Goal: Register for event/course: Register for event/course

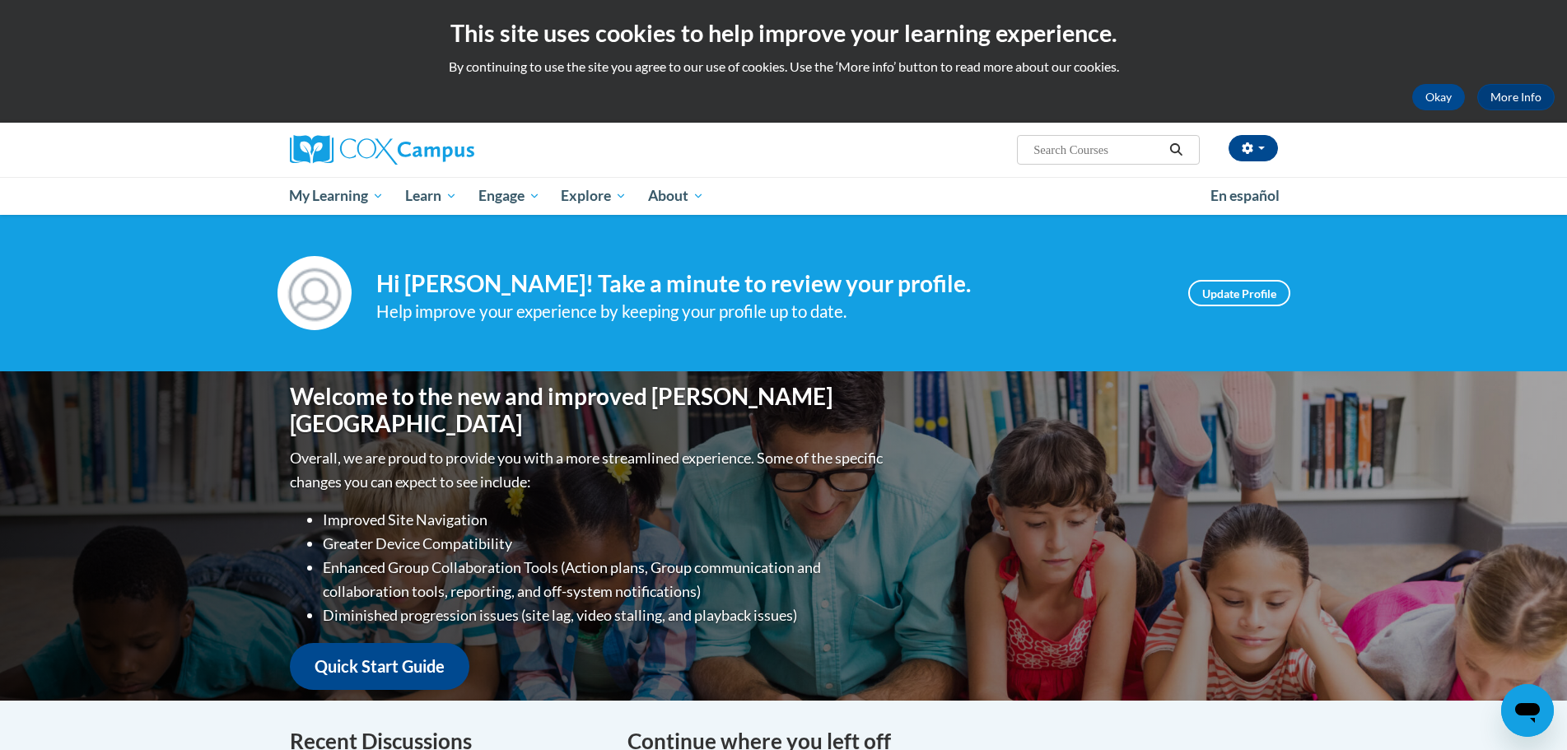
scroll to position [412, 0]
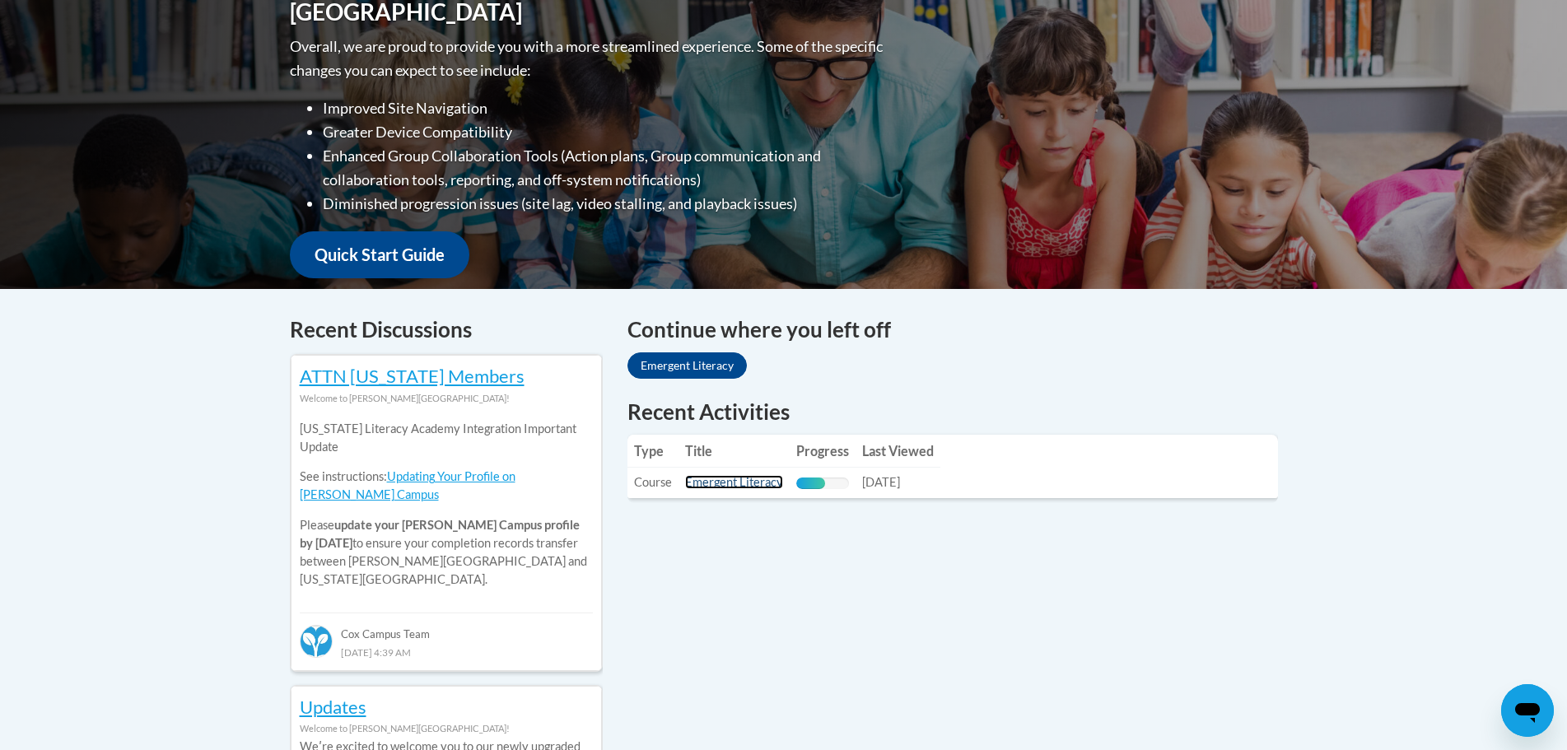
click at [721, 484] on link "Emergent Literacy" at bounding box center [734, 482] width 98 height 14
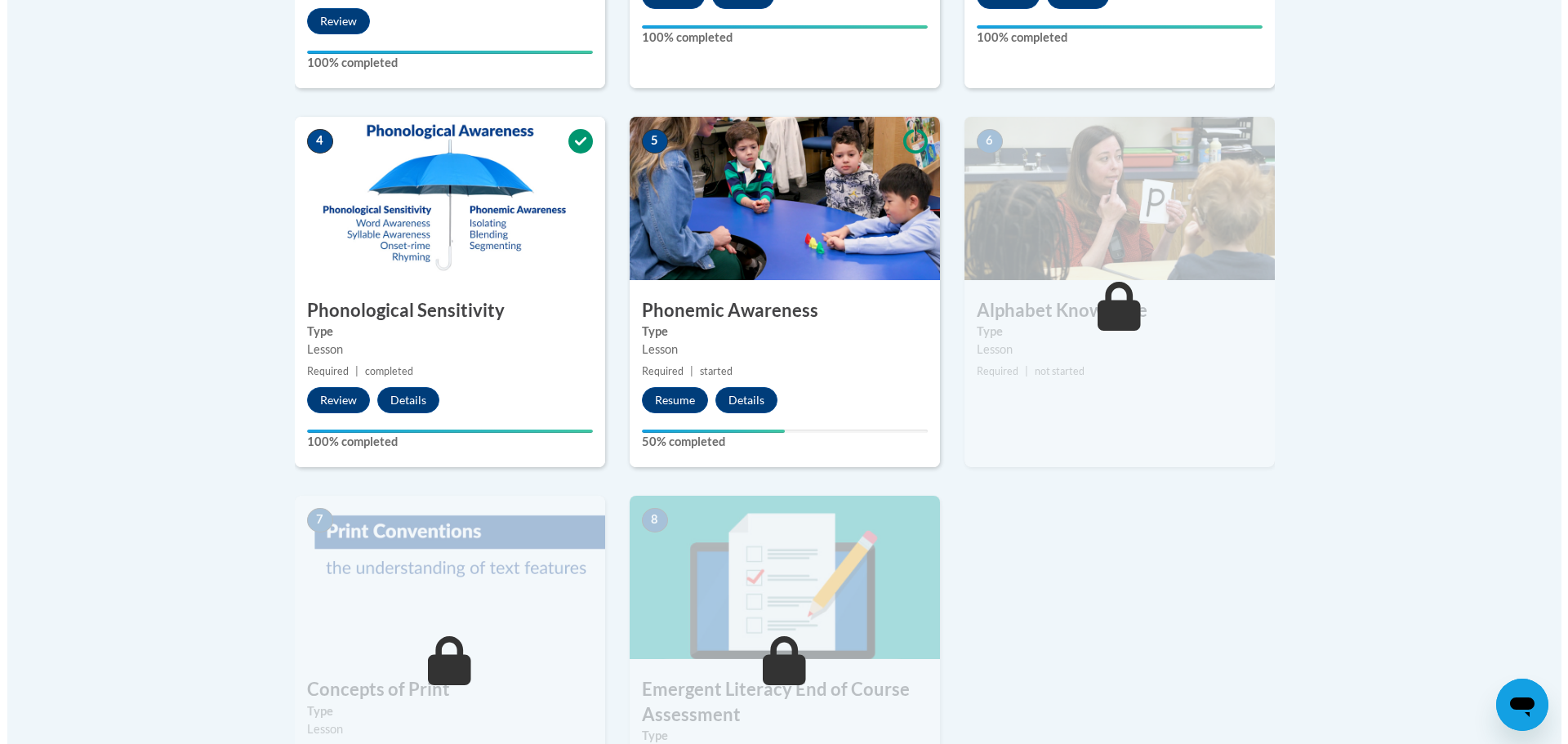
scroll to position [899, 0]
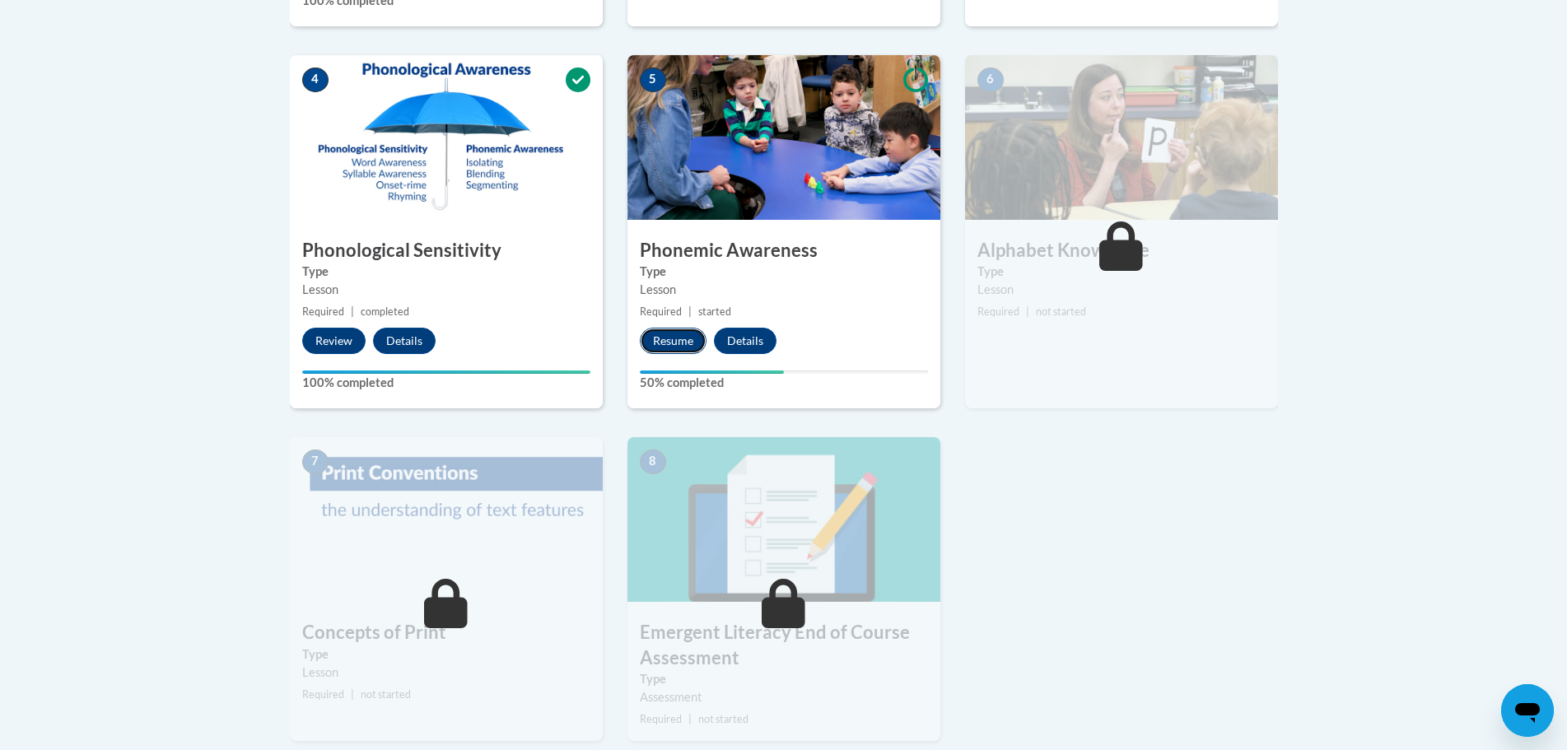
click at [683, 347] on button "Resume" at bounding box center [673, 341] width 67 height 26
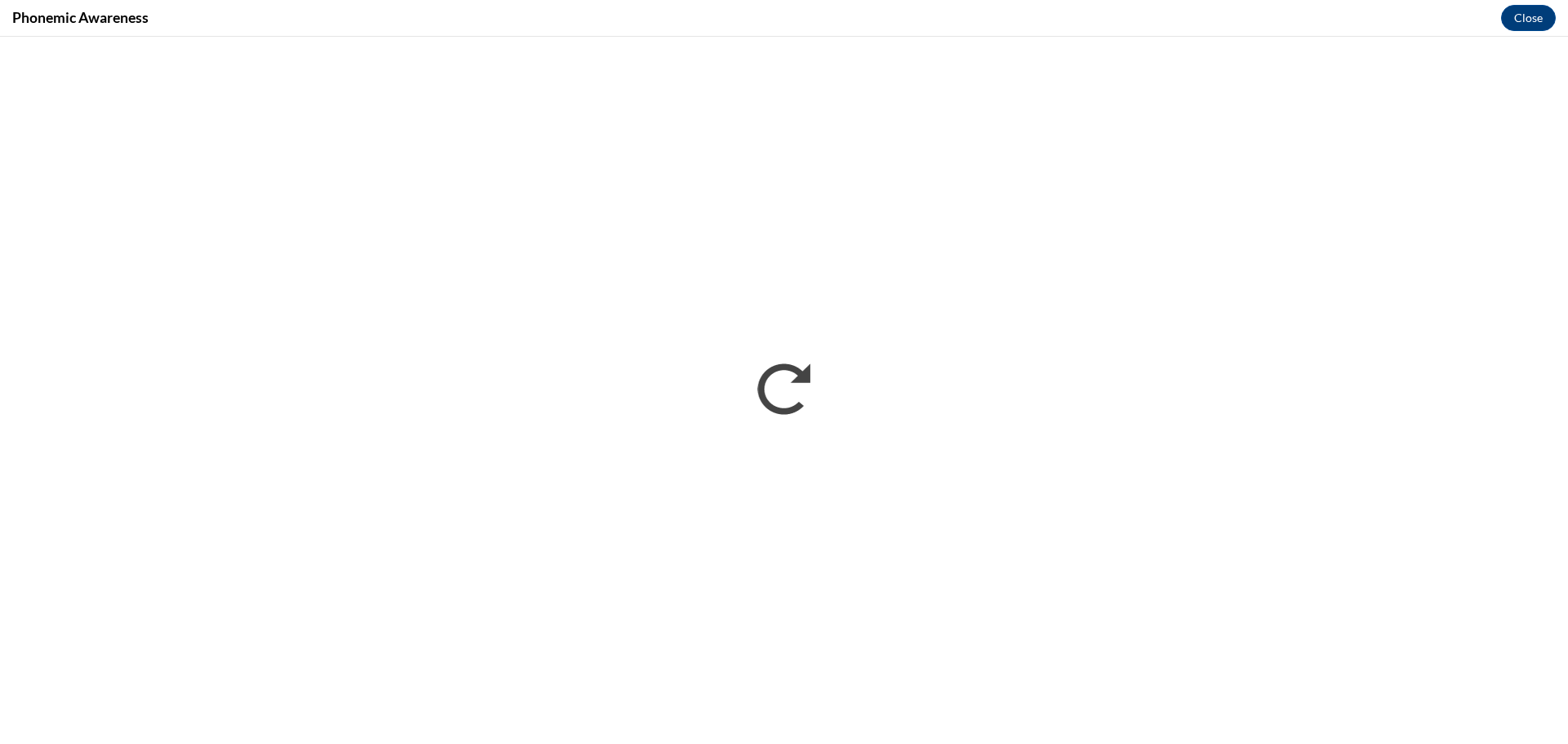
scroll to position [0, 0]
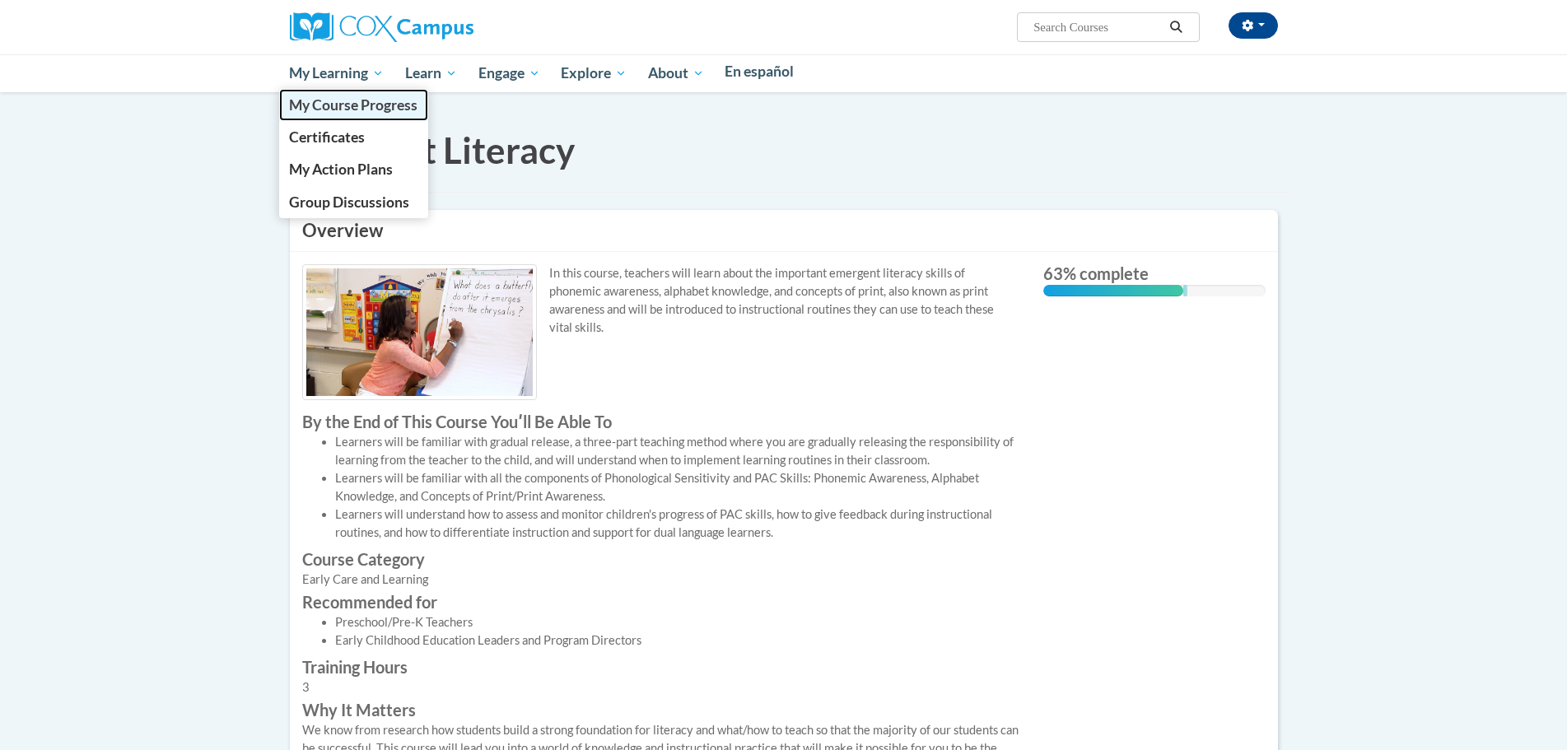
click at [341, 116] on link "My Course Progress" at bounding box center [354, 105] width 150 height 32
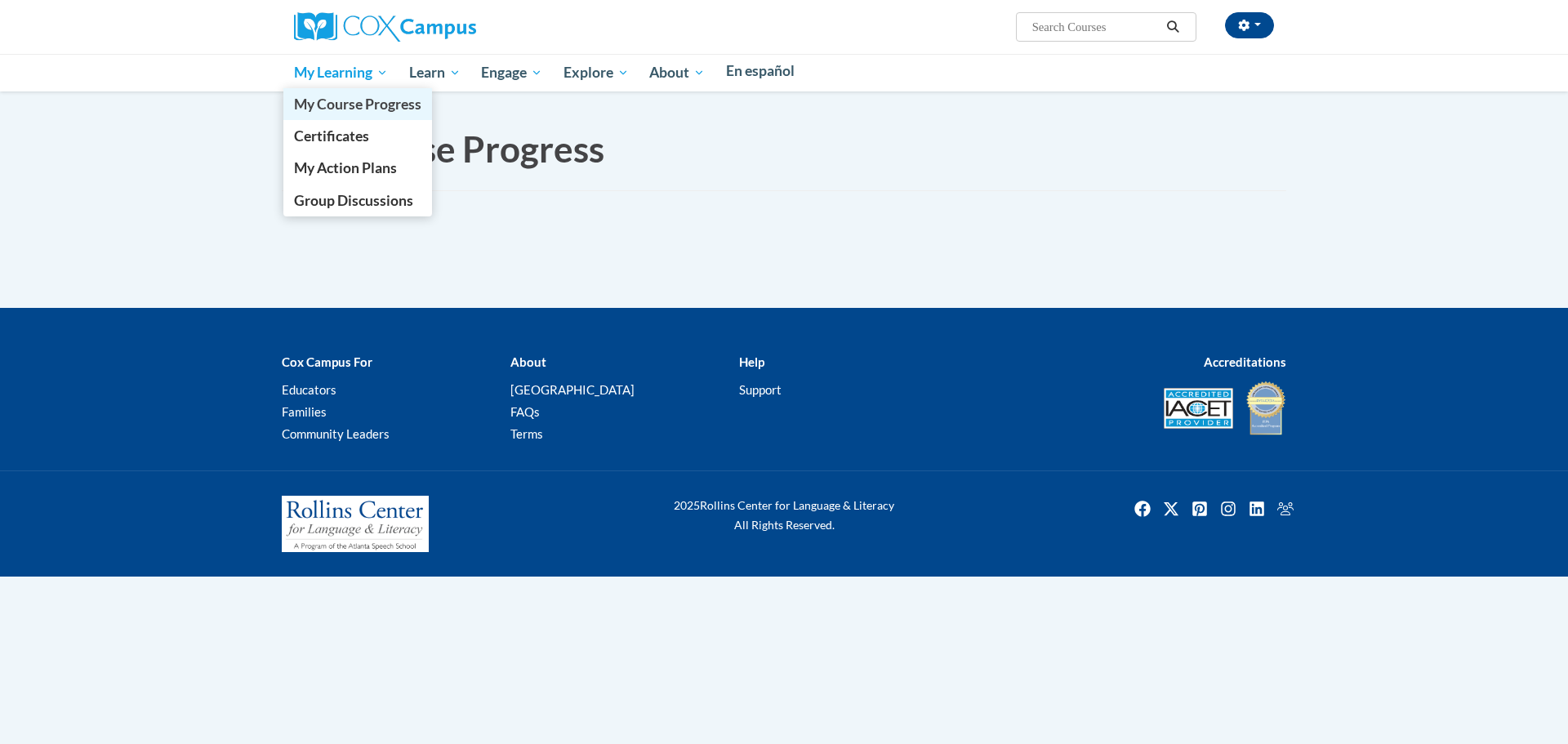
click at [365, 97] on span "My Course Progress" at bounding box center [357, 103] width 127 height 17
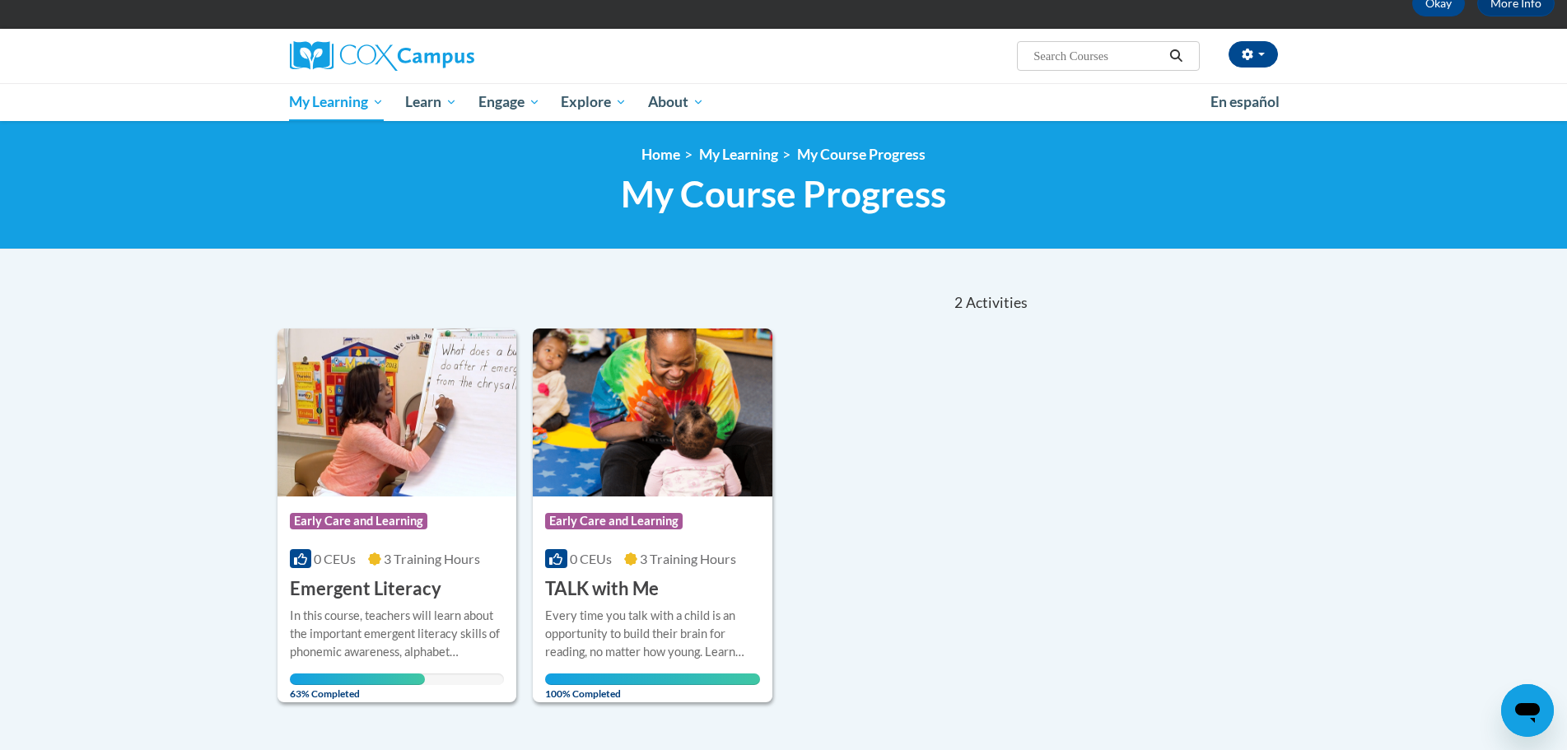
scroll to position [247, 0]
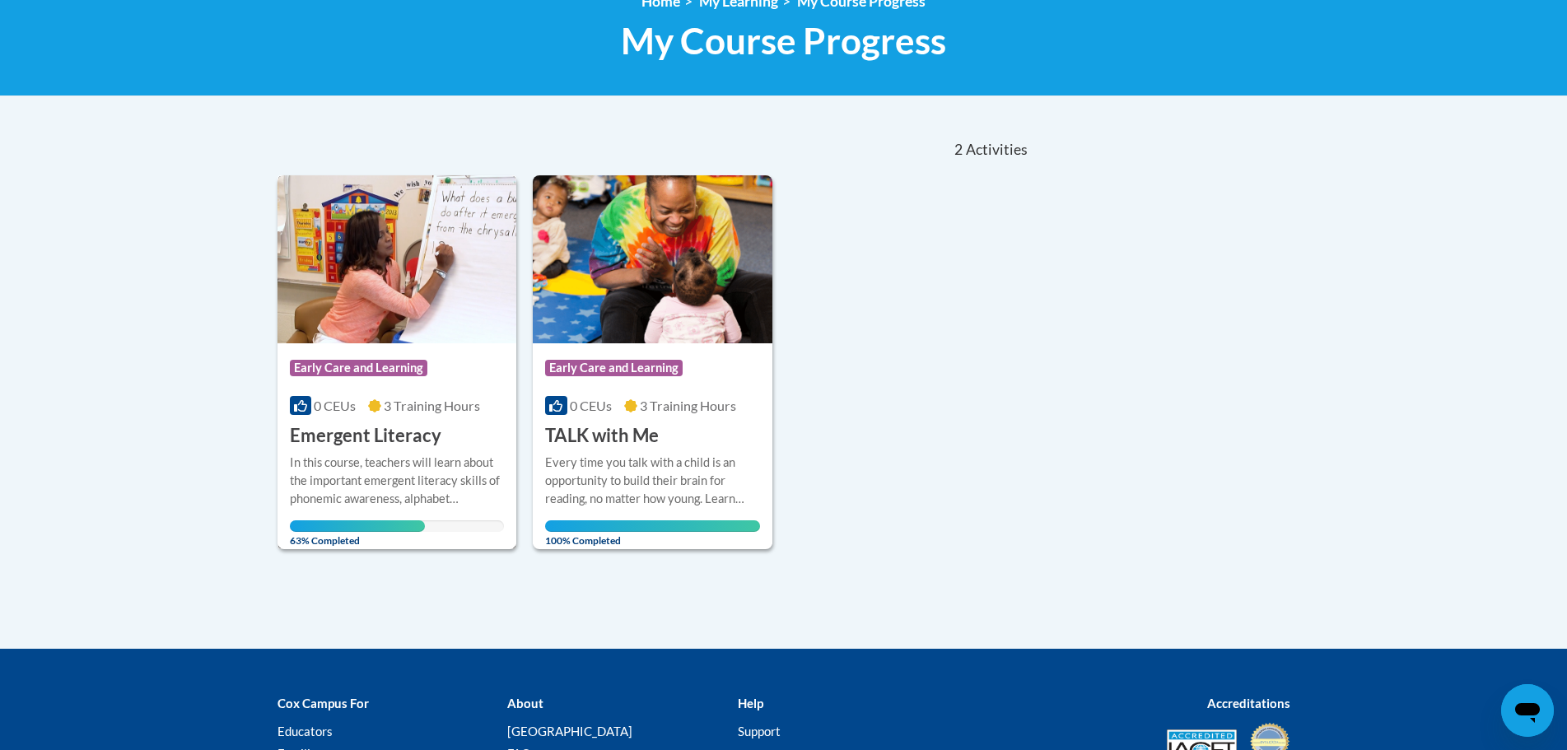
click at [388, 433] on h3 "Emergent Literacy" at bounding box center [365, 436] width 151 height 26
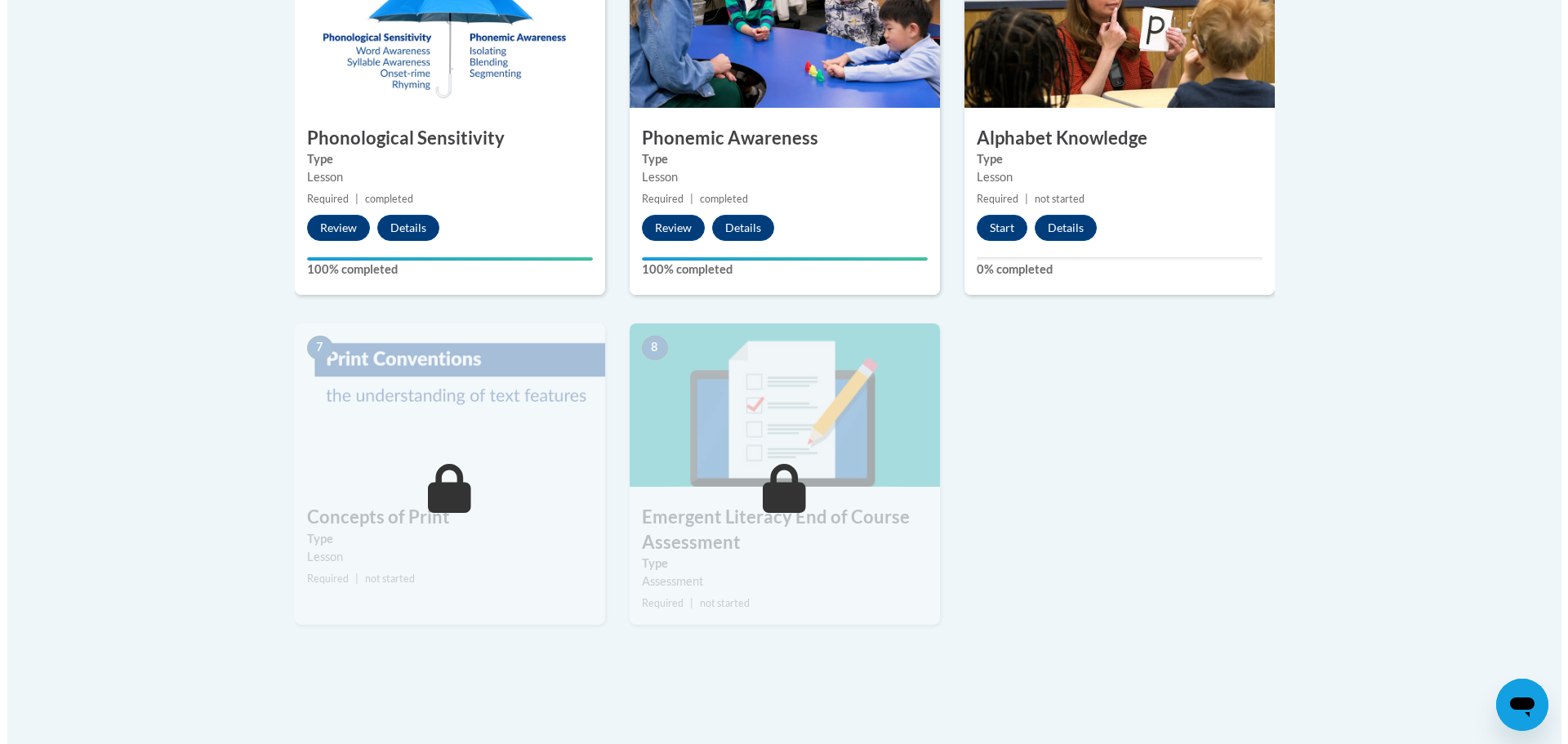
scroll to position [1061, 0]
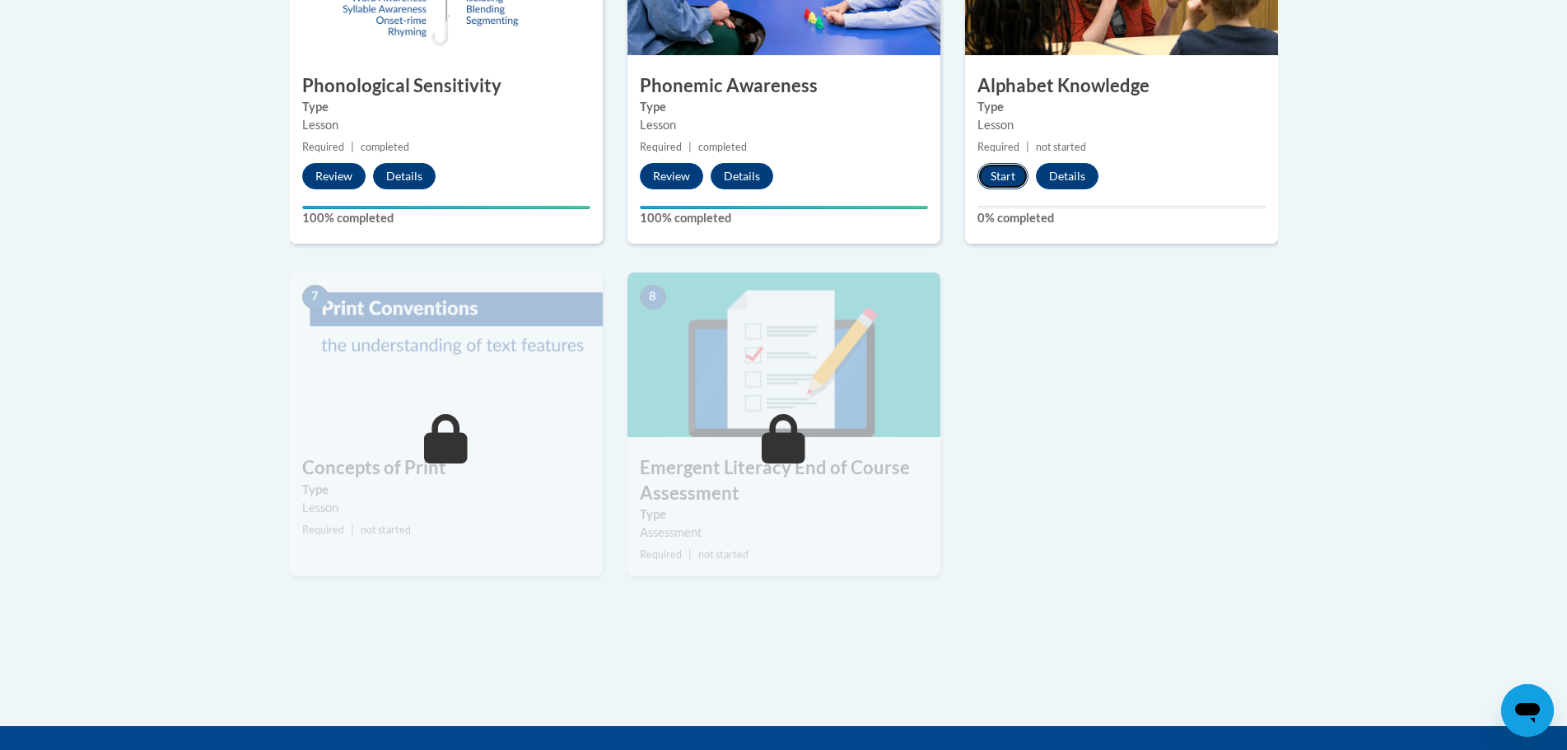
click at [985, 172] on button "Start" at bounding box center [1002, 176] width 51 height 26
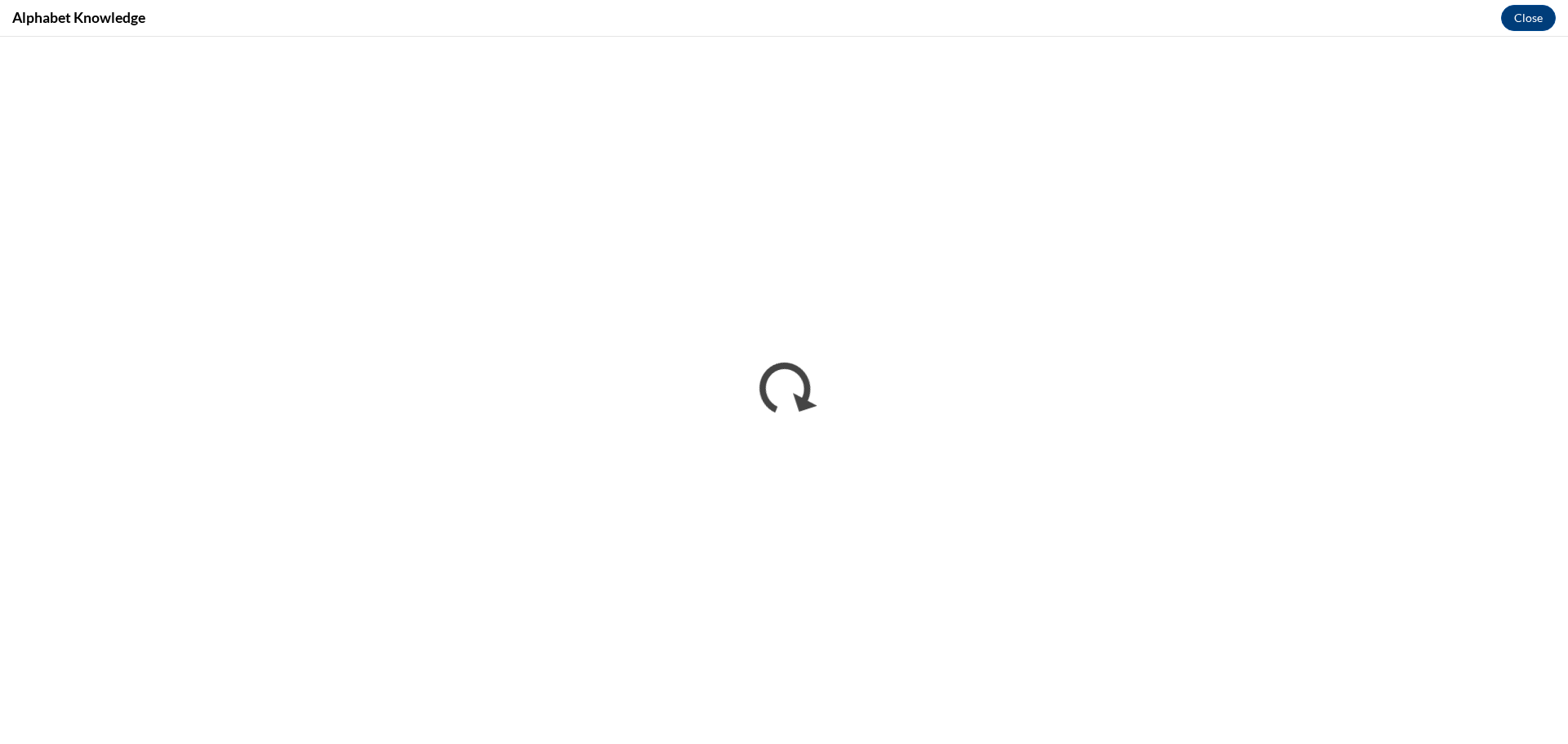
scroll to position [0, 0]
click at [1510, 30] on button "Close" at bounding box center [1527, 18] width 55 height 26
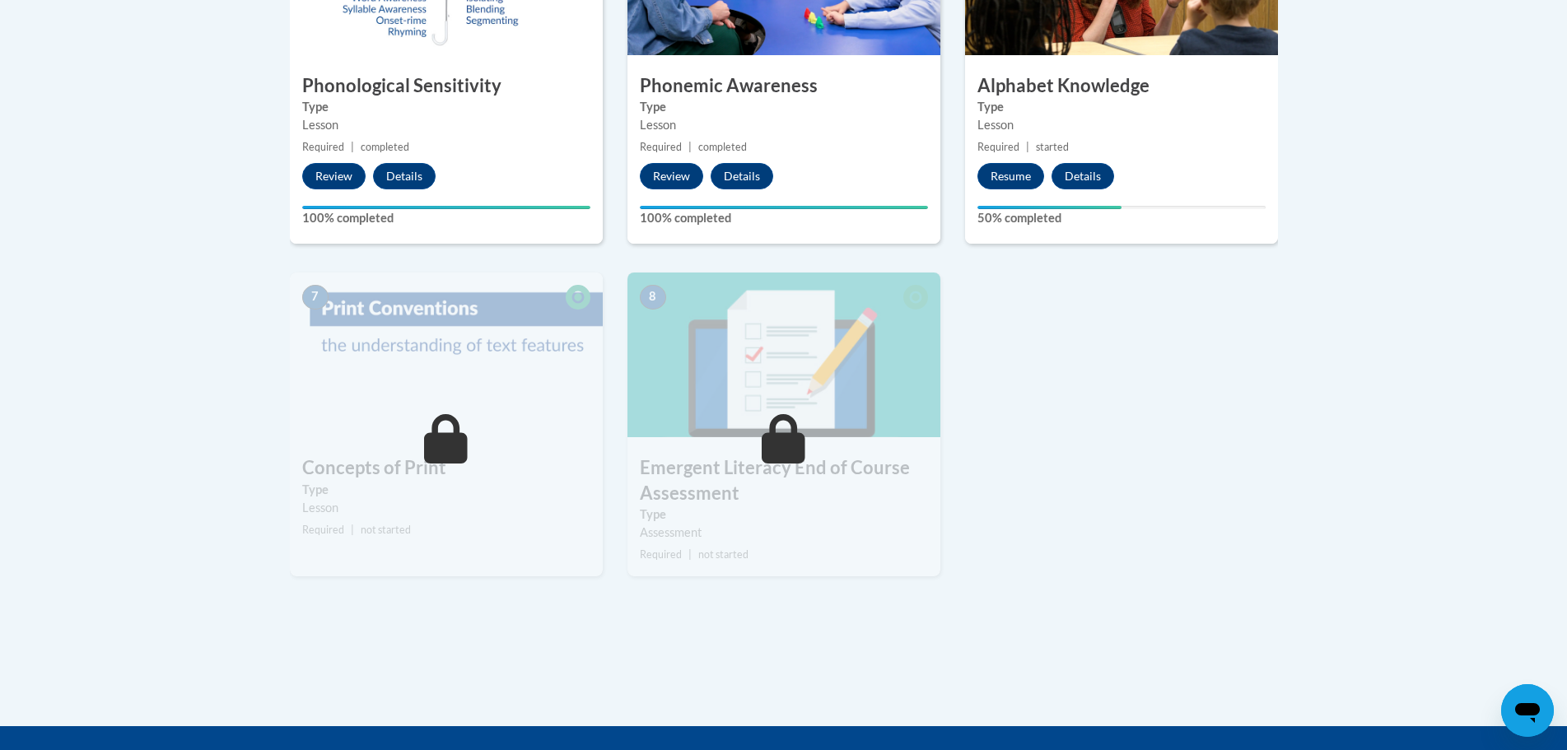
click at [464, 447] on icon at bounding box center [446, 438] width 44 height 49
click at [1032, 187] on button "Resume" at bounding box center [1010, 176] width 67 height 26
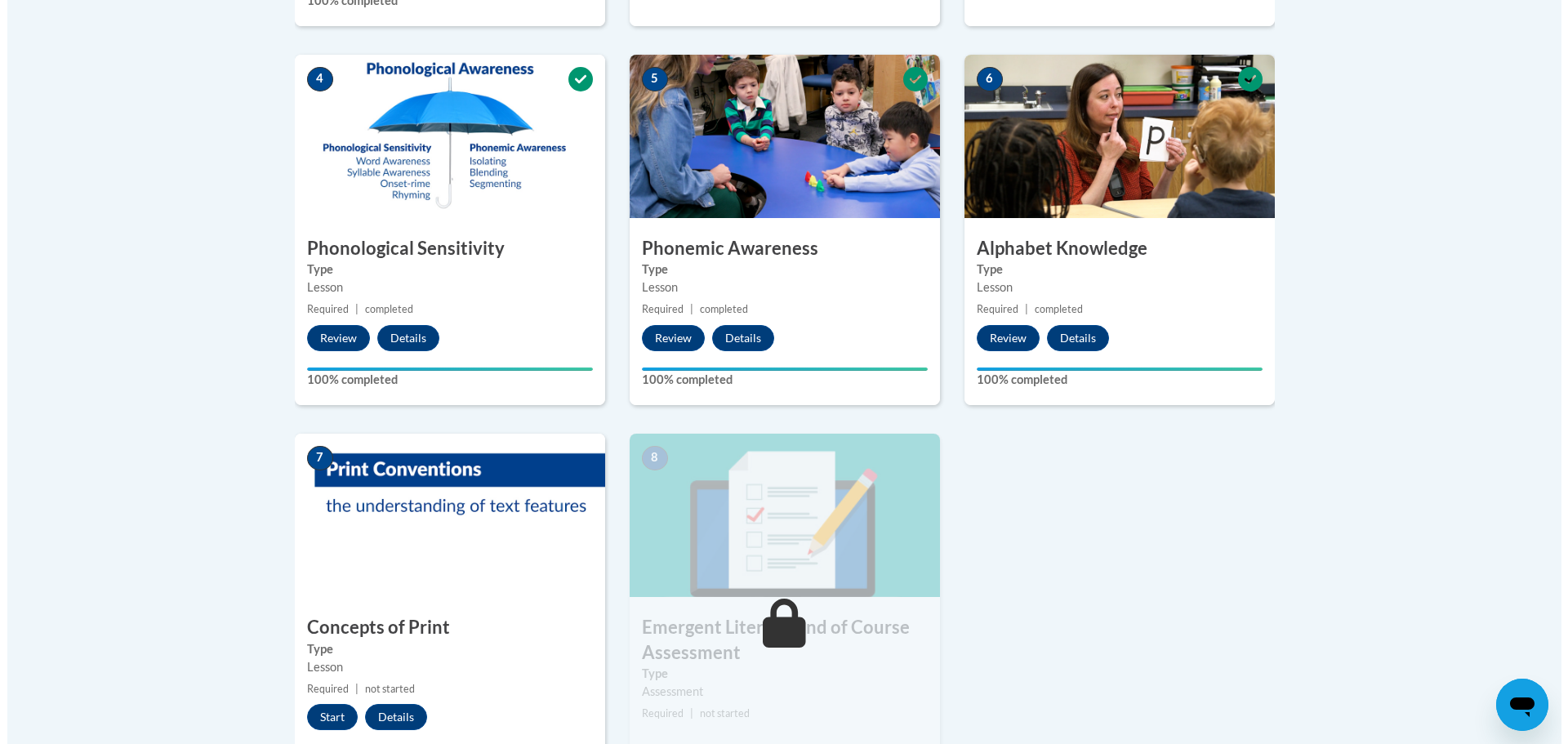
scroll to position [1225, 0]
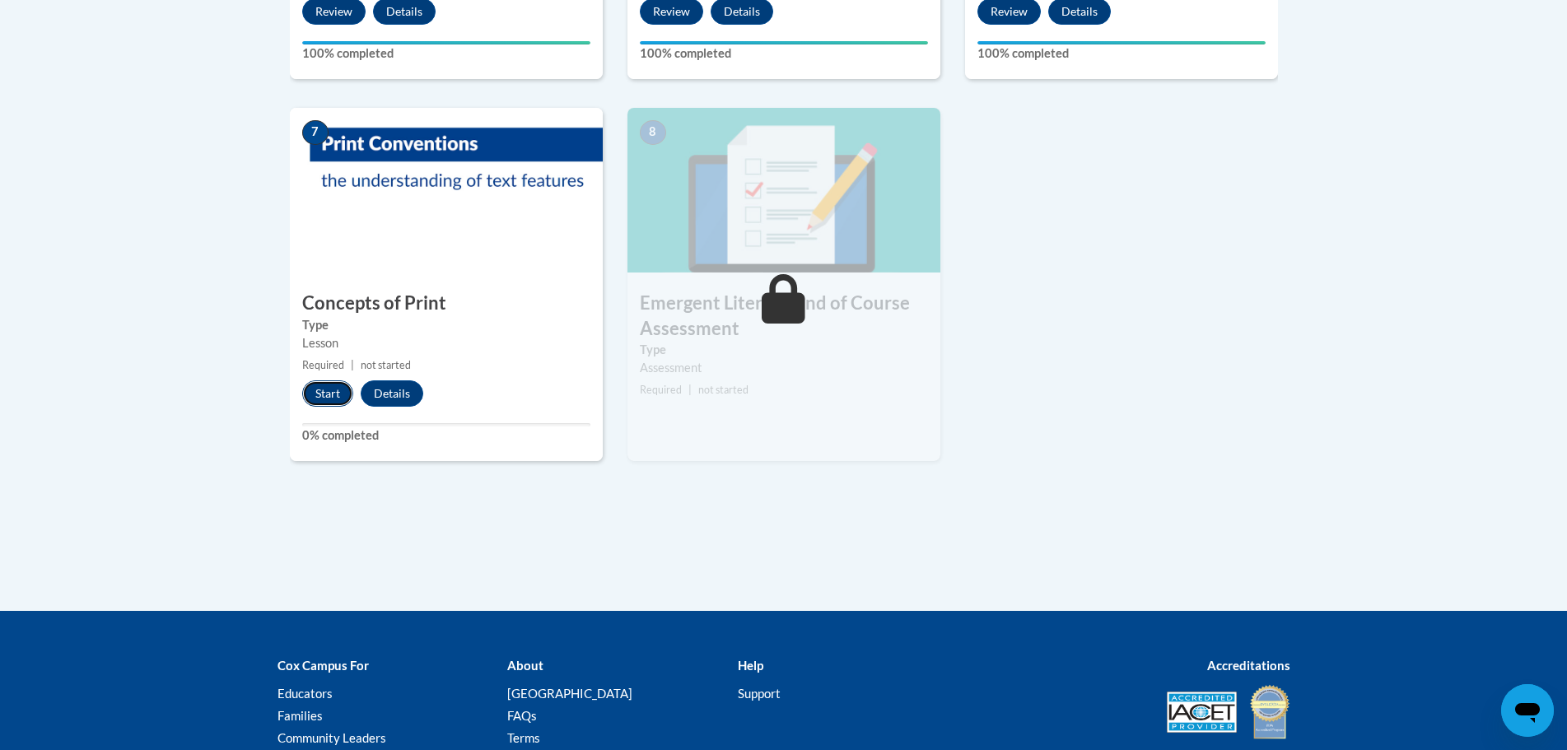
click at [316, 389] on button "Start" at bounding box center [327, 393] width 51 height 26
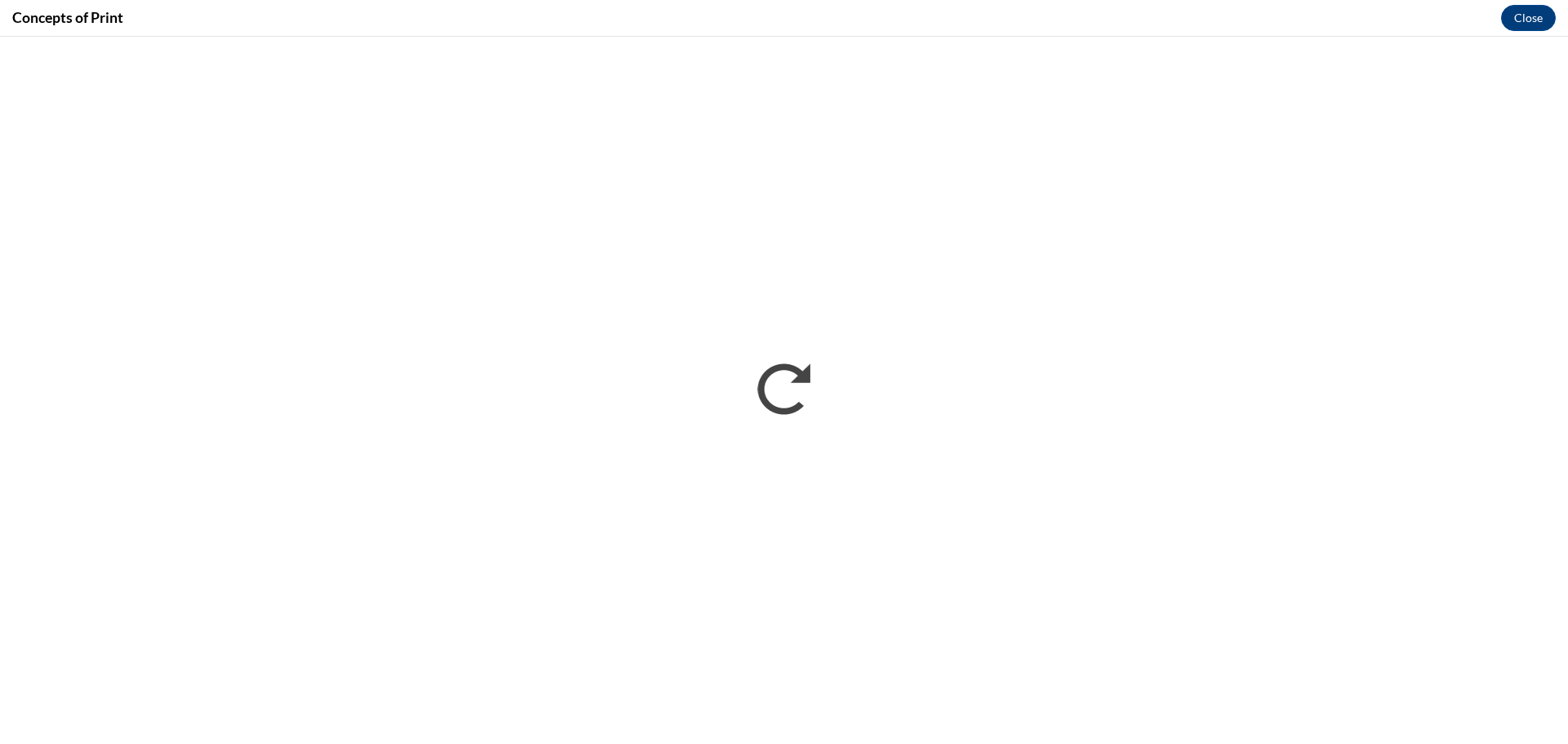
scroll to position [0, 0]
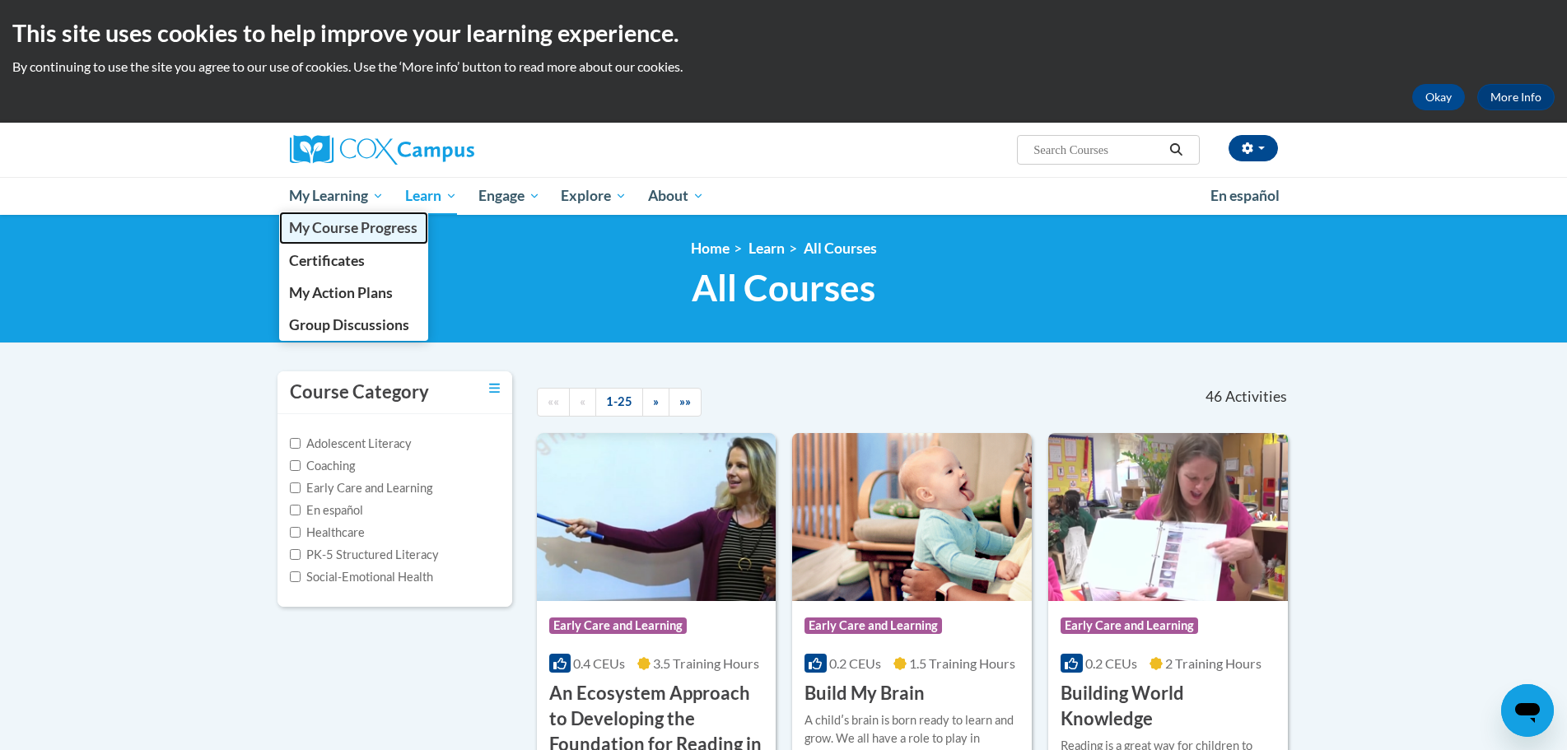
click at [318, 230] on span "My Course Progress" at bounding box center [353, 227] width 128 height 17
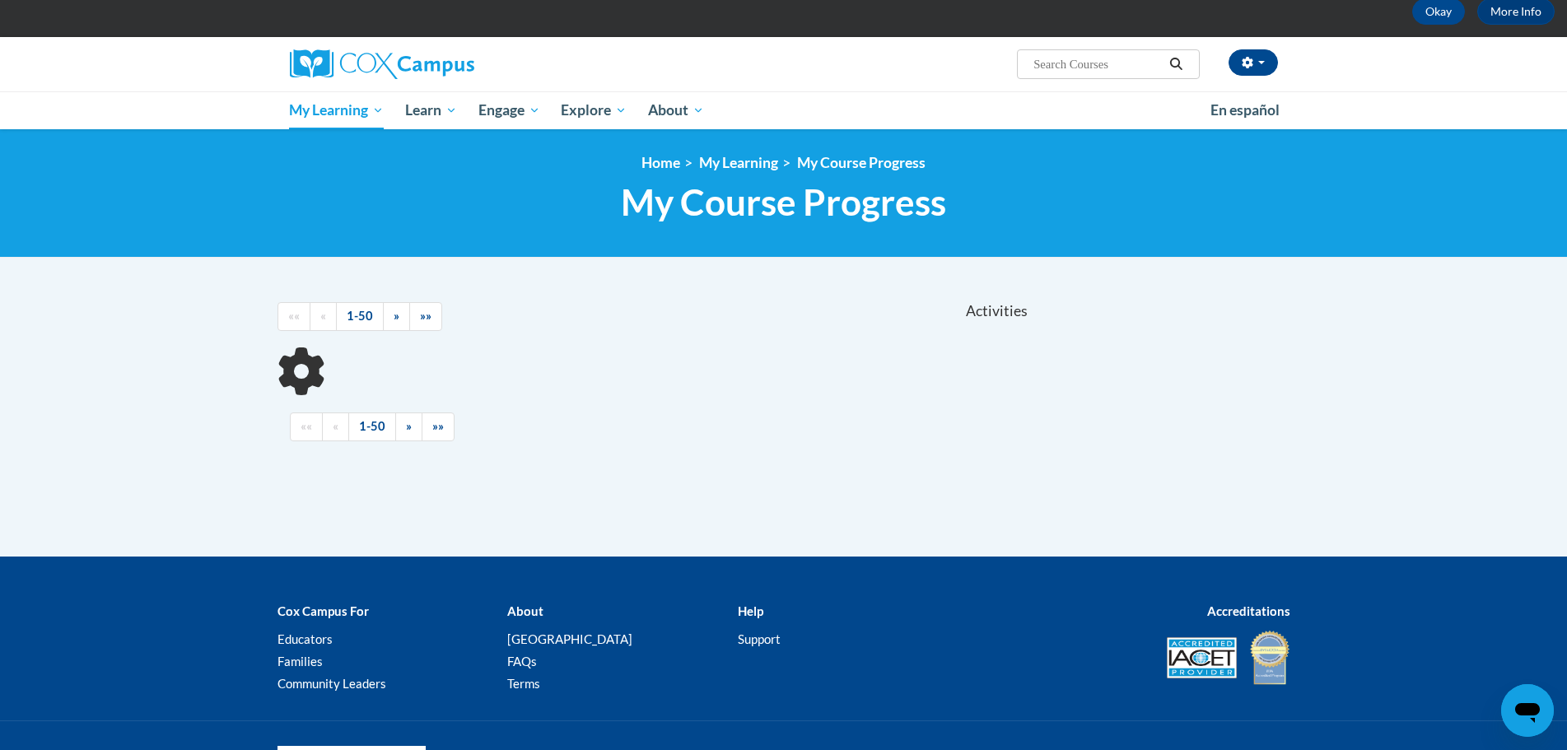
scroll to position [163, 0]
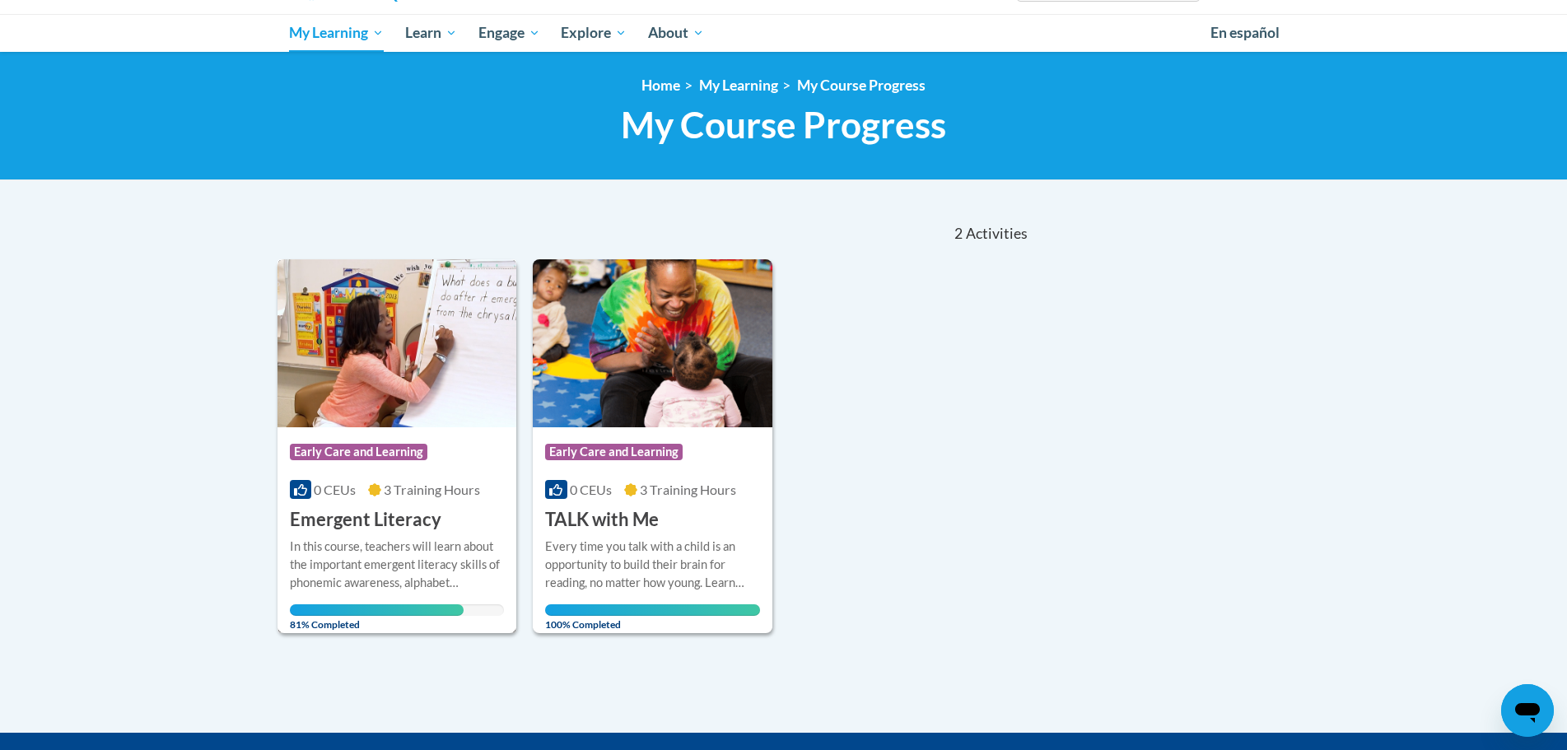
click at [400, 575] on div "In this course, teachers will learn about the important emergent literacy skill…" at bounding box center [397, 565] width 215 height 54
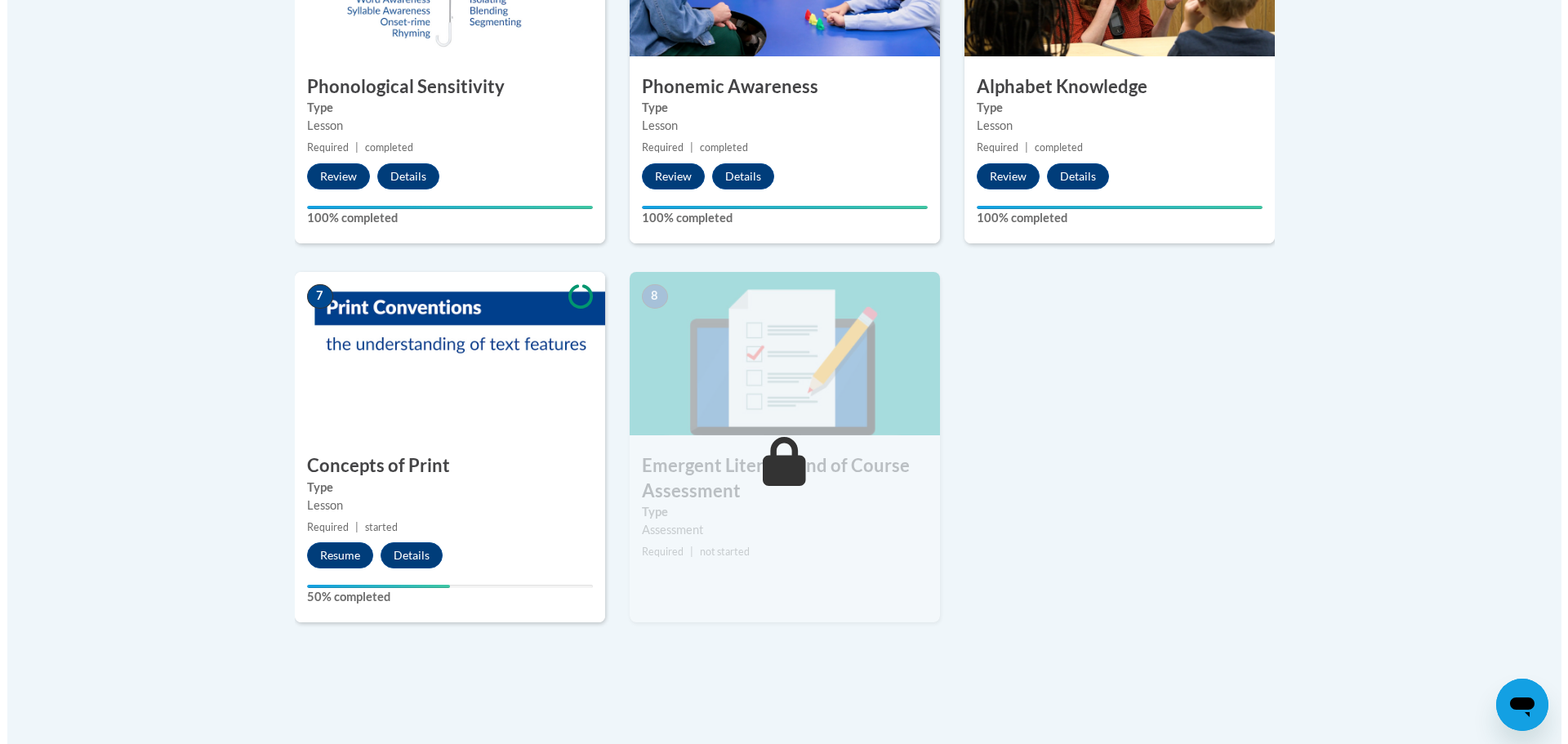
scroll to position [1061, 0]
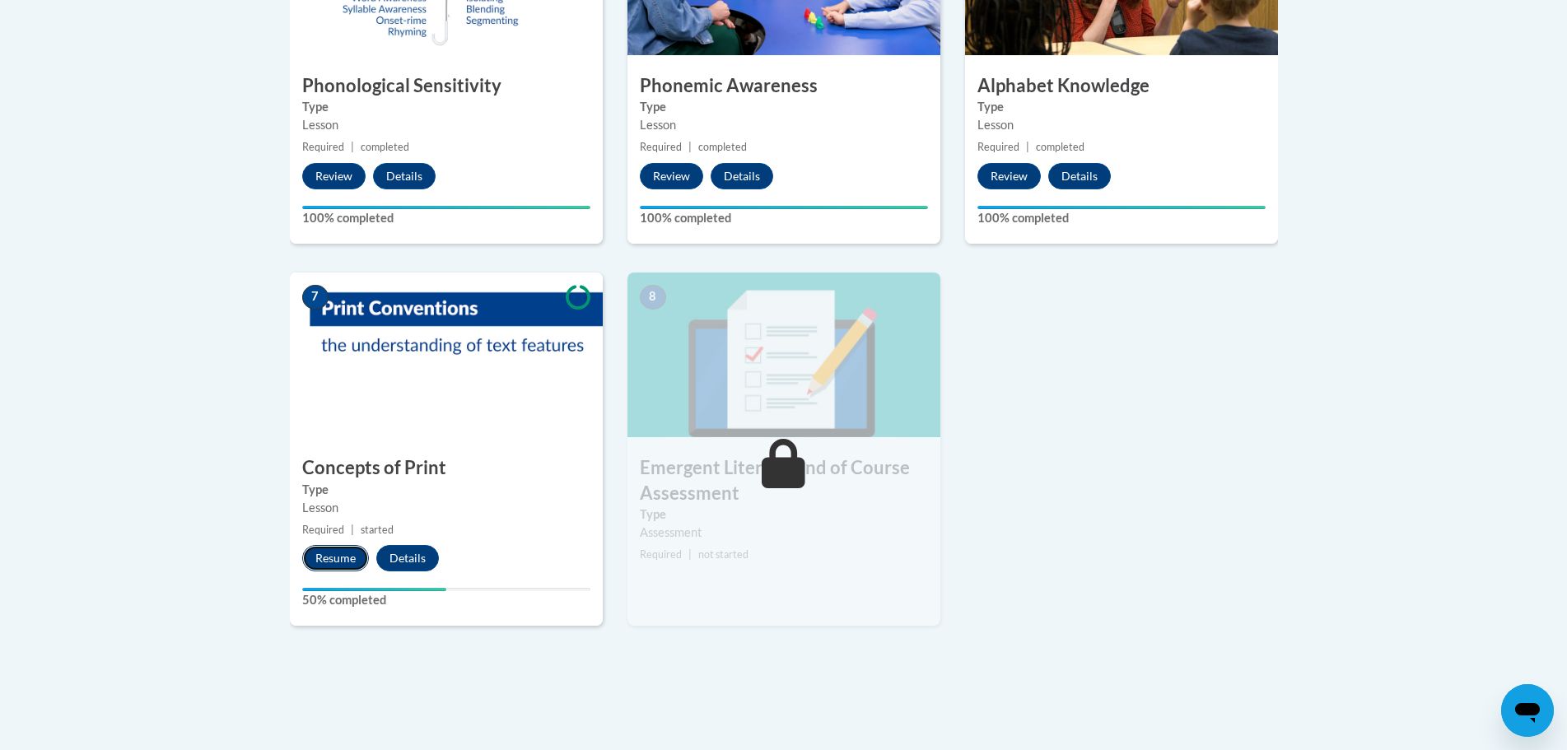
click at [308, 566] on button "Resume" at bounding box center [335, 558] width 67 height 26
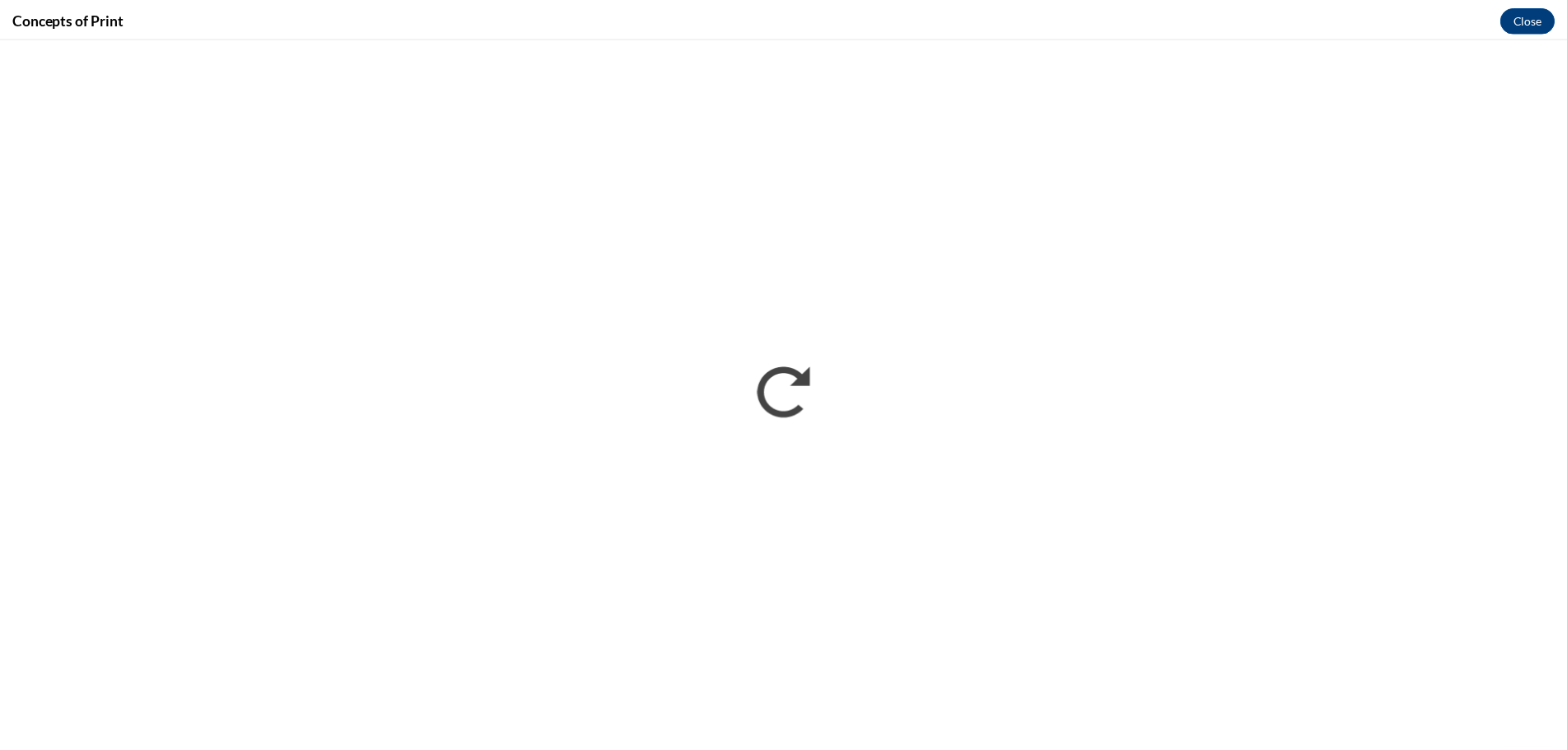
scroll to position [0, 0]
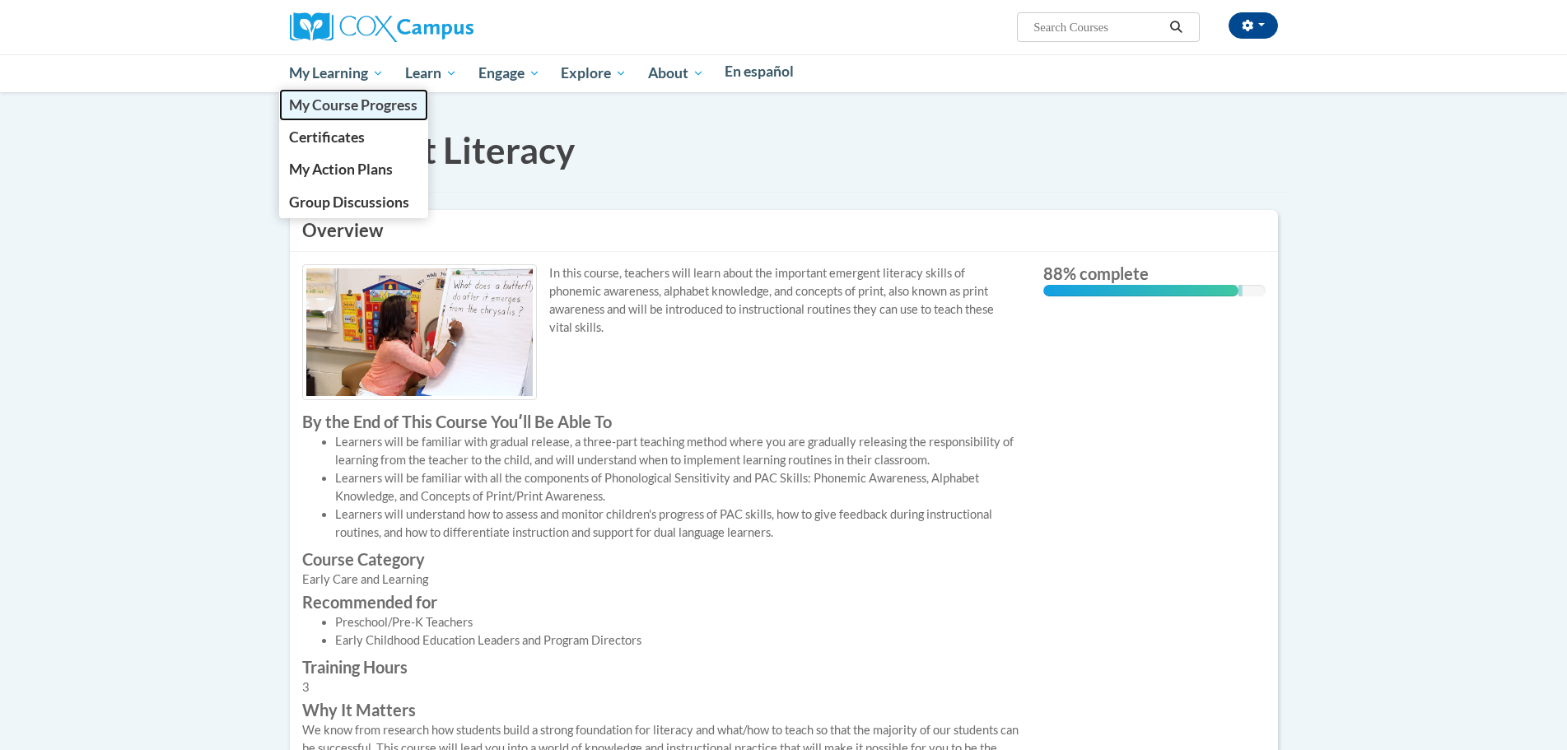
click at [334, 101] on span "My Course Progress" at bounding box center [353, 104] width 128 height 17
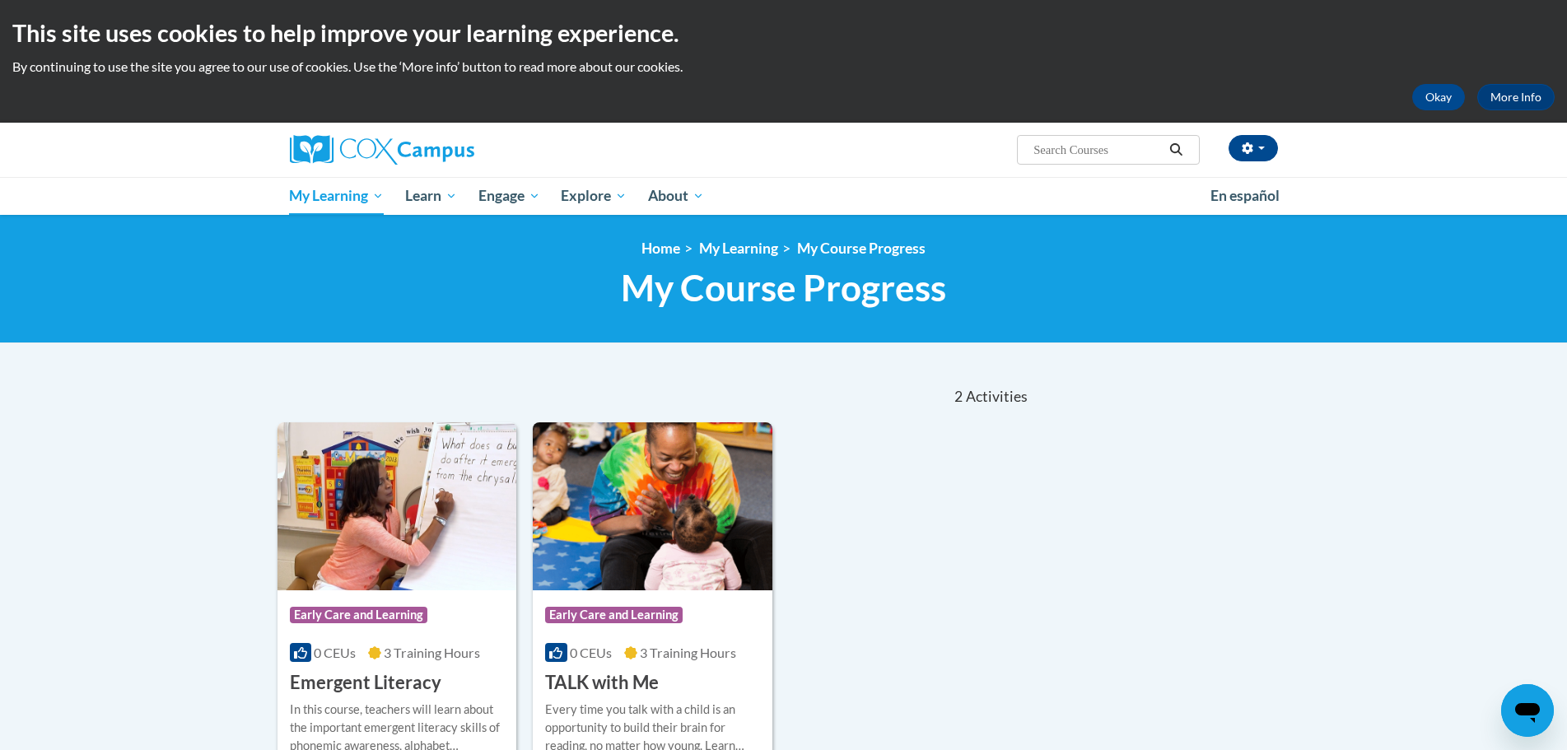
scroll to position [329, 0]
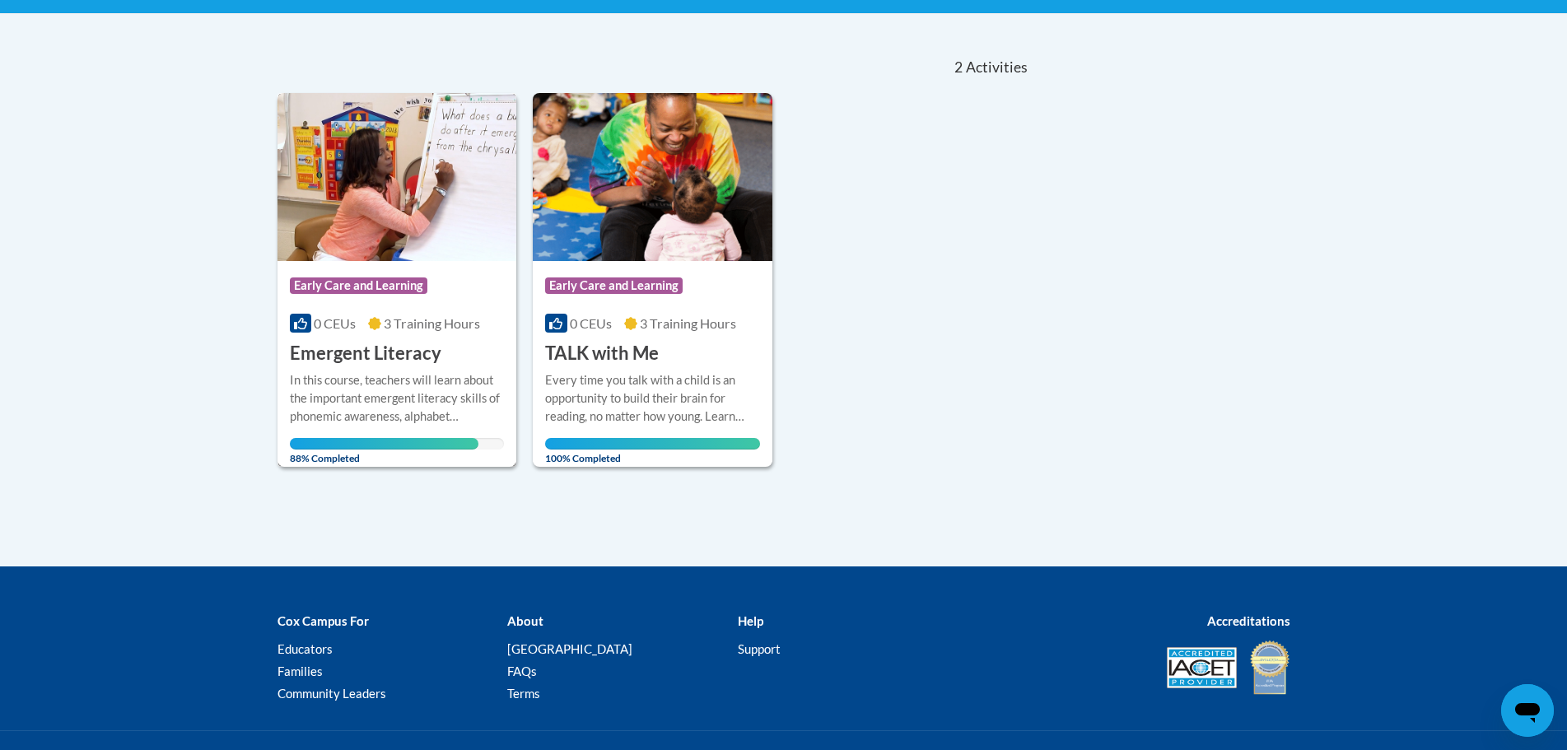
click at [437, 451] on span "88% Completed" at bounding box center [384, 451] width 189 height 26
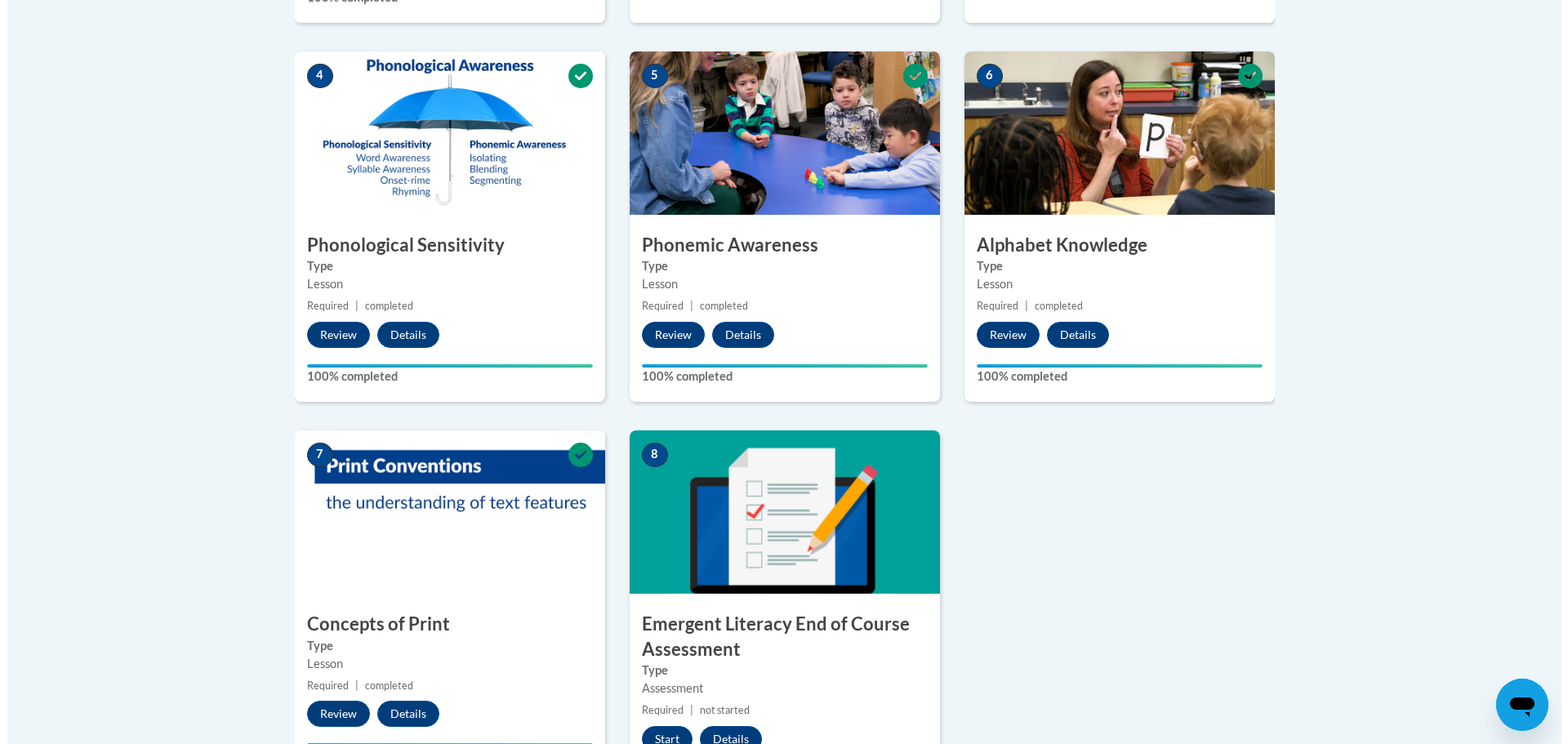
scroll to position [1143, 0]
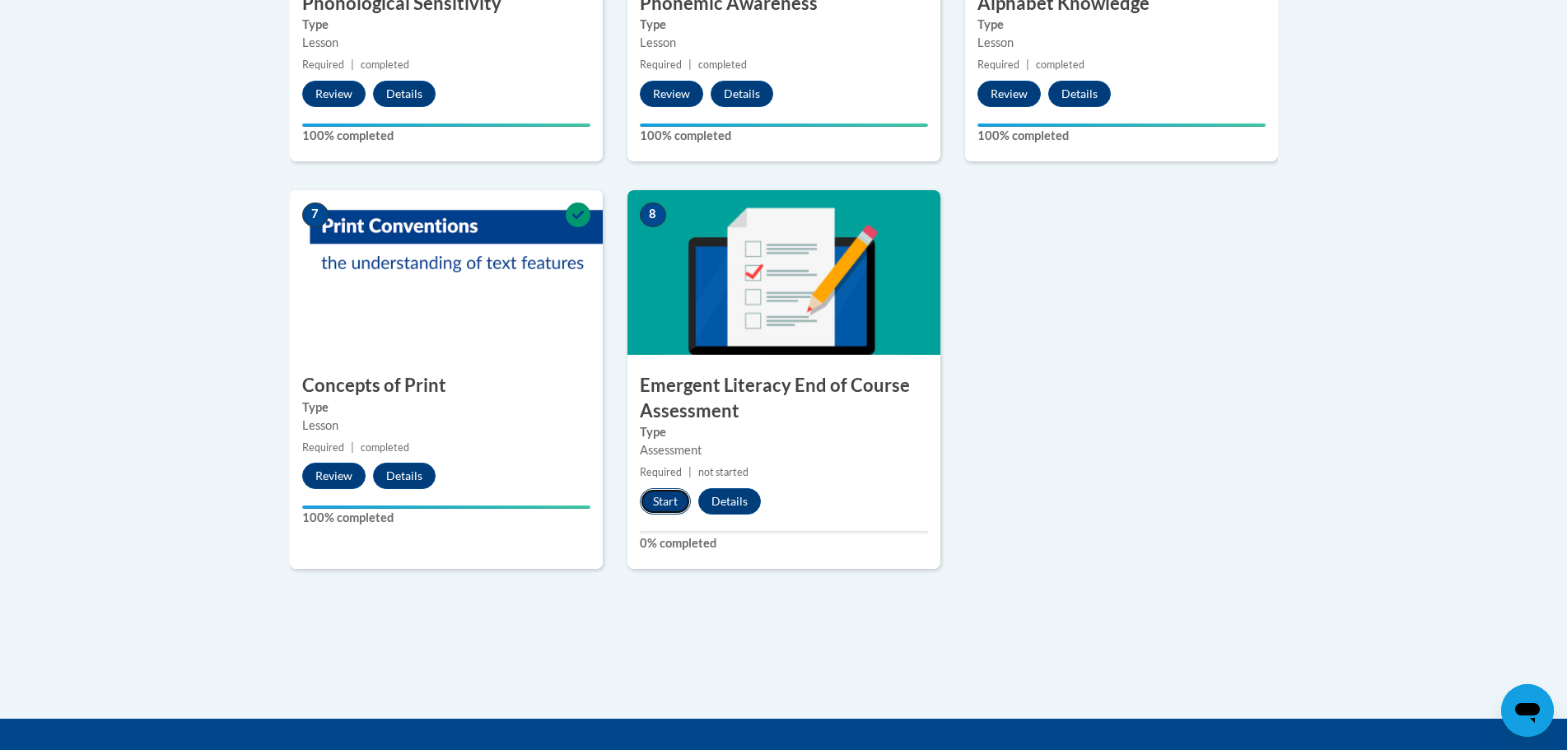
click at [676, 510] on button "Start" at bounding box center [665, 501] width 51 height 26
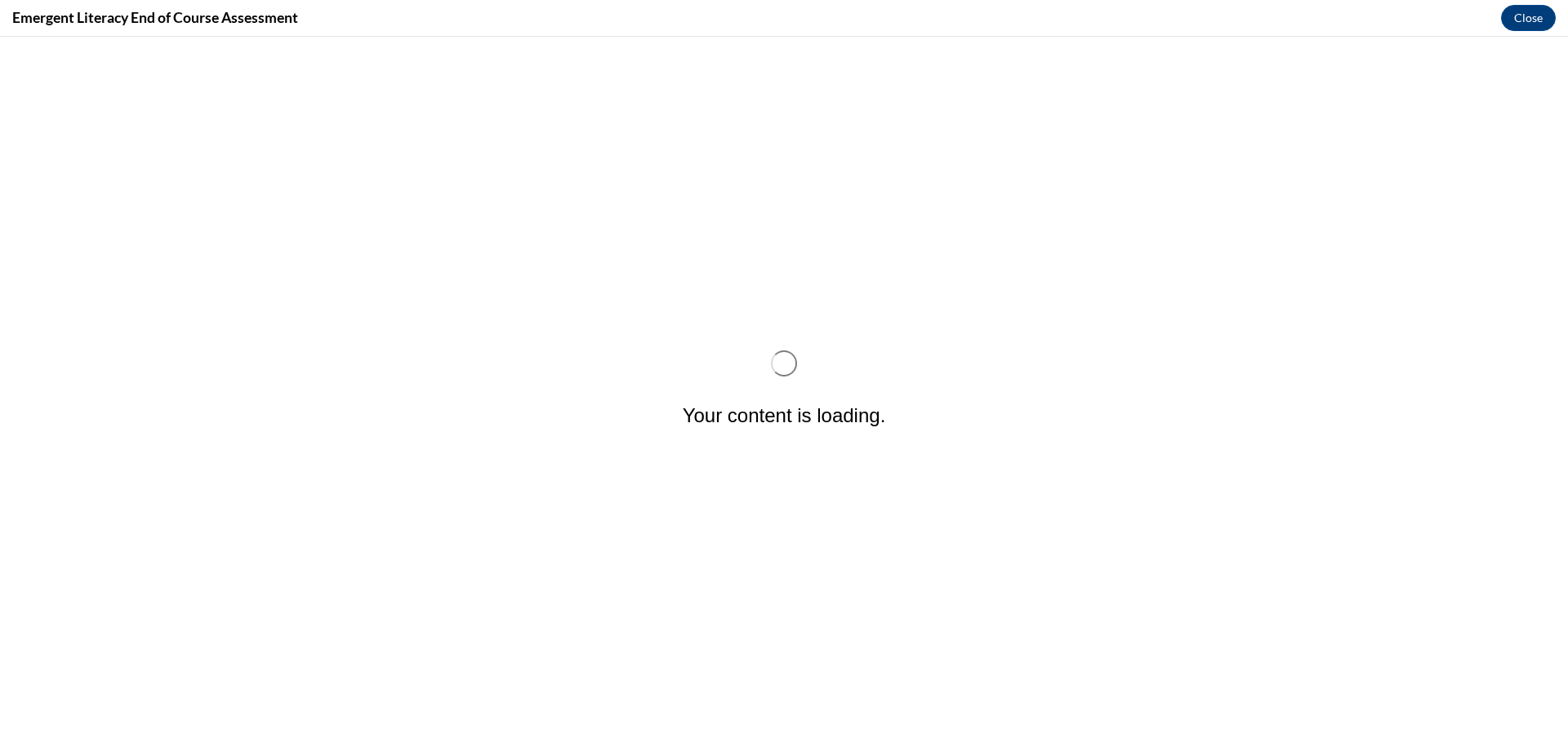
scroll to position [0, 0]
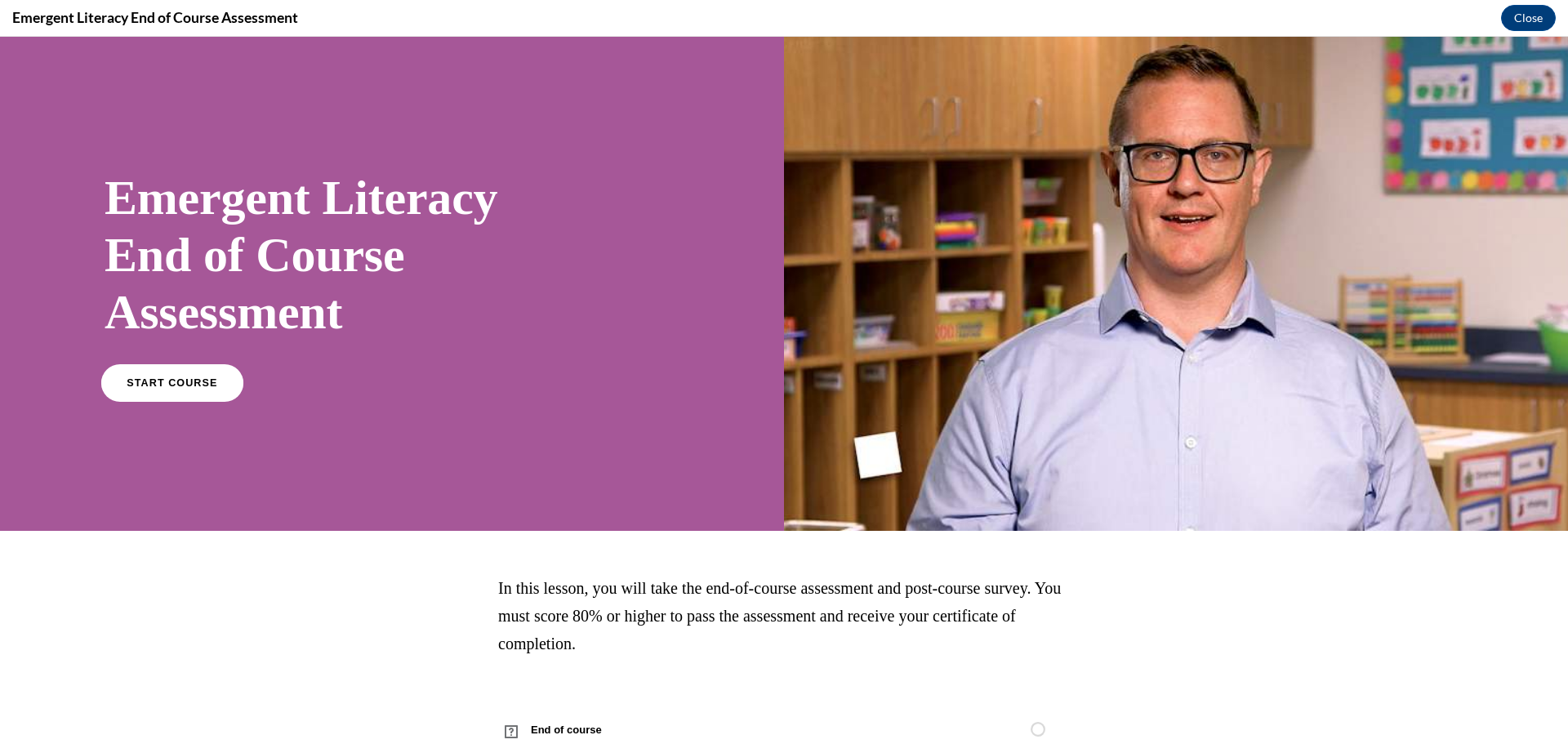
click at [150, 387] on span "START COURSE" at bounding box center [172, 383] width 90 height 12
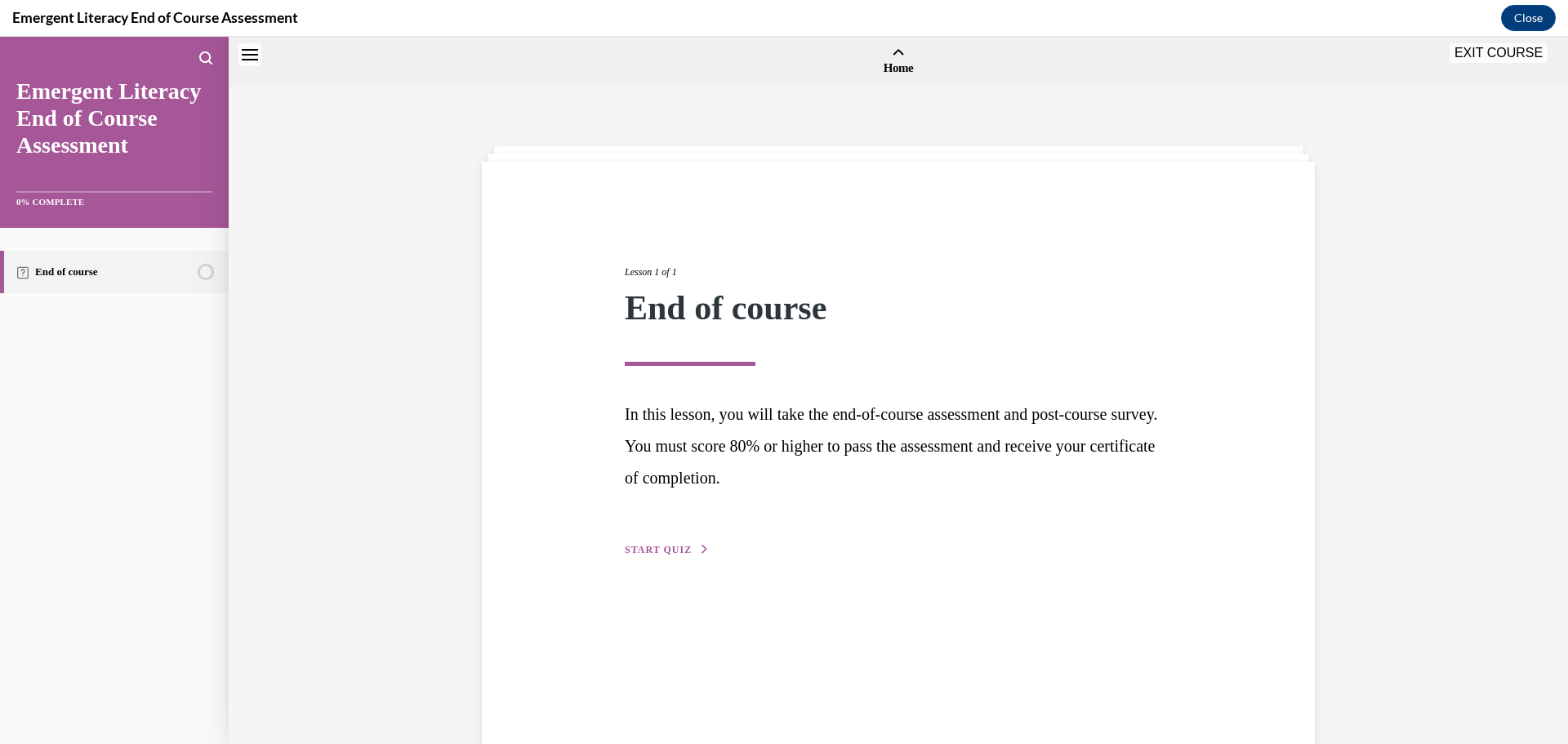
scroll to position [51, 0]
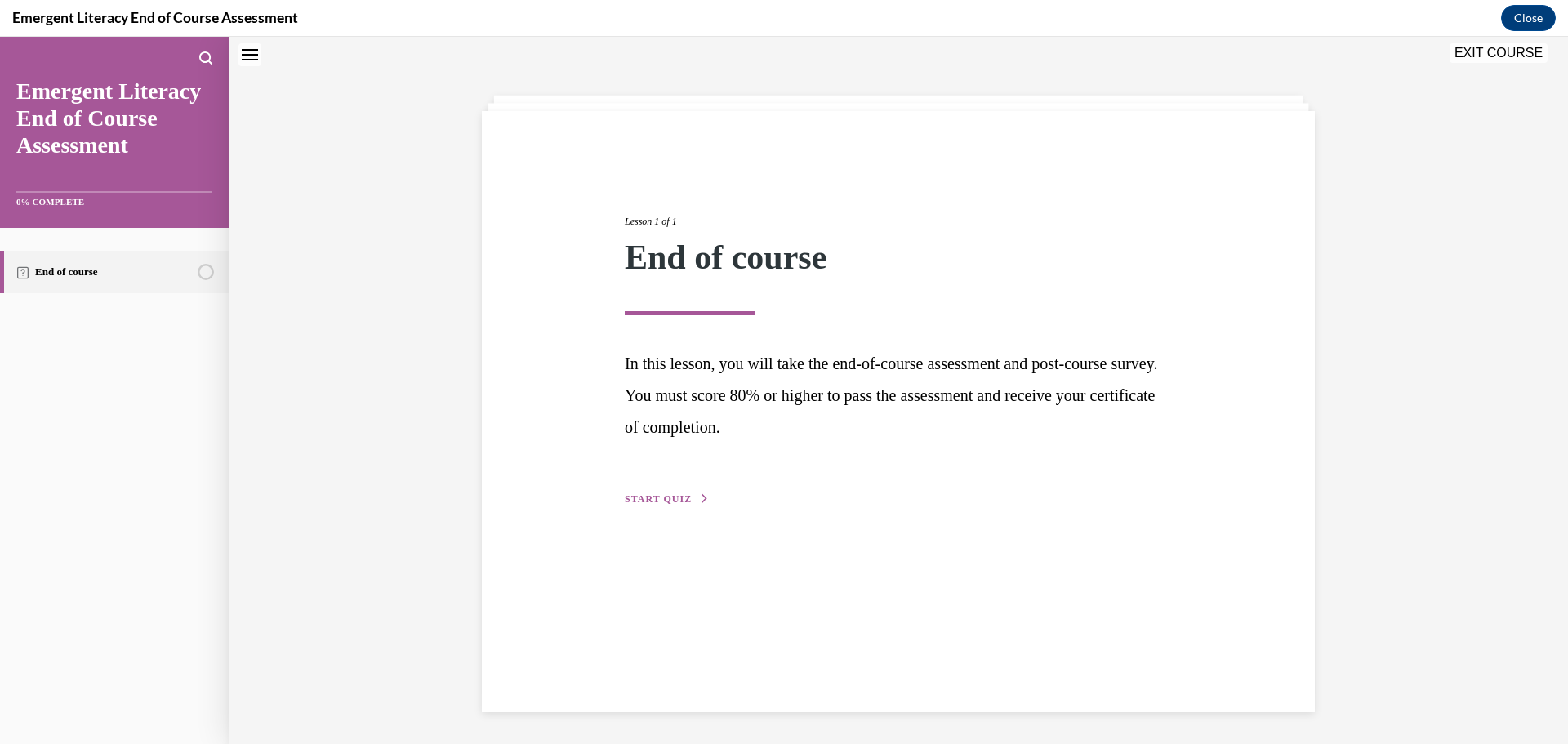
click at [661, 497] on span "START QUIZ" at bounding box center [659, 499] width 67 height 12
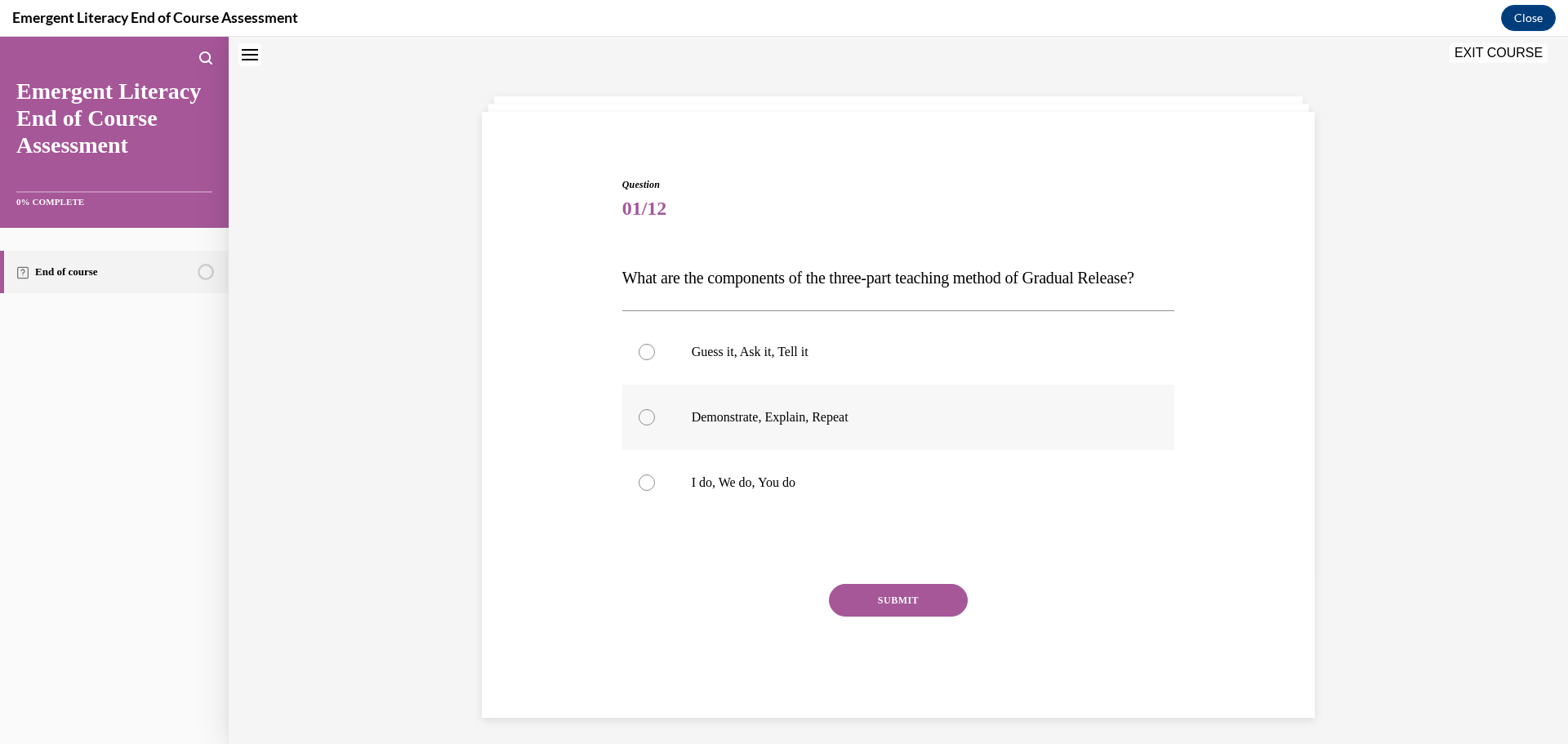
click at [662, 434] on label "Demonstrate, Explain, Repeat" at bounding box center [898, 418] width 552 height 65
click at [655, 426] on input "Demonstrate, Explain, Repeat" at bounding box center [647, 417] width 16 height 16
radio input "true"
click at [643, 491] on div at bounding box center [647, 482] width 16 height 16
click at [643, 491] on input "I do, We do, You do" at bounding box center [647, 482] width 16 height 16
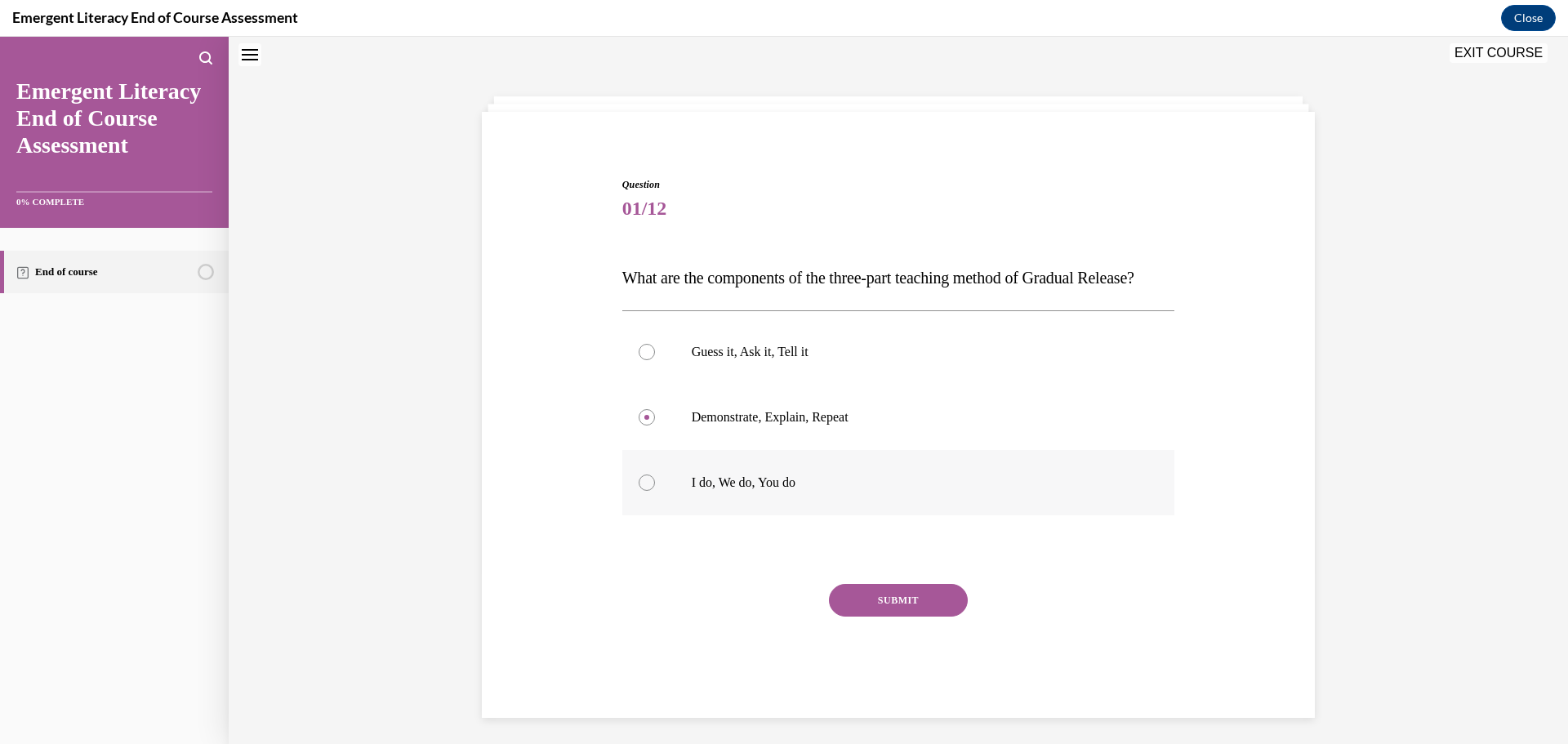
radio input "true"
click at [899, 617] on button "SUBMIT" at bounding box center [899, 600] width 139 height 33
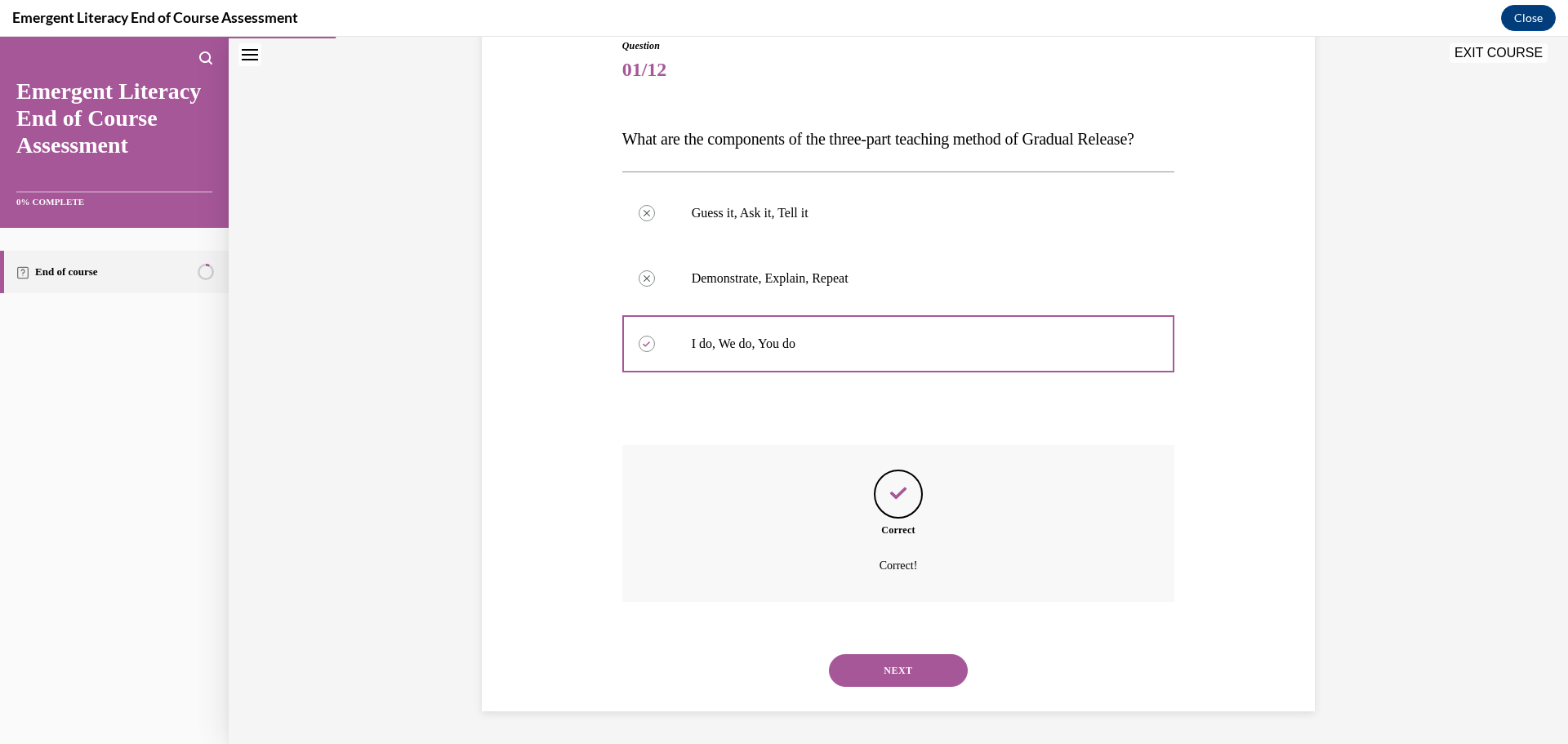
scroll to position [221, 0]
click at [899, 649] on div "NEXT" at bounding box center [898, 671] width 552 height 65
click at [905, 675] on button "NEXT" at bounding box center [899, 670] width 139 height 33
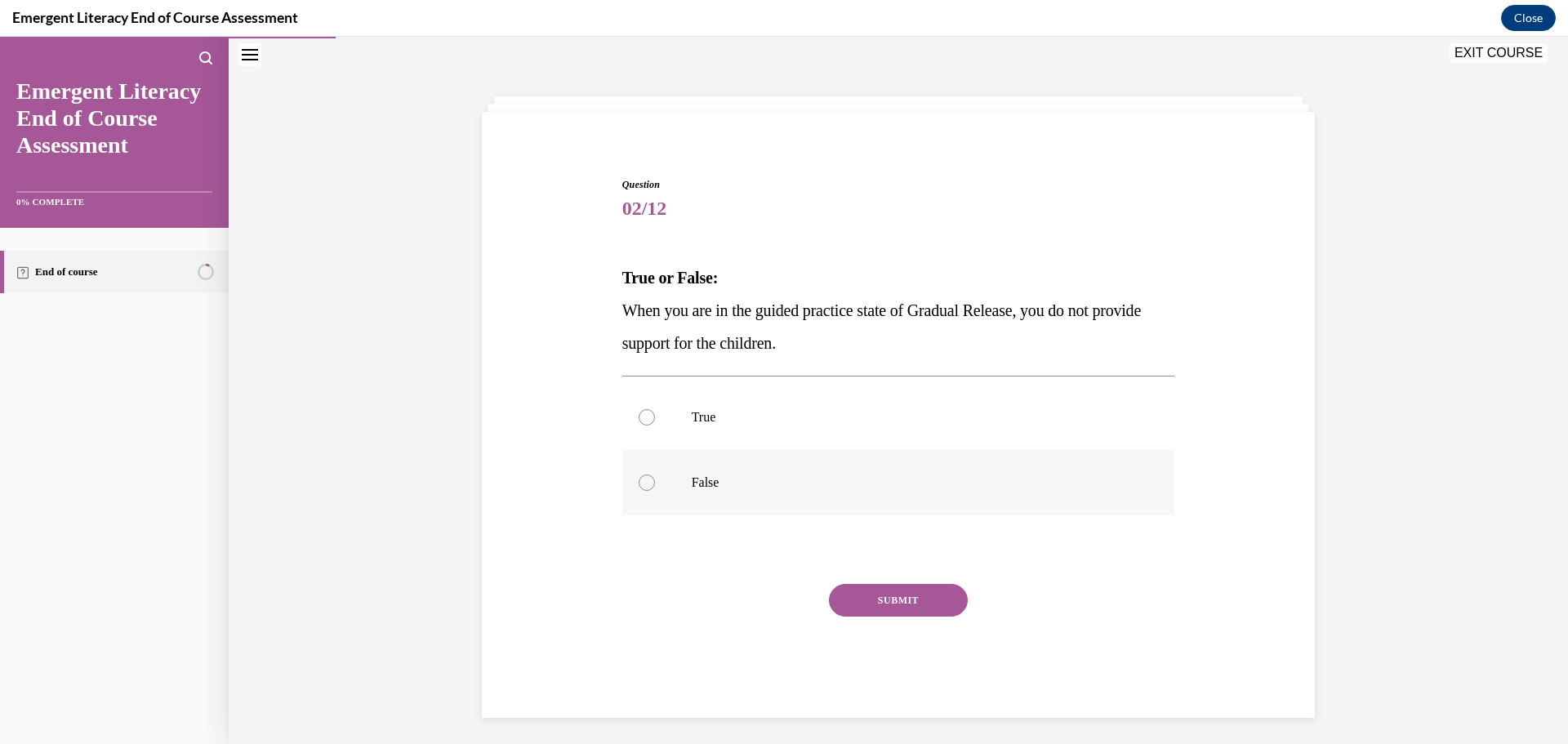
click at [665, 510] on label "False" at bounding box center [898, 483] width 552 height 65
click at [655, 491] on input "False" at bounding box center [647, 482] width 16 height 16
radio input "true"
click at [829, 592] on button "SUBMIT" at bounding box center [899, 600] width 139 height 33
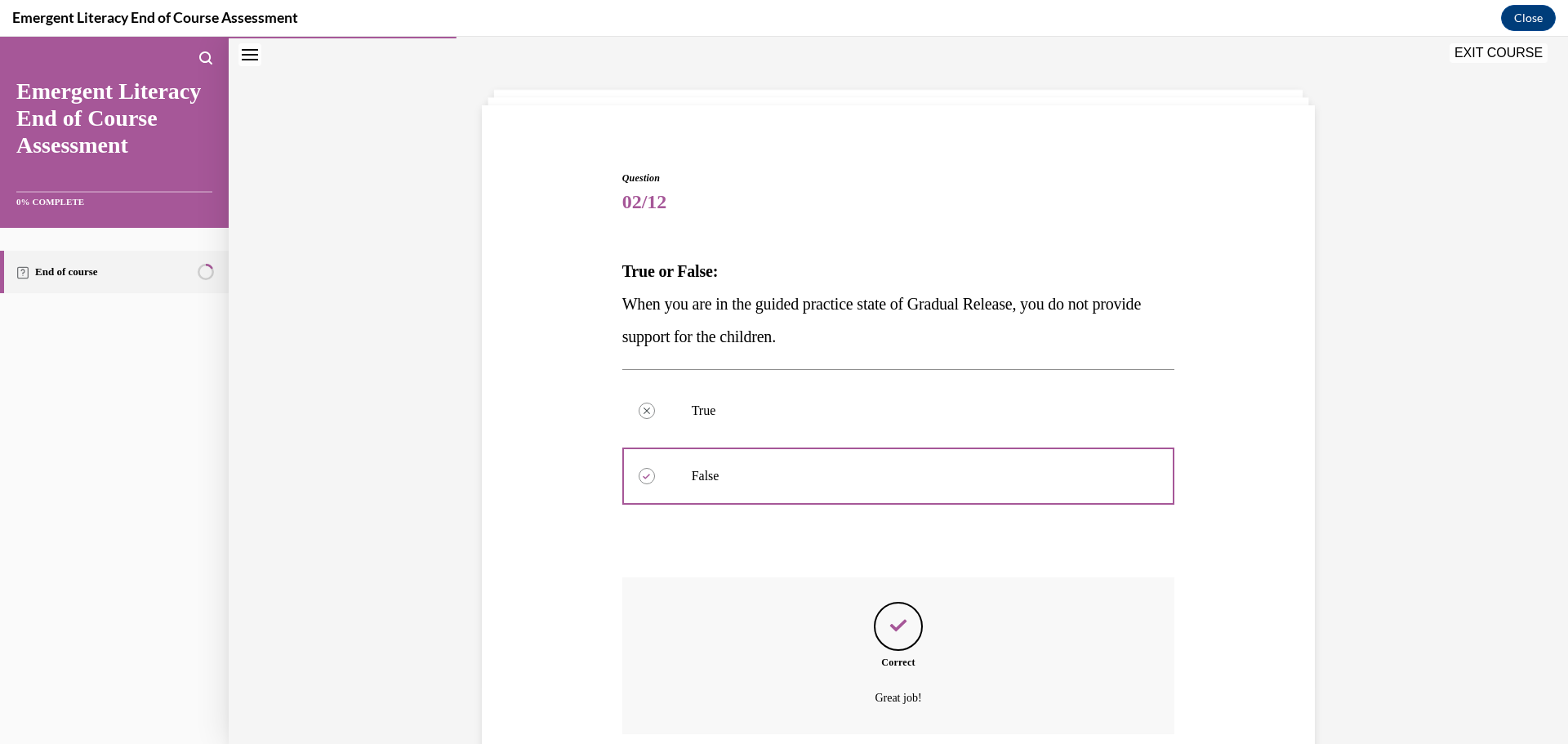
scroll to position [188, 0]
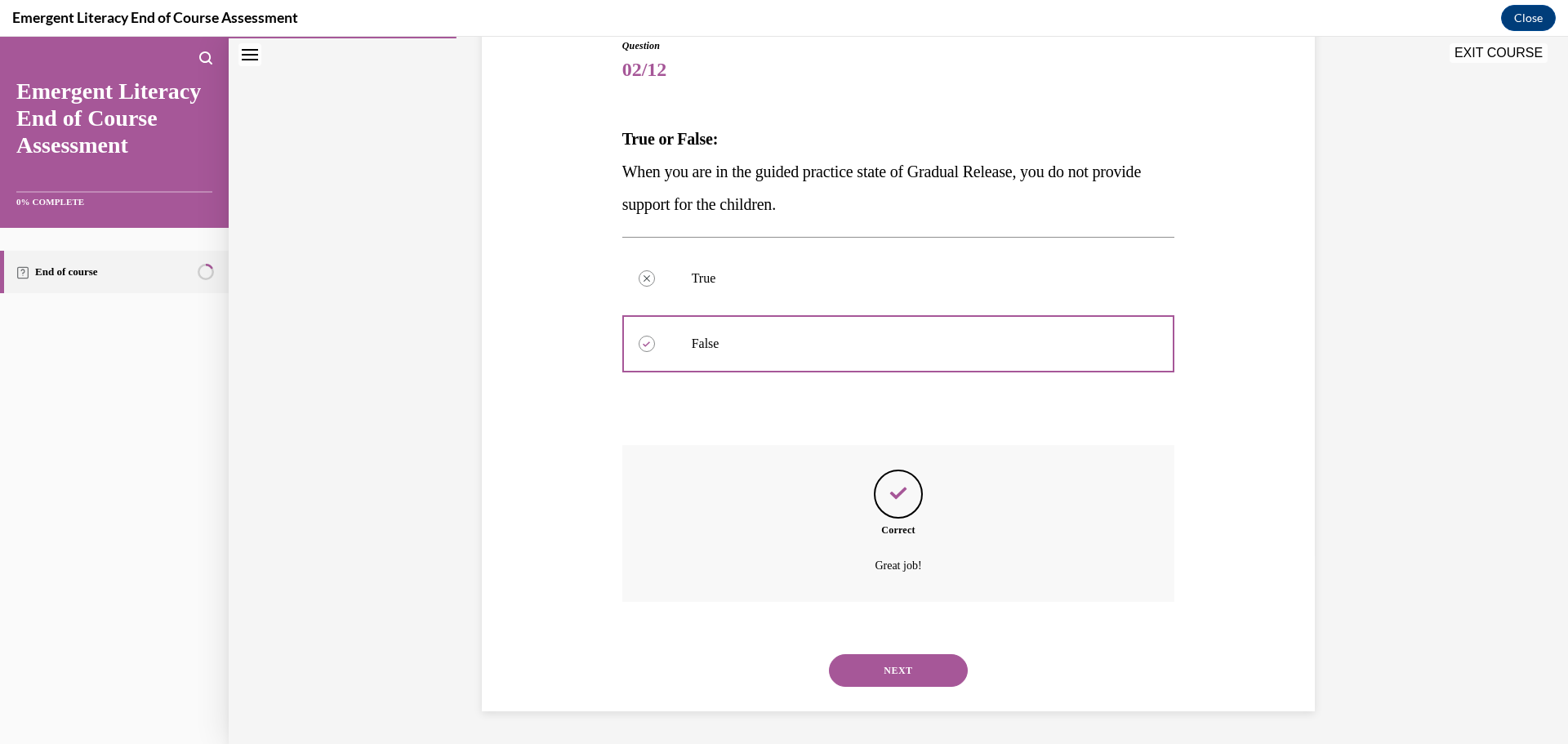
click at [897, 667] on button "NEXT" at bounding box center [899, 670] width 139 height 33
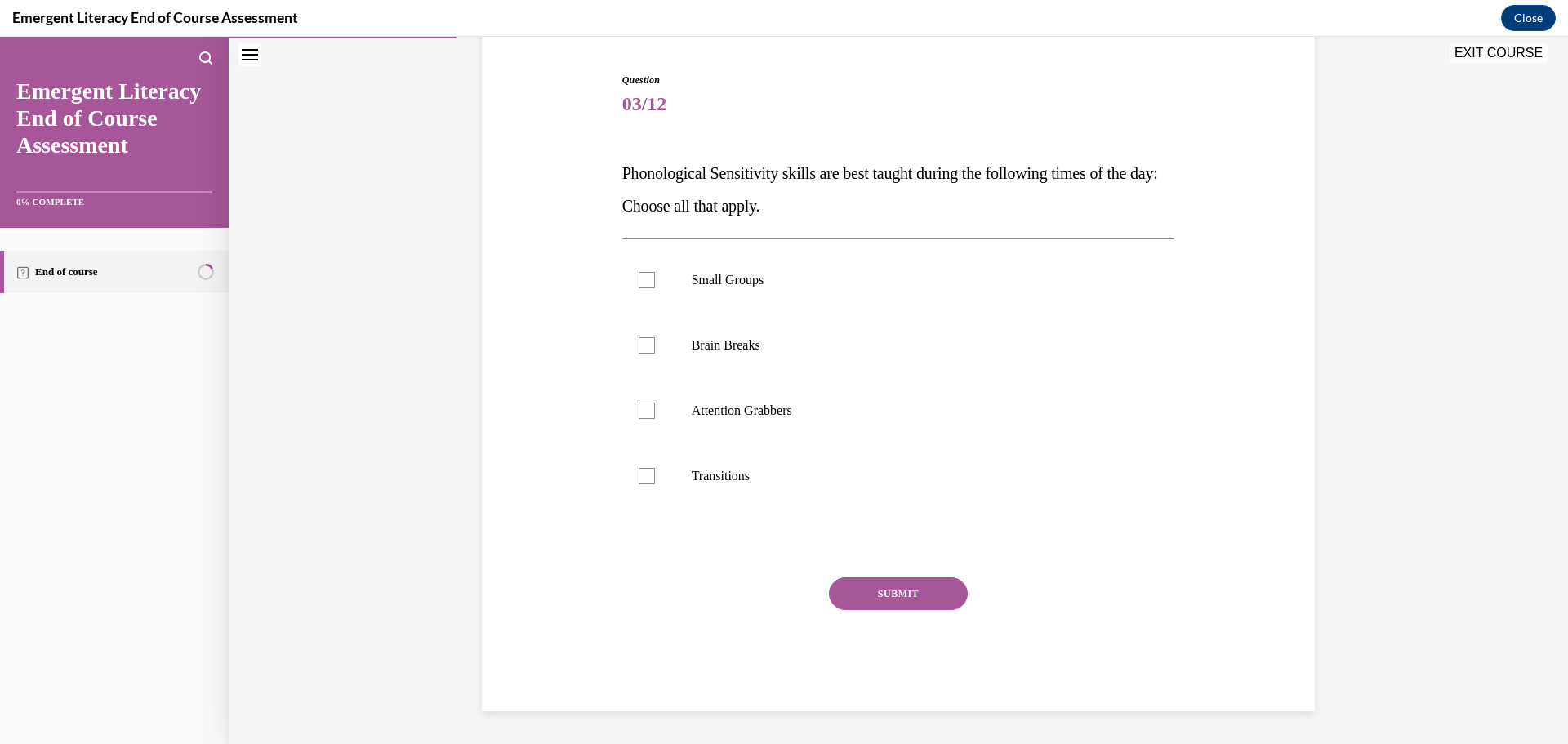
scroll to position [50, 0]
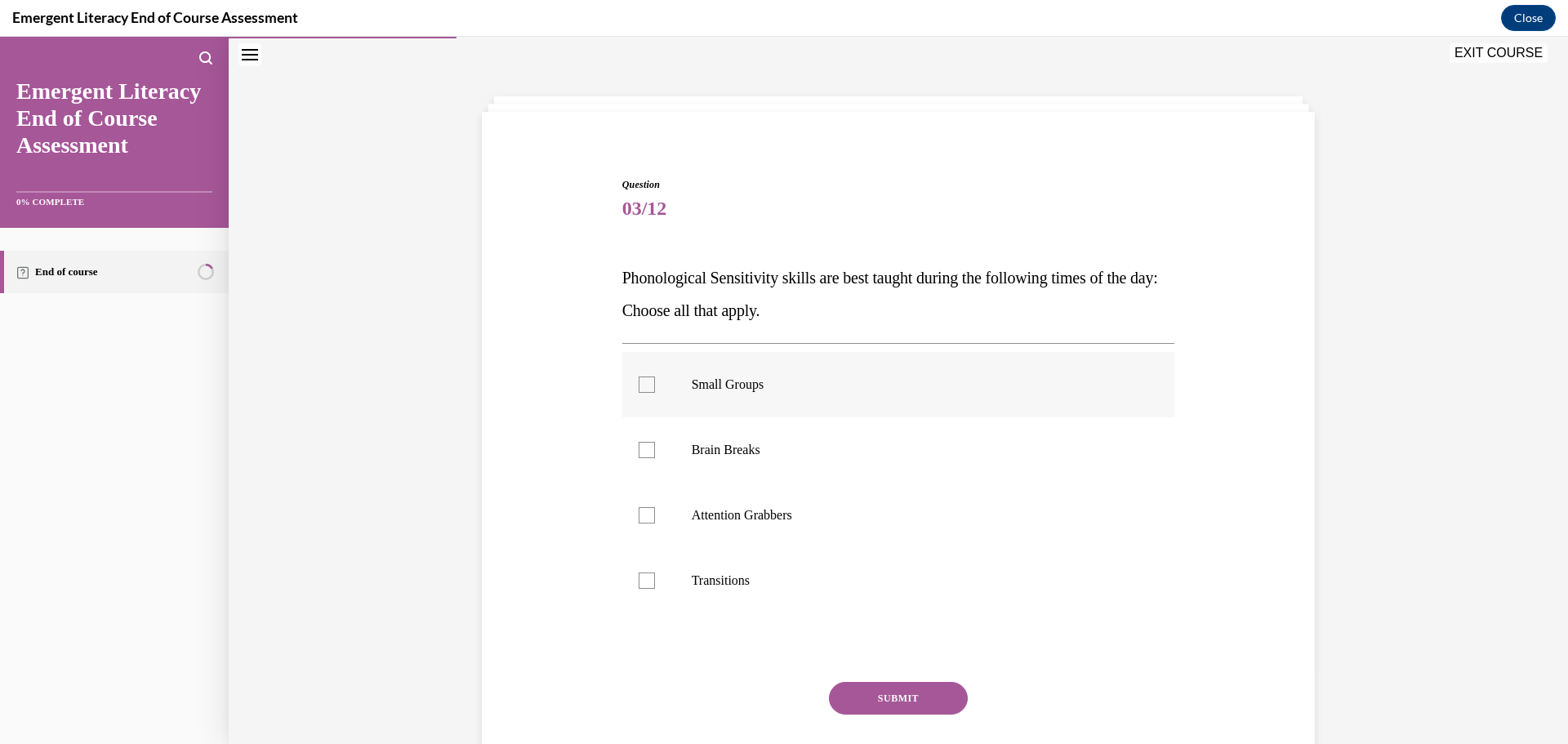
click at [667, 390] on label "Small Groups" at bounding box center [898, 385] width 552 height 65
click at [655, 390] on input "Small Groups" at bounding box center [647, 384] width 16 height 16
checkbox input "true"
click at [900, 680] on div "Question 03/12 Phonological Sensitivity skills are best taught during the follo…" at bounding box center [898, 497] width 552 height 639
click at [912, 694] on button "SUBMIT" at bounding box center [899, 697] width 139 height 33
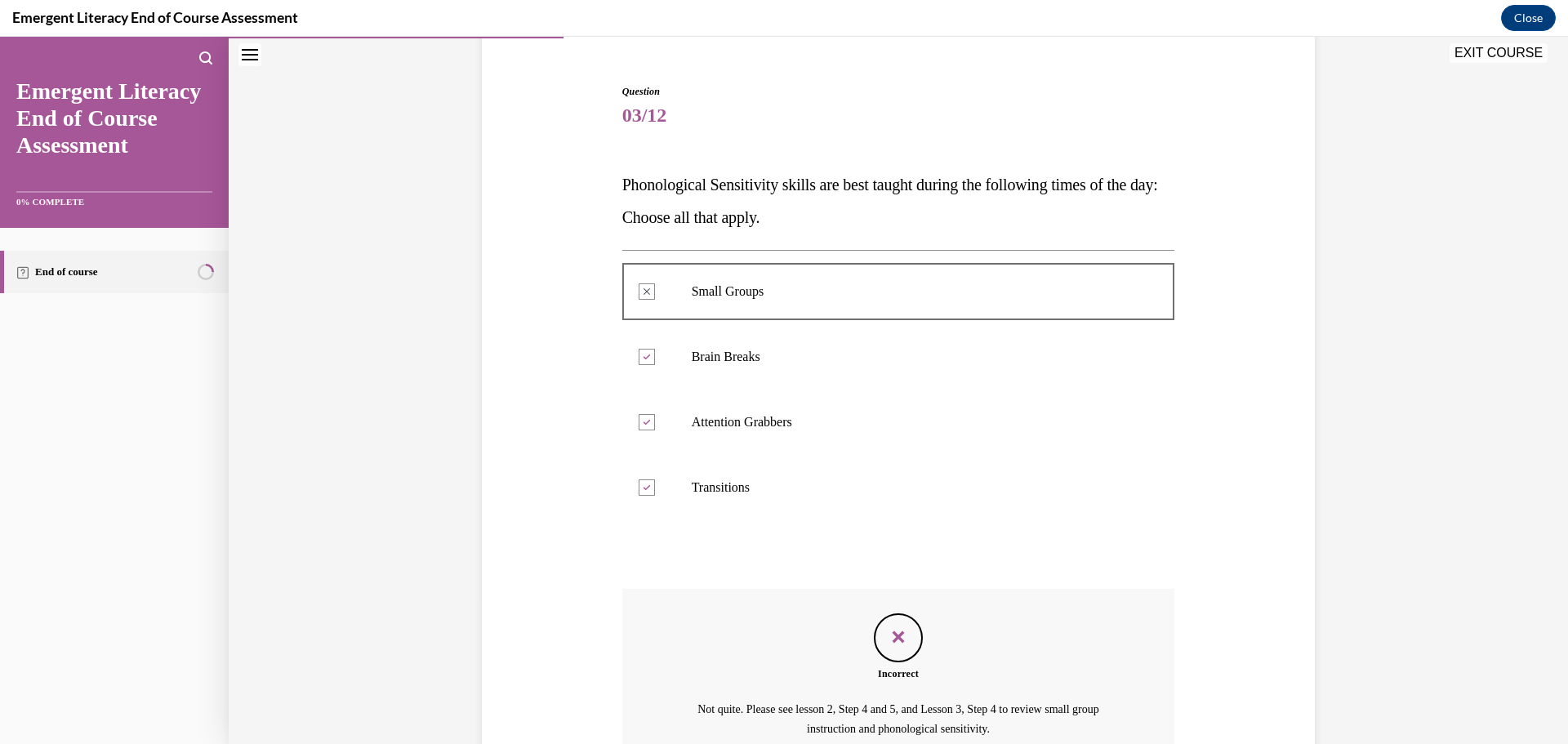
scroll to position [307, 0]
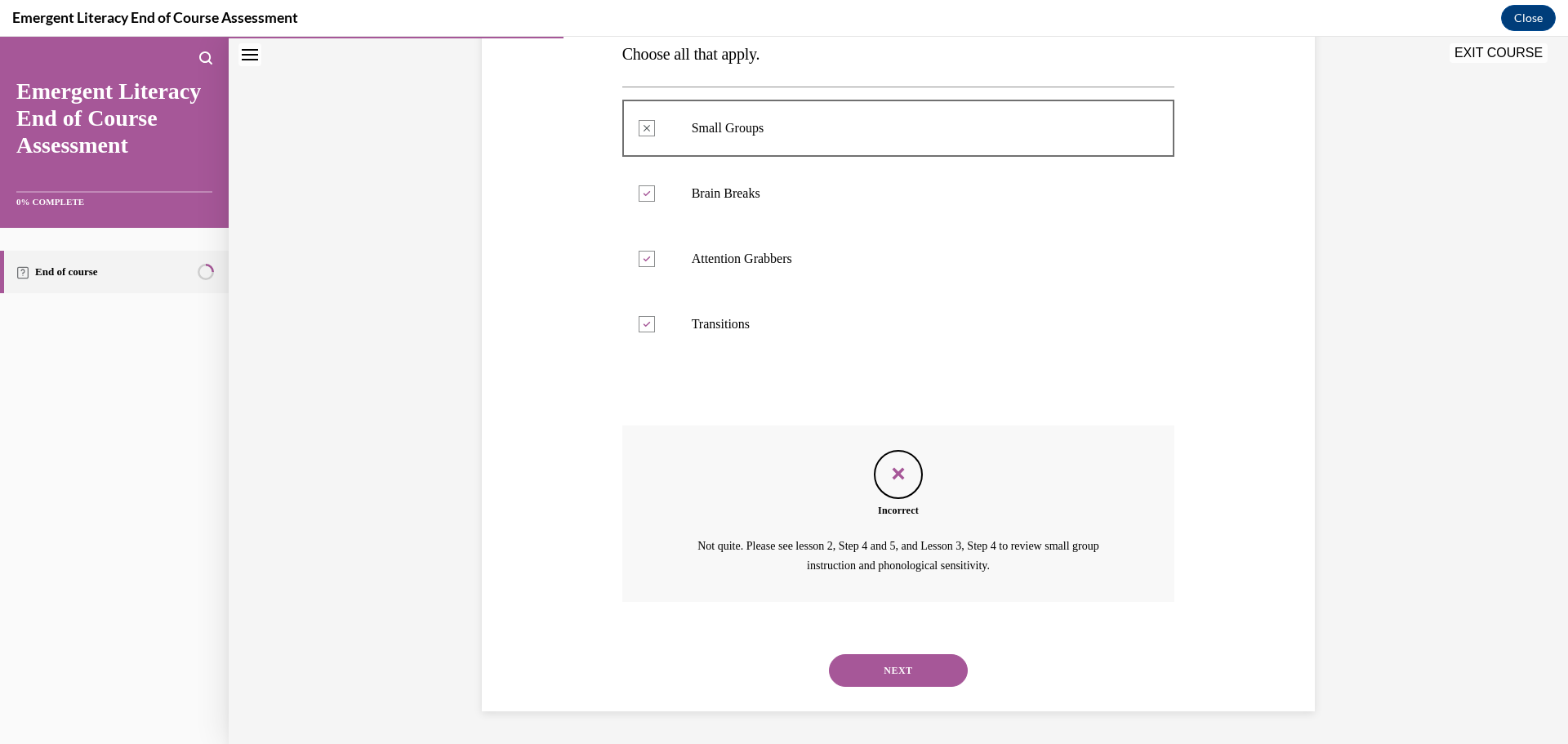
click at [945, 670] on button "NEXT" at bounding box center [899, 670] width 139 height 33
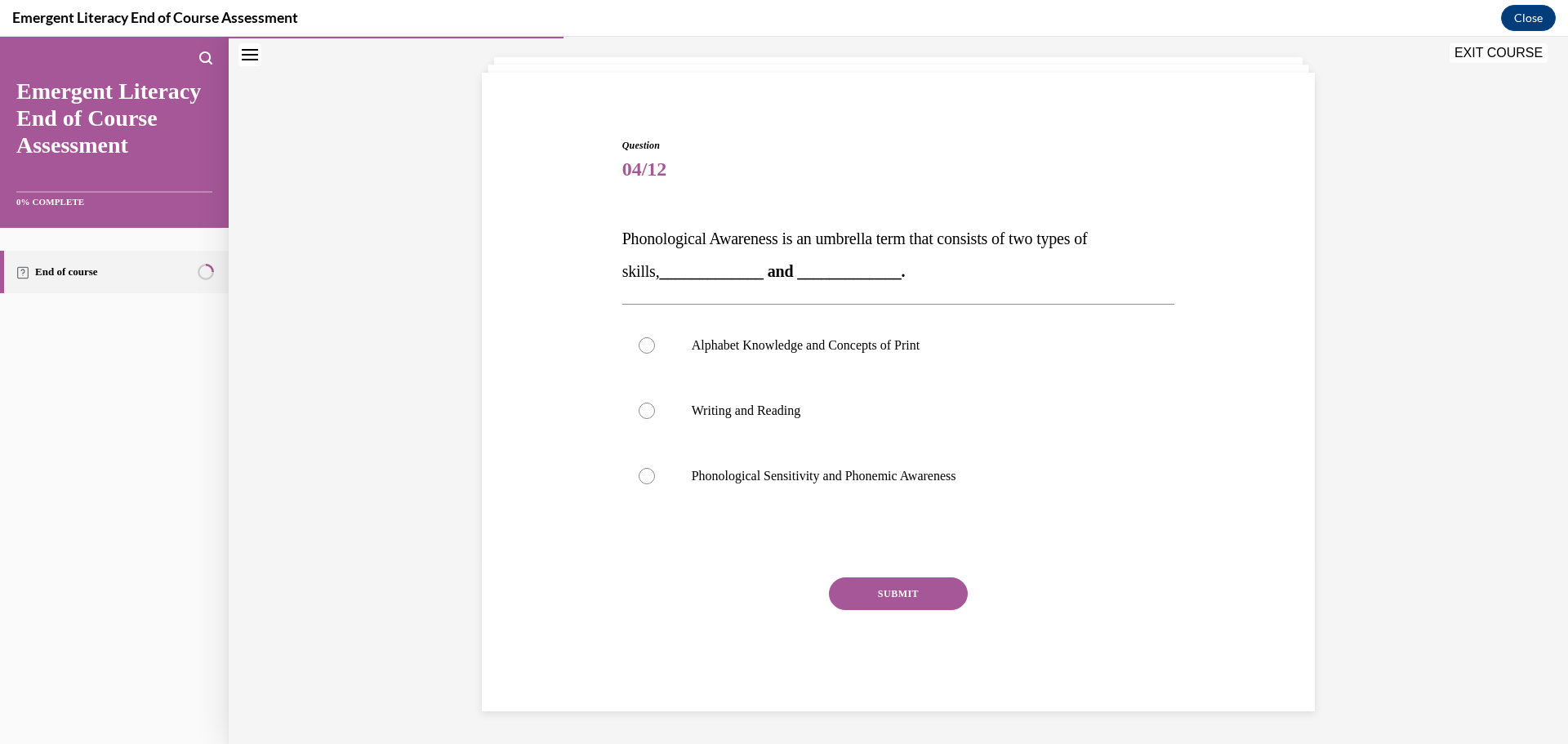
scroll to position [50, 0]
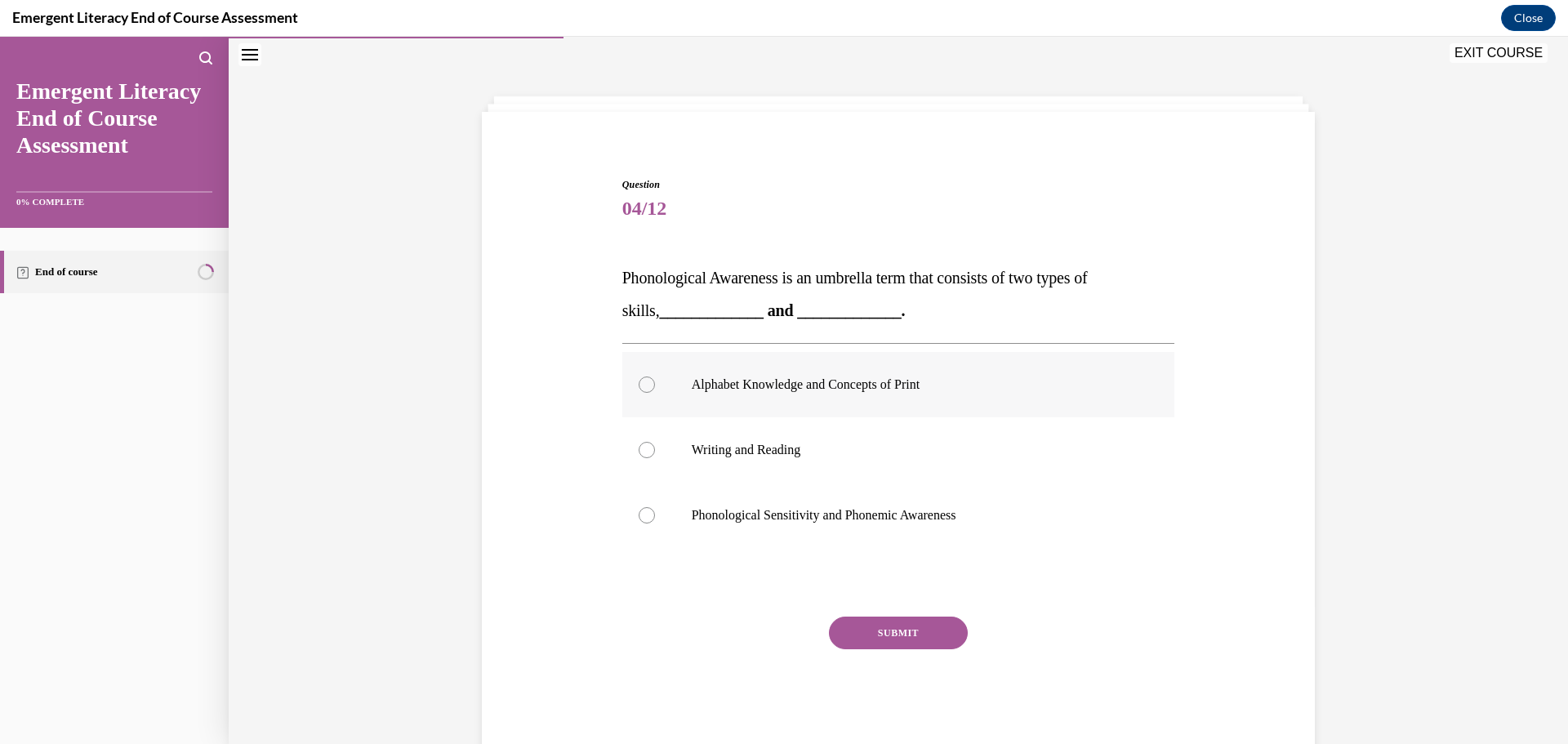
click at [906, 385] on p "Alphabet Knowledge and Concepts of Print" at bounding box center [912, 384] width 442 height 16
click at [655, 385] on input "Alphabet Knowledge and Concepts of Print" at bounding box center [647, 384] width 16 height 16
radio input "true"
click at [716, 505] on label "Phonological Sensitivity and Phonemic Awareness" at bounding box center [898, 516] width 552 height 65
click at [655, 507] on input "Phonological Sensitivity and Phonemic Awareness" at bounding box center [647, 515] width 16 height 16
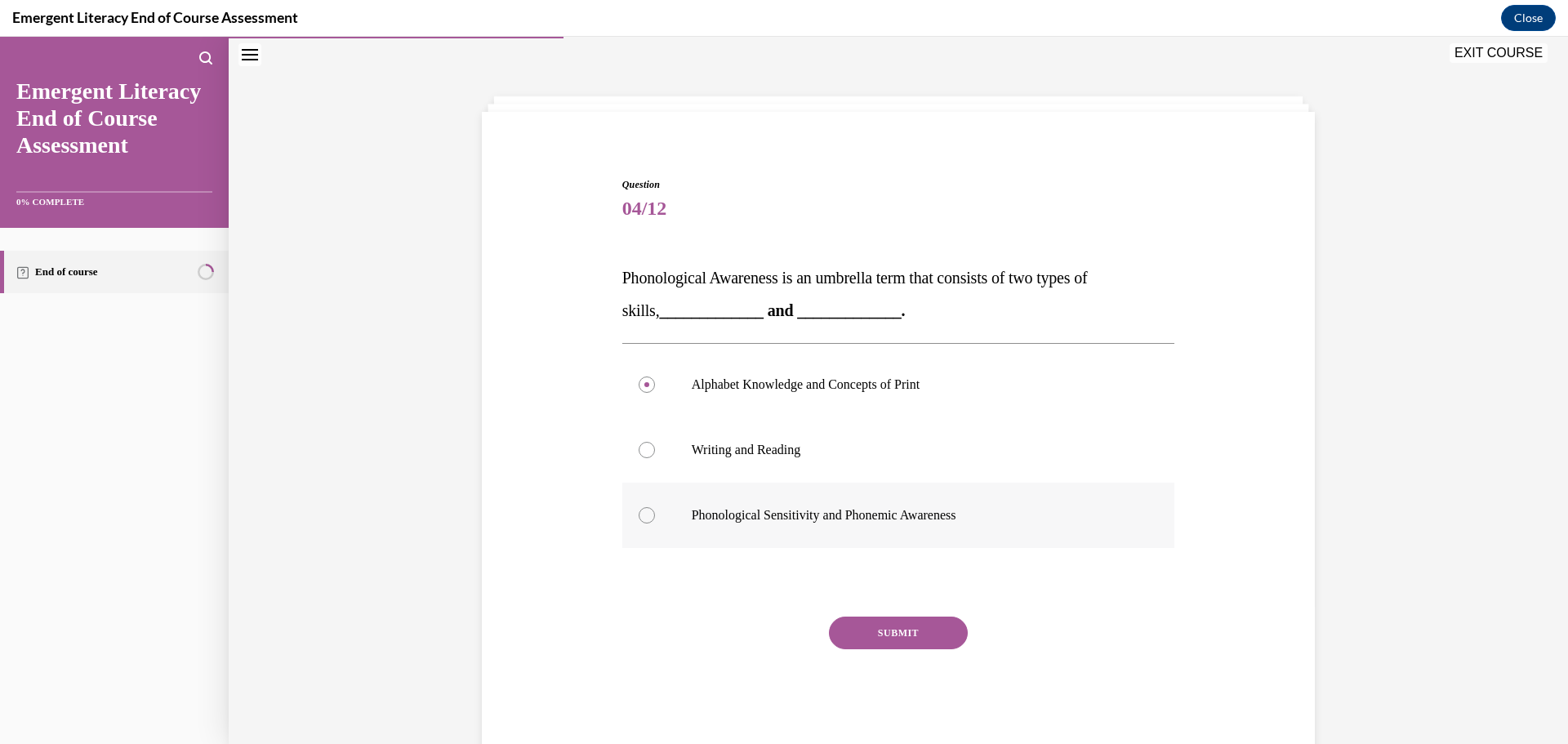
radio input "true"
click at [949, 640] on button "SUBMIT" at bounding box center [899, 633] width 139 height 33
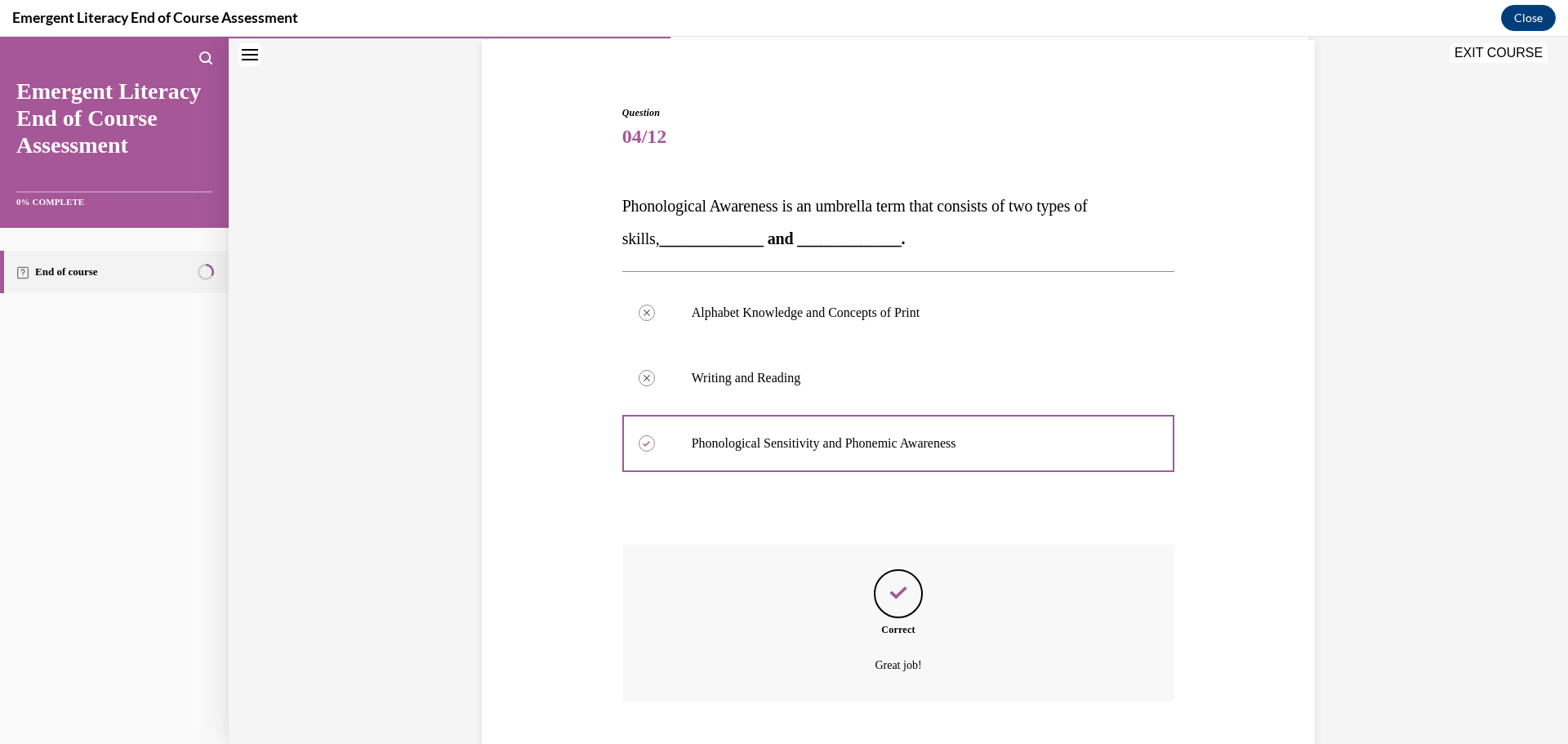
scroll to position [221, 0]
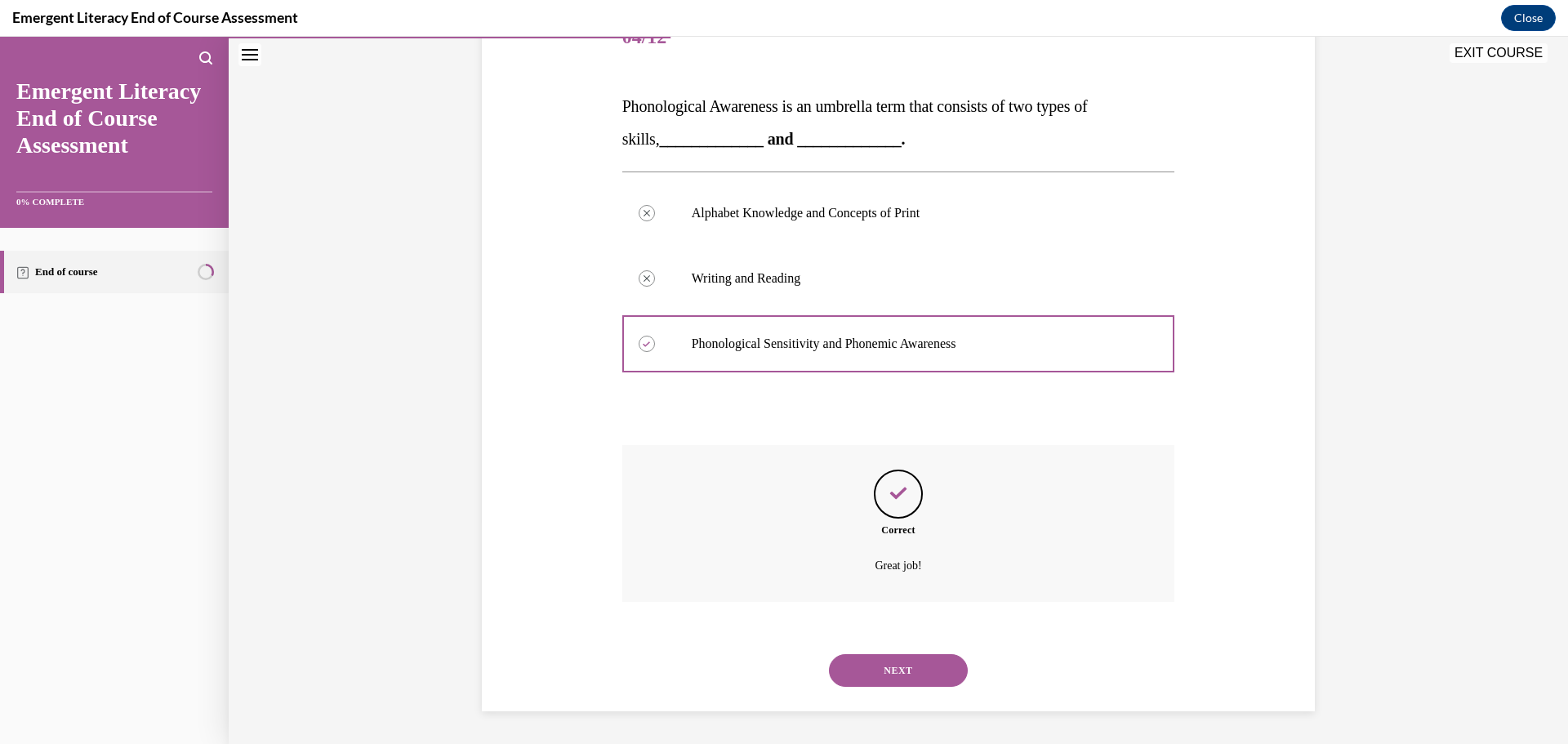
click at [938, 661] on button "NEXT" at bounding box center [899, 670] width 139 height 33
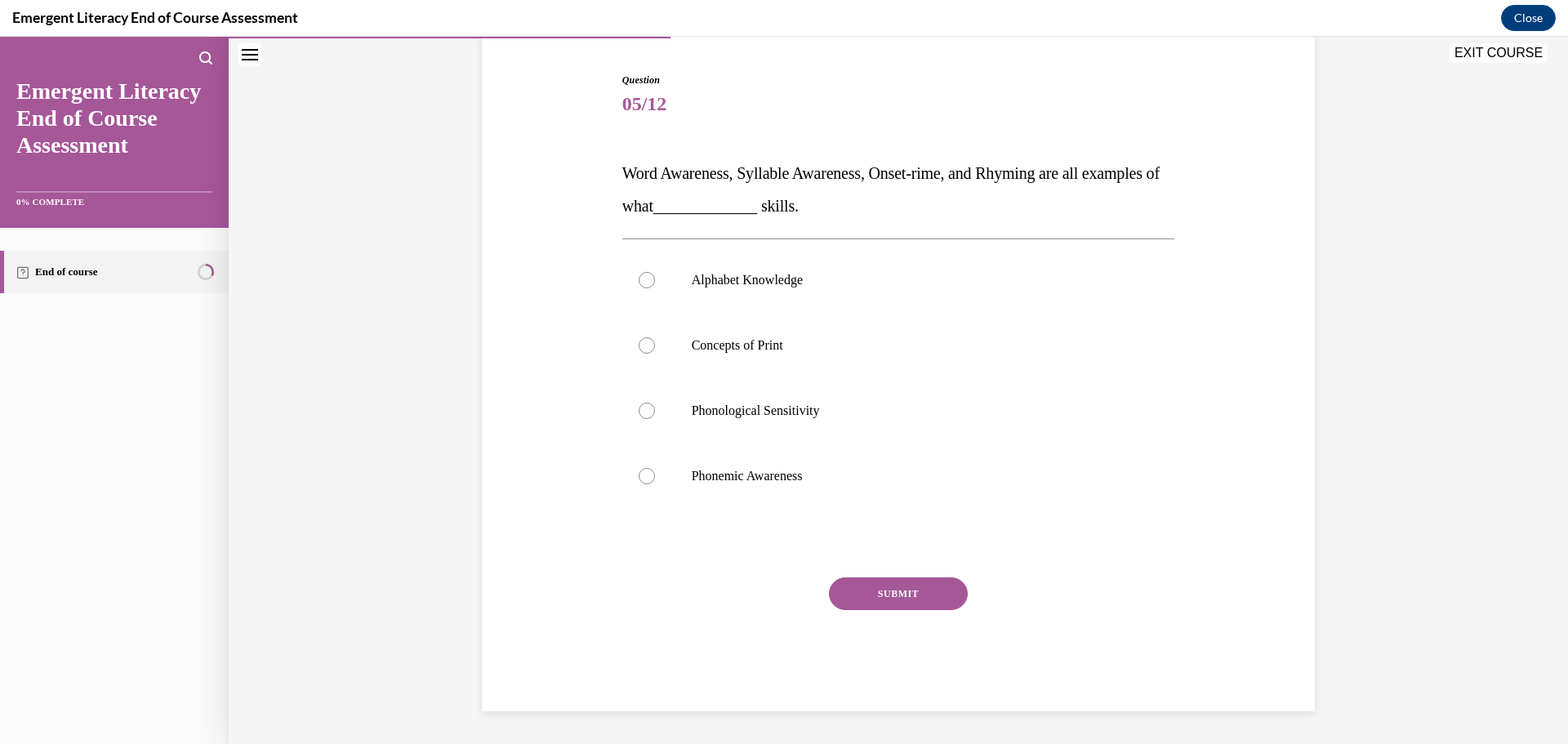
scroll to position [50, 0]
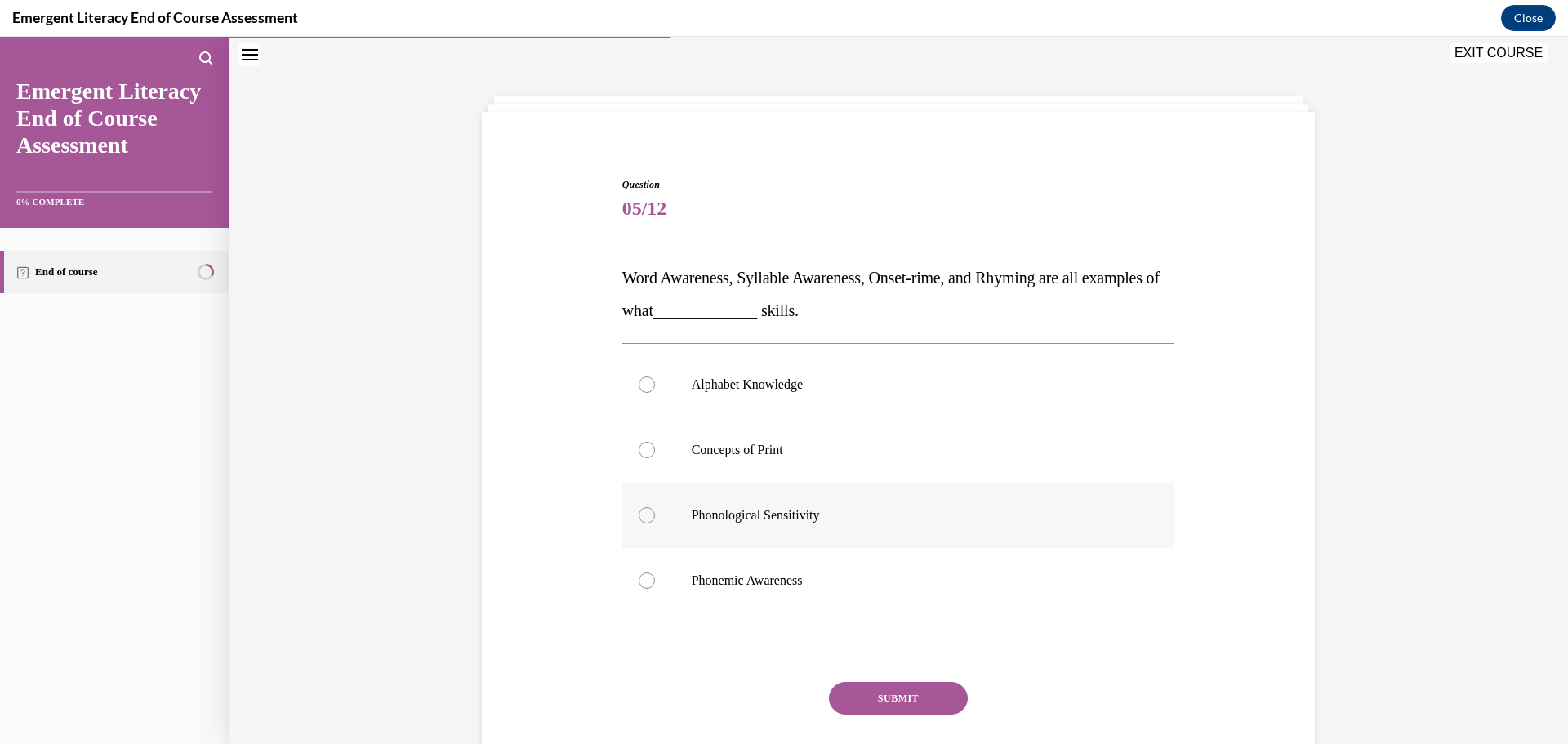
click at [807, 498] on label "Phonological Sensitivity" at bounding box center [898, 516] width 552 height 65
click at [655, 507] on input "Phonological Sensitivity" at bounding box center [647, 515] width 16 height 16
radio input "true"
click at [910, 695] on button "SUBMIT" at bounding box center [899, 697] width 139 height 33
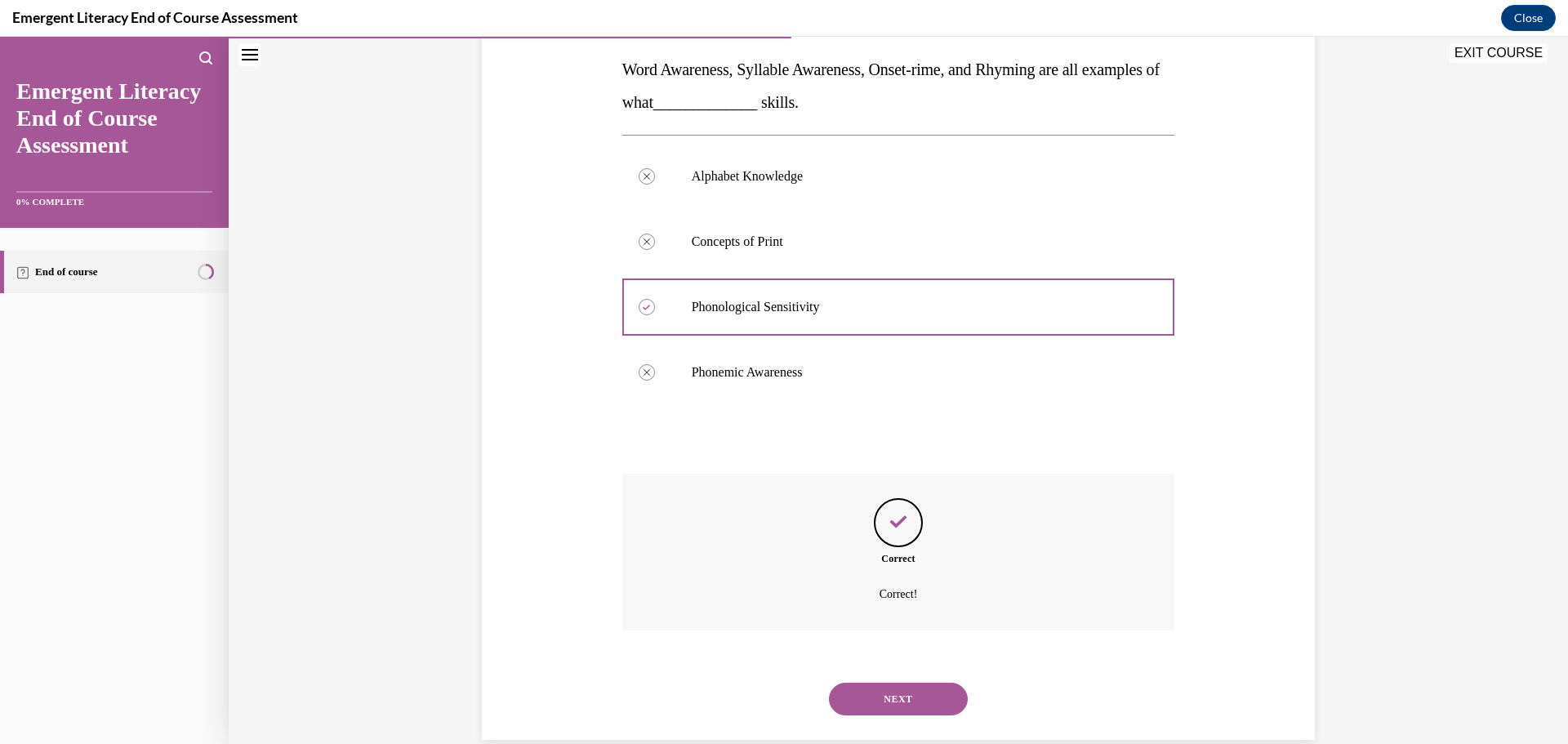
scroll to position [287, 0]
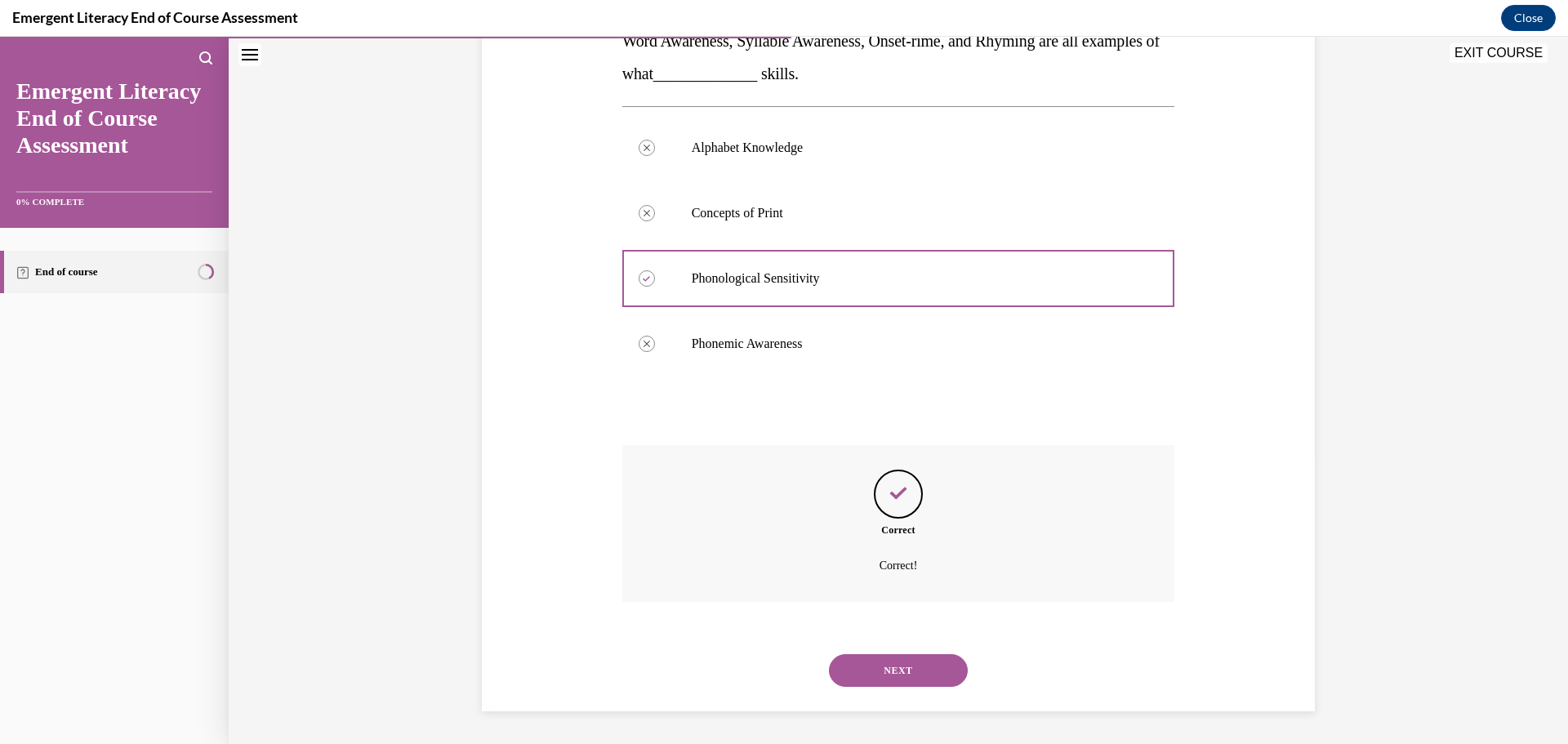
click at [919, 667] on button "NEXT" at bounding box center [899, 670] width 139 height 33
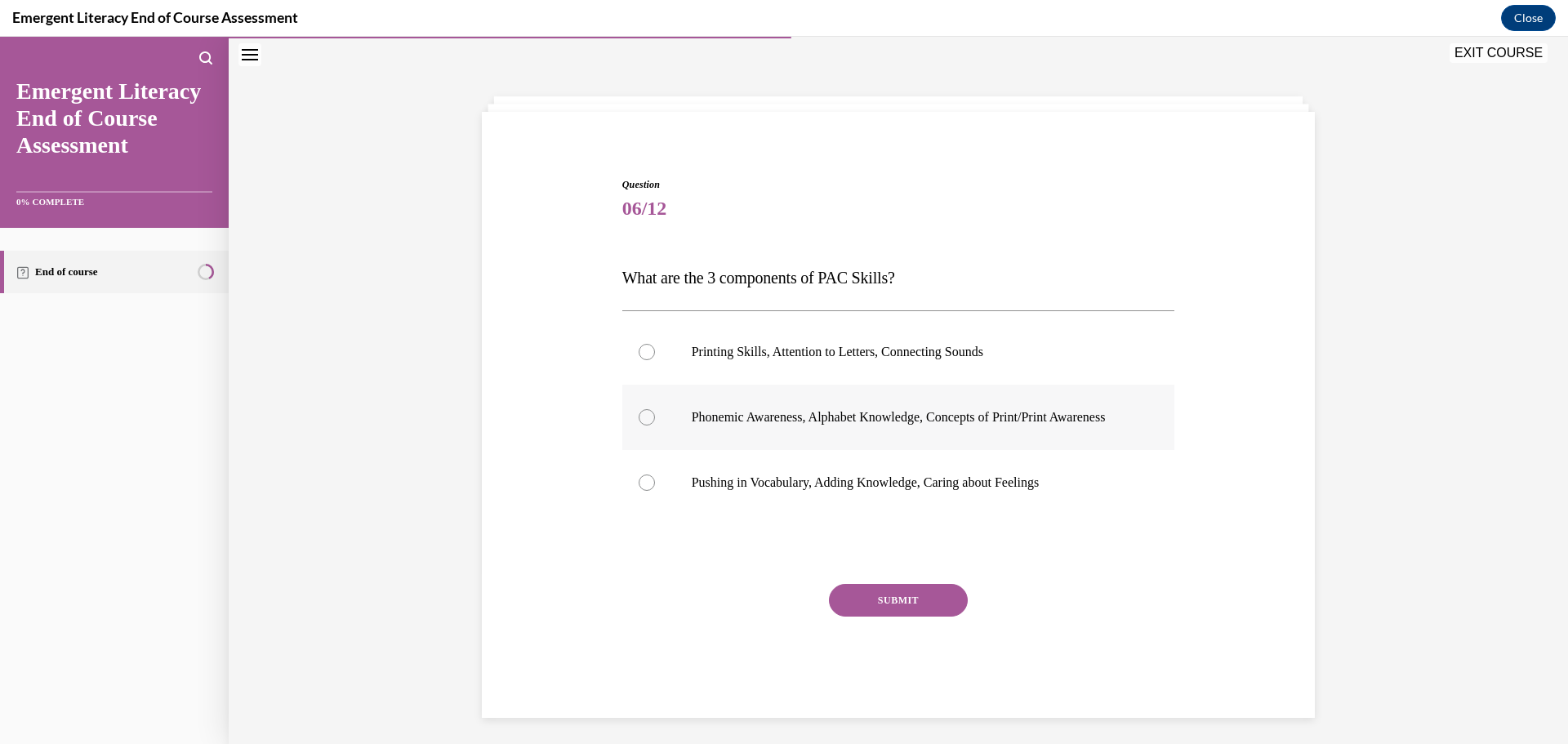
click at [905, 443] on label "Phonemic Awareness, Alphabet Knowledge, Concepts of Print/Print Awareness" at bounding box center [898, 418] width 552 height 65
click at [655, 426] on input "Phonemic Awareness, Alphabet Knowledge, Concepts of Print/Print Awareness" at bounding box center [647, 417] width 16 height 16
radio input "true"
click at [914, 606] on button "SUBMIT" at bounding box center [899, 600] width 139 height 33
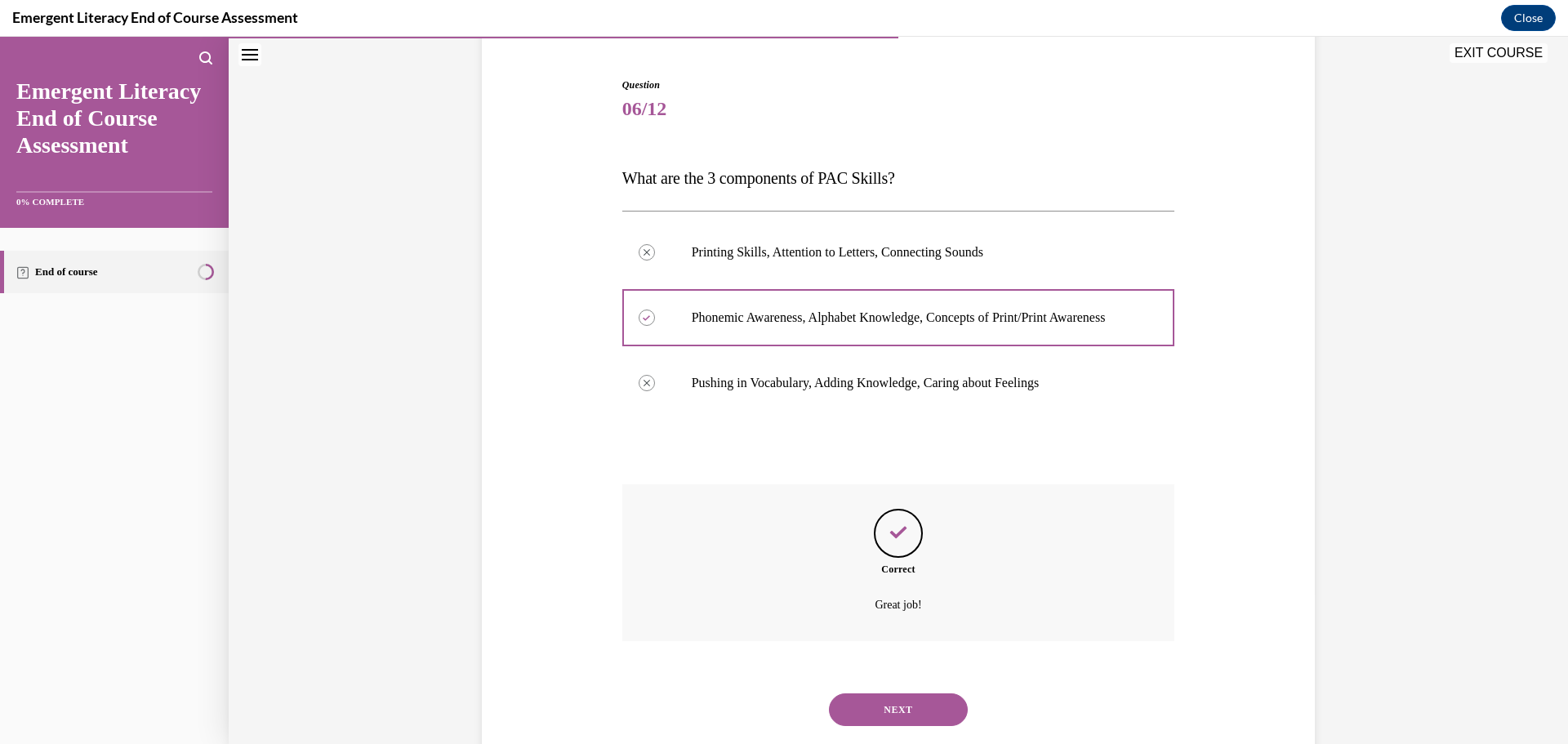
scroll to position [205, 0]
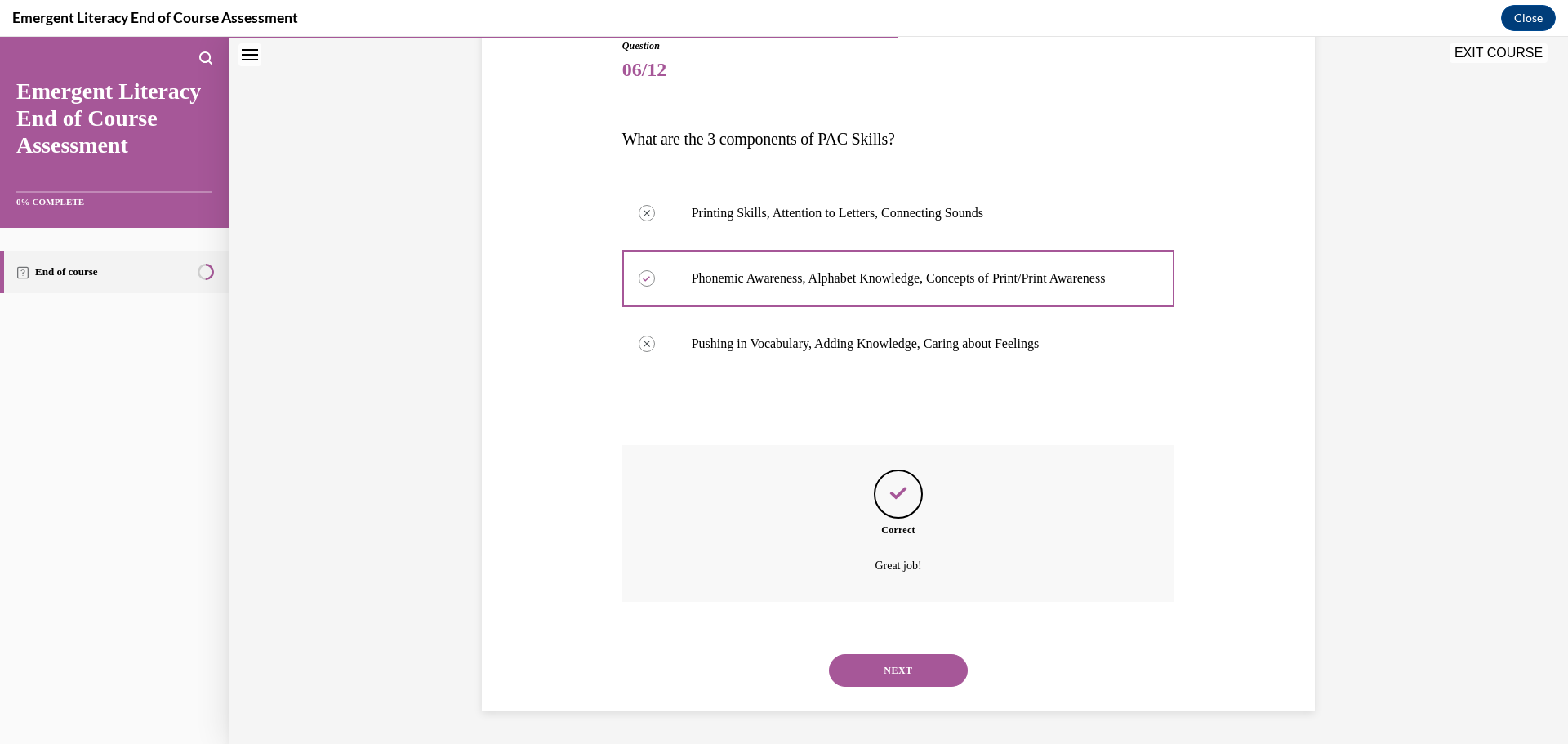
click at [923, 666] on button "NEXT" at bounding box center [899, 670] width 139 height 33
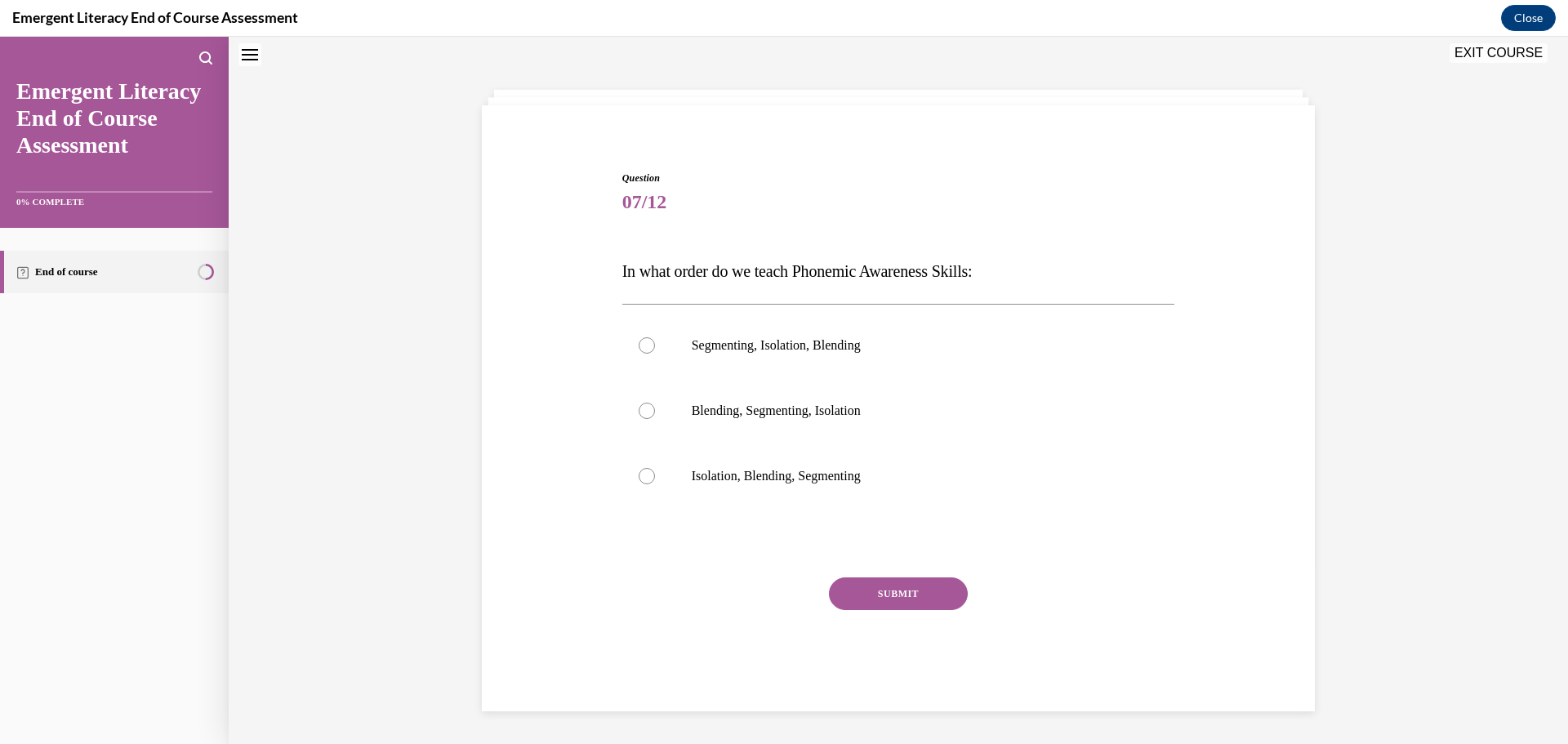
scroll to position [50, 0]
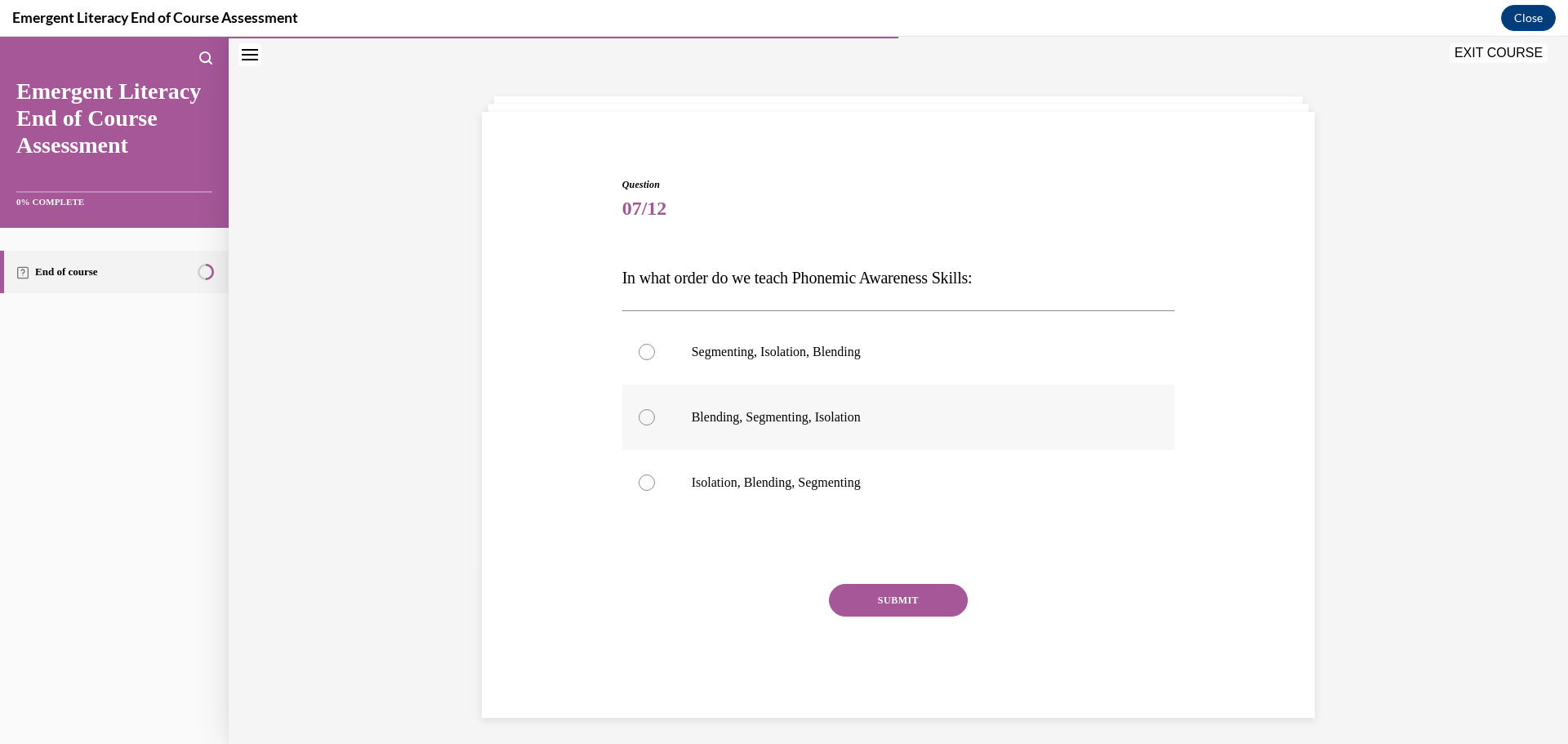
click at [854, 423] on p "Blending, Segmenting, Isolation" at bounding box center [912, 417] width 442 height 16
click at [655, 423] on input "Blending, Segmenting, Isolation" at bounding box center [647, 417] width 16 height 16
radio input "true"
click at [924, 593] on button "SUBMIT" at bounding box center [899, 600] width 139 height 33
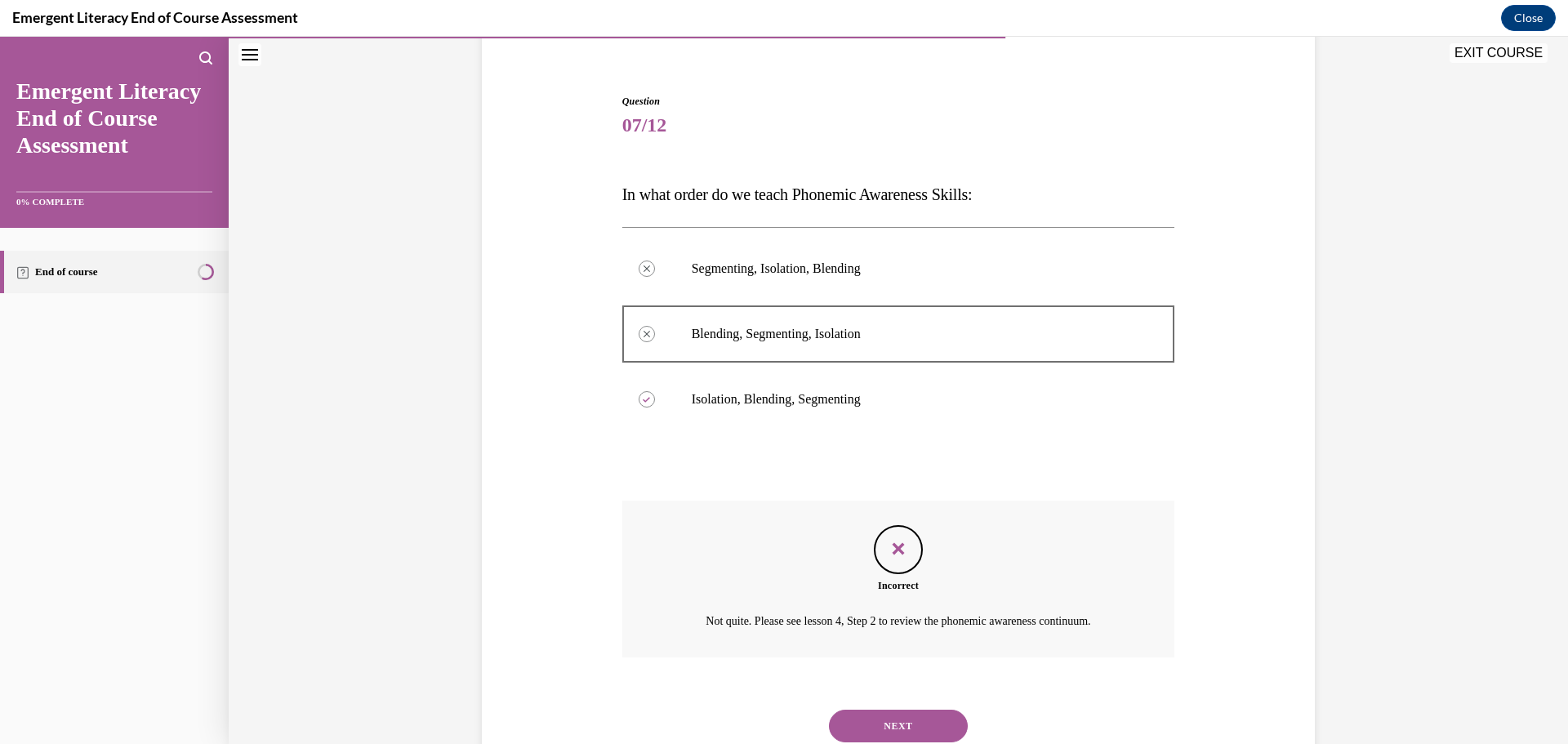
scroll to position [188, 0]
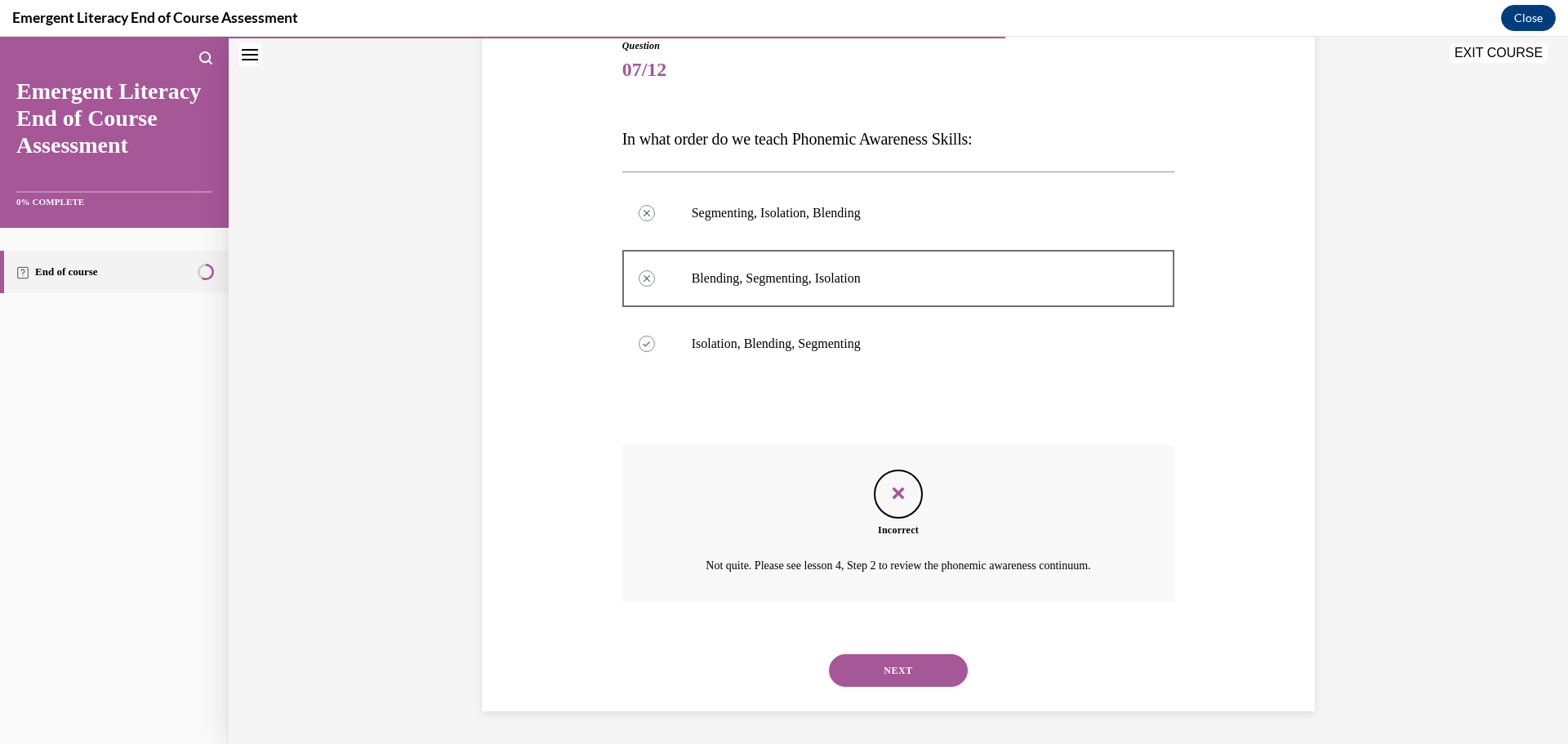
click at [842, 669] on button "NEXT" at bounding box center [899, 670] width 139 height 33
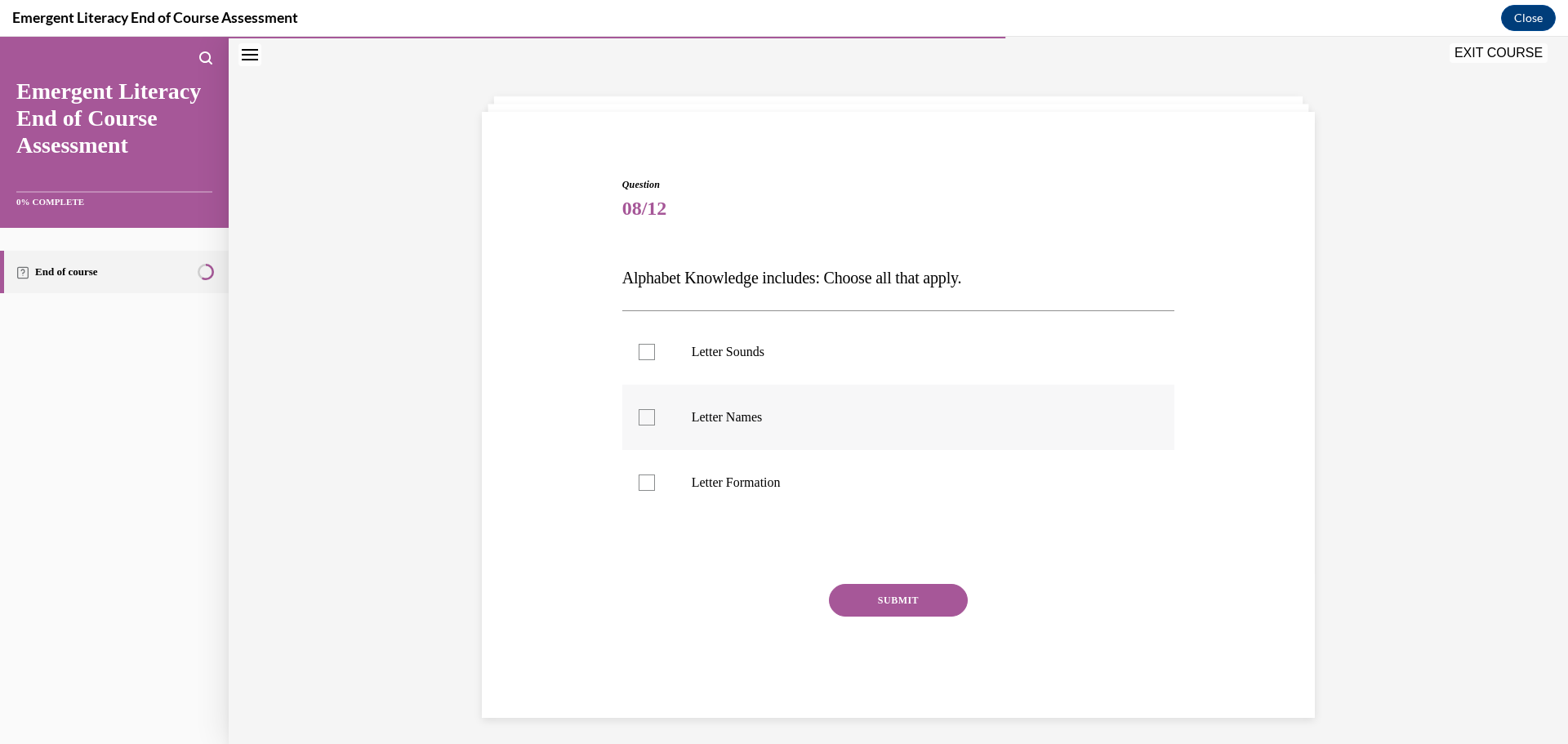
click at [713, 414] on p "Letter Names" at bounding box center [912, 417] width 442 height 16
click at [655, 414] on input "Letter Names" at bounding box center [647, 417] width 16 height 16
checkbox input "true"
click at [718, 358] on p "Letter Sounds" at bounding box center [912, 352] width 442 height 16
click at [655, 358] on input "Letter Sounds" at bounding box center [647, 352] width 16 height 16
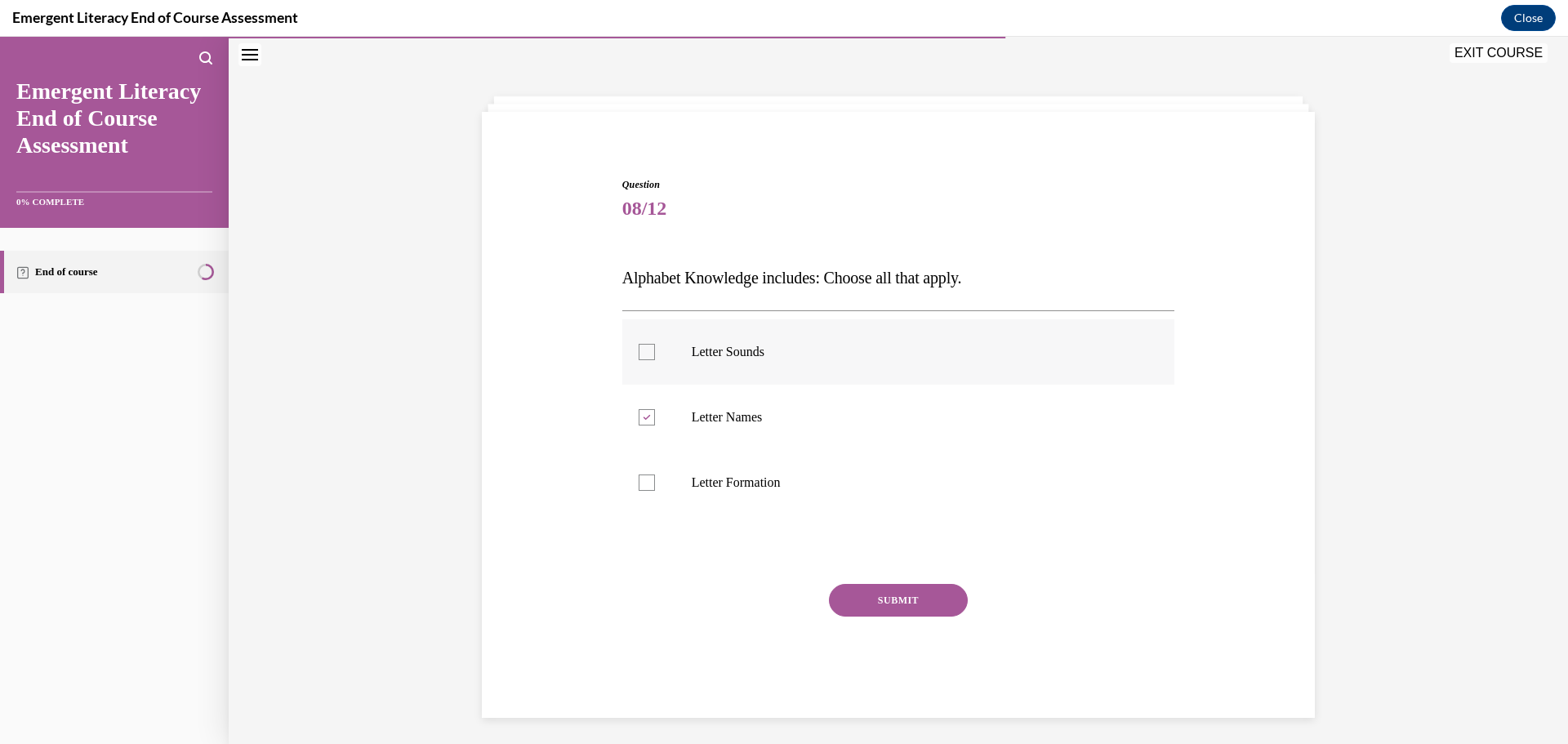
checkbox input "true"
click at [862, 593] on button "SUBMIT" at bounding box center [899, 600] width 139 height 33
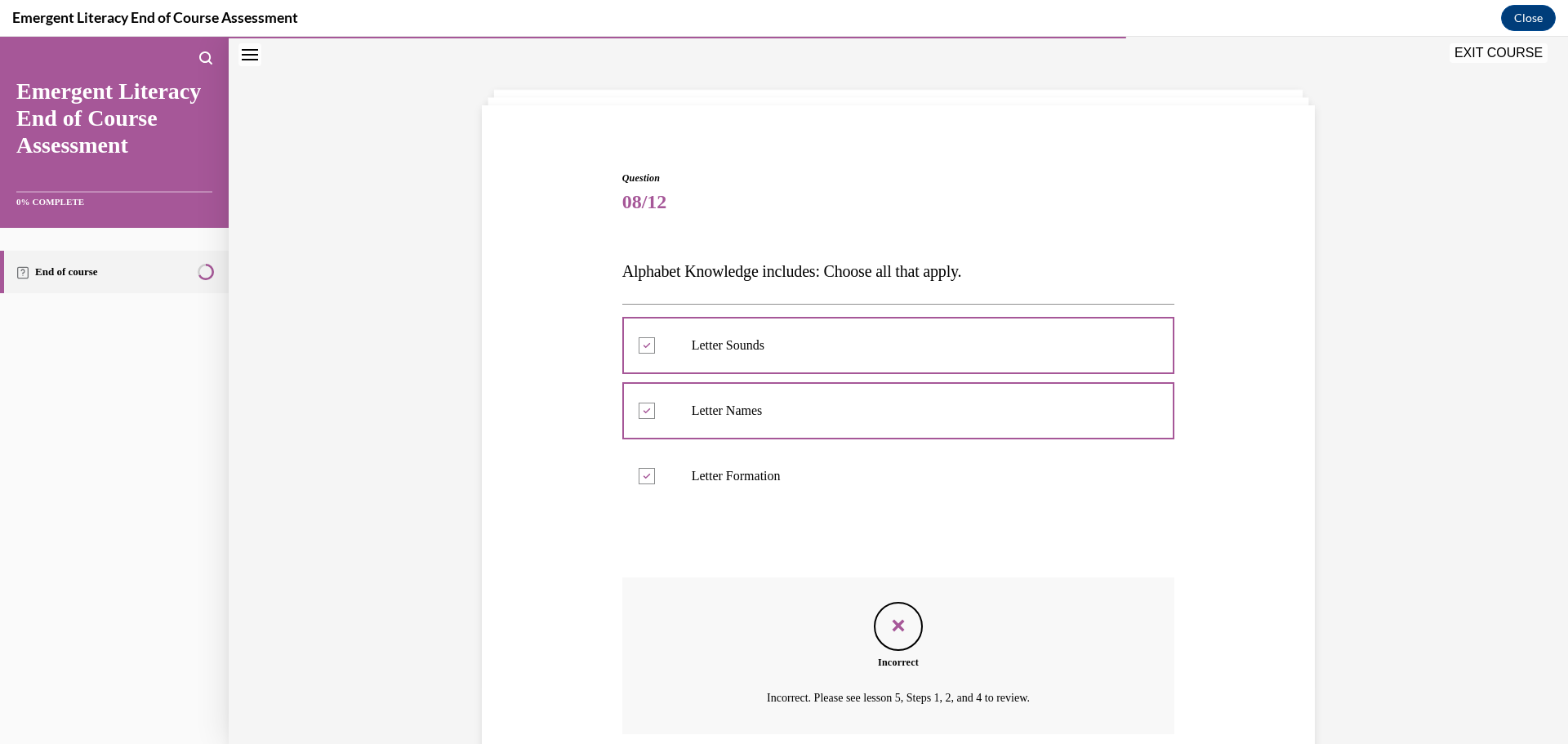
scroll to position [188, 0]
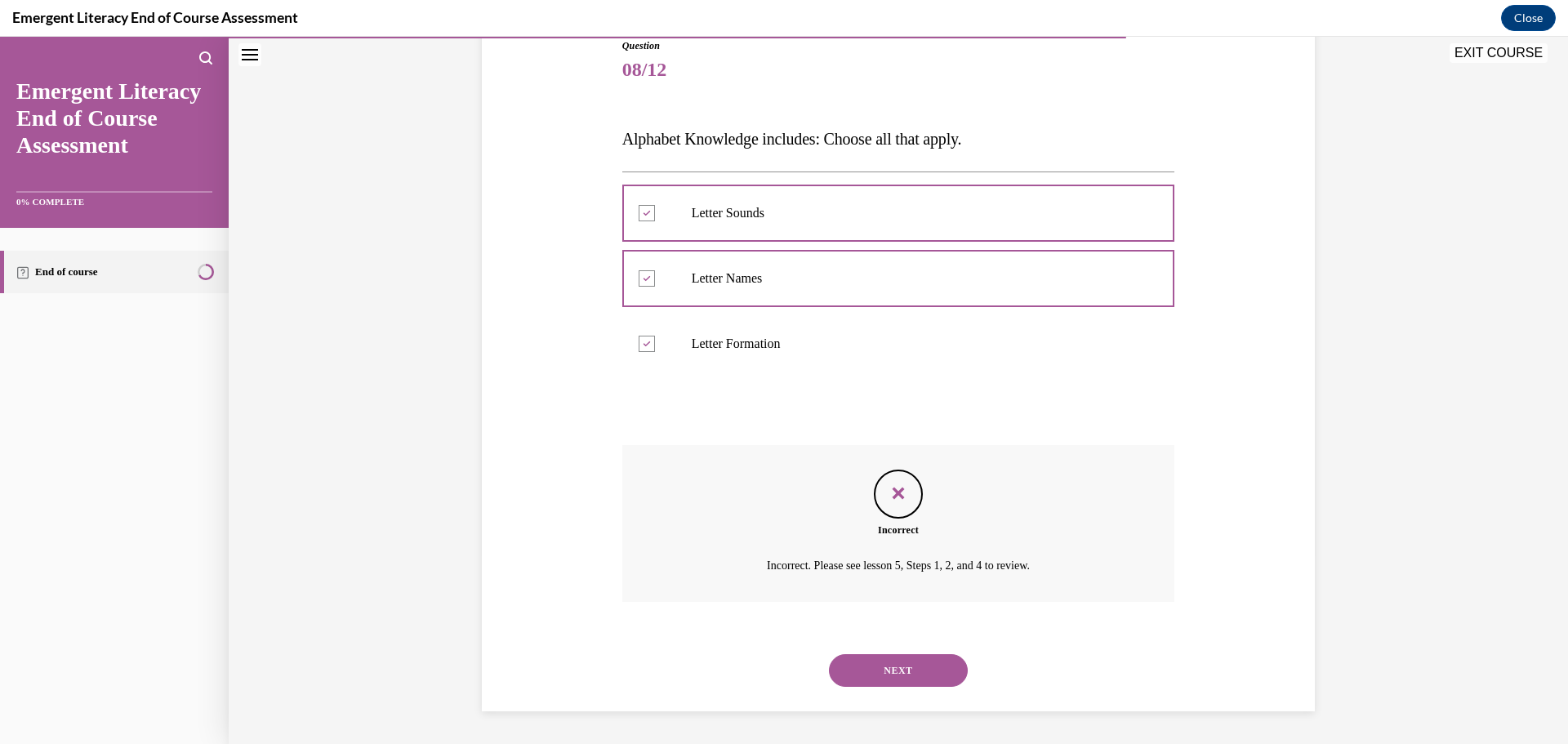
click at [853, 679] on button "NEXT" at bounding box center [899, 670] width 139 height 33
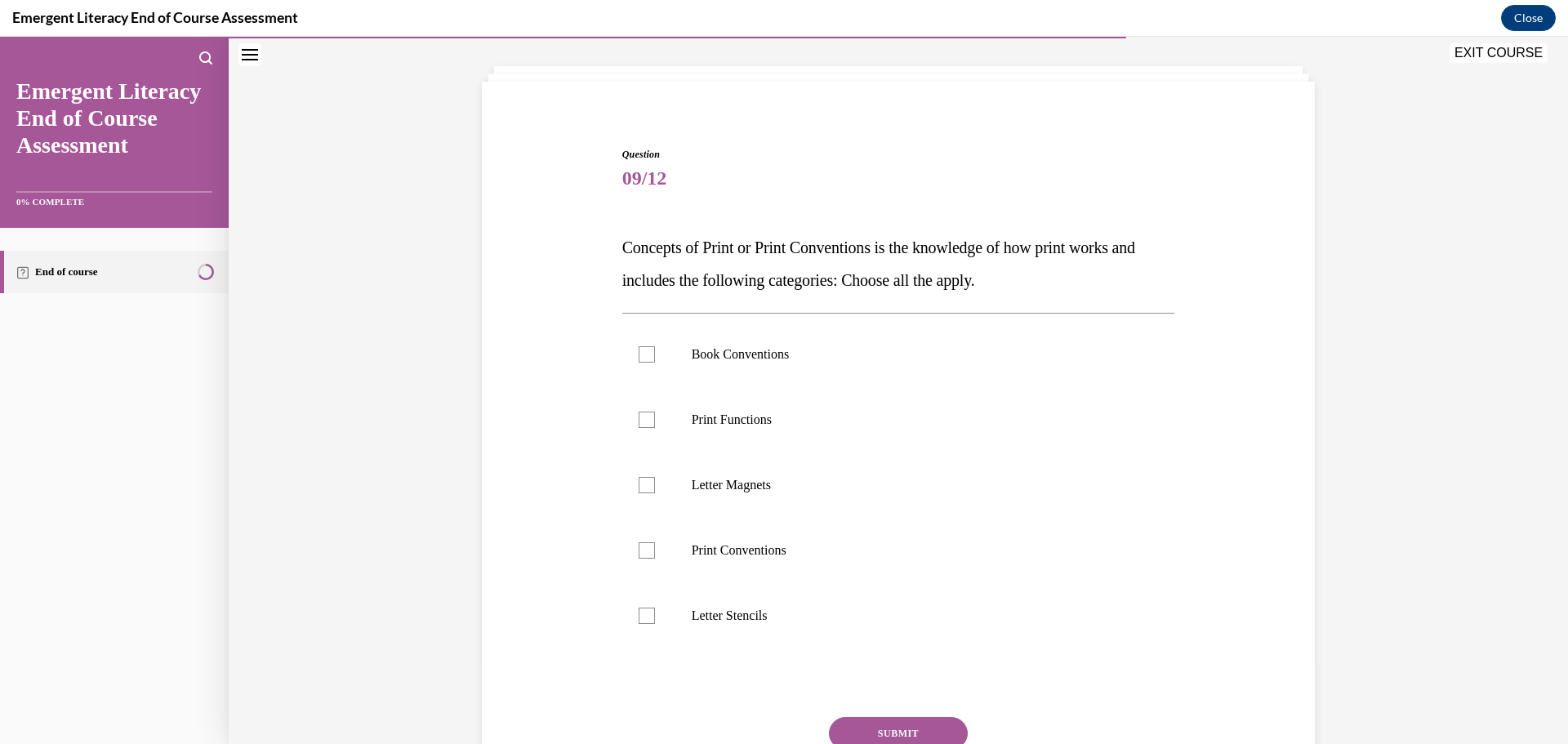
scroll to position [85, 0]
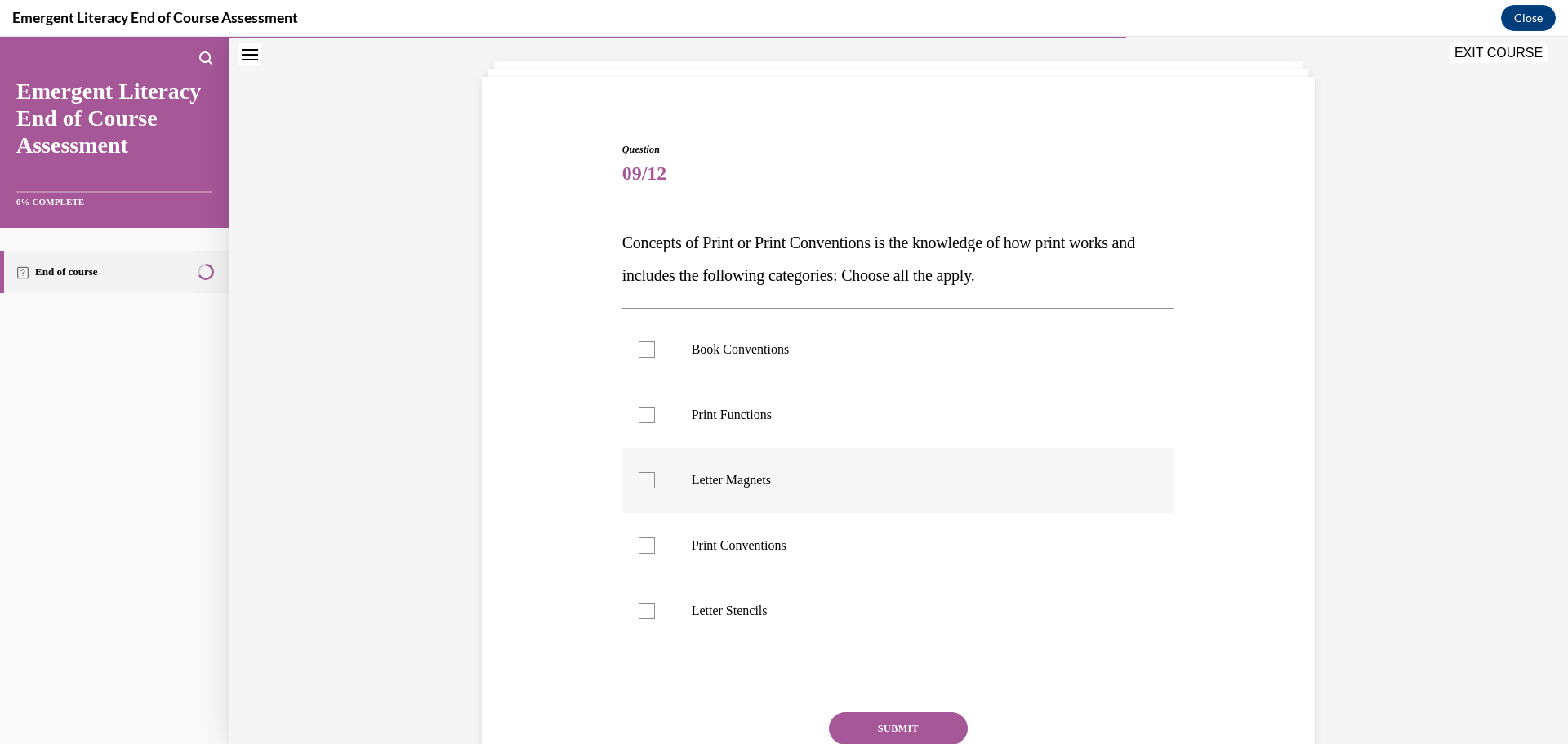
click at [790, 490] on label "Letter Magnets" at bounding box center [898, 480] width 552 height 65
click at [655, 488] on input "Letter Magnets" at bounding box center [647, 480] width 16 height 16
checkbox input "true"
click at [920, 714] on button "SUBMIT" at bounding box center [899, 728] width 139 height 33
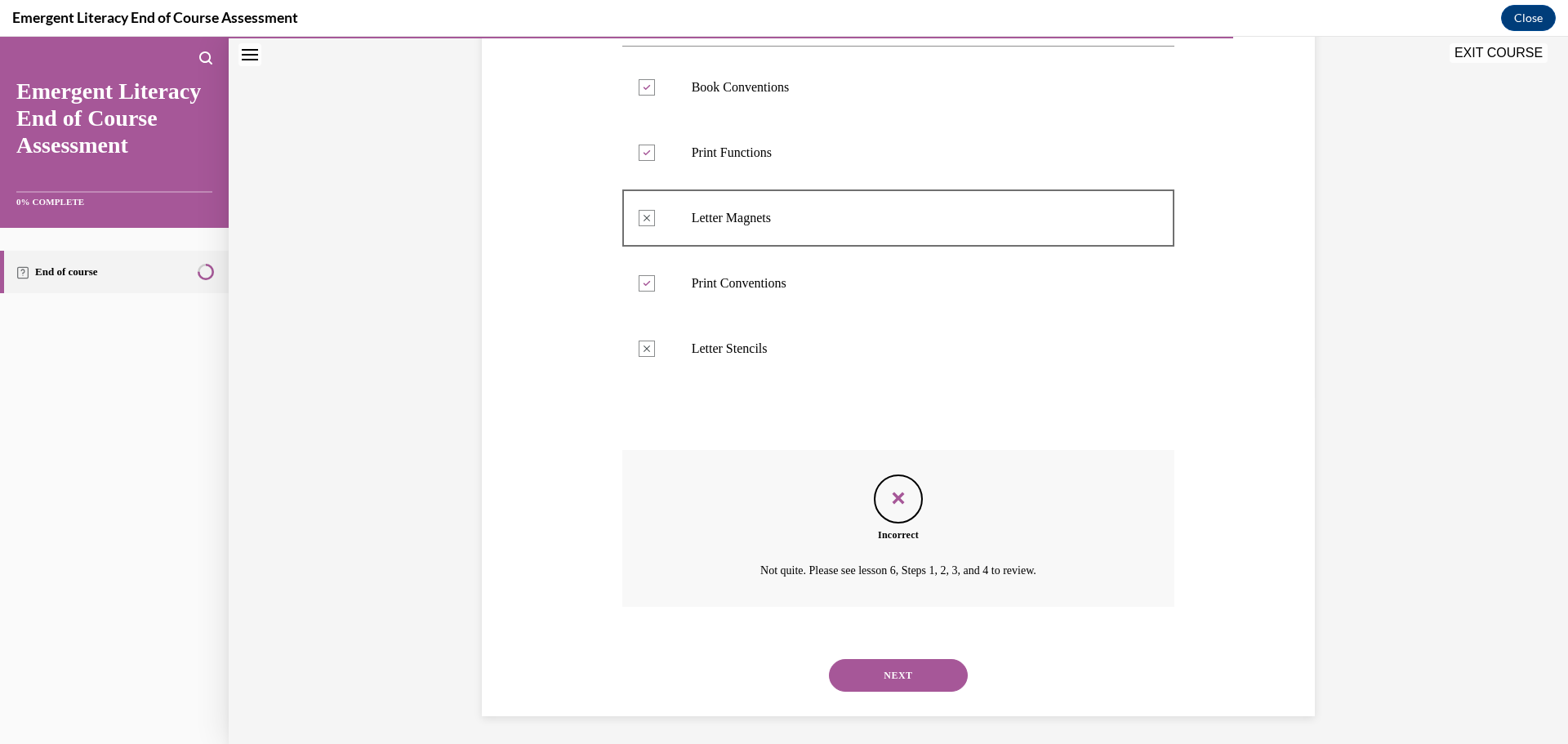
scroll to position [352, 0]
click at [935, 688] on div "NEXT" at bounding box center [898, 671] width 552 height 65
click at [939, 671] on button "NEXT" at bounding box center [899, 670] width 139 height 33
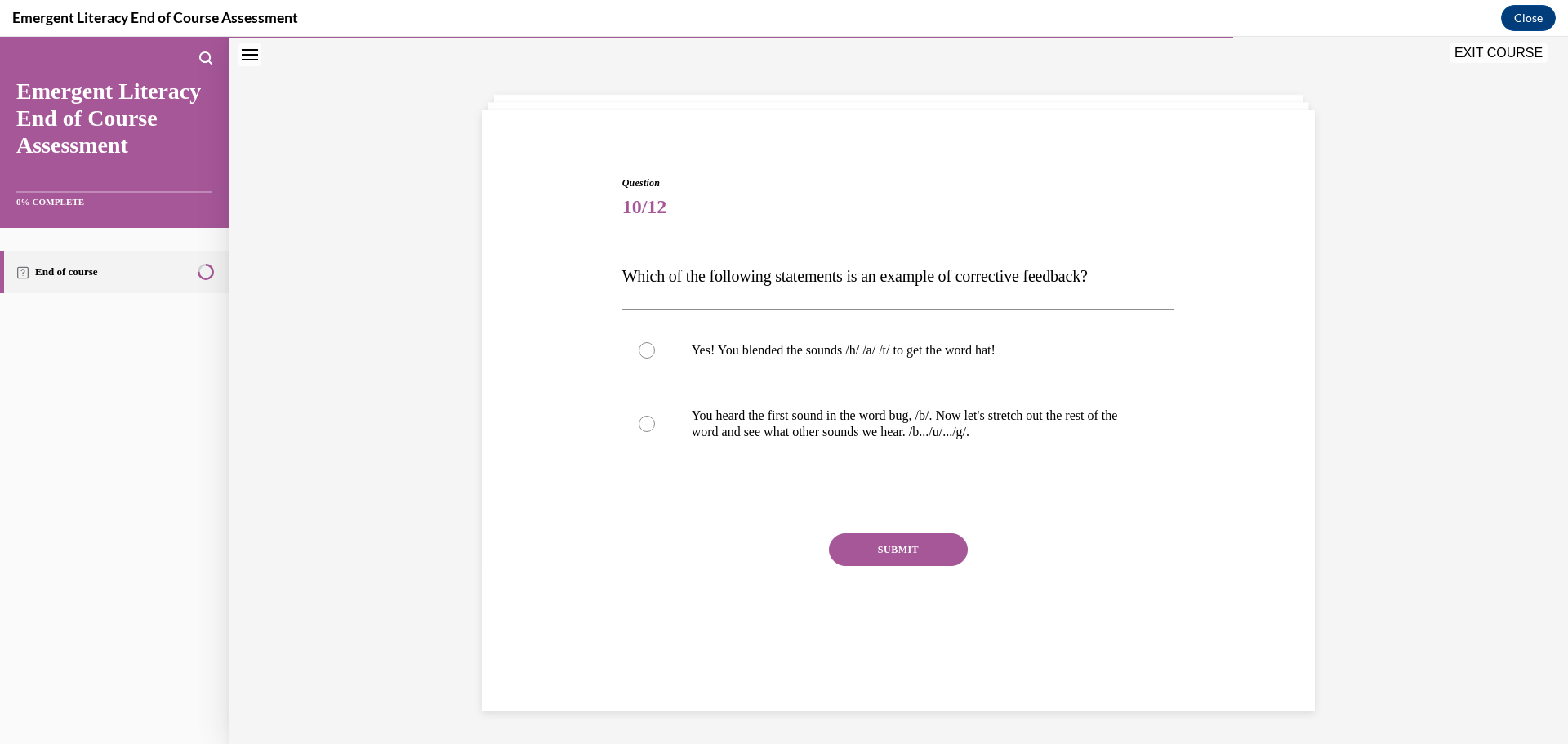
scroll to position [50, 0]
click at [662, 425] on label "You heard the first sound in the word bug, /b/. Now let's stretch out the rest …" at bounding box center [898, 426] width 552 height 81
click at [655, 425] on input "You heard the first sound in the word bug, /b/. Now let's stretch out the rest …" at bounding box center [647, 426] width 16 height 16
radio input "true"
click at [905, 542] on button "SUBMIT" at bounding box center [899, 551] width 139 height 33
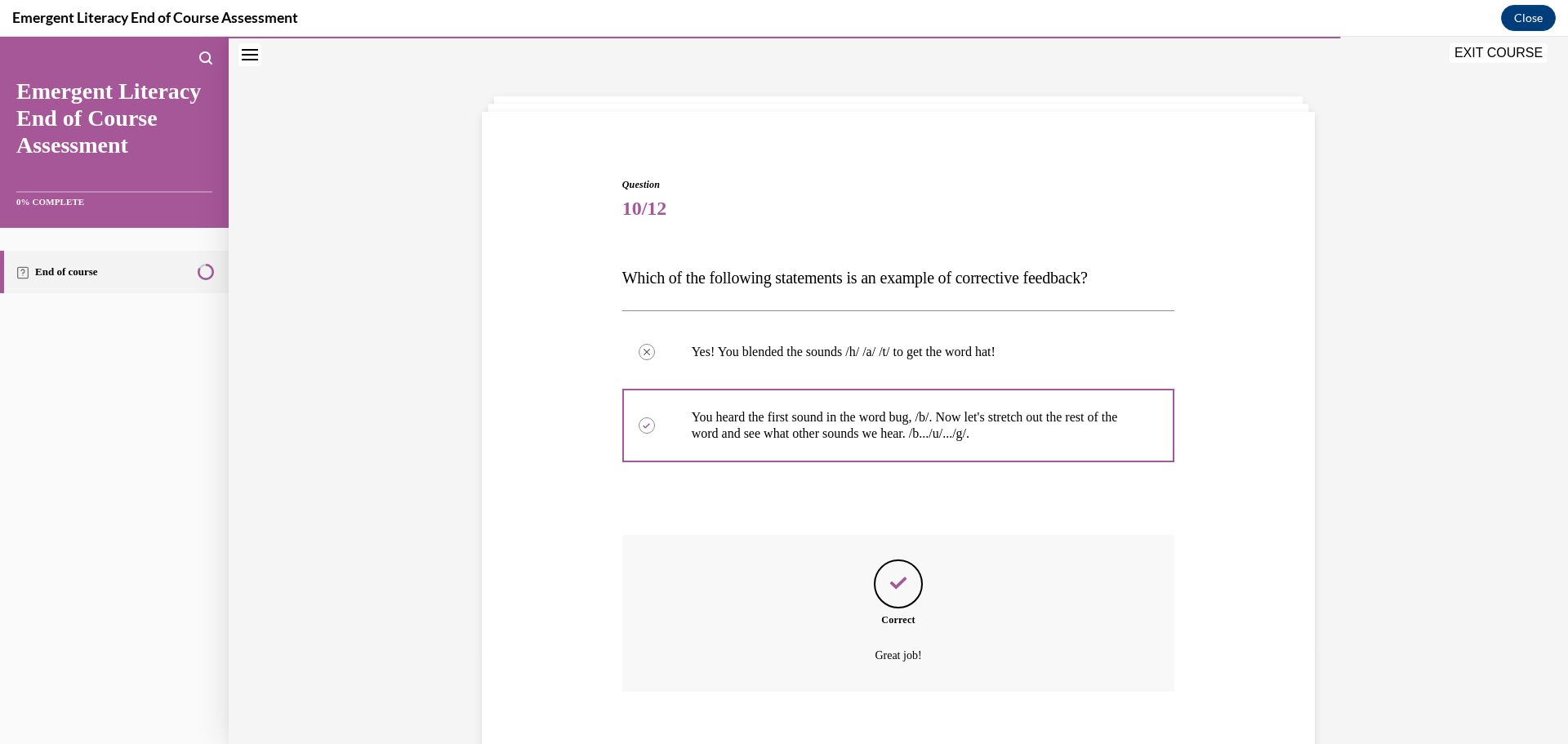
scroll to position [140, 0]
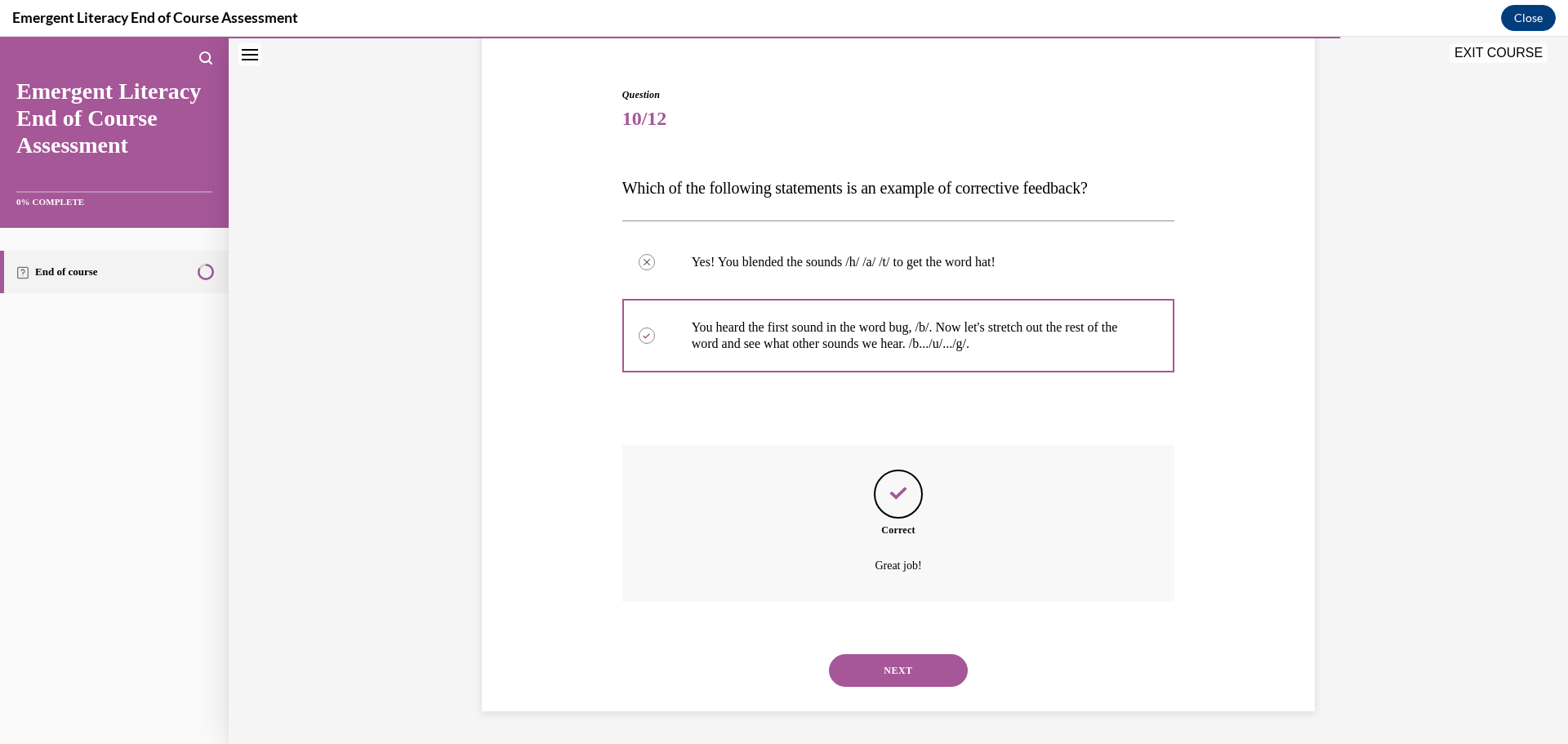
click at [925, 682] on button "NEXT" at bounding box center [899, 670] width 139 height 33
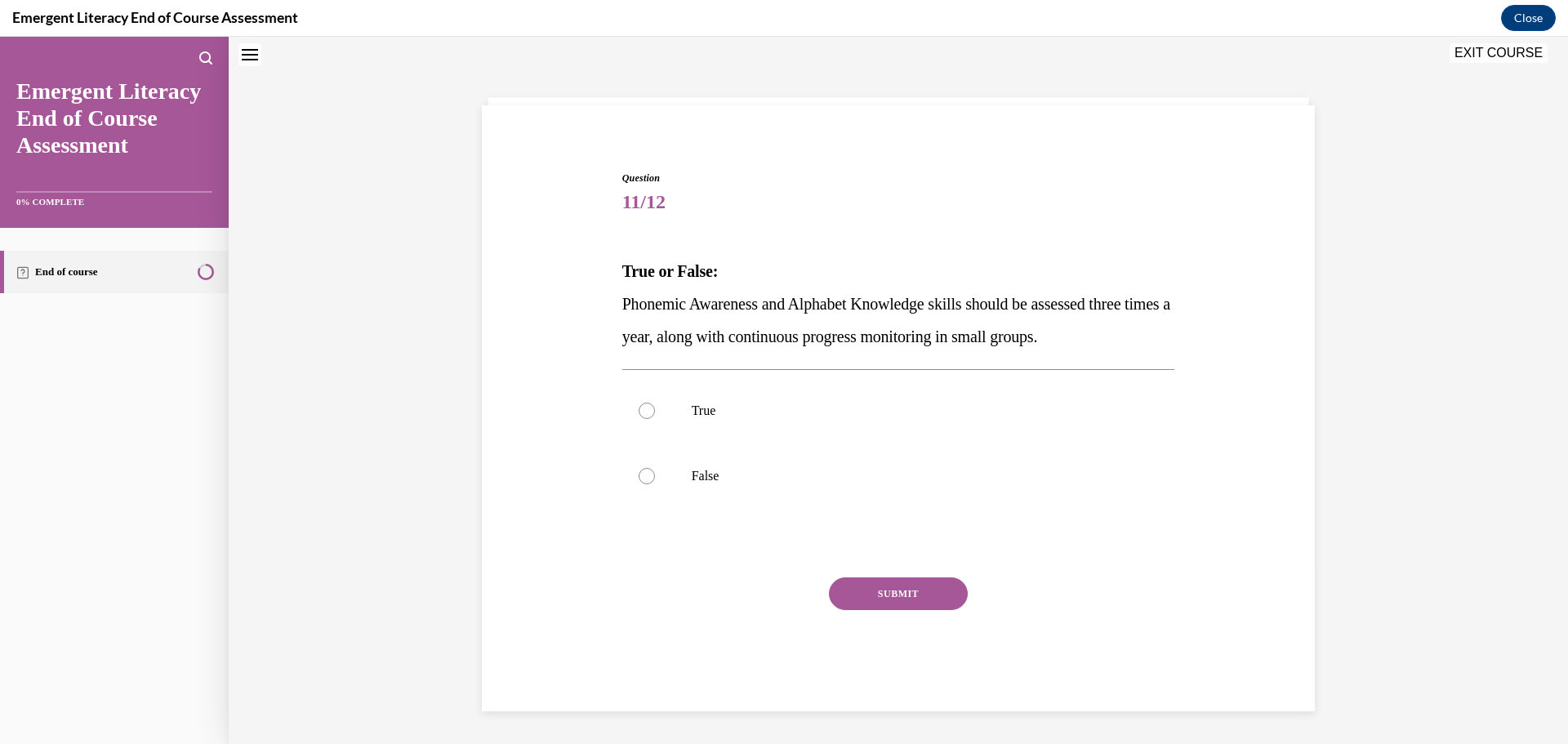
scroll to position [50, 0]
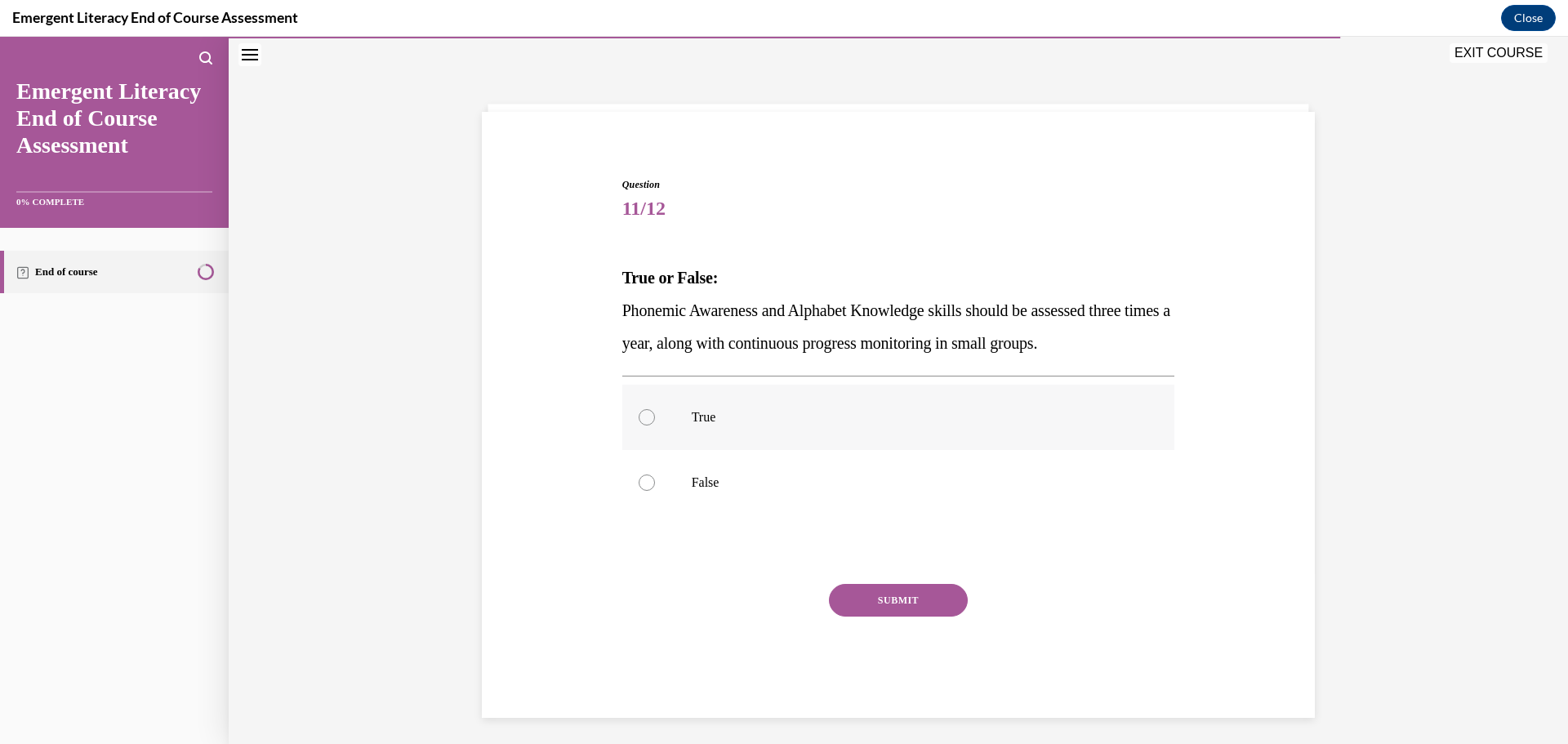
click at [741, 446] on label "True" at bounding box center [898, 418] width 552 height 65
click at [655, 426] on input "True" at bounding box center [647, 417] width 16 height 16
radio input "true"
click at [916, 601] on button "SUBMIT" at bounding box center [899, 600] width 139 height 33
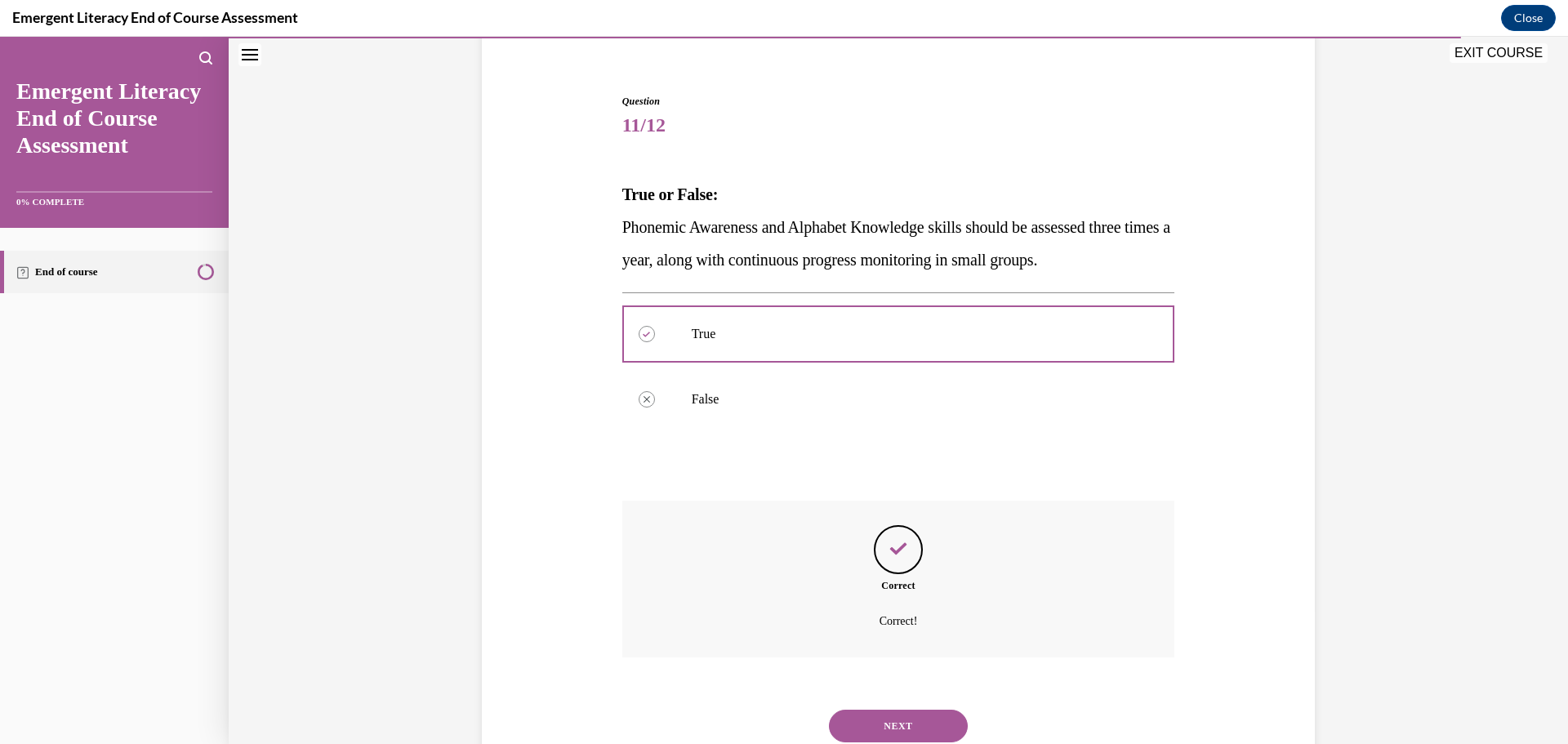
scroll to position [188, 0]
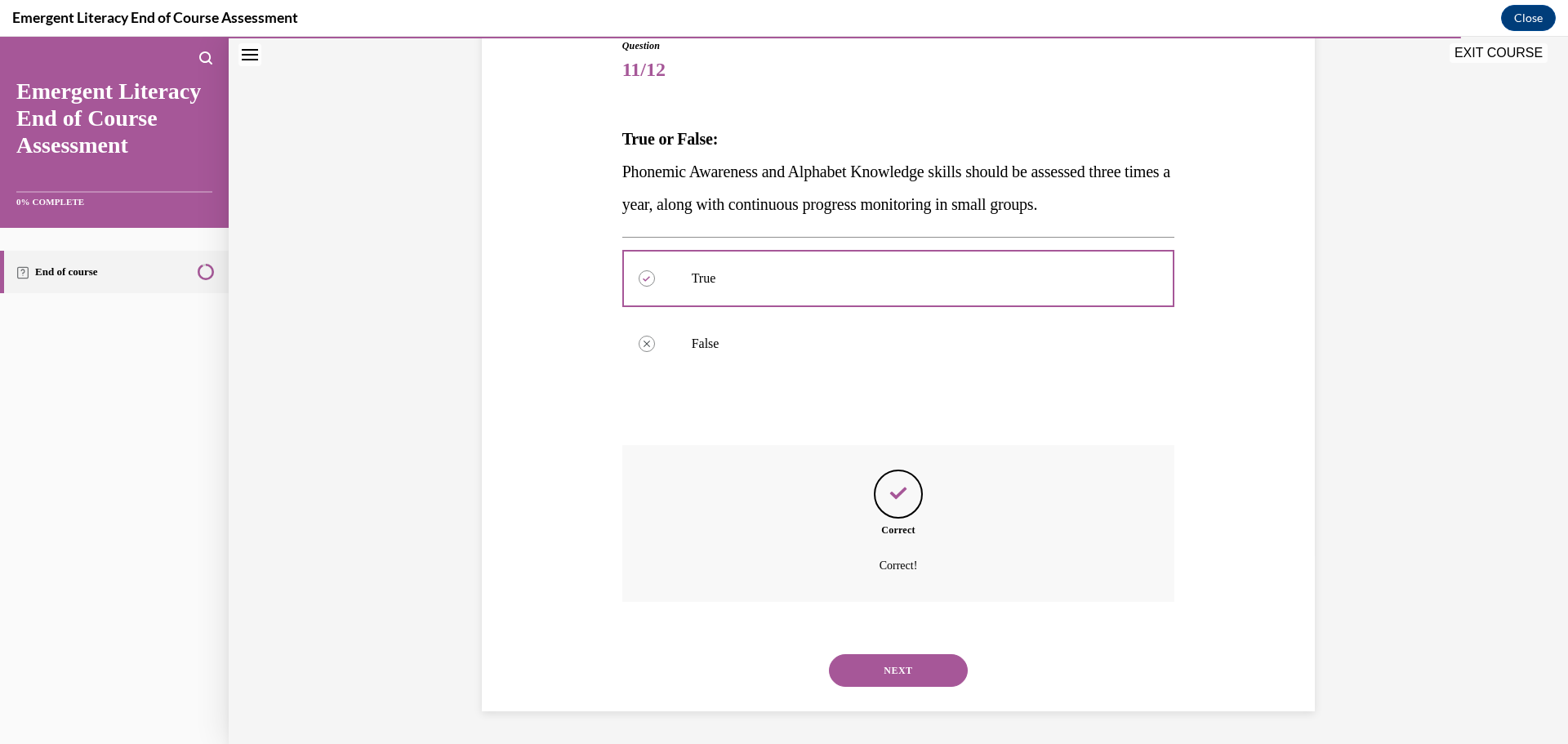
click at [908, 663] on button "NEXT" at bounding box center [899, 670] width 139 height 33
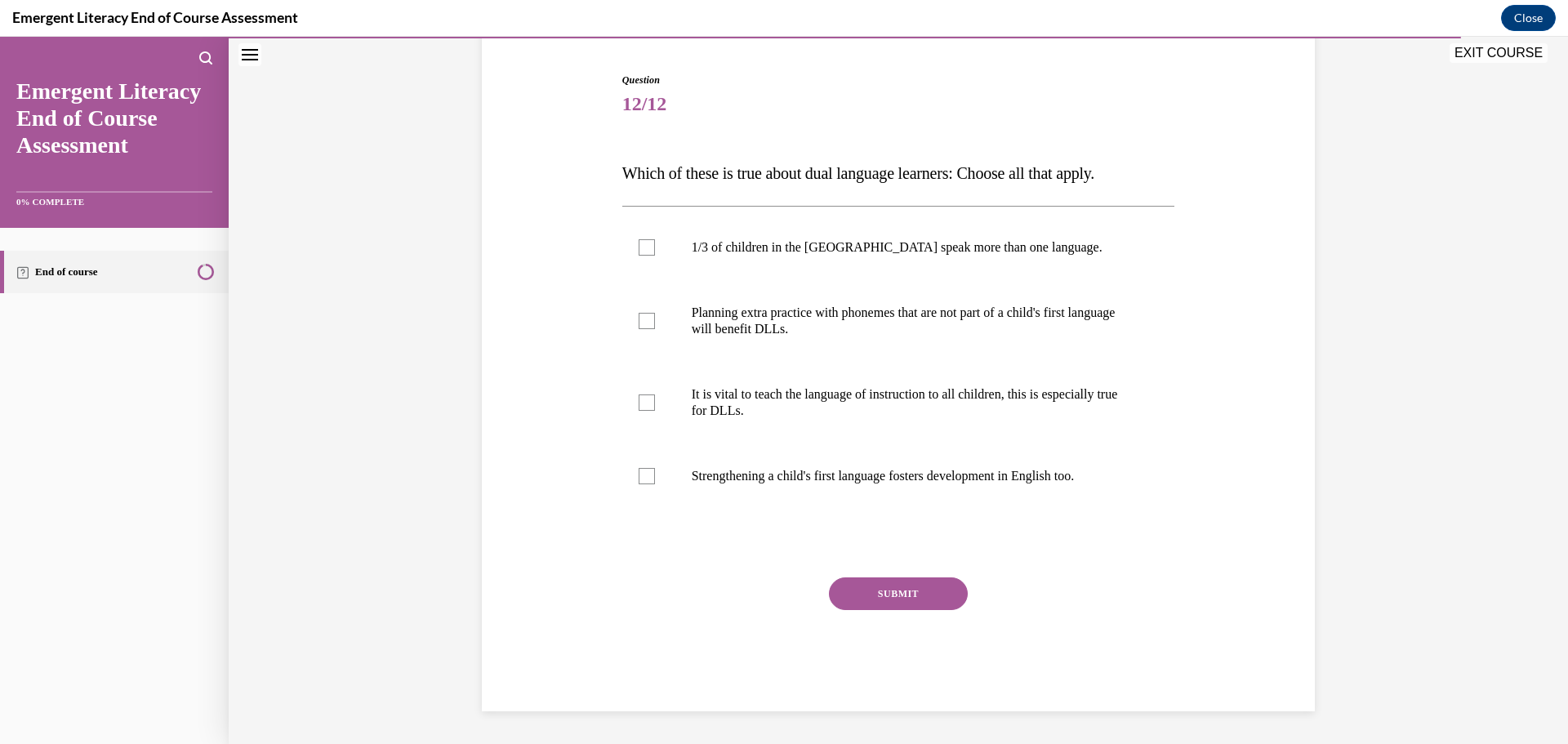
scroll to position [50, 0]
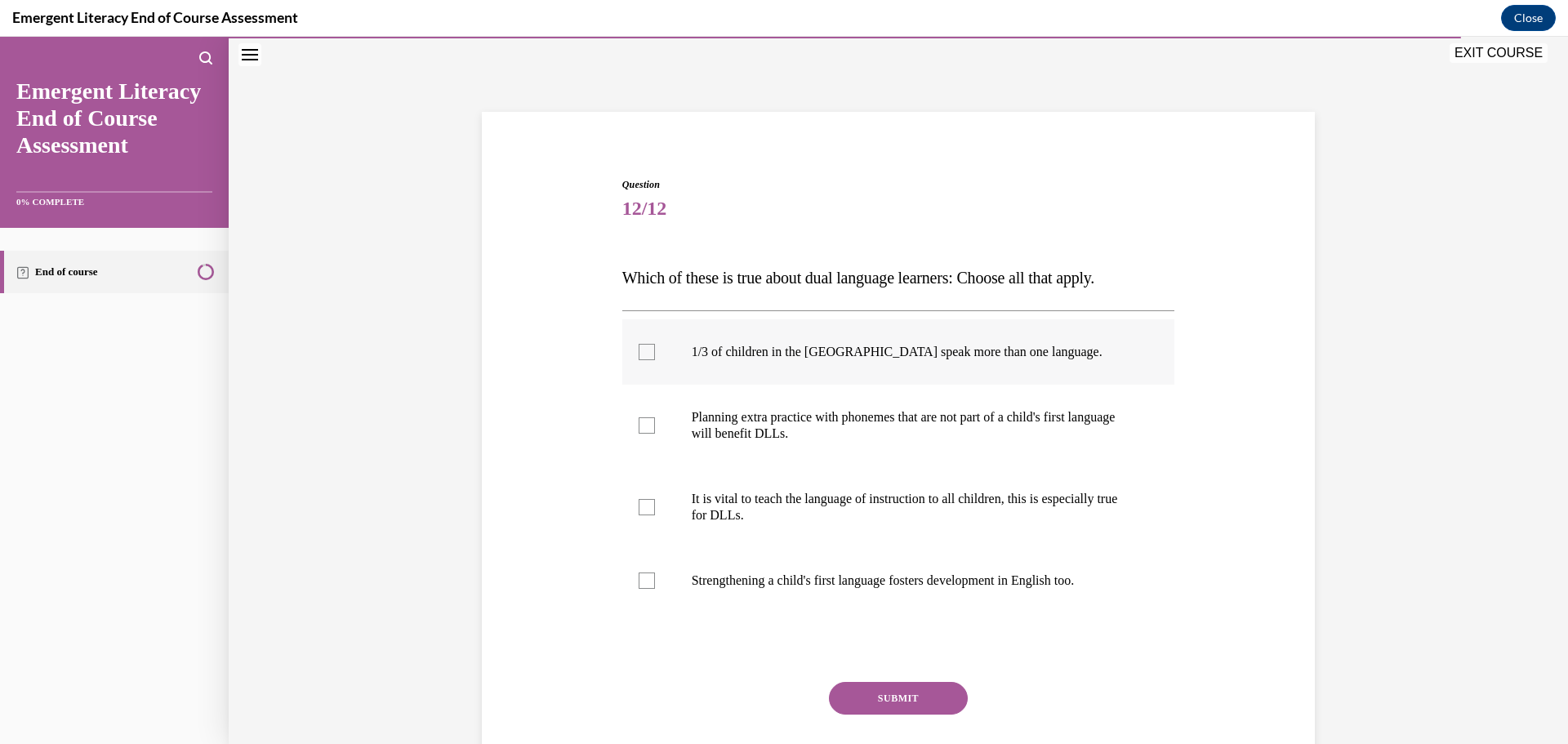
click at [901, 341] on label "1/3 of children in the US speak more than one language." at bounding box center [898, 352] width 552 height 65
click at [655, 344] on input "1/3 of children in the US speak more than one language." at bounding box center [647, 352] width 16 height 16
checkbox input "true"
click at [912, 690] on button "SUBMIT" at bounding box center [899, 697] width 139 height 33
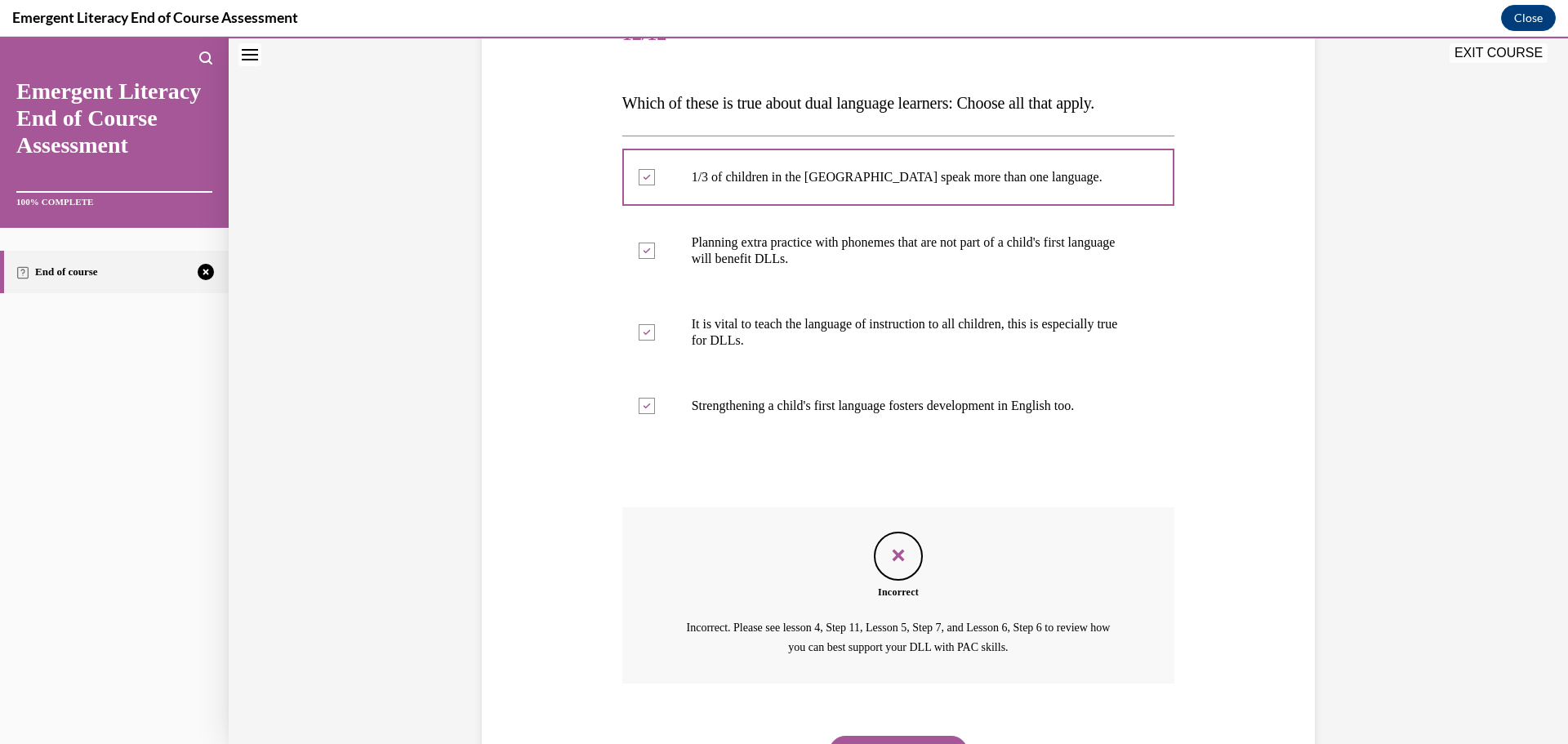
scroll to position [307, 0]
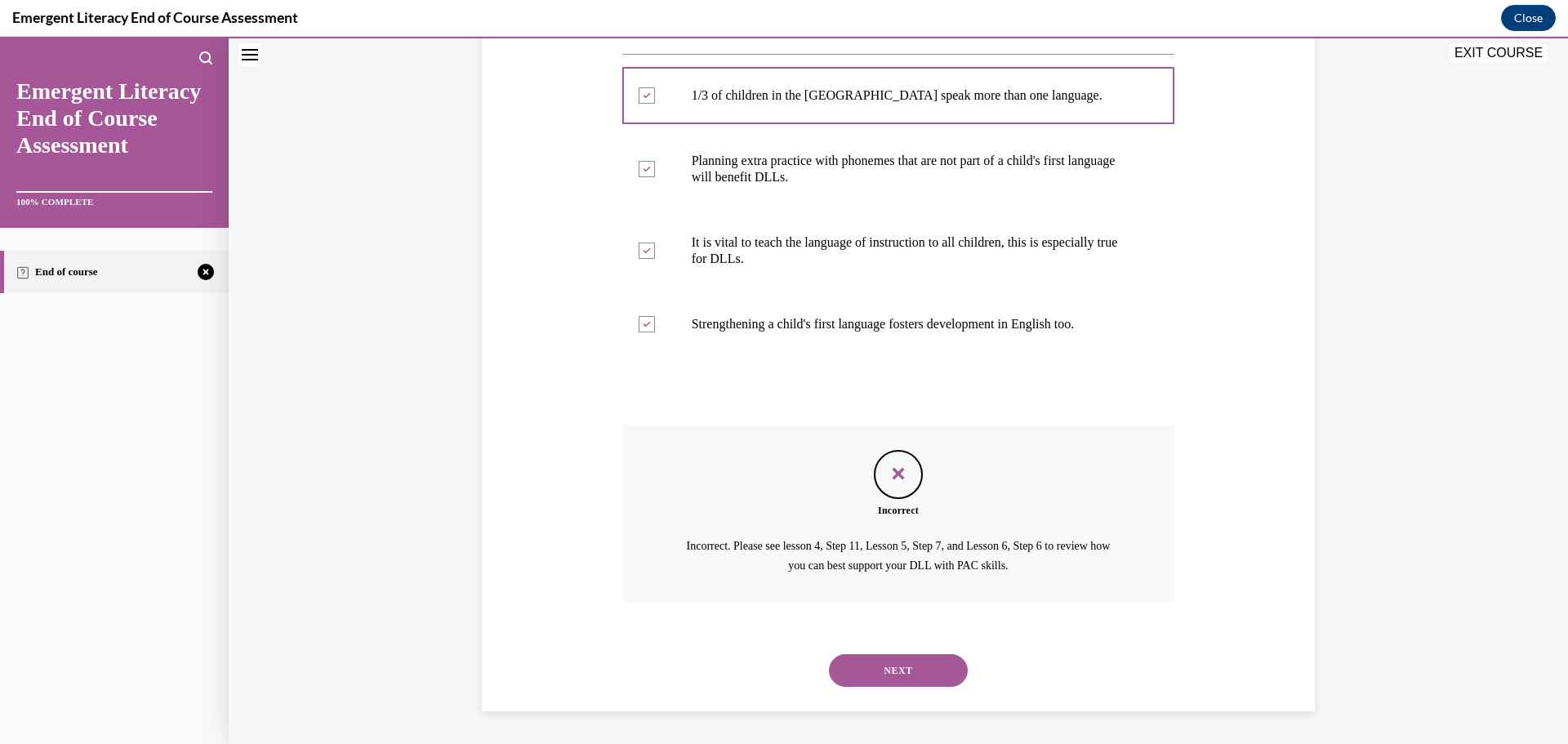
click at [902, 663] on button "NEXT" at bounding box center [899, 670] width 139 height 33
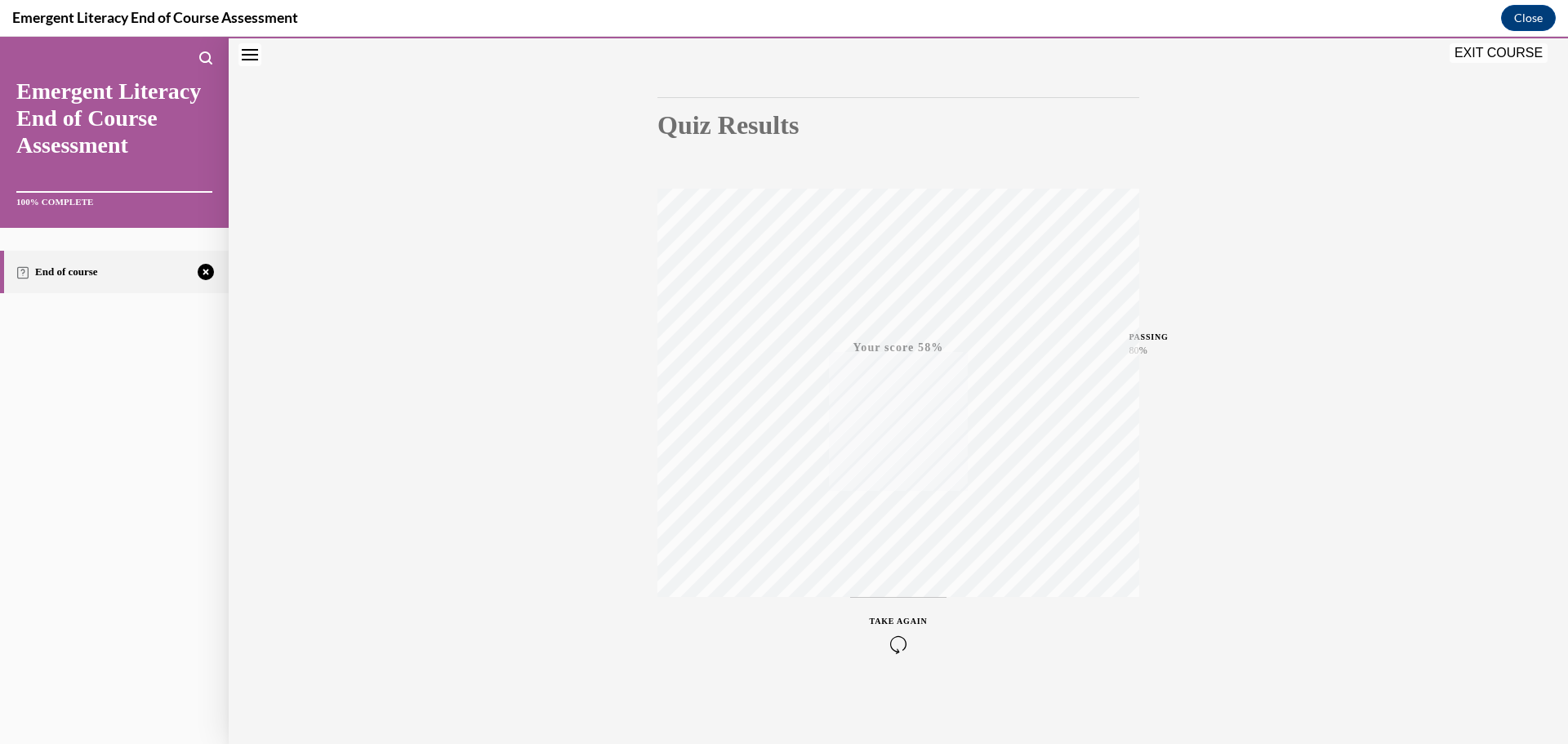
click at [916, 630] on div "TAKE AGAIN" at bounding box center [899, 634] width 58 height 39
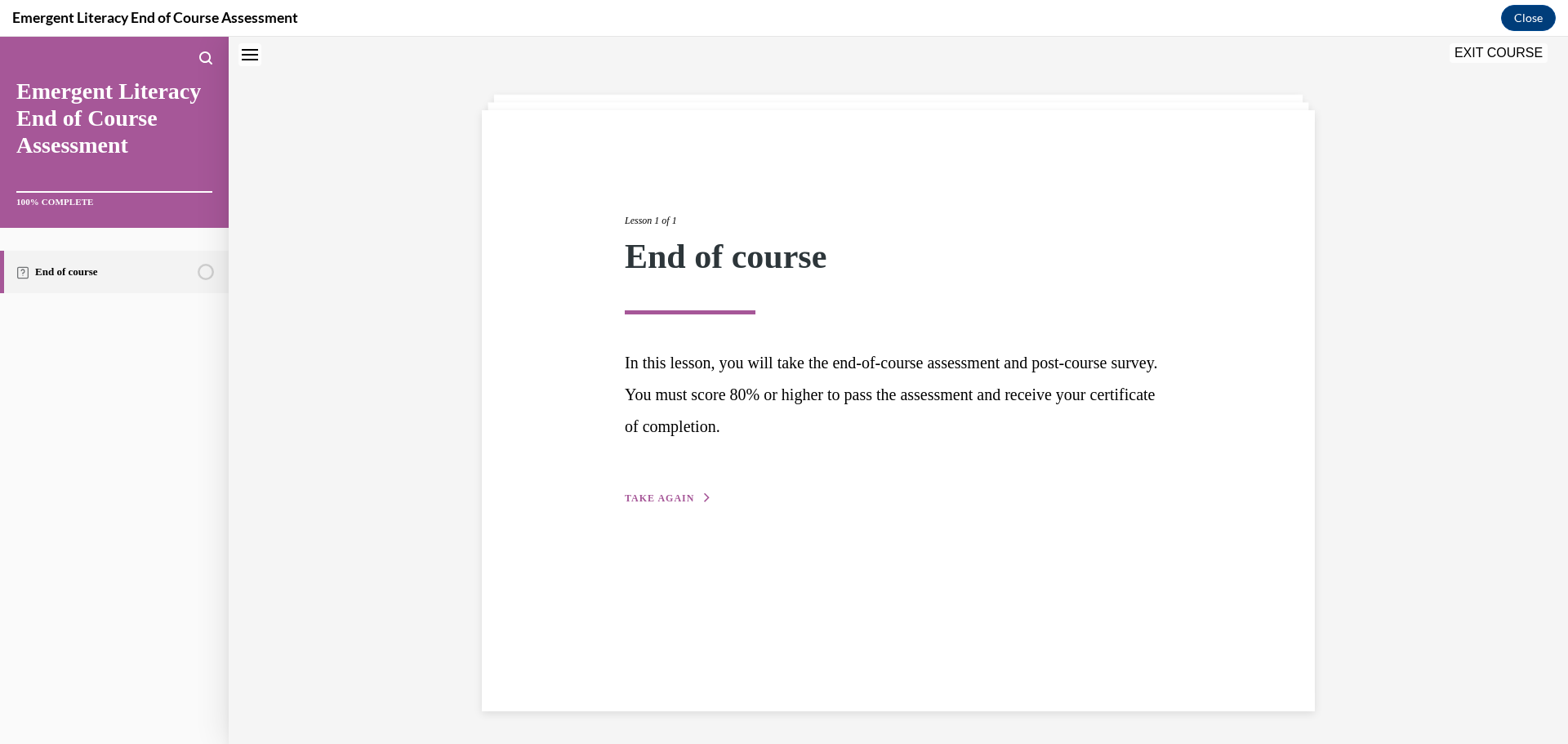
click at [662, 483] on div "Lesson 1 of 1 End of course In this lesson, you will take the end-of-course ass…" at bounding box center [898, 341] width 571 height 331
click at [662, 497] on span "TAKE AGAIN" at bounding box center [660, 498] width 69 height 12
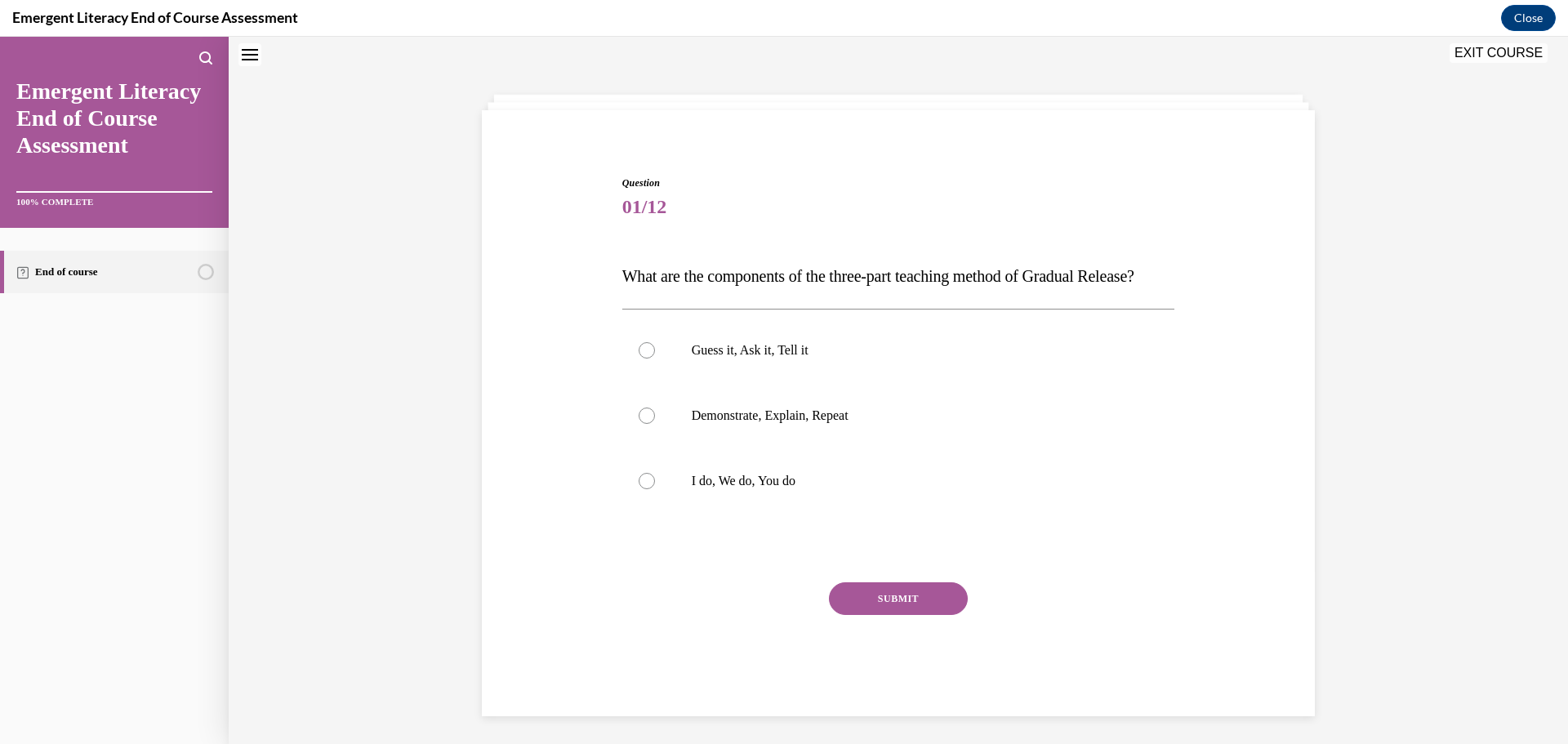
scroll to position [50, 0]
click at [662, 510] on label "I do, We do, You do" at bounding box center [898, 483] width 552 height 65
click at [655, 491] on input "I do, We do, You do" at bounding box center [647, 482] width 16 height 16
radio input "true"
click at [925, 617] on button "SUBMIT" at bounding box center [899, 600] width 139 height 33
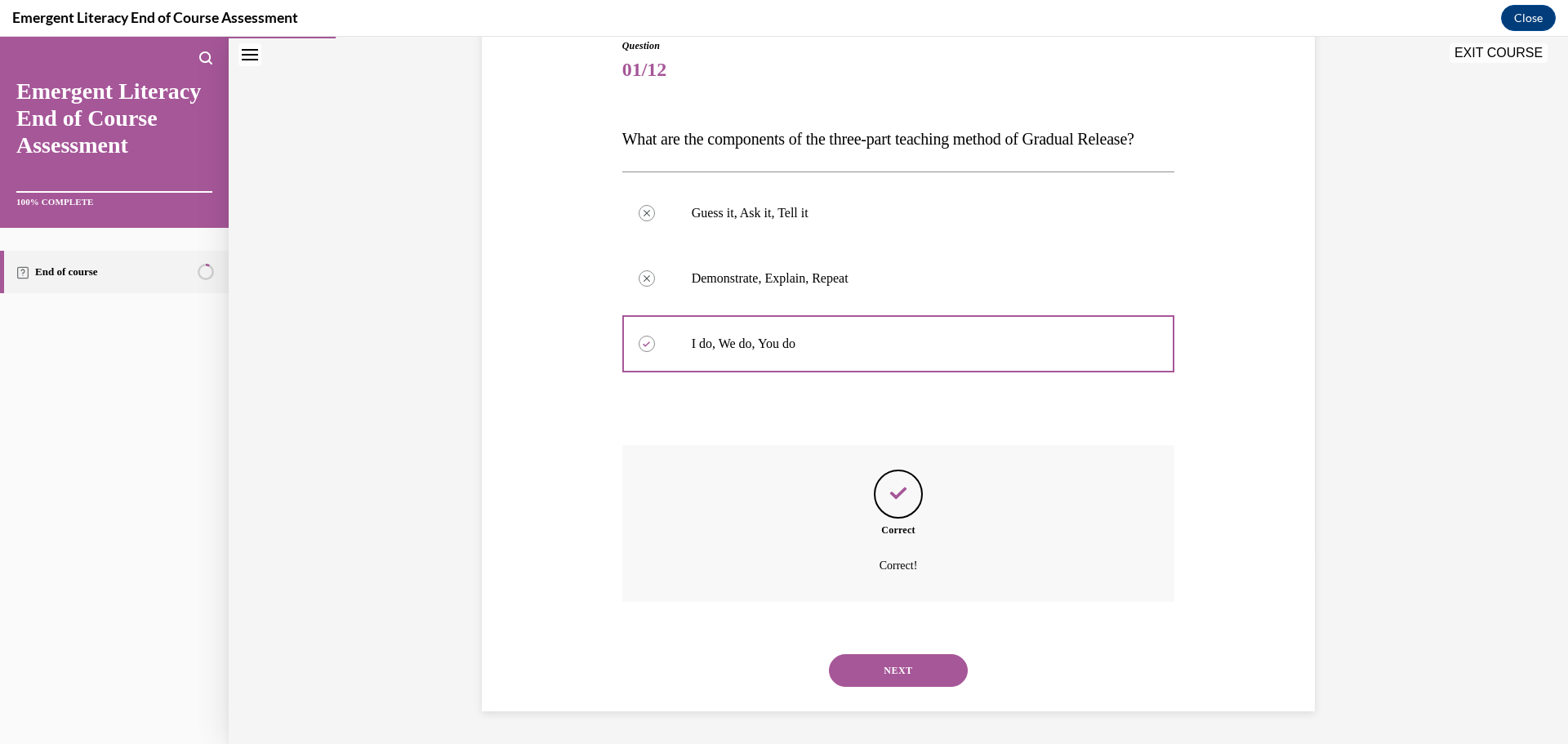
scroll to position [221, 0]
click at [925, 664] on button "NEXT" at bounding box center [899, 670] width 139 height 33
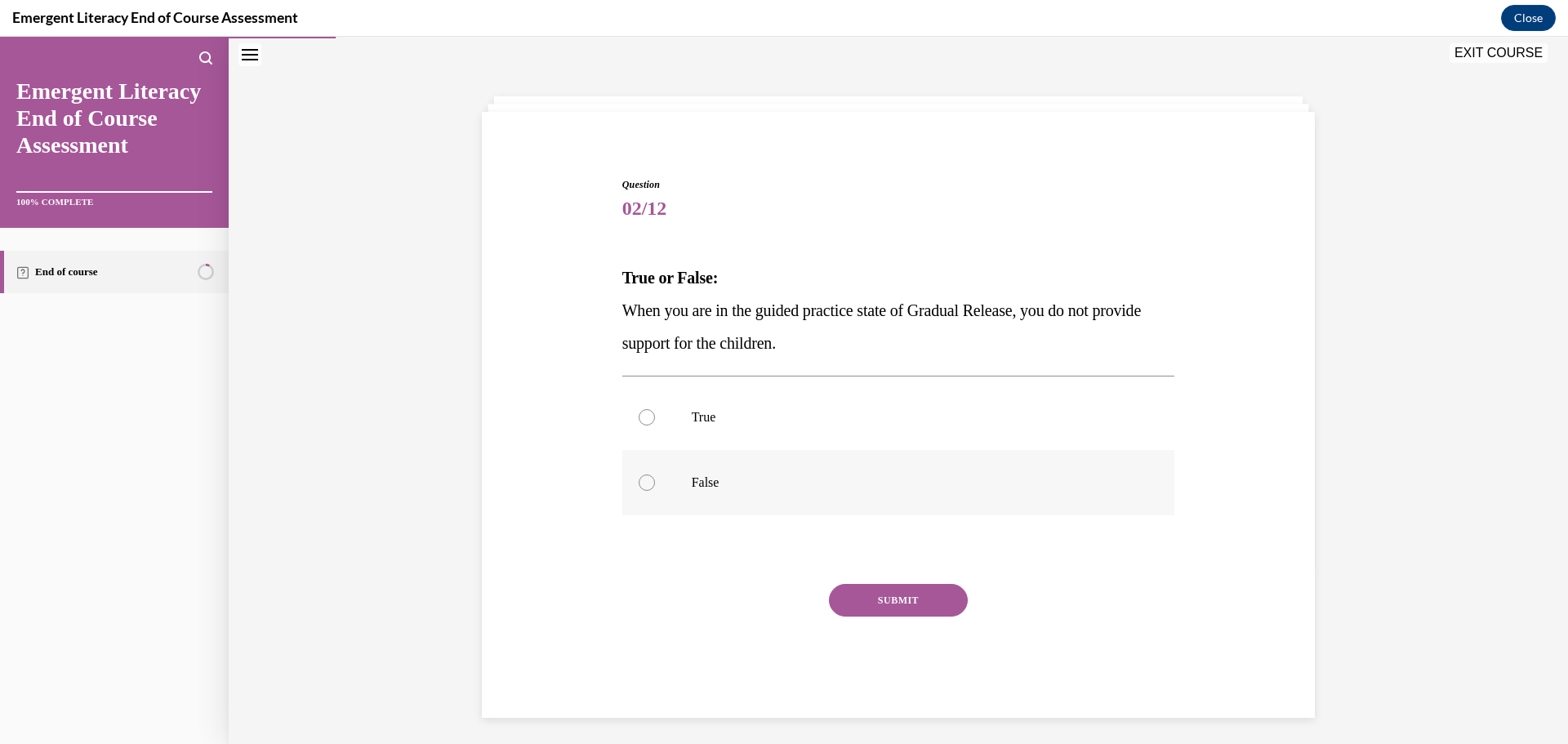
click at [758, 487] on p "False" at bounding box center [912, 482] width 442 height 16
click at [655, 487] on input "False" at bounding box center [647, 482] width 16 height 16
radio input "true"
click at [855, 590] on button "SUBMIT" at bounding box center [899, 600] width 139 height 33
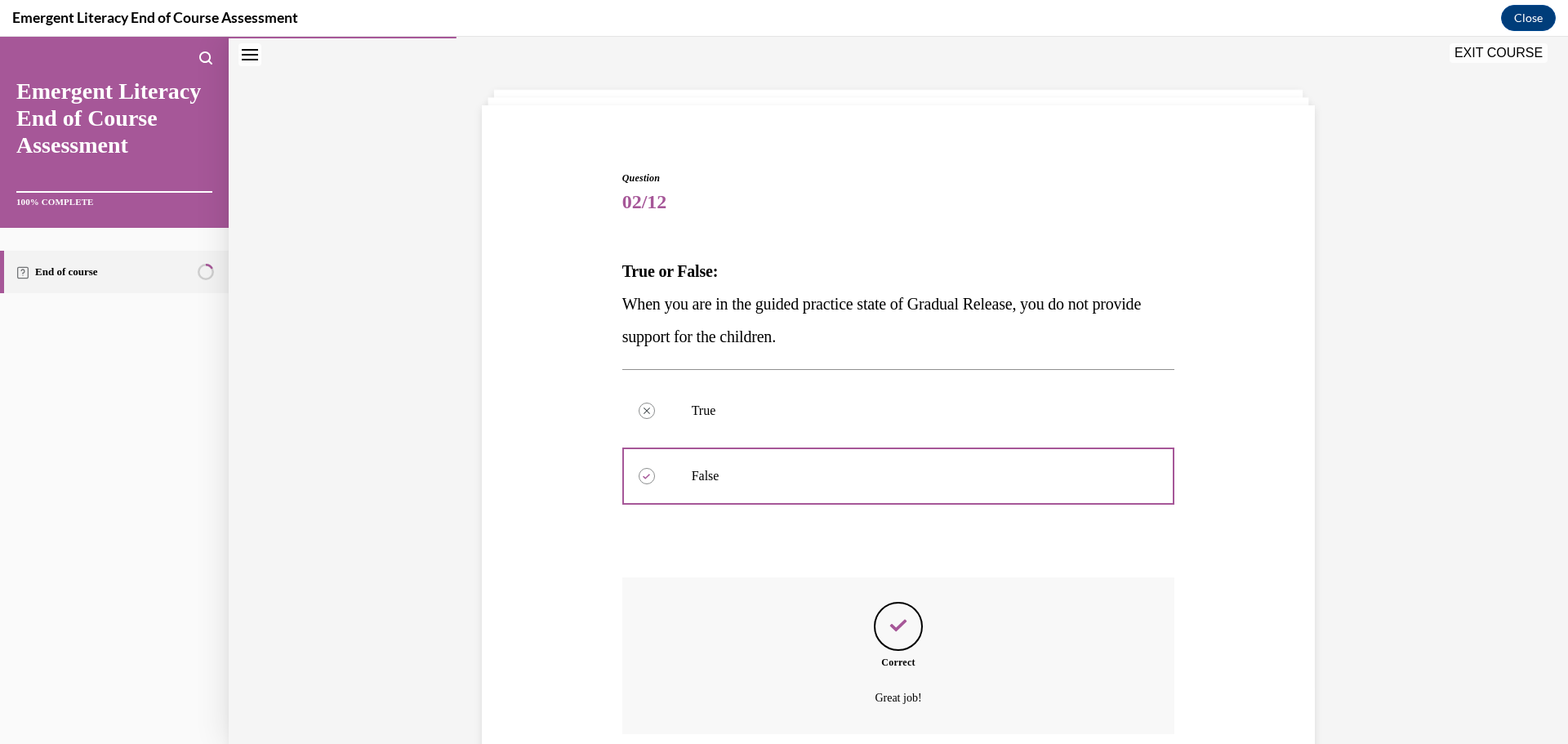
scroll to position [188, 0]
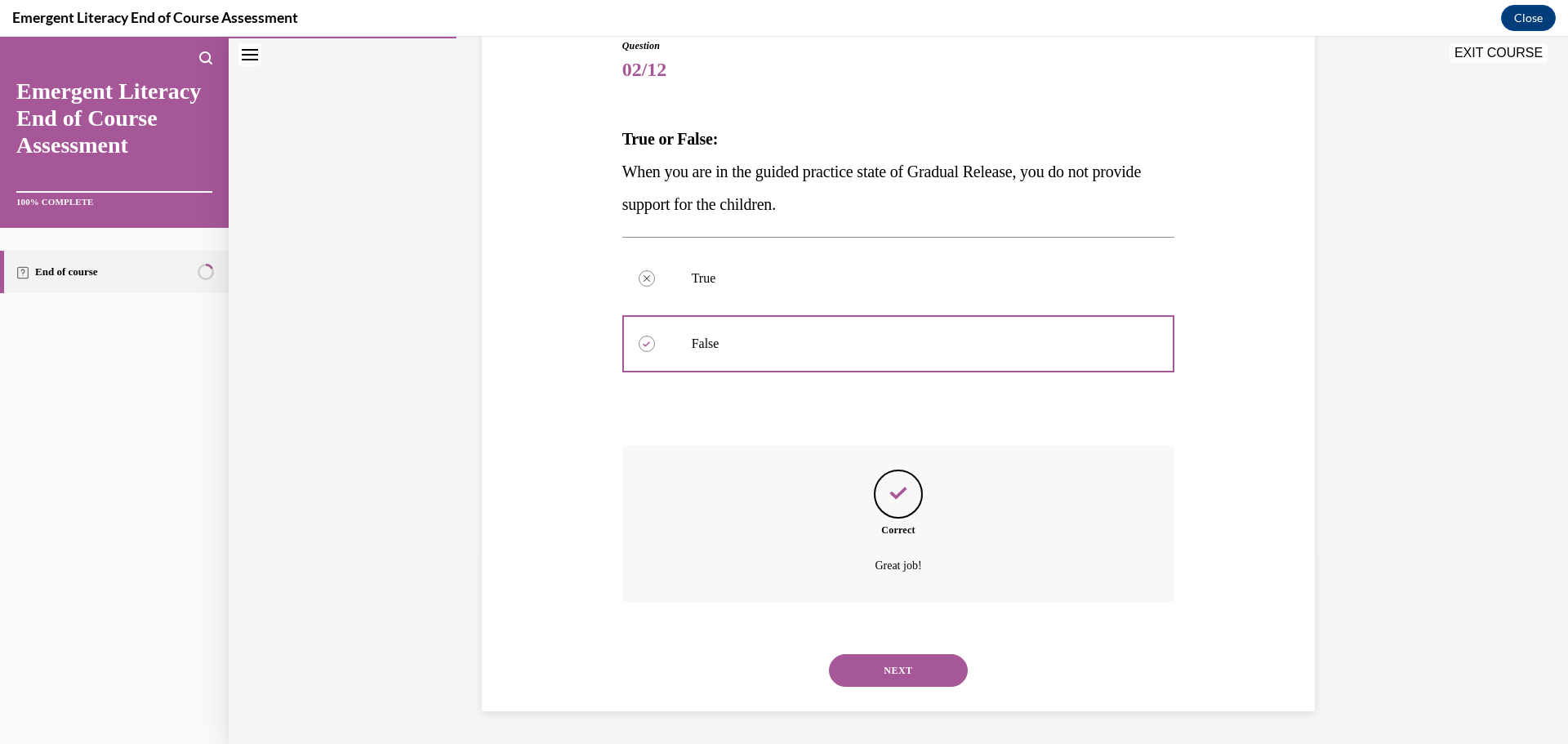
click at [902, 654] on button "NEXT" at bounding box center [899, 670] width 139 height 33
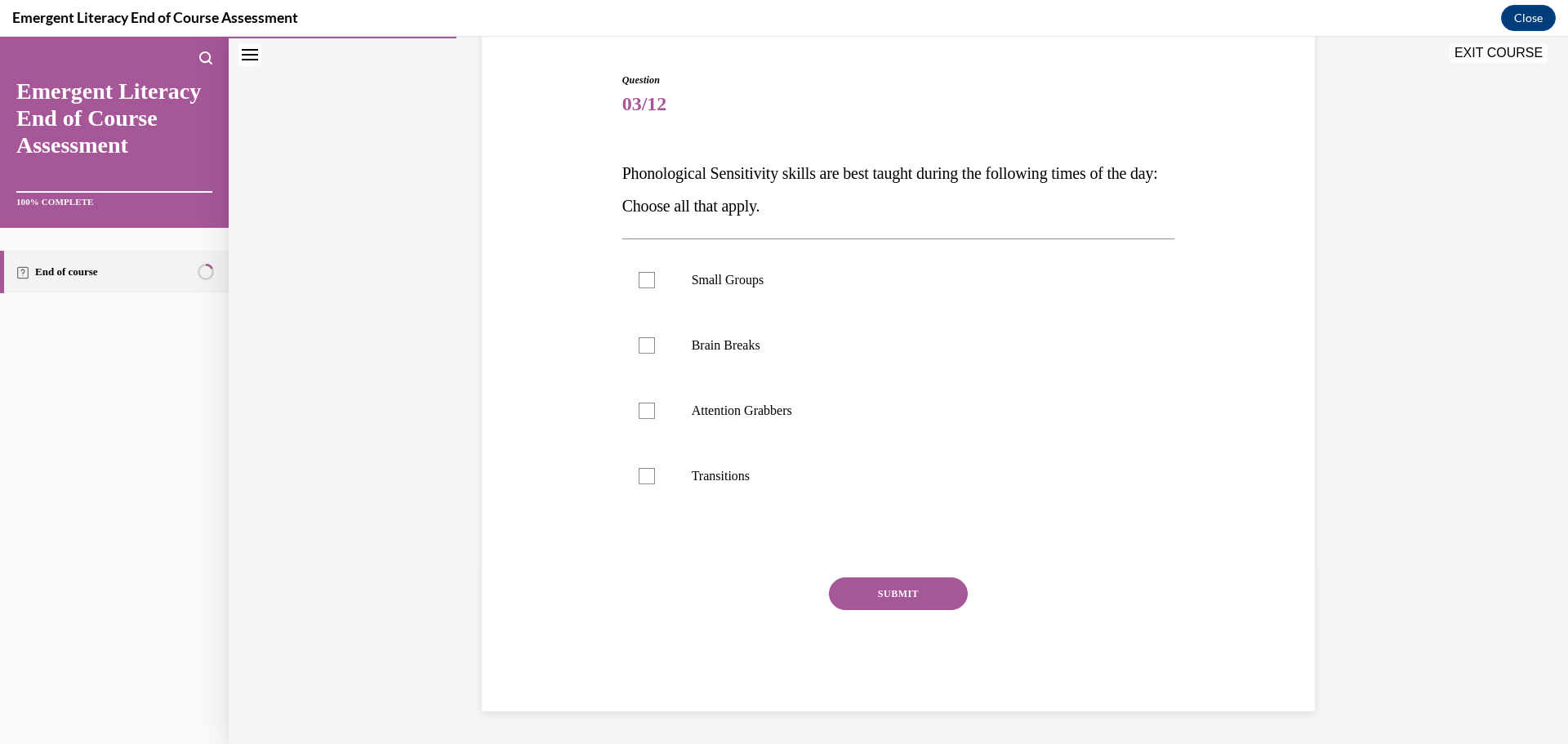
scroll to position [50, 0]
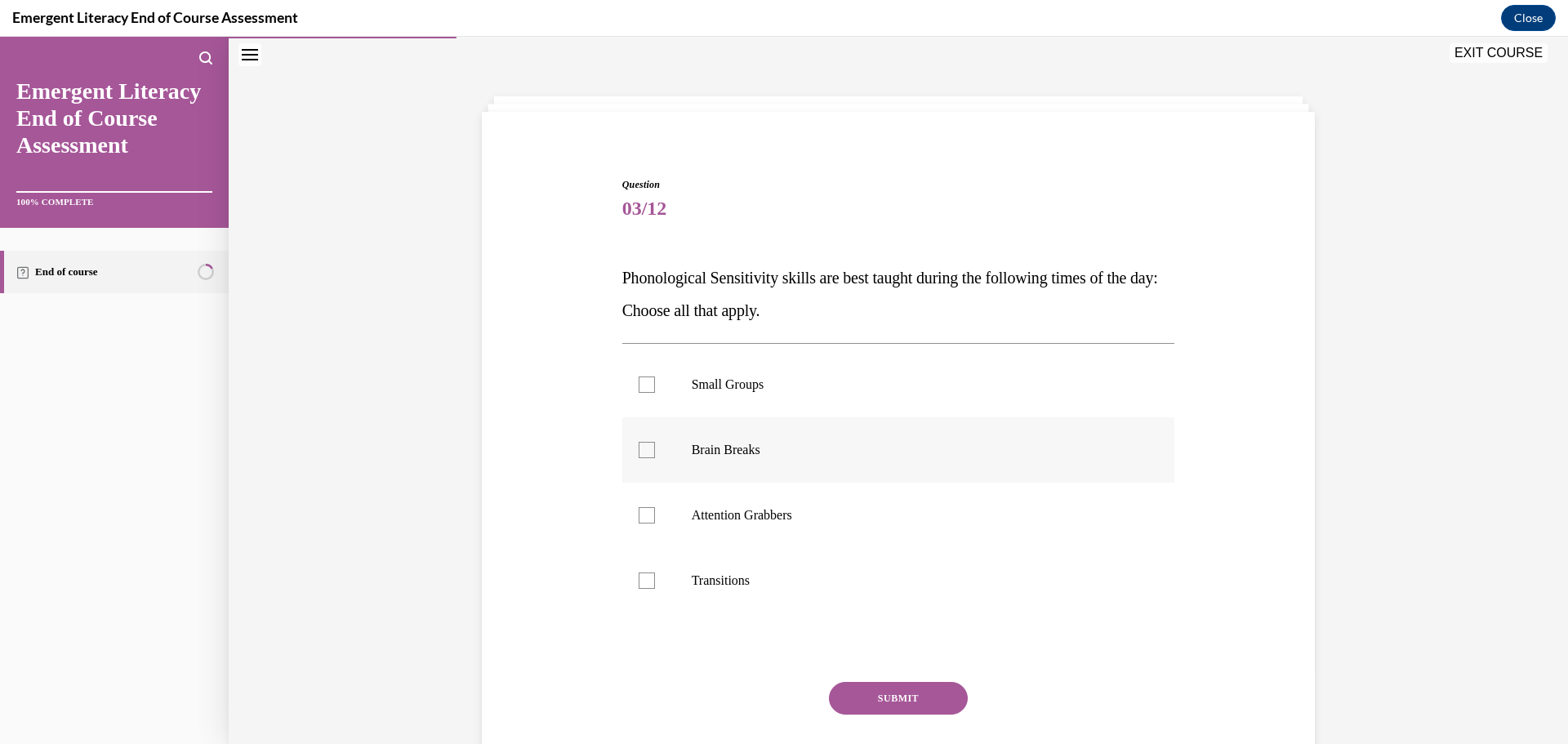
click at [632, 459] on label "Brain Breaks" at bounding box center [898, 450] width 552 height 65
click at [639, 458] on input "Brain Breaks" at bounding box center [647, 449] width 16 height 16
checkbox input "true"
click at [641, 526] on label "Attention Grabbers" at bounding box center [898, 516] width 552 height 65
click at [641, 524] on input "Attention Grabbers" at bounding box center [647, 515] width 16 height 16
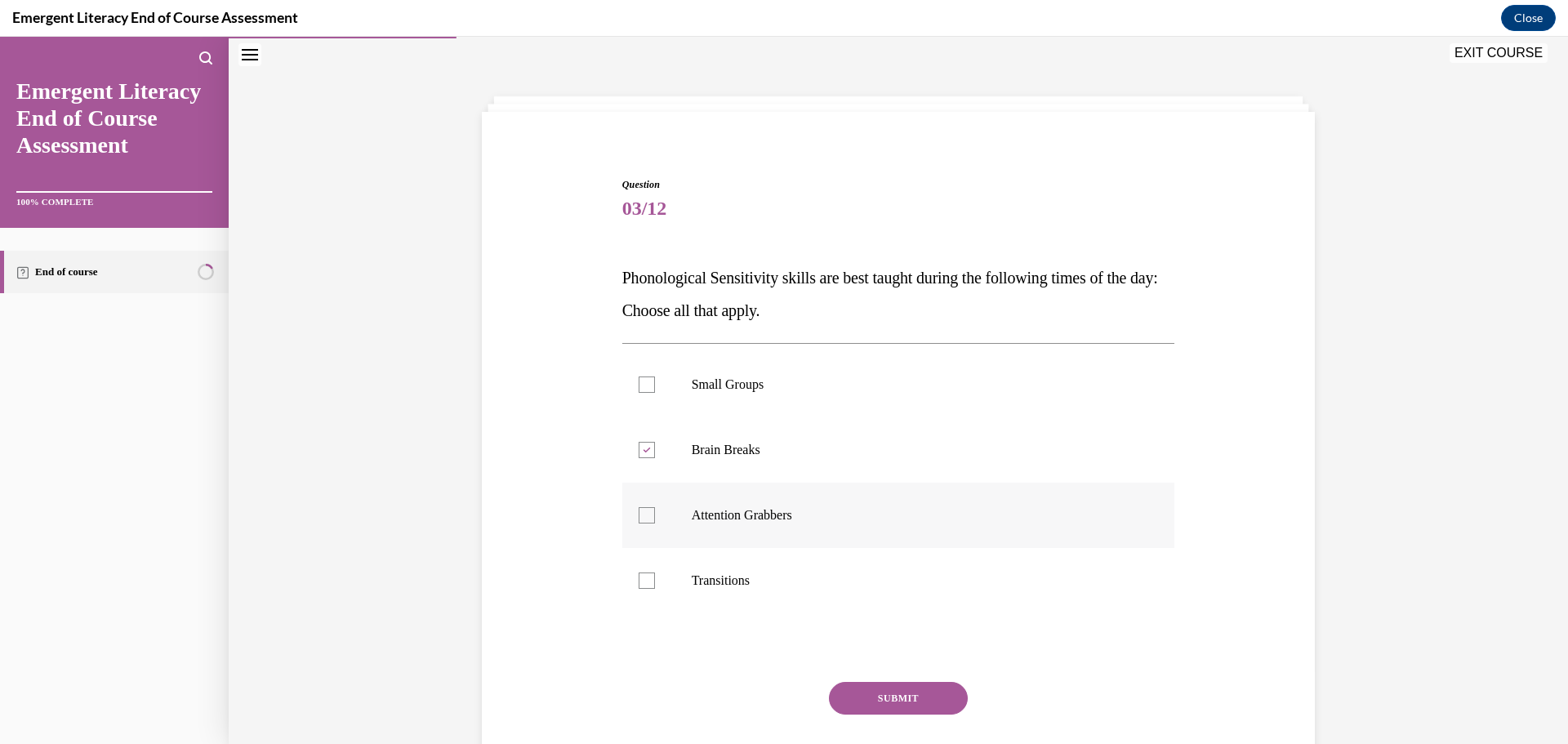
checkbox input "true"
click at [647, 583] on div at bounding box center [647, 580] width 16 height 16
click at [647, 583] on input "Transitions" at bounding box center [647, 580] width 16 height 16
checkbox input "true"
click at [873, 692] on button "SUBMIT" at bounding box center [899, 697] width 139 height 33
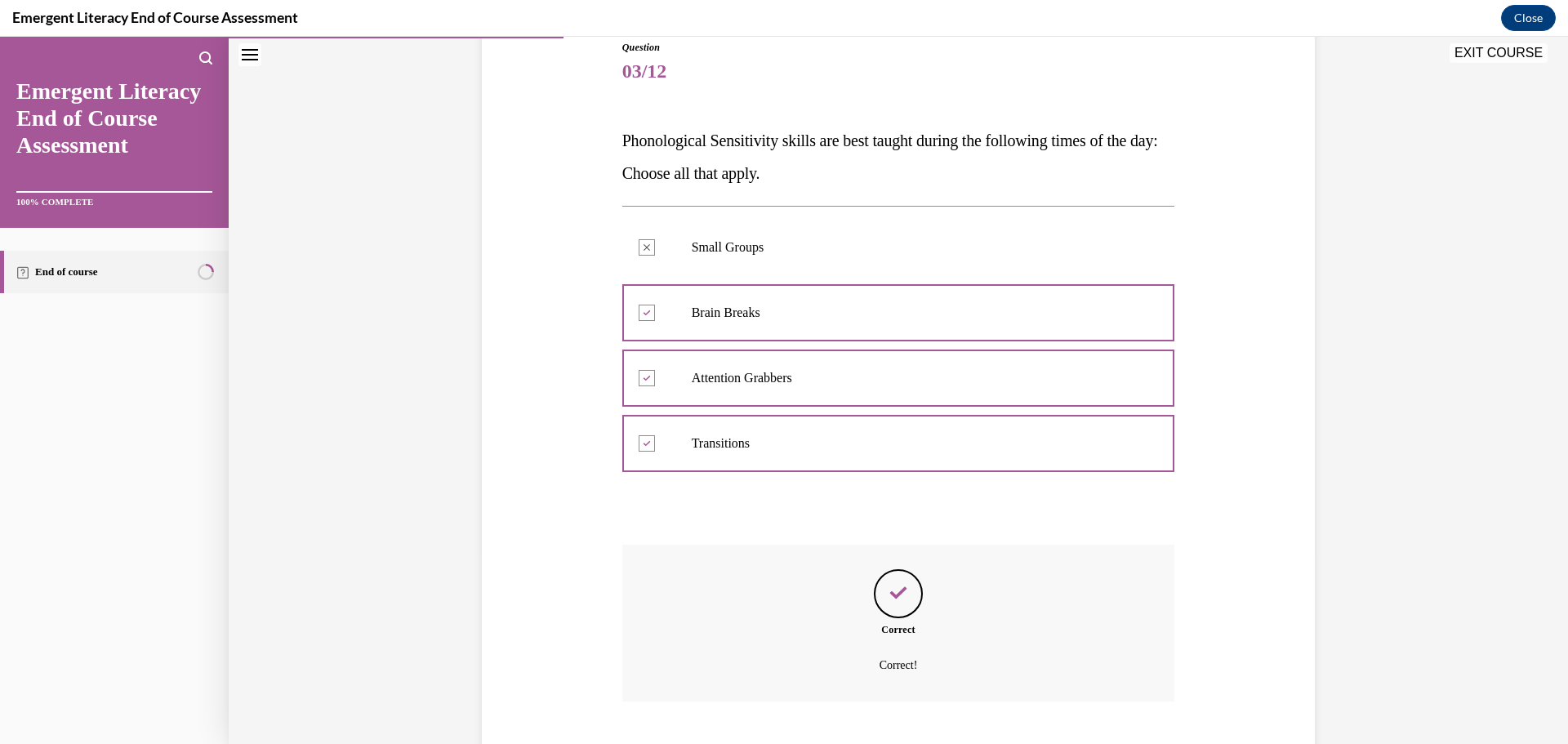
scroll to position [287, 0]
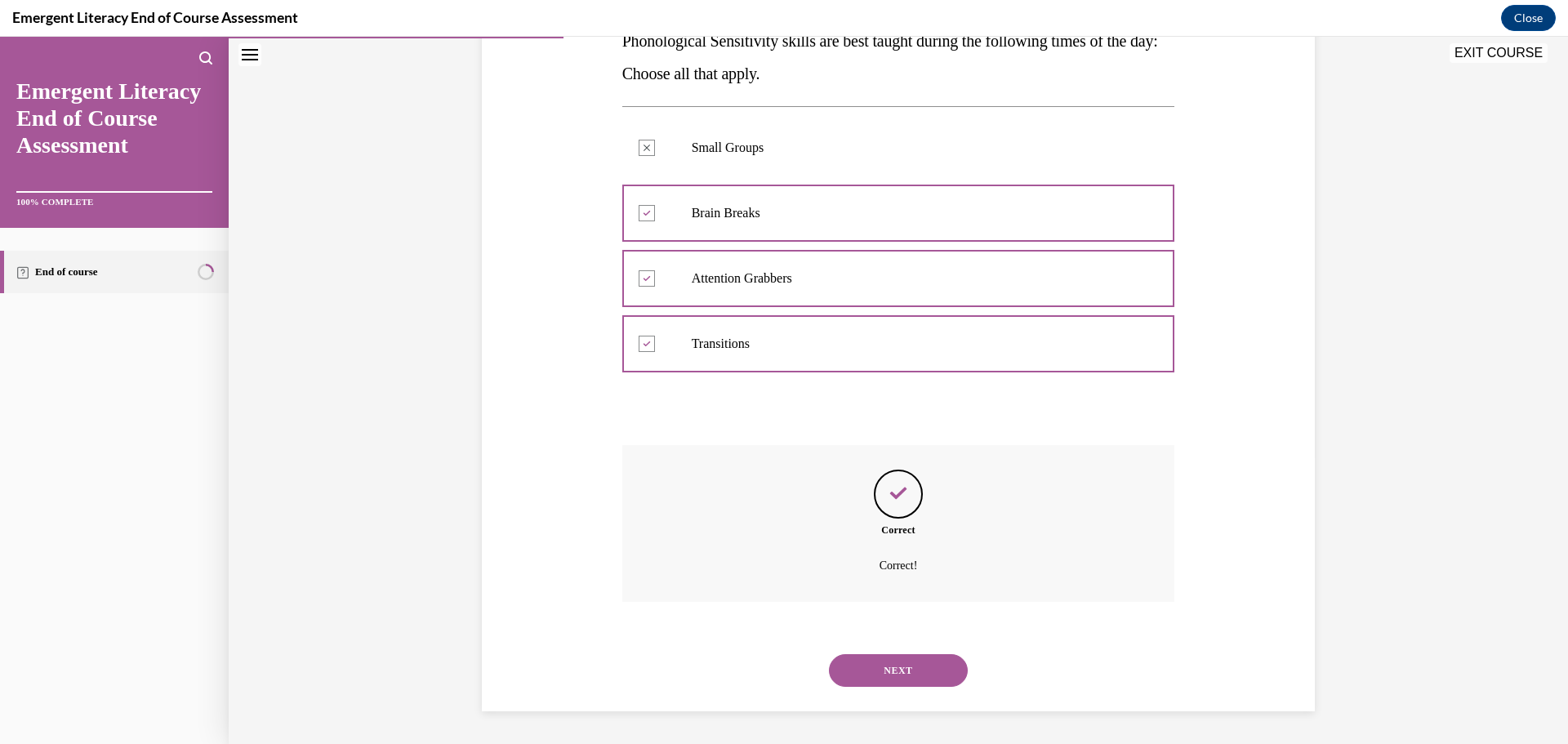
click at [917, 672] on button "NEXT" at bounding box center [899, 670] width 139 height 33
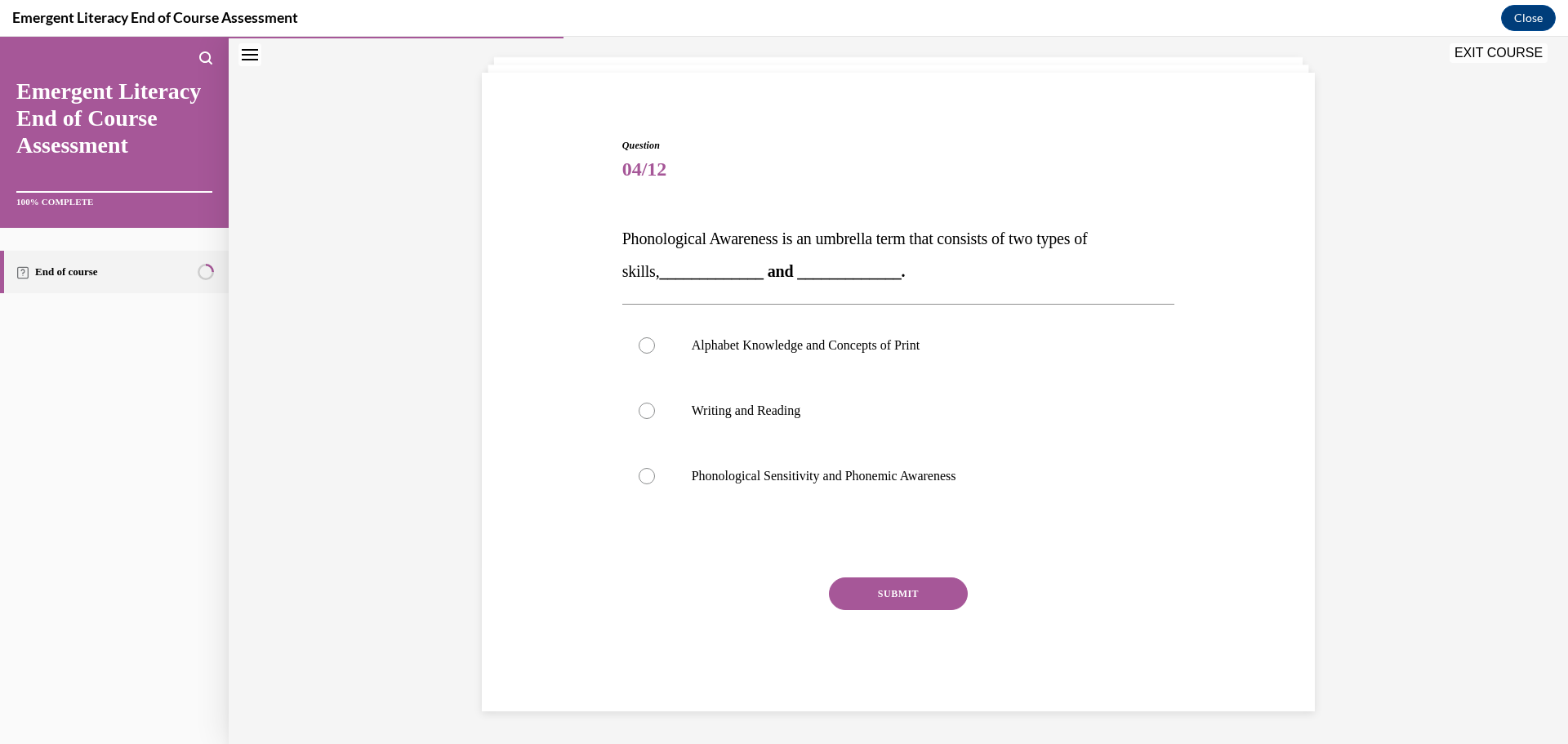
scroll to position [50, 0]
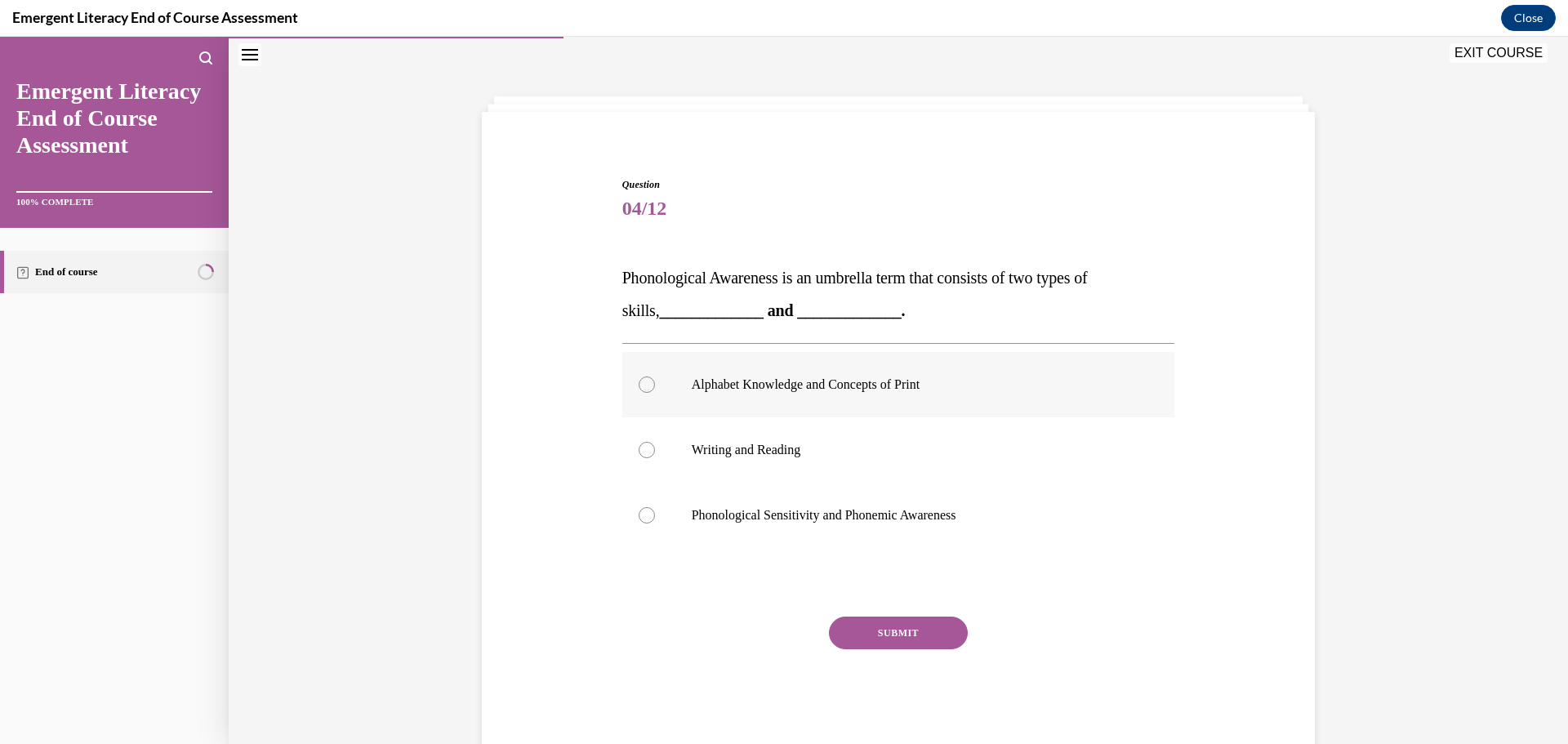
drag, startPoint x: 669, startPoint y: 378, endPoint x: 686, endPoint y: 391, distance: 21.4
click at [665, 376] on label "Alphabet Knowledge and Concepts of Print" at bounding box center [898, 385] width 552 height 65
click at [655, 376] on input "Alphabet Knowledge and Concepts of Print" at bounding box center [647, 384] width 16 height 16
radio input "true"
click at [917, 626] on button "SUBMIT" at bounding box center [899, 633] width 139 height 33
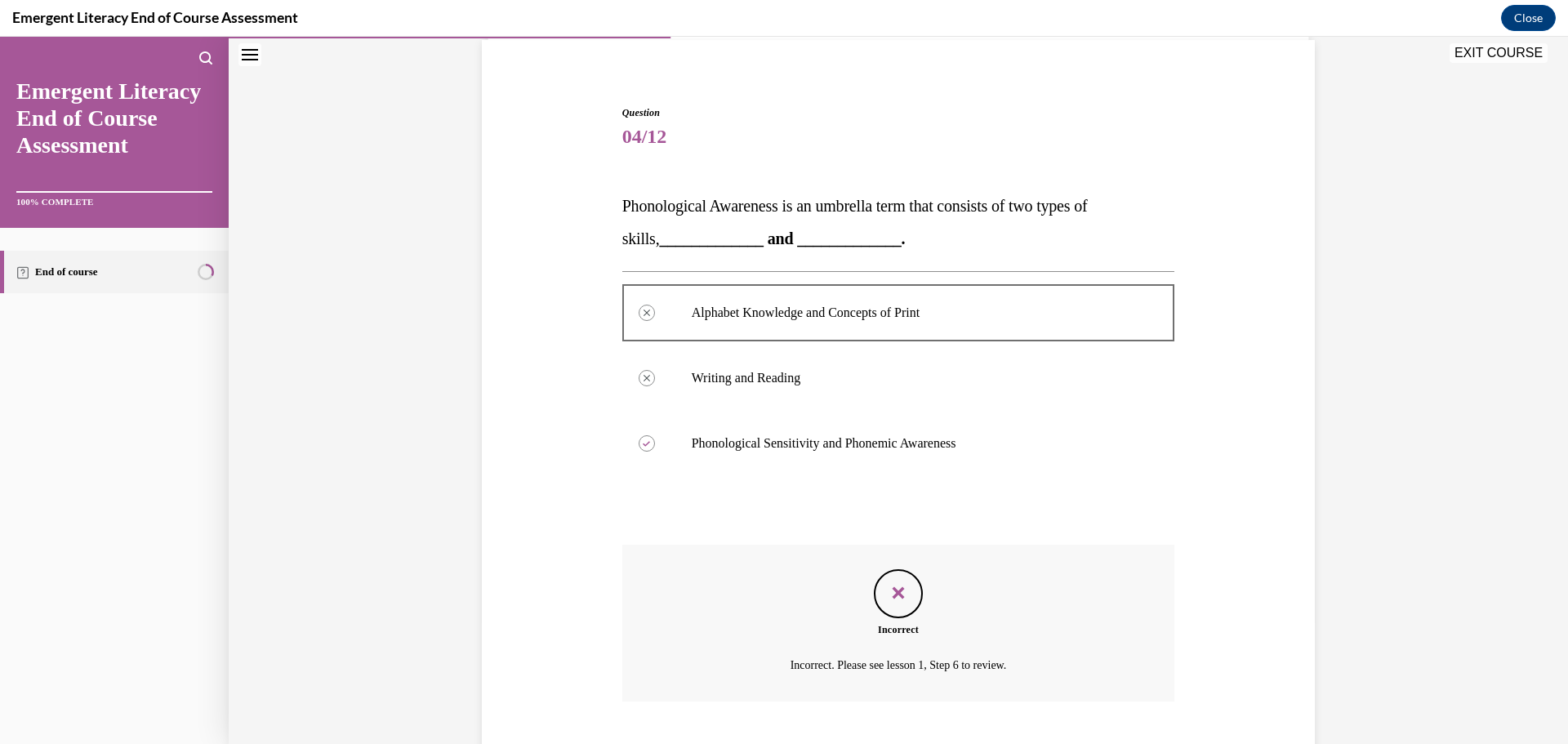
scroll to position [221, 0]
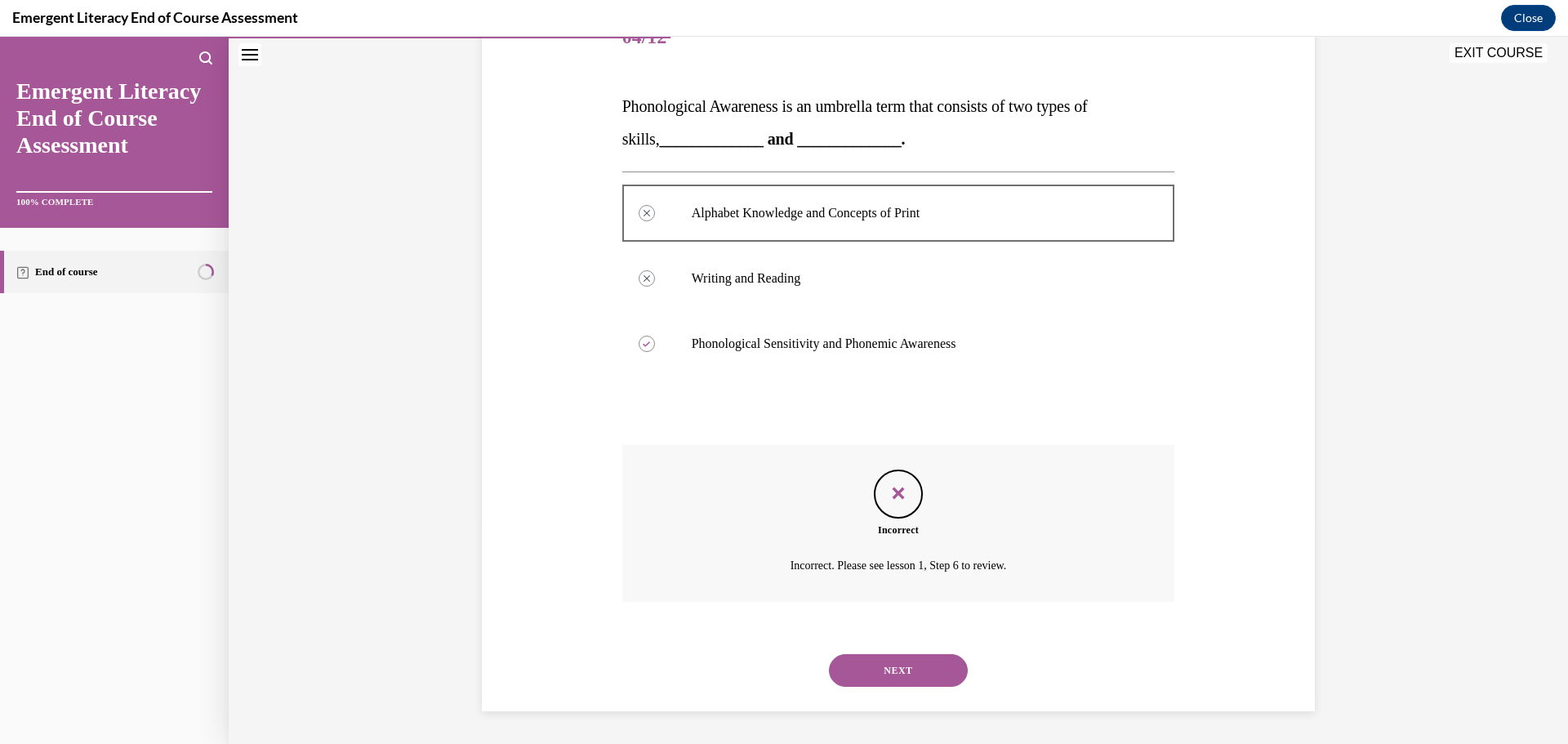
click at [917, 682] on button "NEXT" at bounding box center [899, 670] width 139 height 33
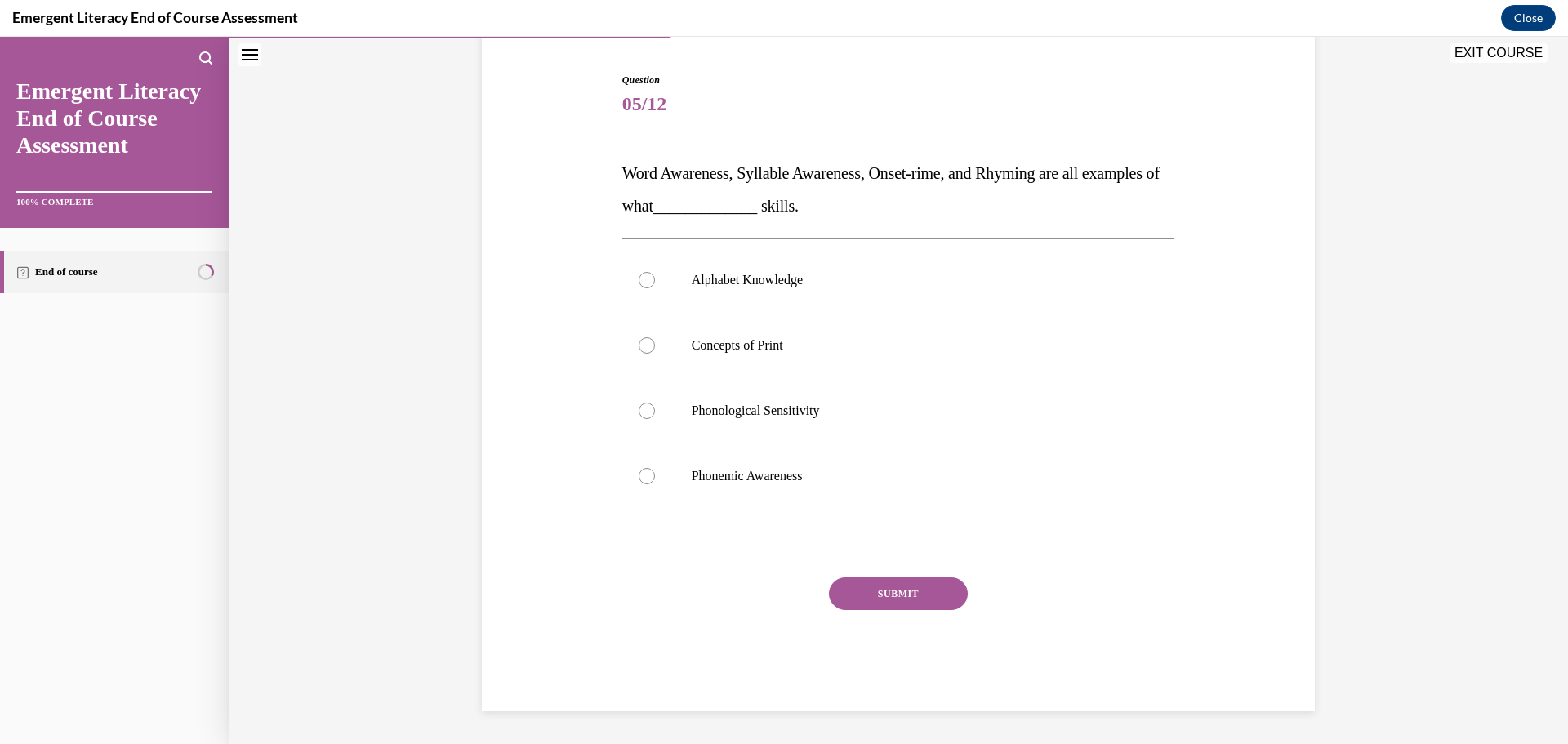
scroll to position [50, 0]
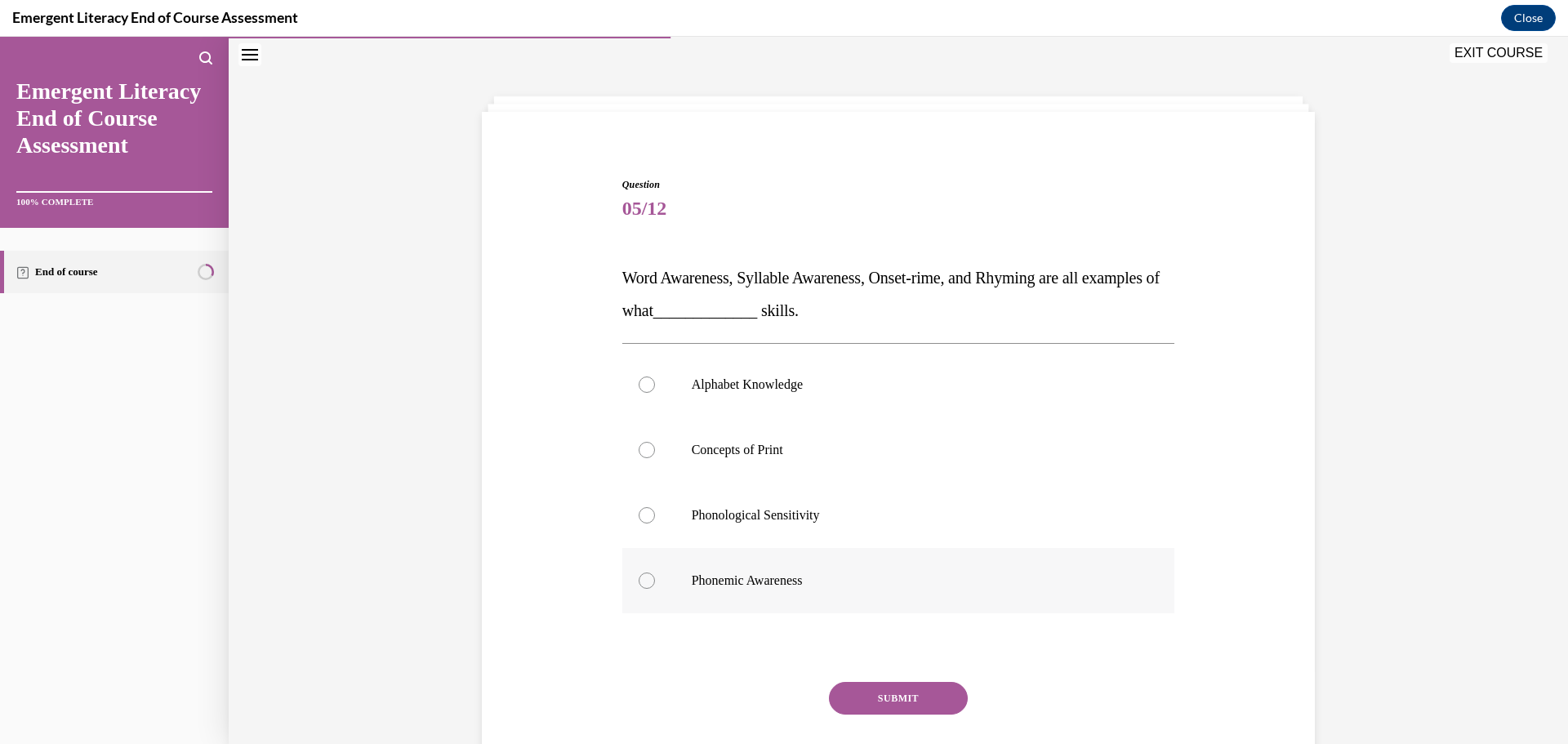
click at [672, 595] on label "Phonemic Awareness" at bounding box center [898, 580] width 552 height 65
click at [655, 589] on input "Phonemic Awareness" at bounding box center [647, 580] width 16 height 16
radio input "true"
click at [902, 686] on button "SUBMIT" at bounding box center [899, 697] width 139 height 33
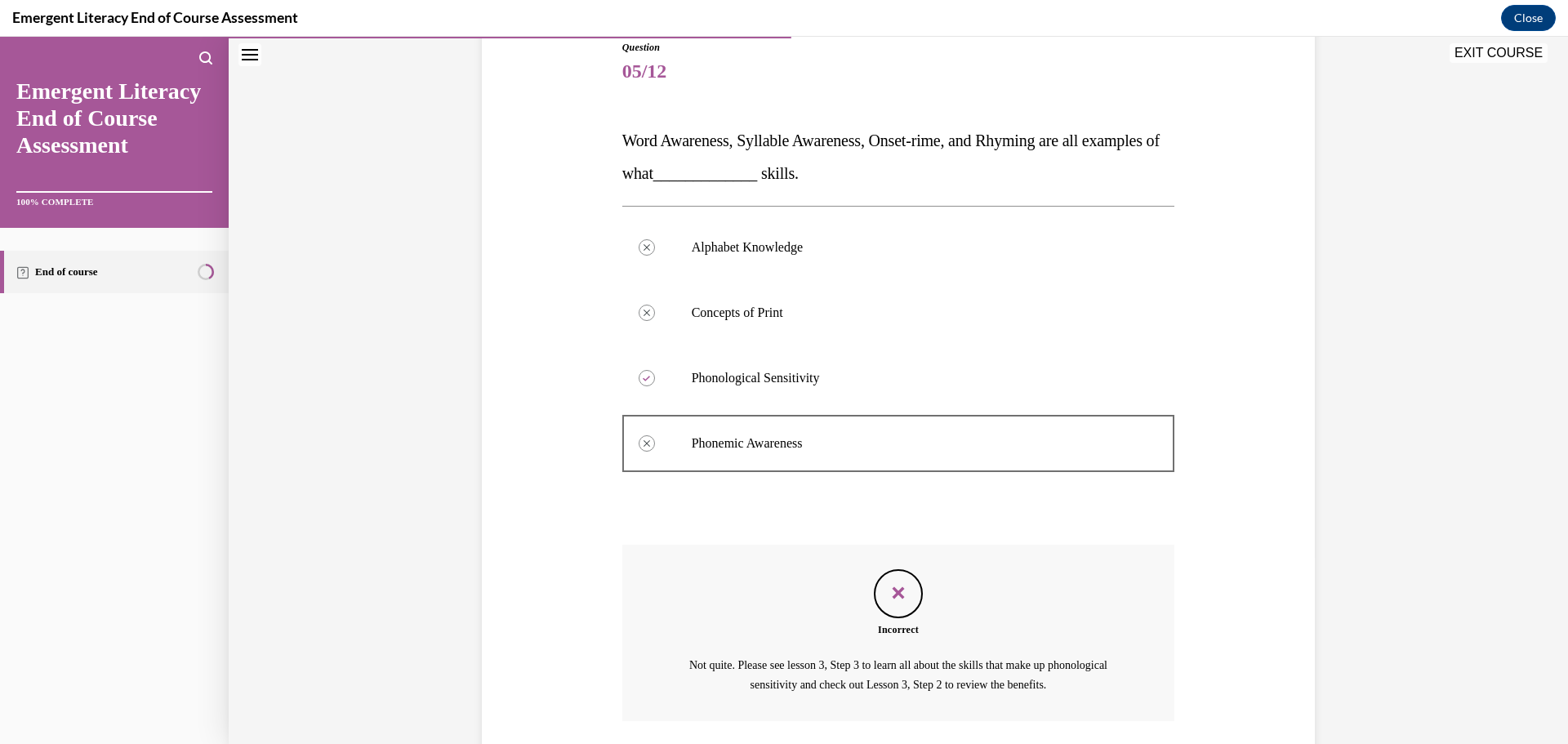
scroll to position [307, 0]
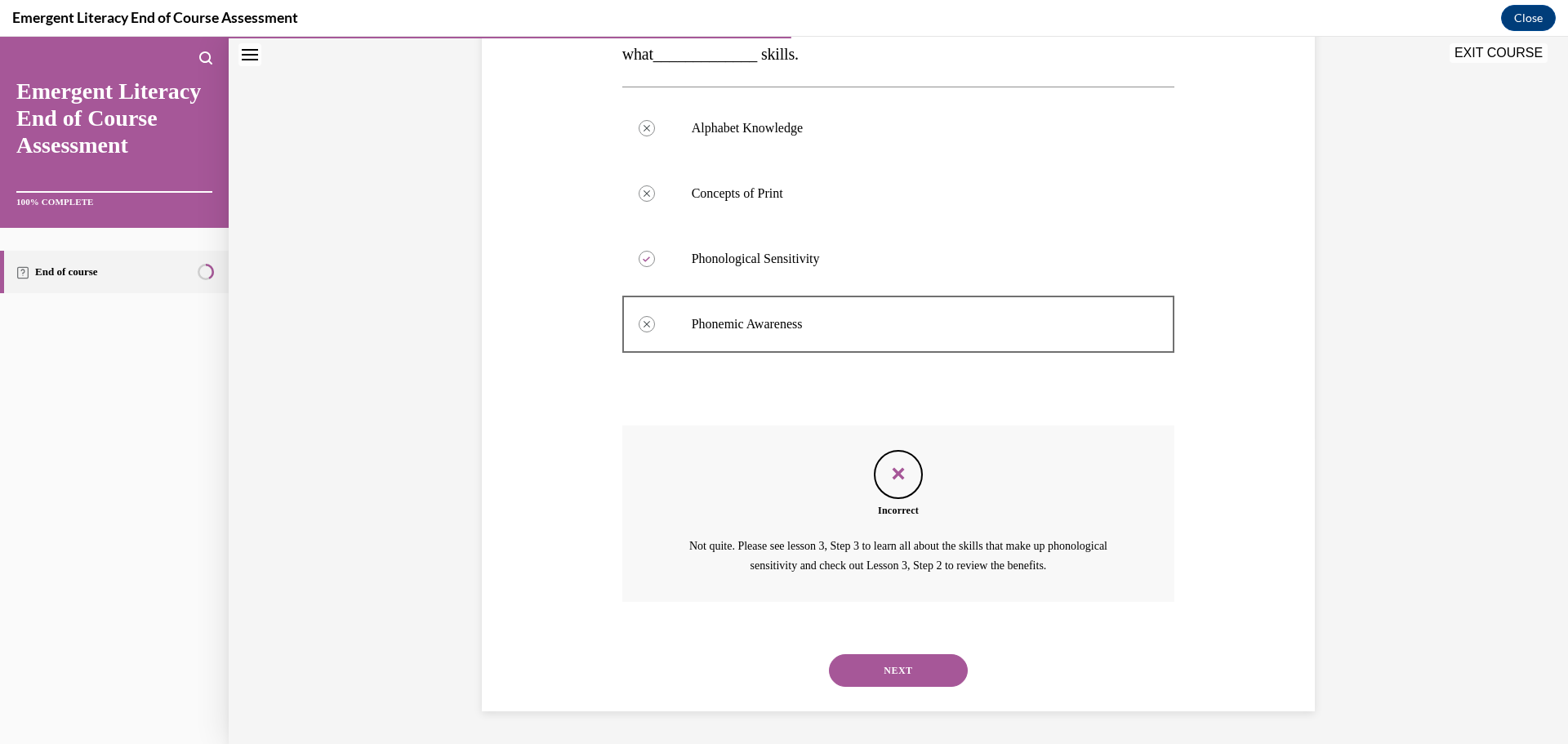
click at [902, 686] on div "NEXT" at bounding box center [898, 671] width 552 height 65
click at [912, 659] on button "NEXT" at bounding box center [899, 670] width 139 height 33
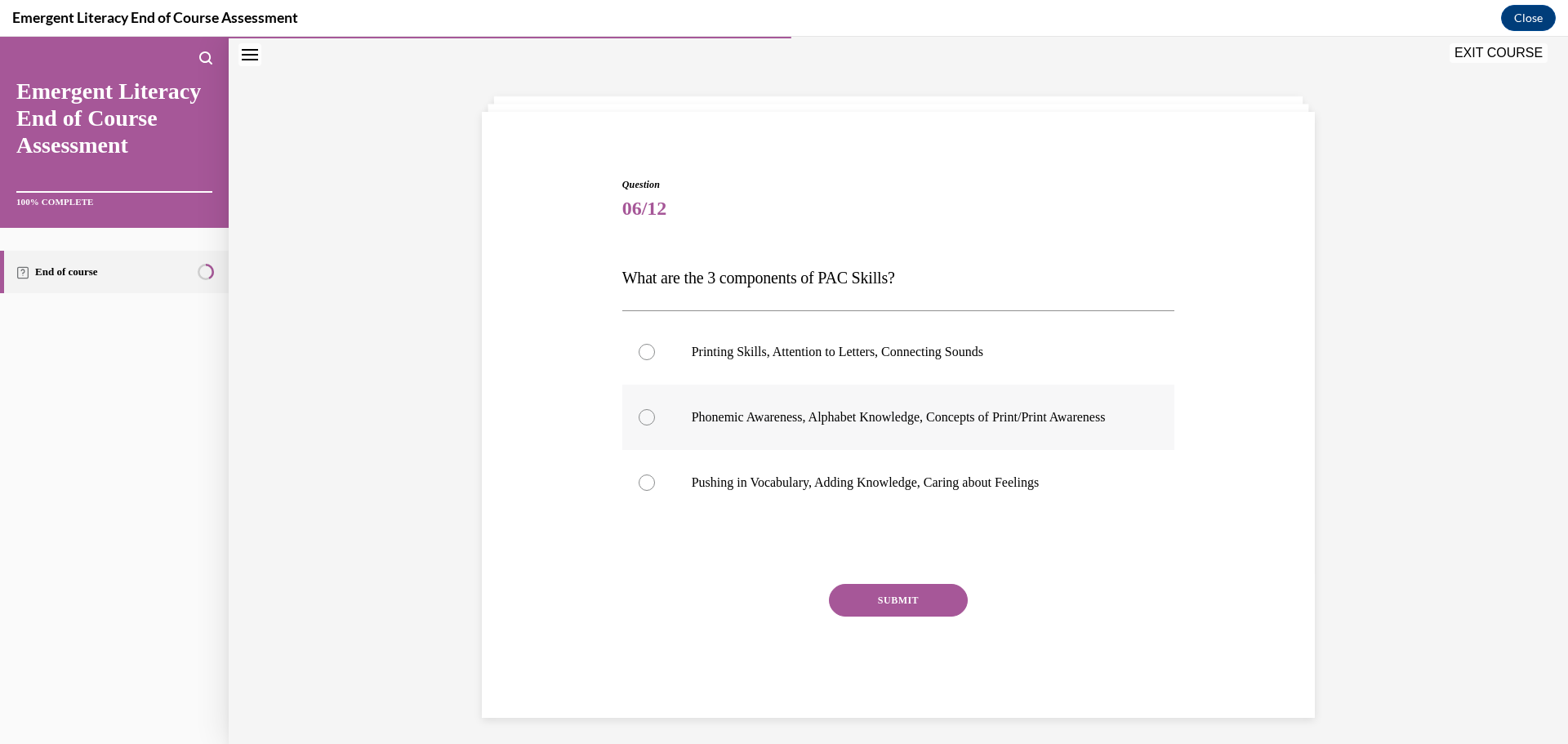
click at [681, 435] on label "Phonemic Awareness, Alphabet Knowledge, Concepts of Print/Print Awareness" at bounding box center [898, 418] width 552 height 65
click at [655, 426] on input "Phonemic Awareness, Alphabet Knowledge, Concepts of Print/Print Awareness" at bounding box center [647, 417] width 16 height 16
radio input "true"
click at [941, 617] on button "SUBMIT" at bounding box center [899, 600] width 139 height 33
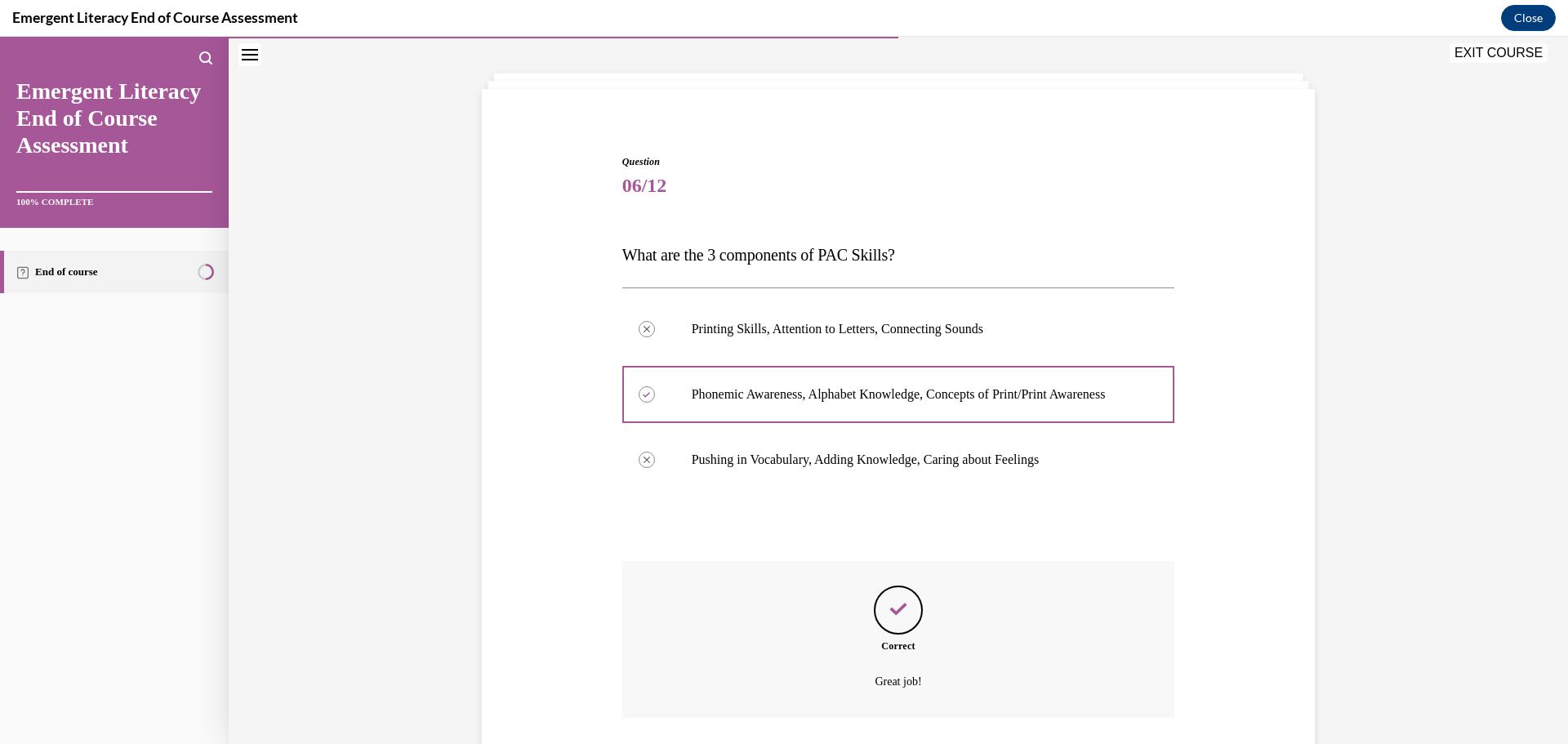
scroll to position [205, 0]
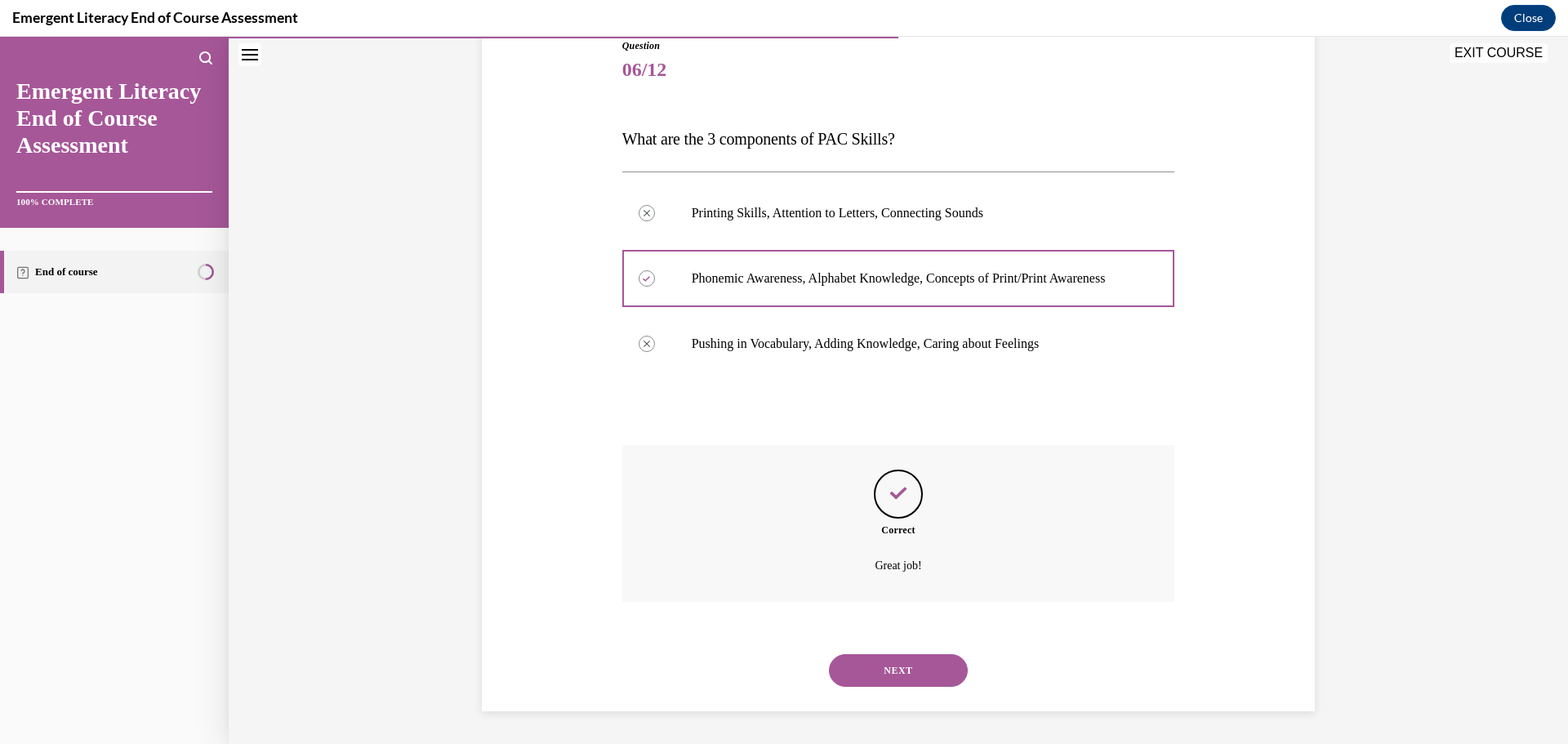
click at [930, 660] on button "NEXT" at bounding box center [899, 670] width 139 height 33
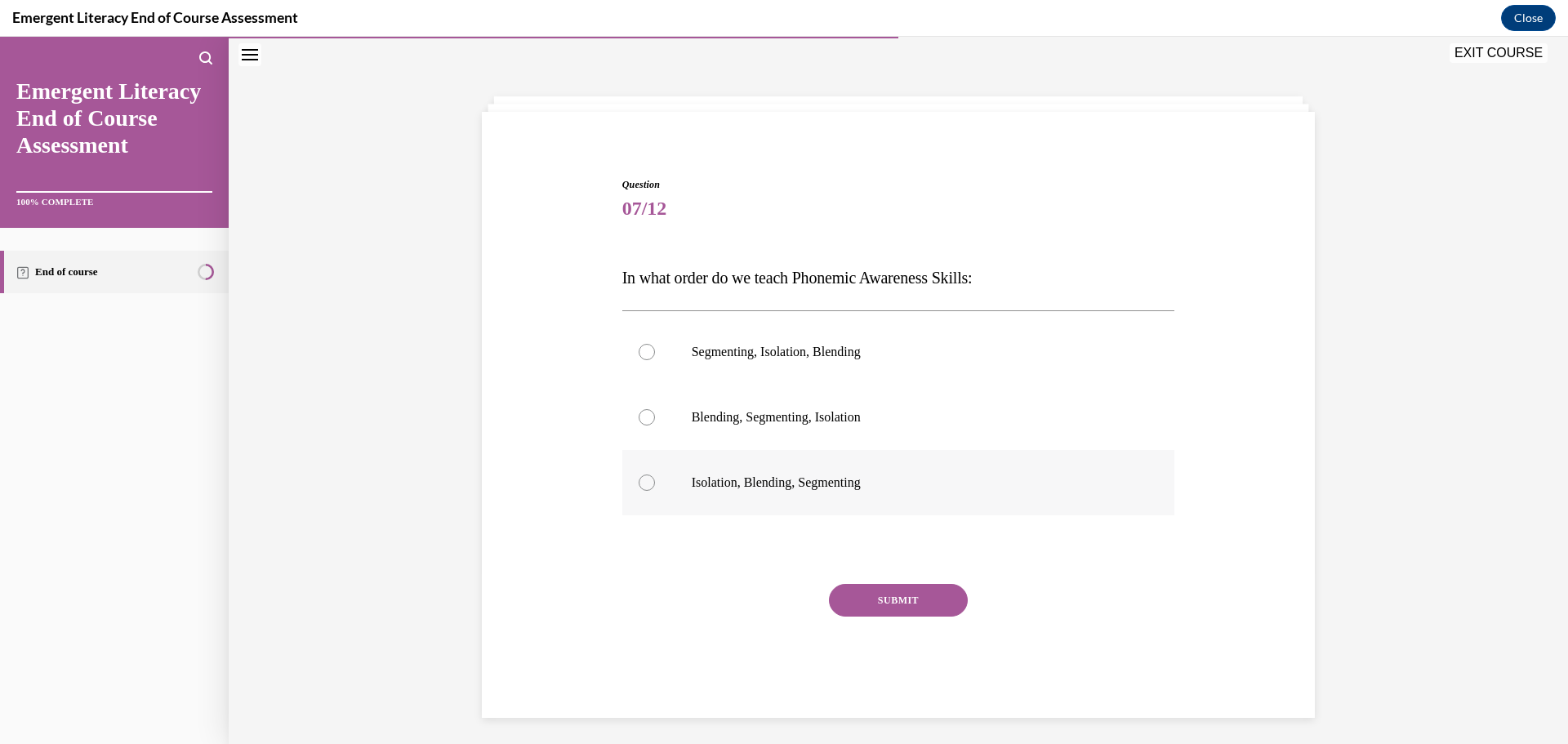
click at [833, 477] on p "Isolation, Blending, Segmenting" at bounding box center [912, 482] width 442 height 16
click at [655, 477] on input "Isolation, Blending, Segmenting" at bounding box center [647, 482] width 16 height 16
radio input "true"
click at [921, 593] on button "SUBMIT" at bounding box center [899, 600] width 139 height 33
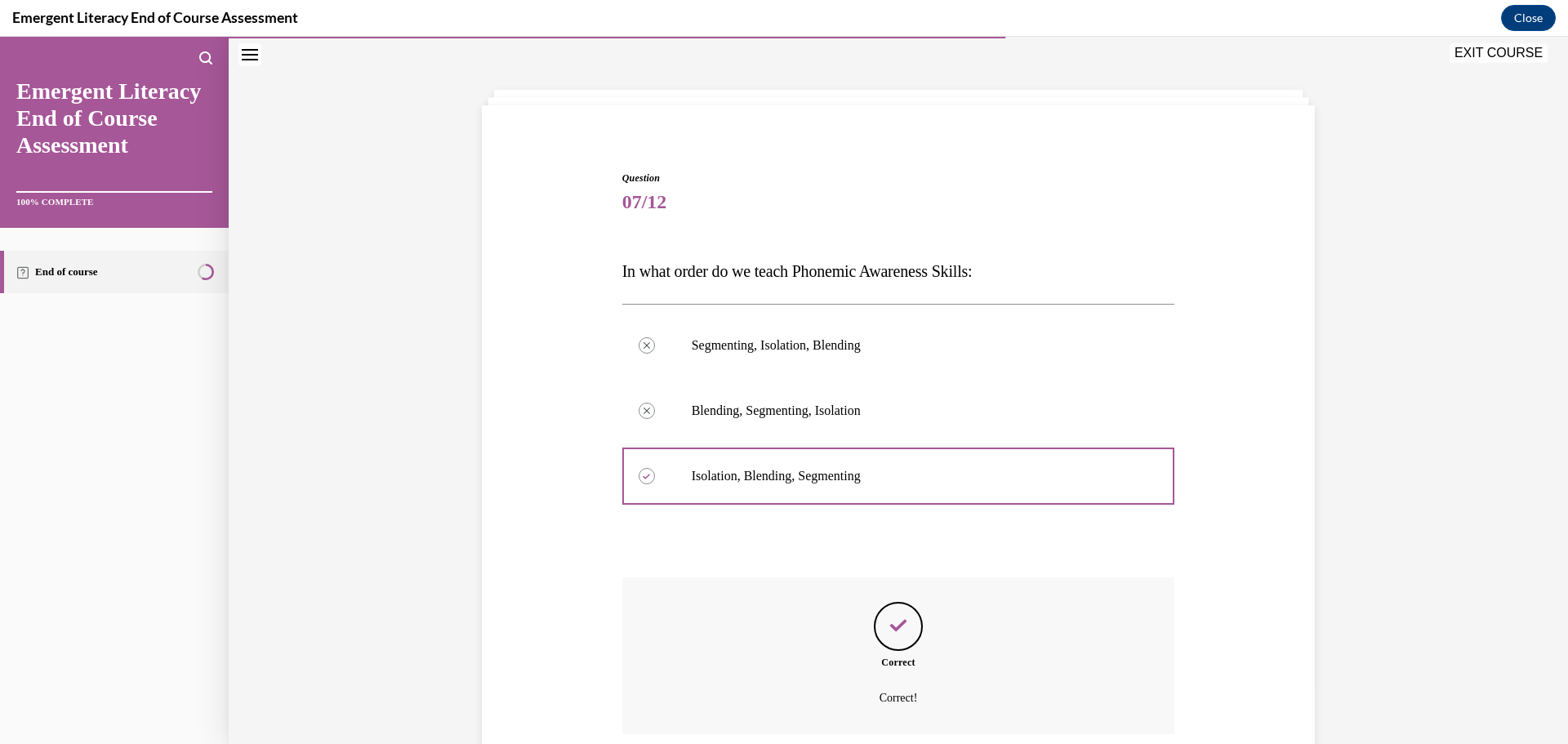
scroll to position [188, 0]
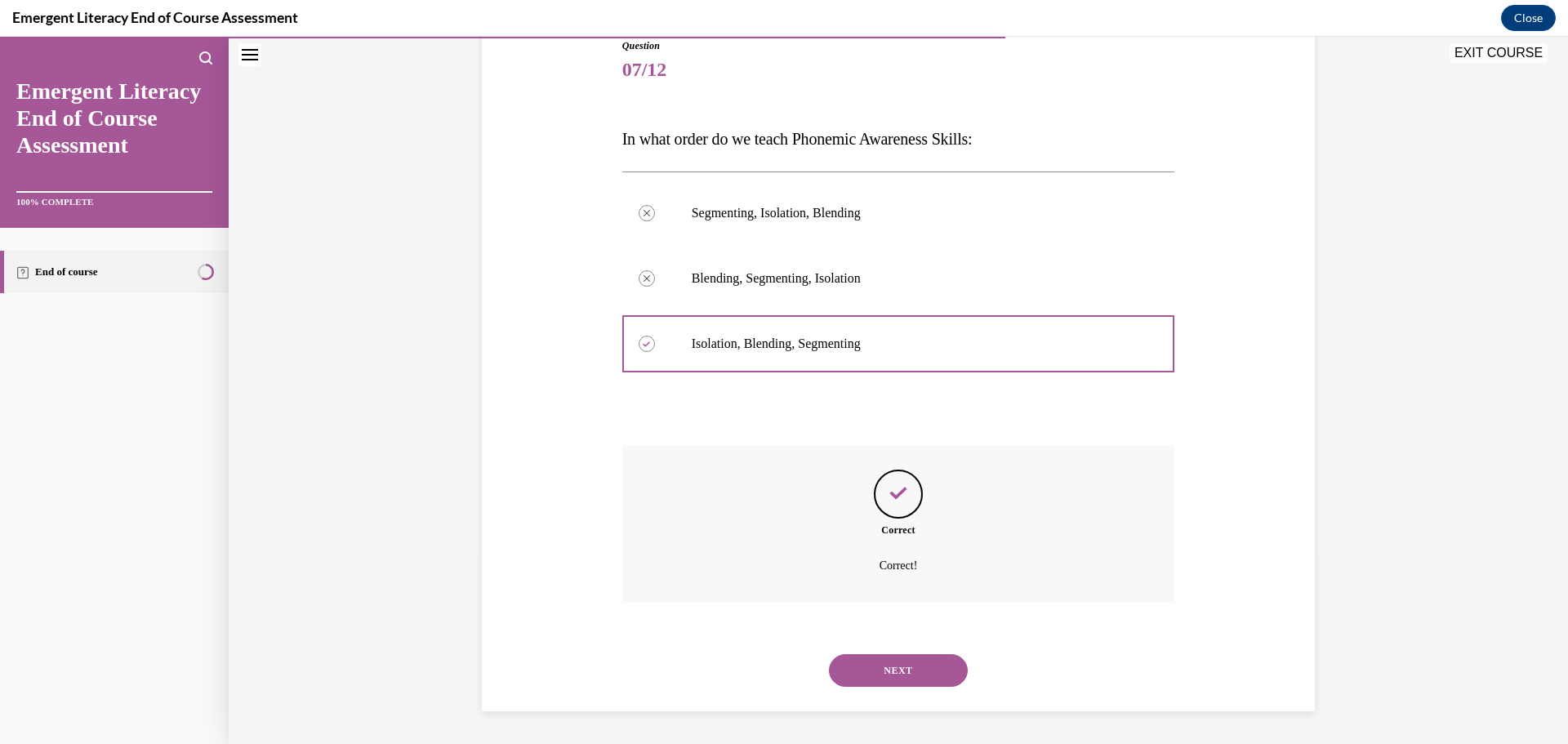
click at [919, 668] on button "NEXT" at bounding box center [899, 670] width 139 height 33
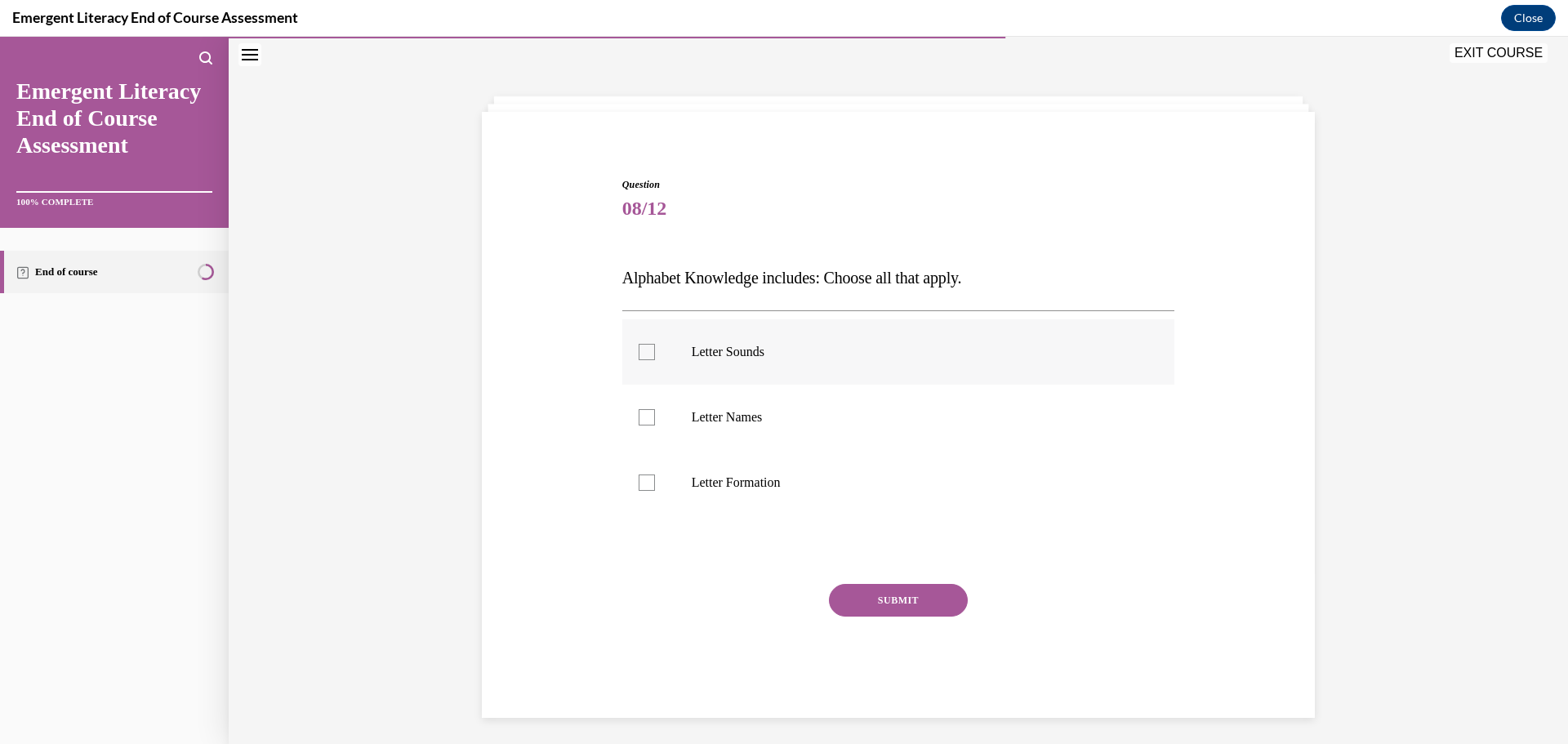
click at [622, 353] on label "Letter Sounds" at bounding box center [898, 352] width 552 height 65
click at [639, 353] on input "Letter Sounds" at bounding box center [647, 352] width 16 height 16
checkbox input "true"
click at [649, 429] on label "Letter Names" at bounding box center [898, 418] width 552 height 65
click at [649, 426] on input "Letter Names" at bounding box center [647, 417] width 16 height 16
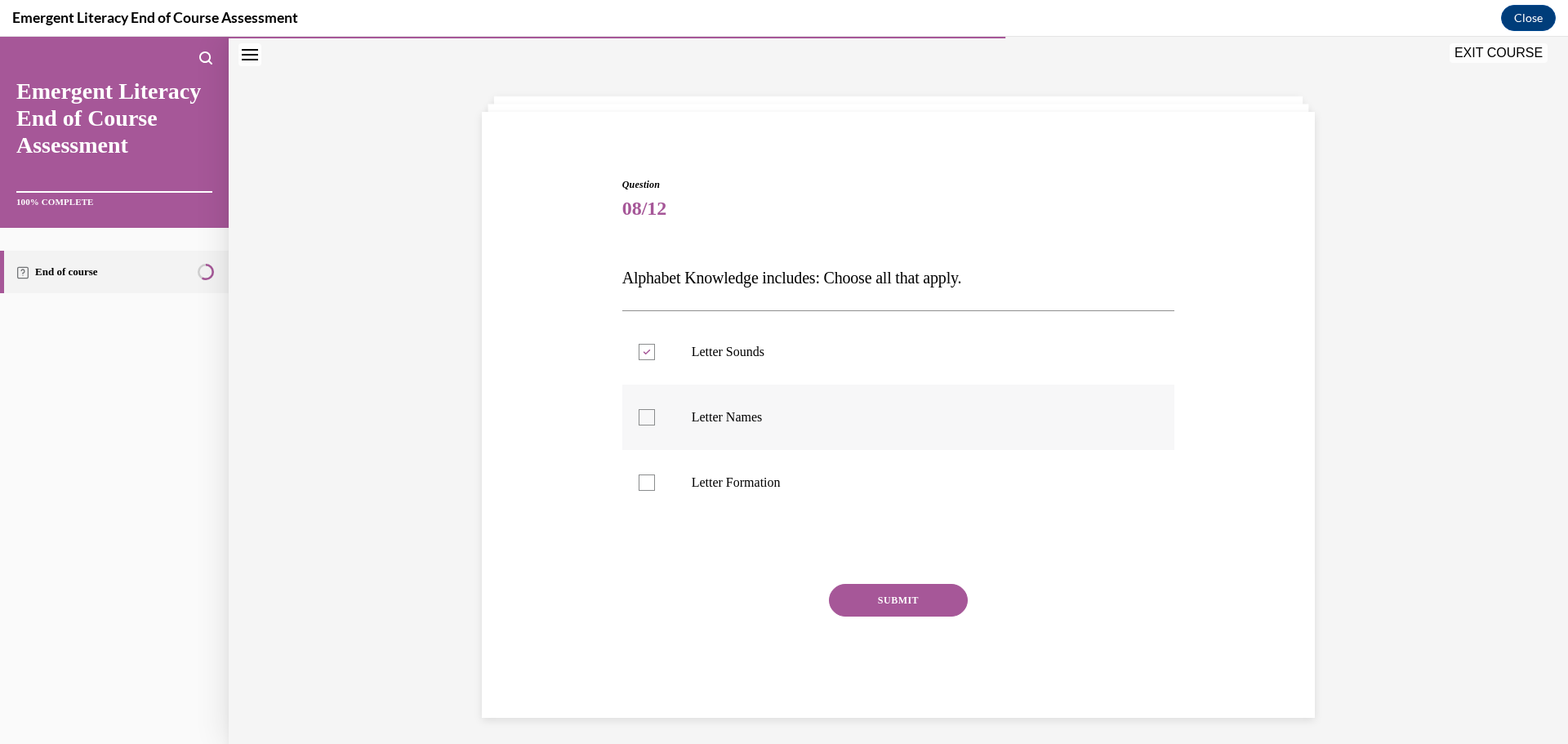
checkbox input "true"
click at [647, 480] on div at bounding box center [647, 482] width 16 height 16
click at [647, 480] on input "Letter Formation" at bounding box center [647, 482] width 16 height 16
checkbox input "true"
click at [942, 623] on div "SUBMIT" at bounding box center [898, 625] width 552 height 81
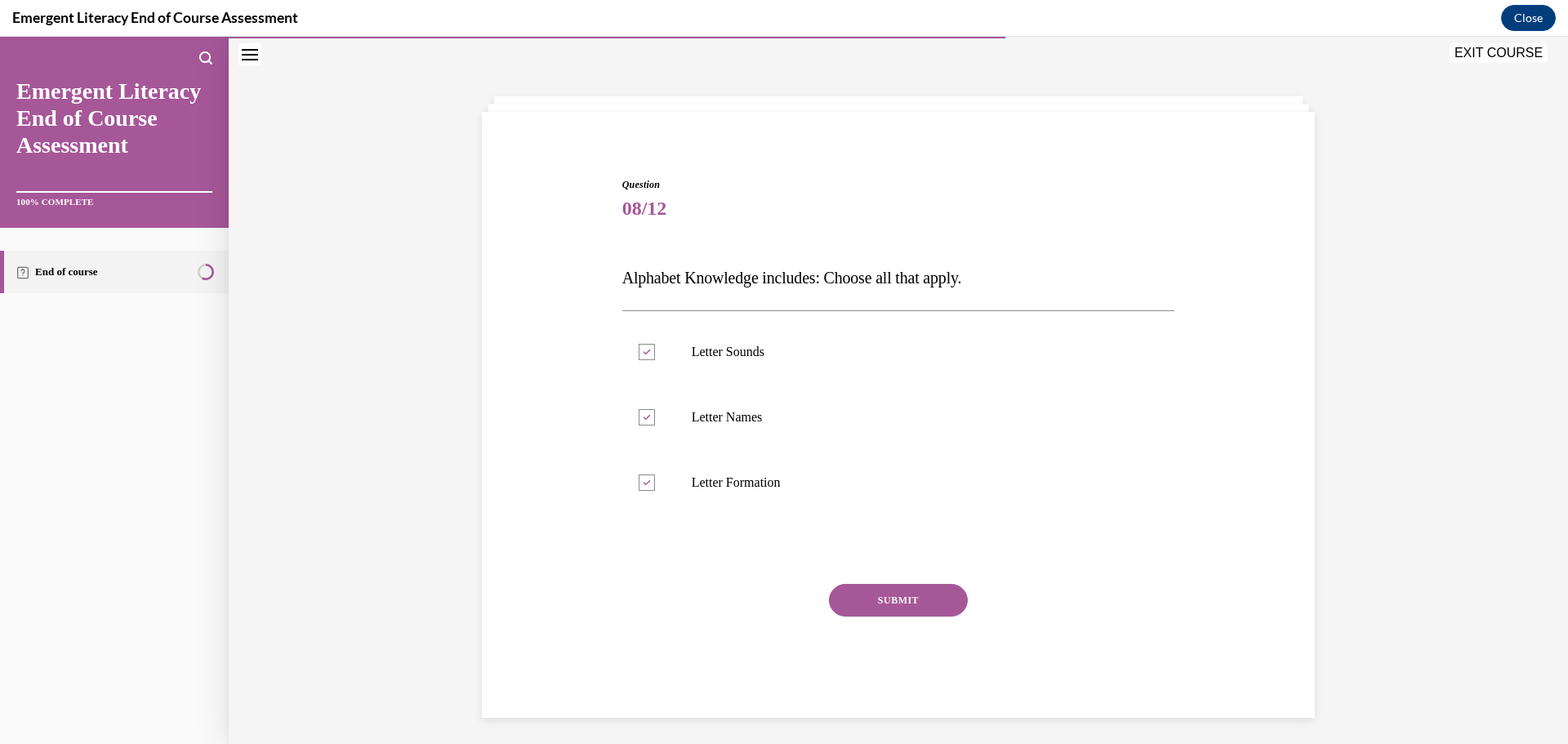
click at [922, 598] on button "SUBMIT" at bounding box center [899, 600] width 139 height 33
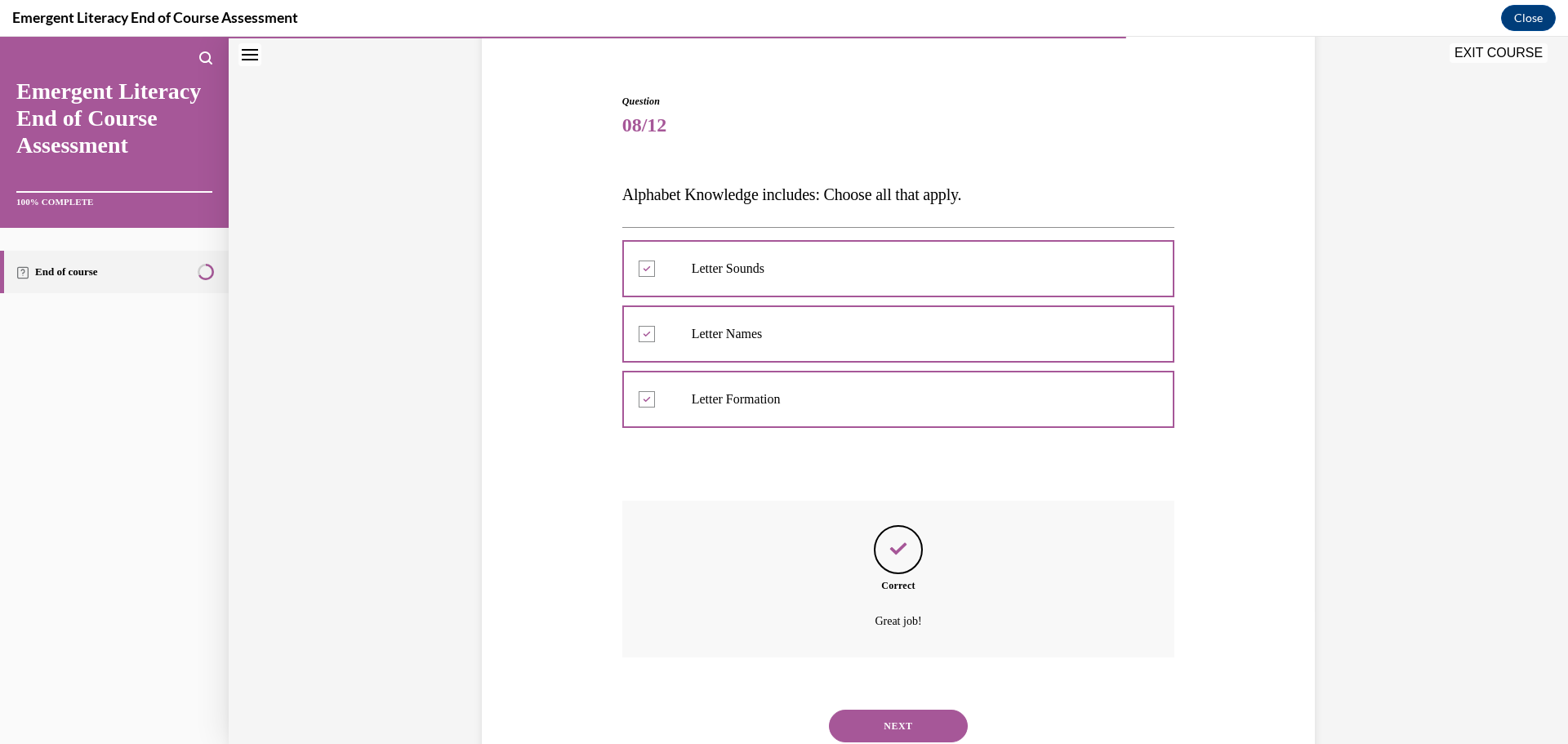
scroll to position [188, 0]
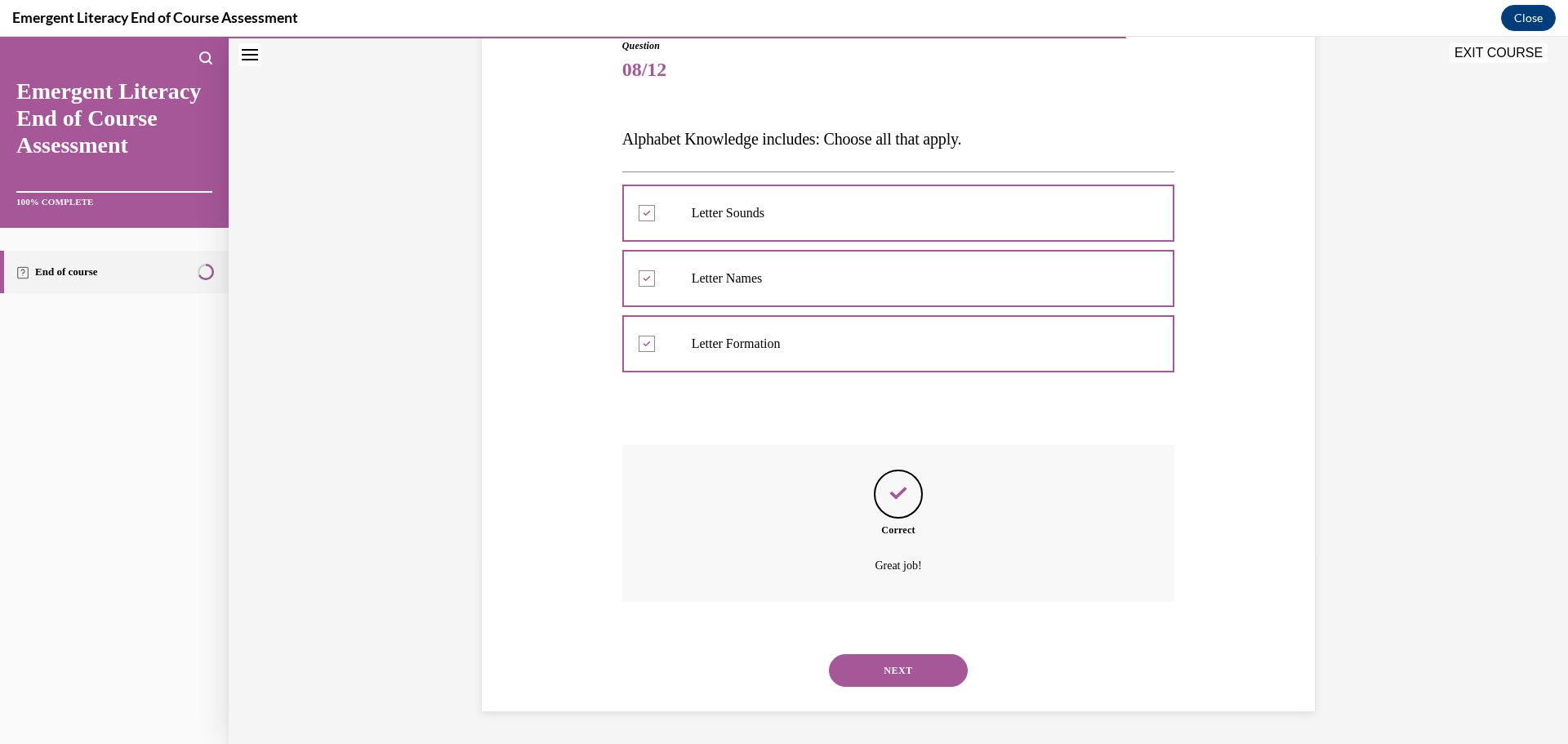
click at [891, 679] on button "NEXT" at bounding box center [899, 670] width 139 height 33
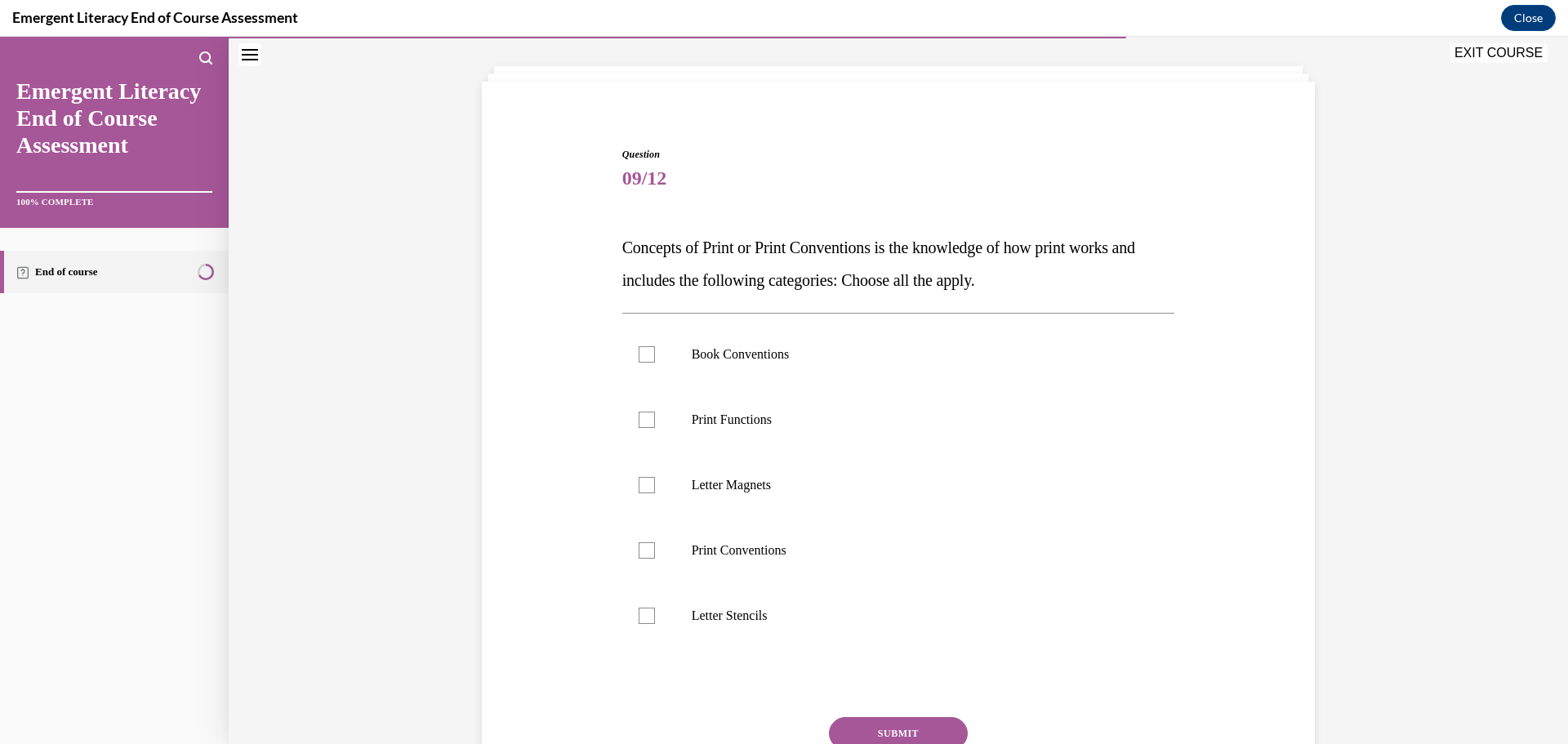
scroll to position [85, 0]
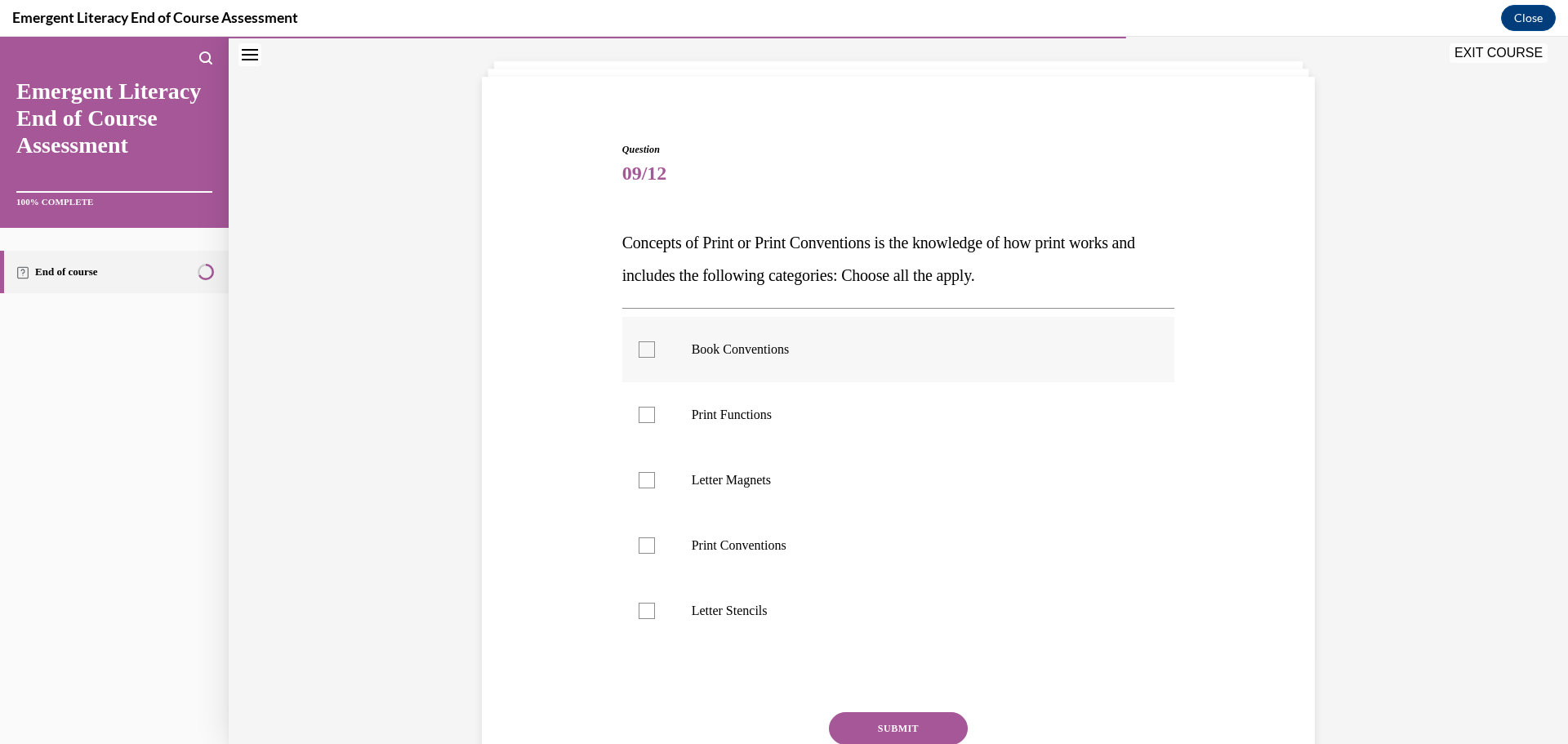
click at [662, 353] on label "Book Conventions" at bounding box center [898, 349] width 552 height 65
click at [655, 353] on input "Book Conventions" at bounding box center [647, 349] width 16 height 16
checkbox input "true"
click at [655, 424] on label "Print Functions" at bounding box center [898, 415] width 552 height 65
click at [655, 423] on input "Print Functions" at bounding box center [647, 415] width 16 height 16
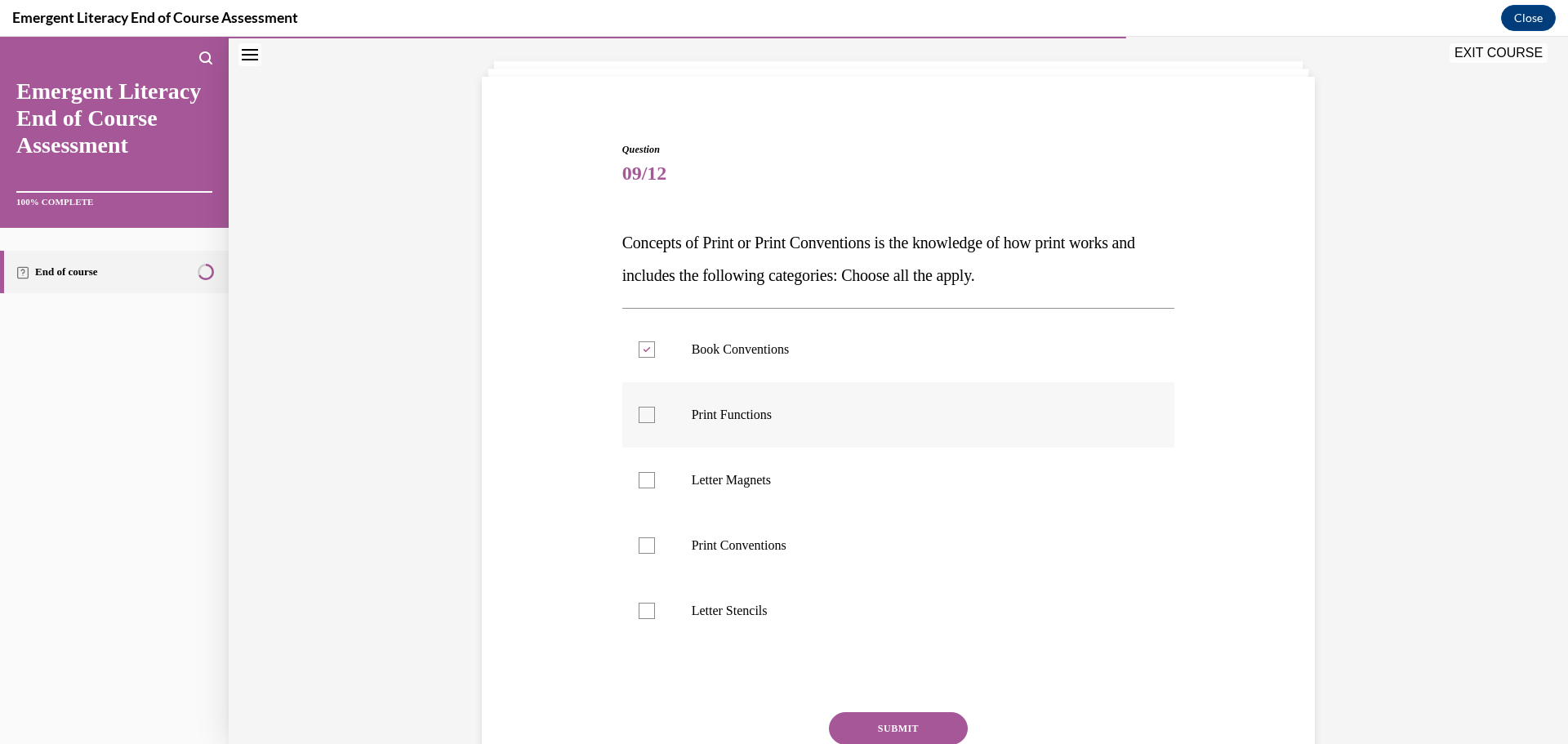
checkbox input "true"
click at [650, 547] on label "Print Conventions" at bounding box center [898, 546] width 552 height 65
click at [650, 547] on input "Print Conventions" at bounding box center [647, 546] width 16 height 16
checkbox input "true"
click at [940, 722] on button "SUBMIT" at bounding box center [899, 728] width 139 height 33
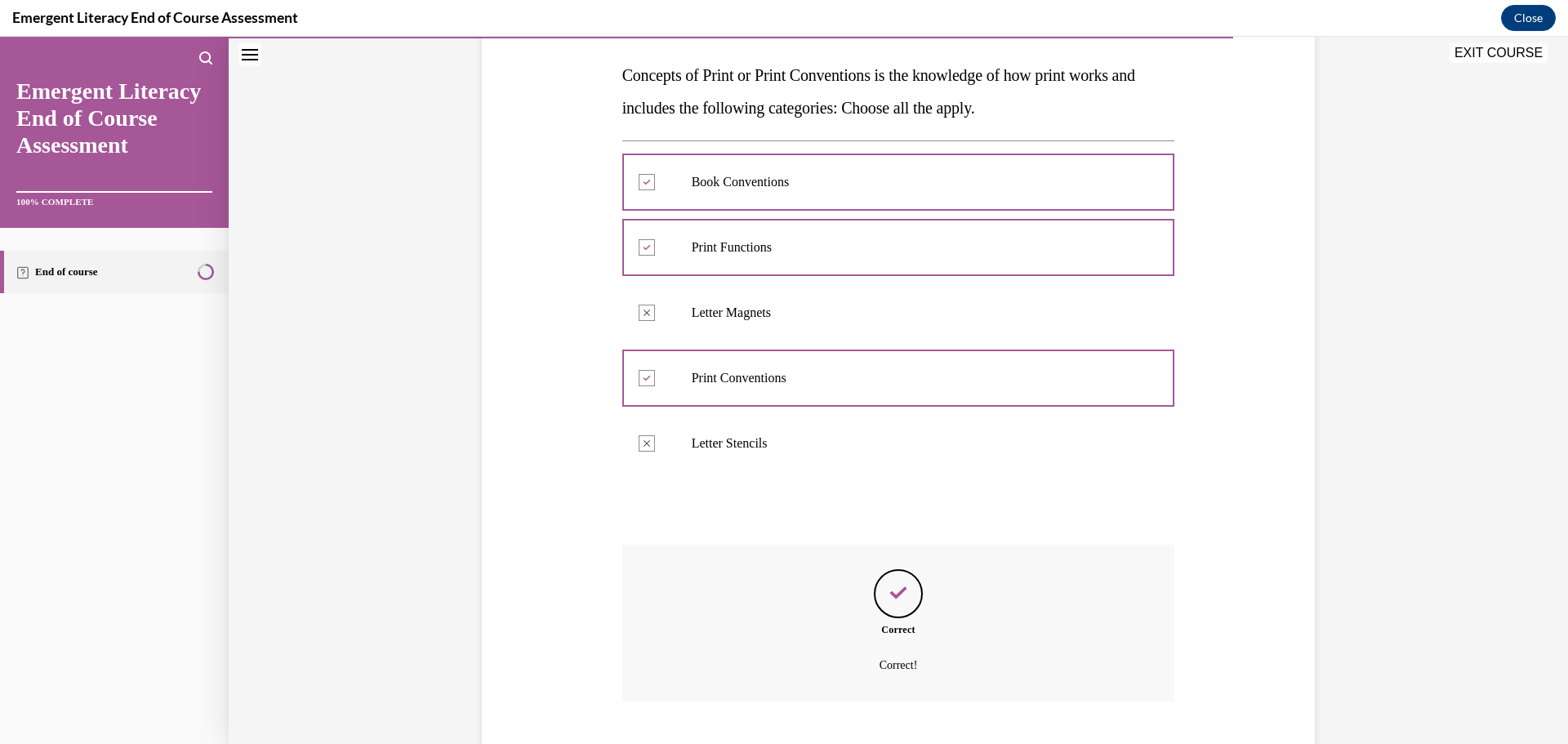
scroll to position [352, 0]
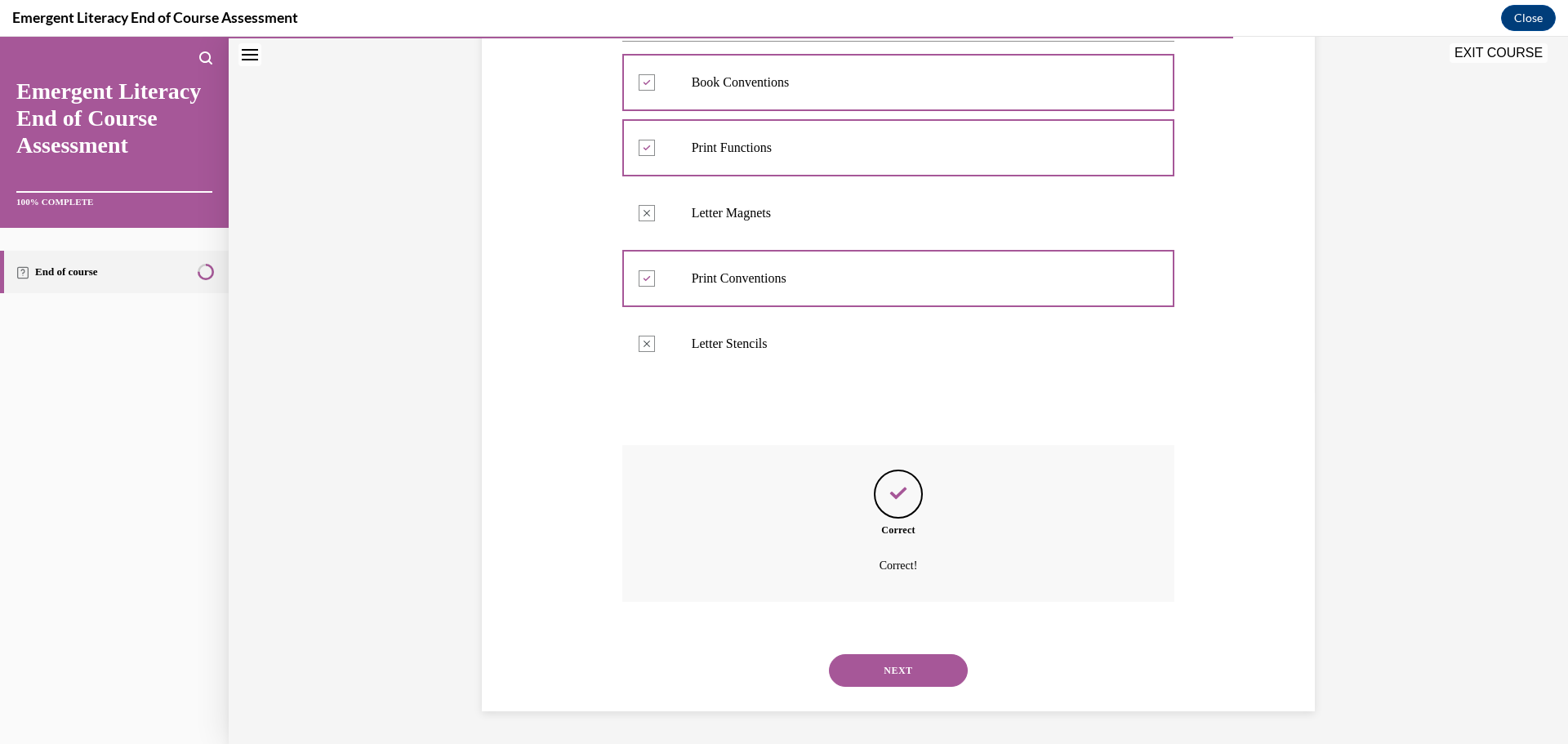
click at [941, 663] on button "NEXT" at bounding box center [899, 670] width 139 height 33
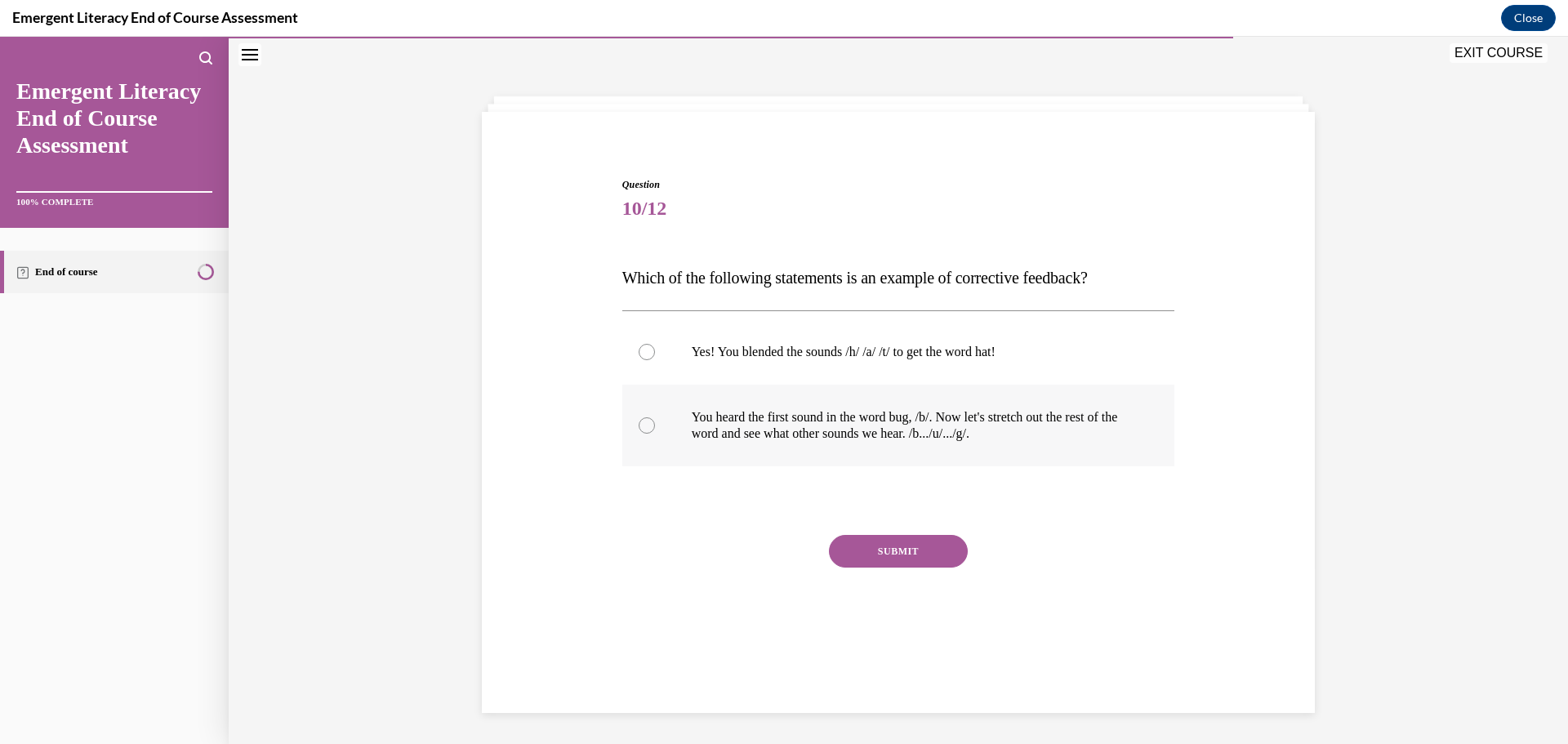
click at [681, 441] on label "You heard the first sound in the word bug, /b/. Now let's stretch out the rest …" at bounding box center [898, 426] width 552 height 81
click at [655, 434] on input "You heard the first sound in the word bug, /b/. Now let's stretch out the rest …" at bounding box center [647, 426] width 16 height 16
radio input "true"
click at [954, 569] on div "SUBMIT" at bounding box center [898, 575] width 552 height 81
click at [922, 556] on button "SUBMIT" at bounding box center [899, 551] width 139 height 33
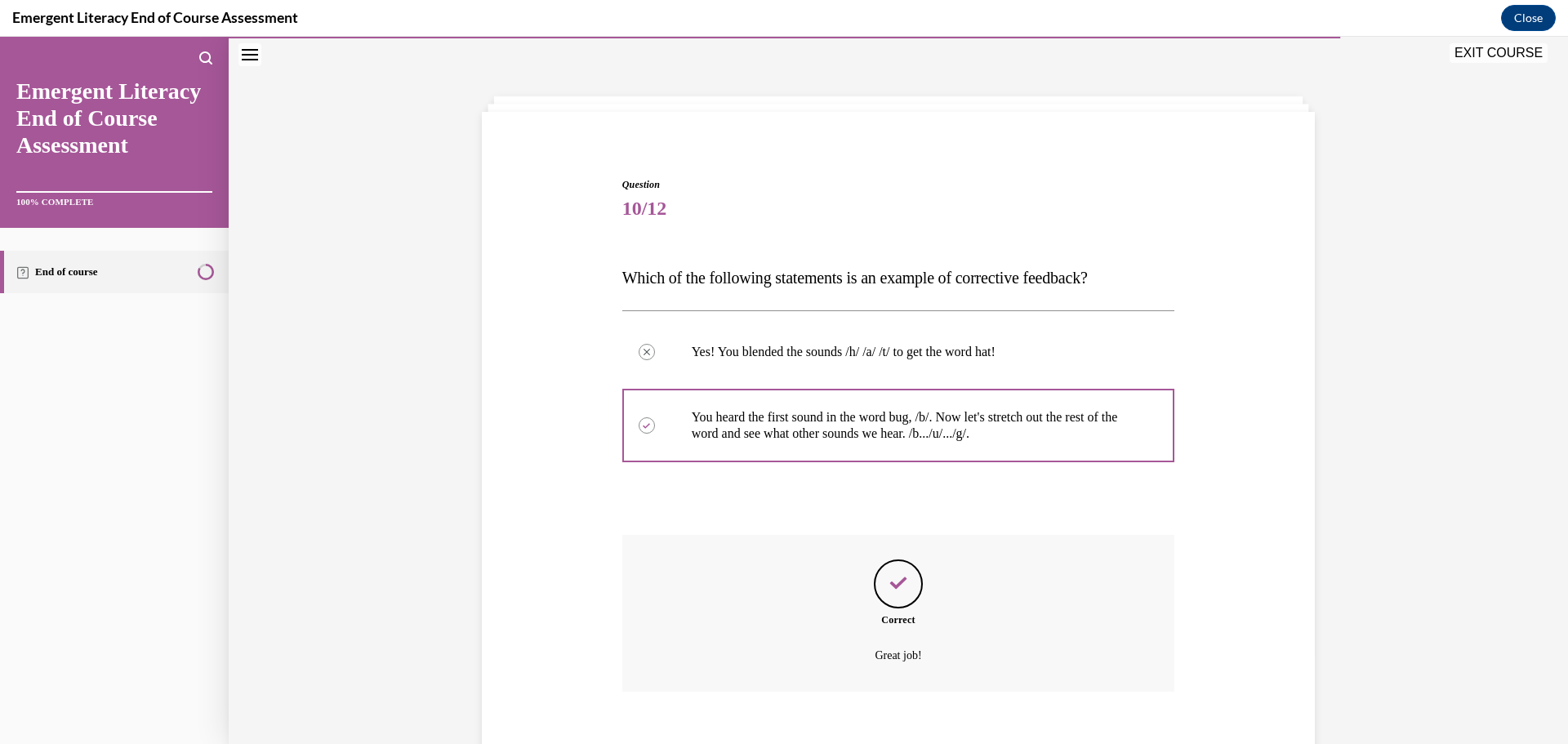
scroll to position [140, 0]
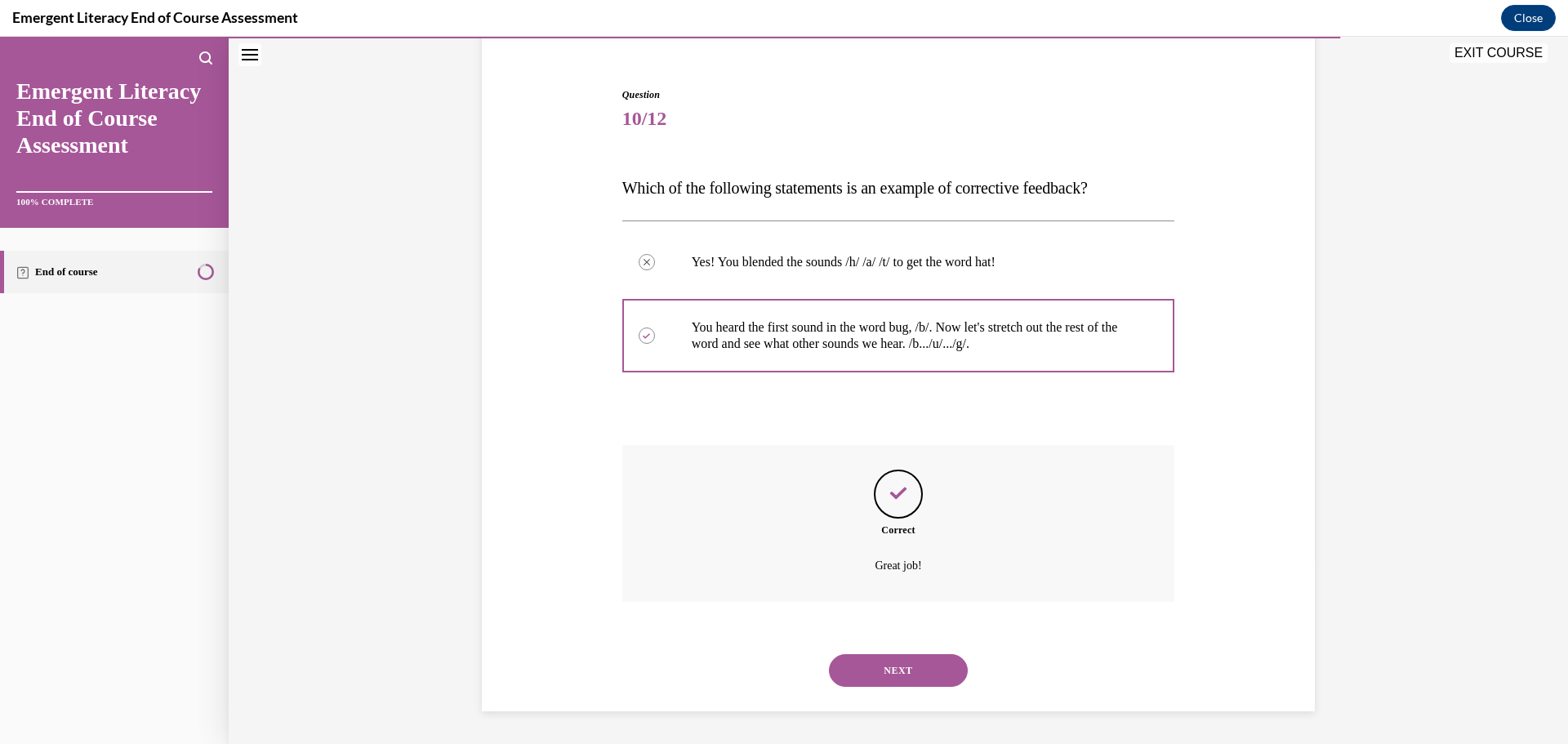
click at [892, 660] on button "NEXT" at bounding box center [899, 670] width 139 height 33
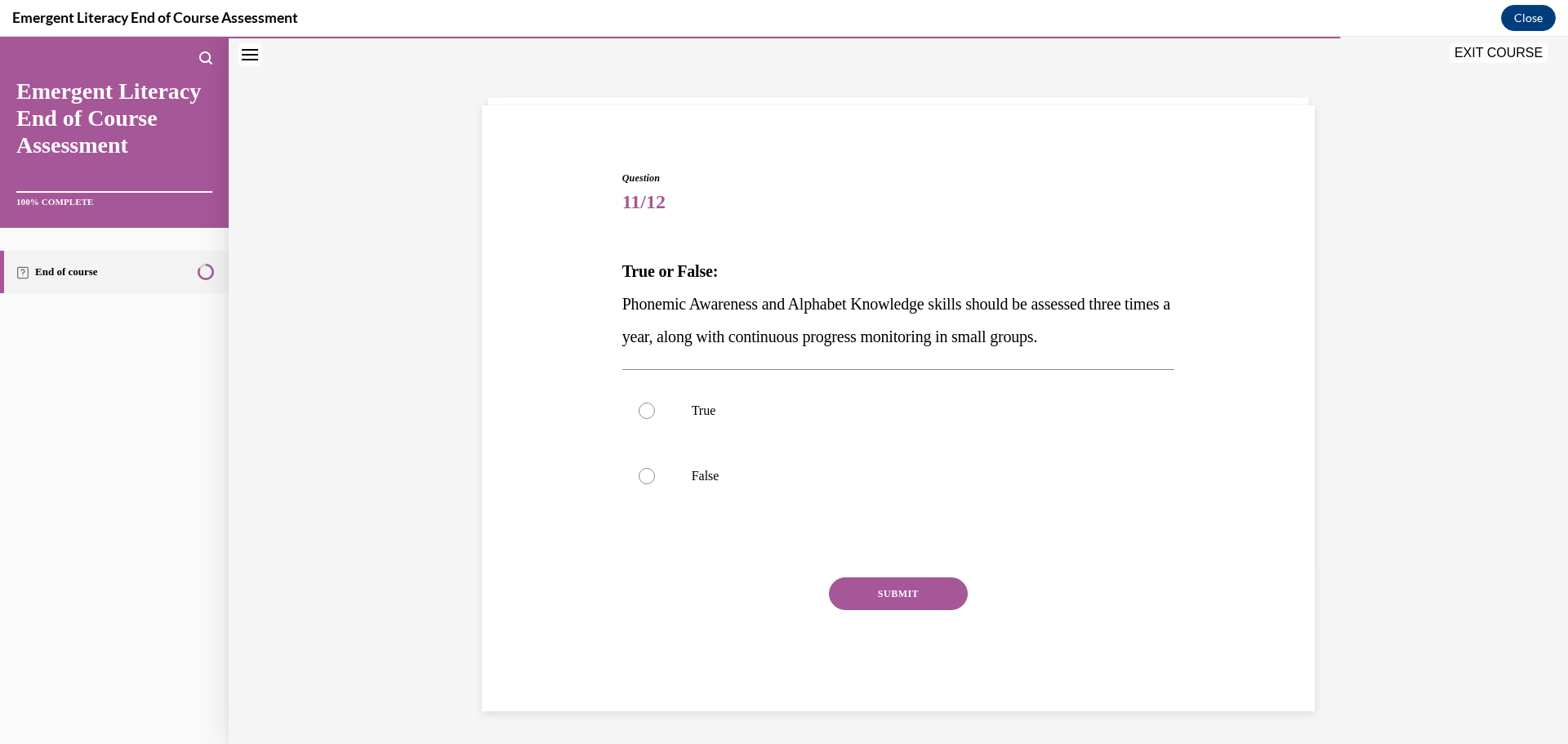
scroll to position [50, 0]
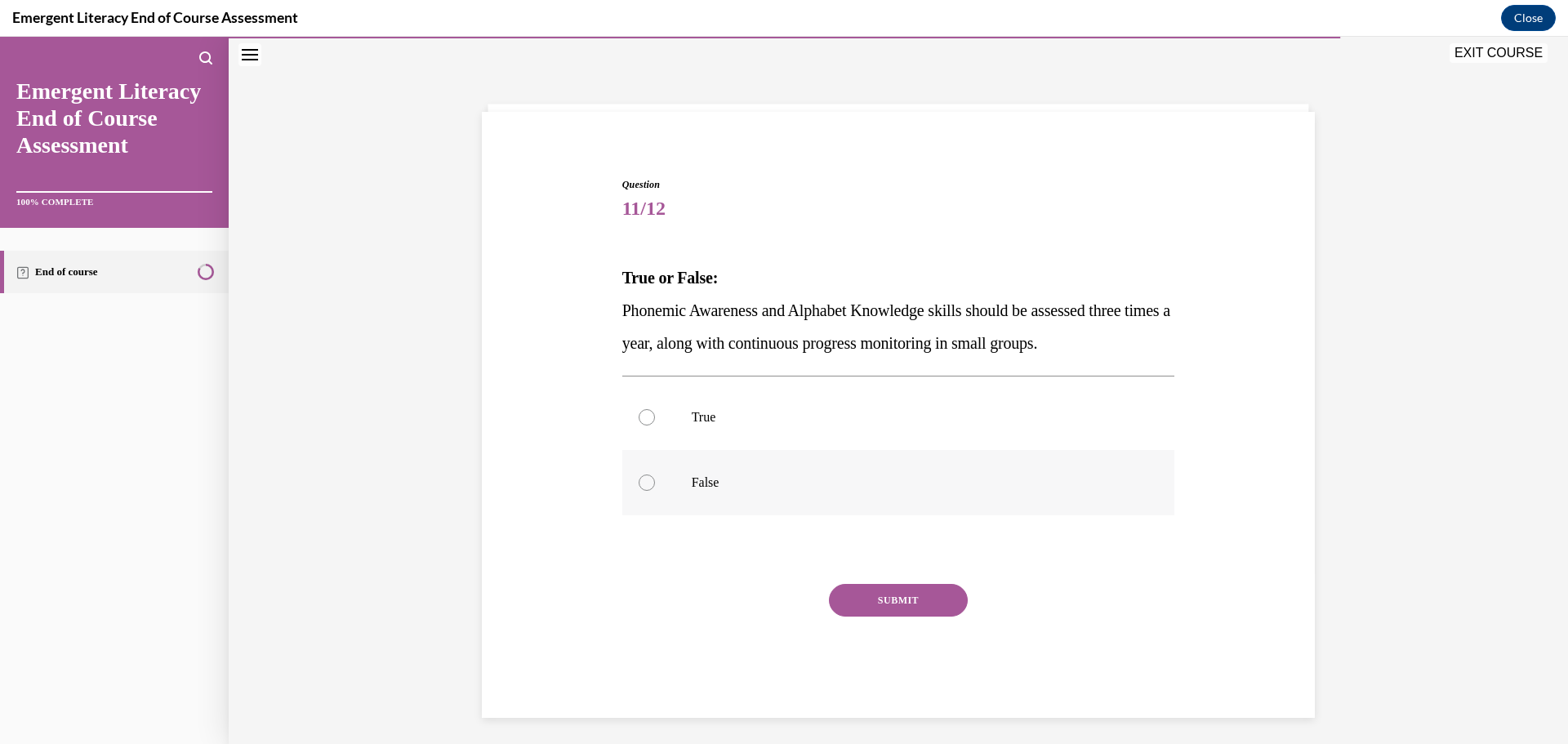
click at [646, 464] on label "False" at bounding box center [898, 483] width 552 height 65
click at [646, 474] on input "False" at bounding box center [647, 482] width 16 height 16
radio input "true"
click at [898, 588] on button "SUBMIT" at bounding box center [899, 600] width 139 height 33
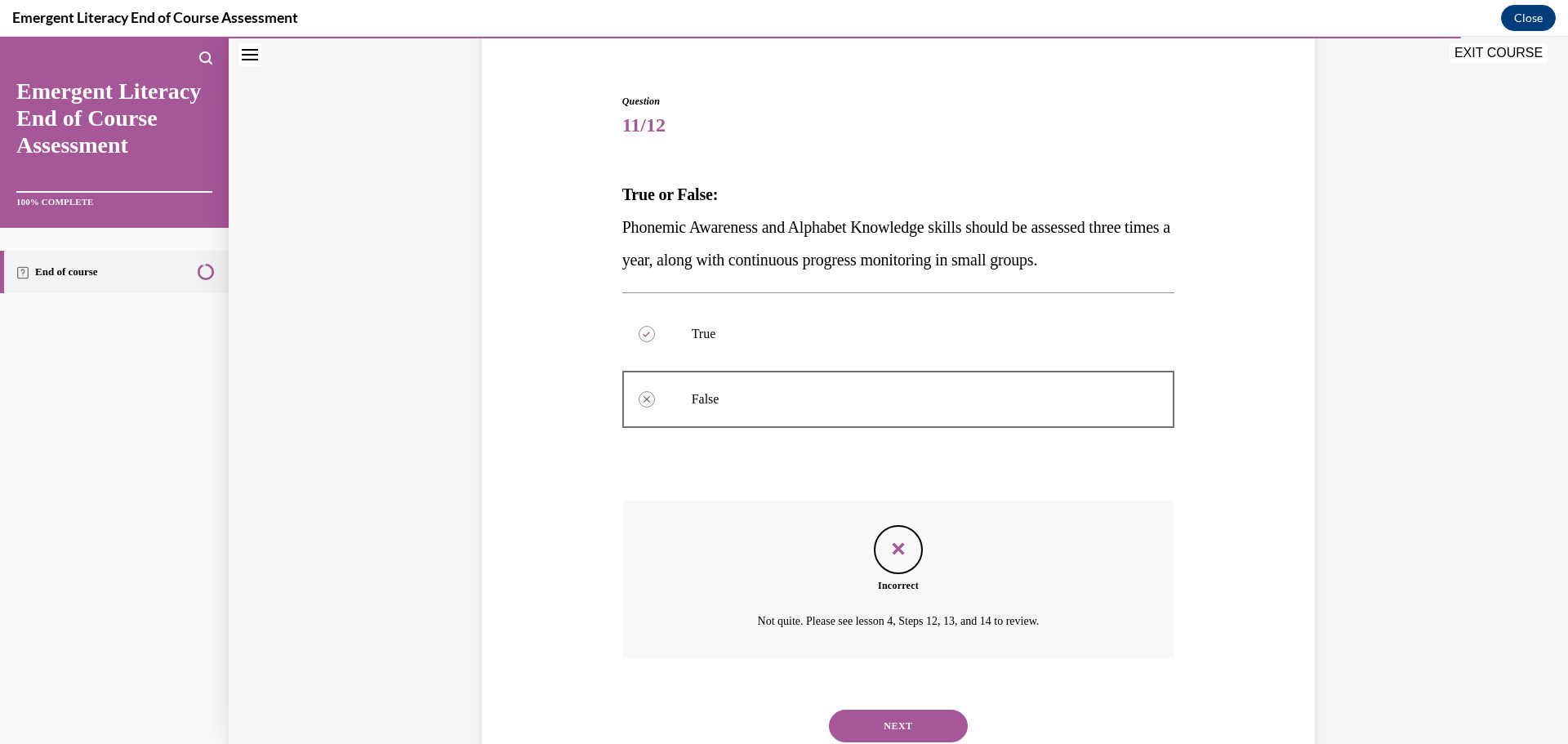
scroll to position [188, 0]
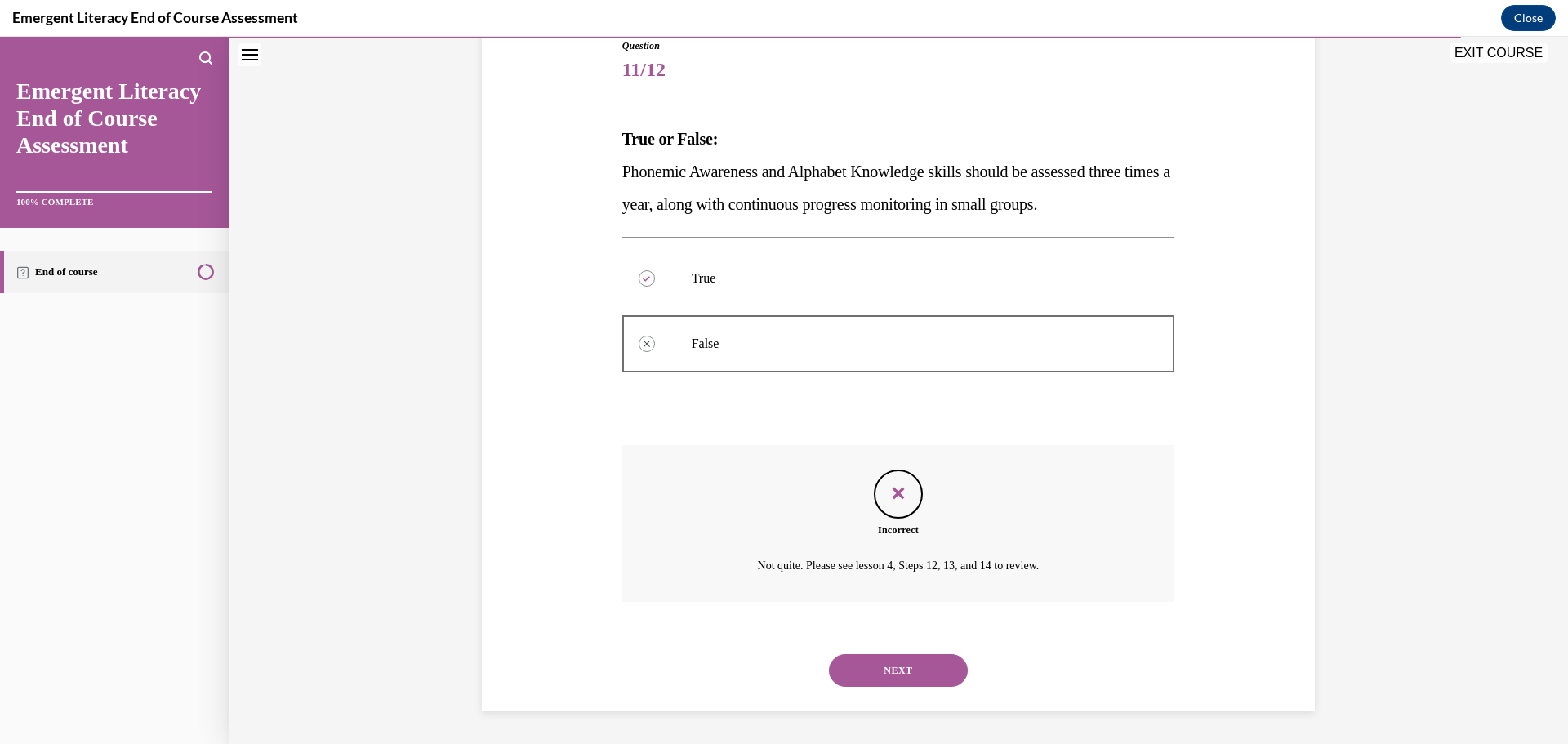
click at [912, 681] on button "NEXT" at bounding box center [899, 670] width 139 height 33
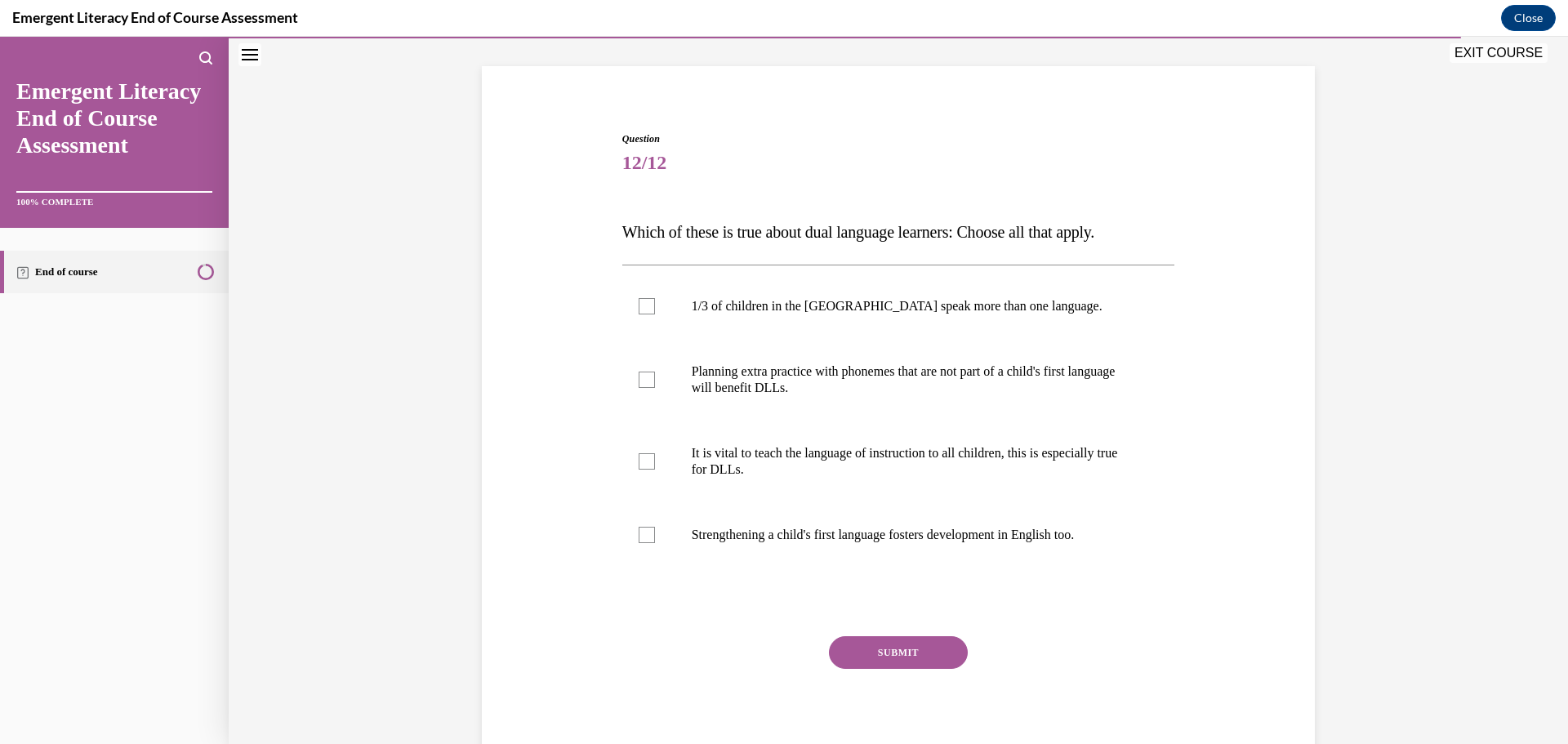
scroll to position [50, 0]
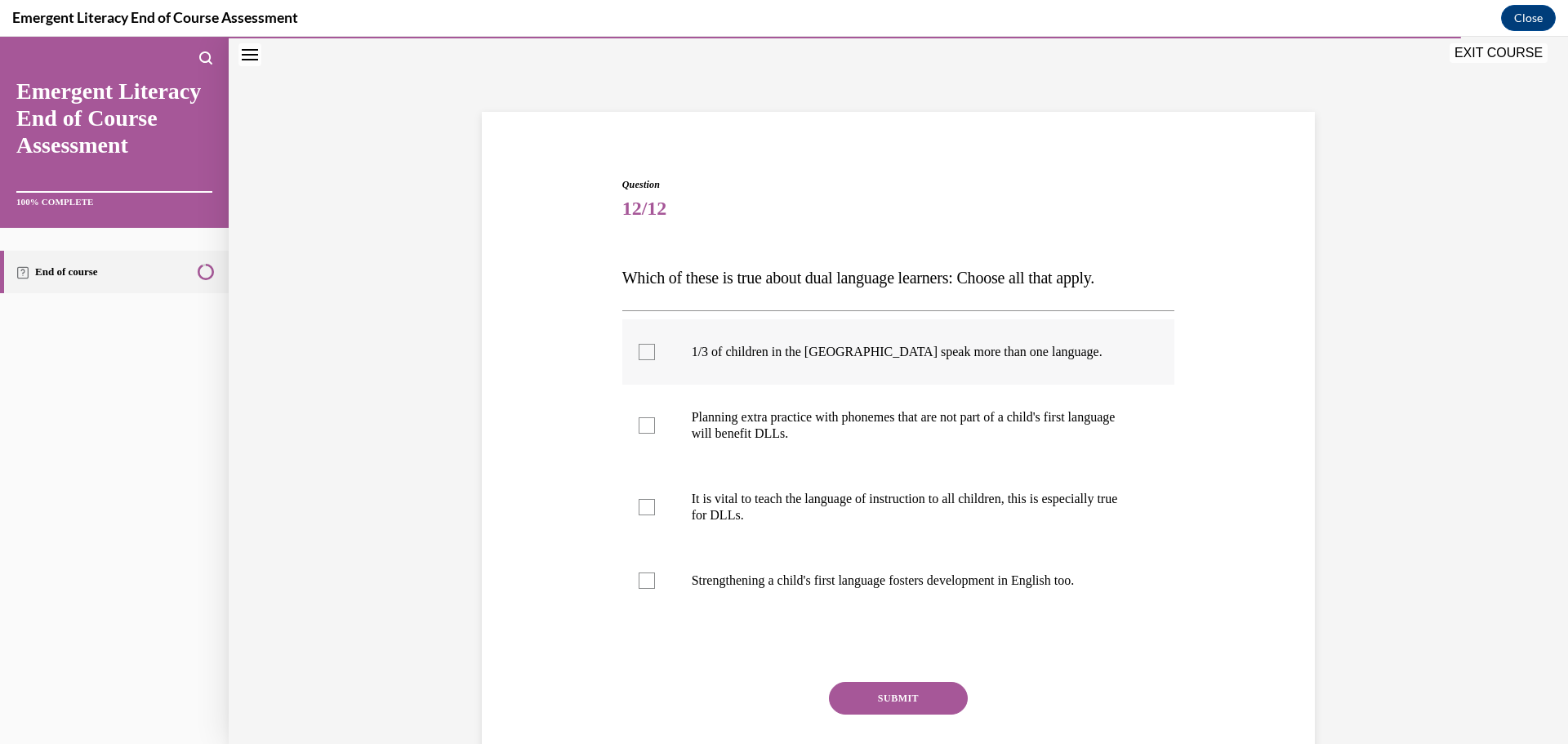
click at [670, 343] on label "1/3 of children in the US speak more than one language." at bounding box center [898, 352] width 552 height 65
click at [655, 344] on input "1/3 of children in the US speak more than one language." at bounding box center [647, 352] width 16 height 16
checkbox input "true"
click at [654, 414] on label "Planning extra practice with phonemes that are not part of a child's first lang…" at bounding box center [898, 426] width 552 height 81
click at [654, 418] on input "Planning extra practice with phonemes that are not part of a child's first lang…" at bounding box center [647, 426] width 16 height 16
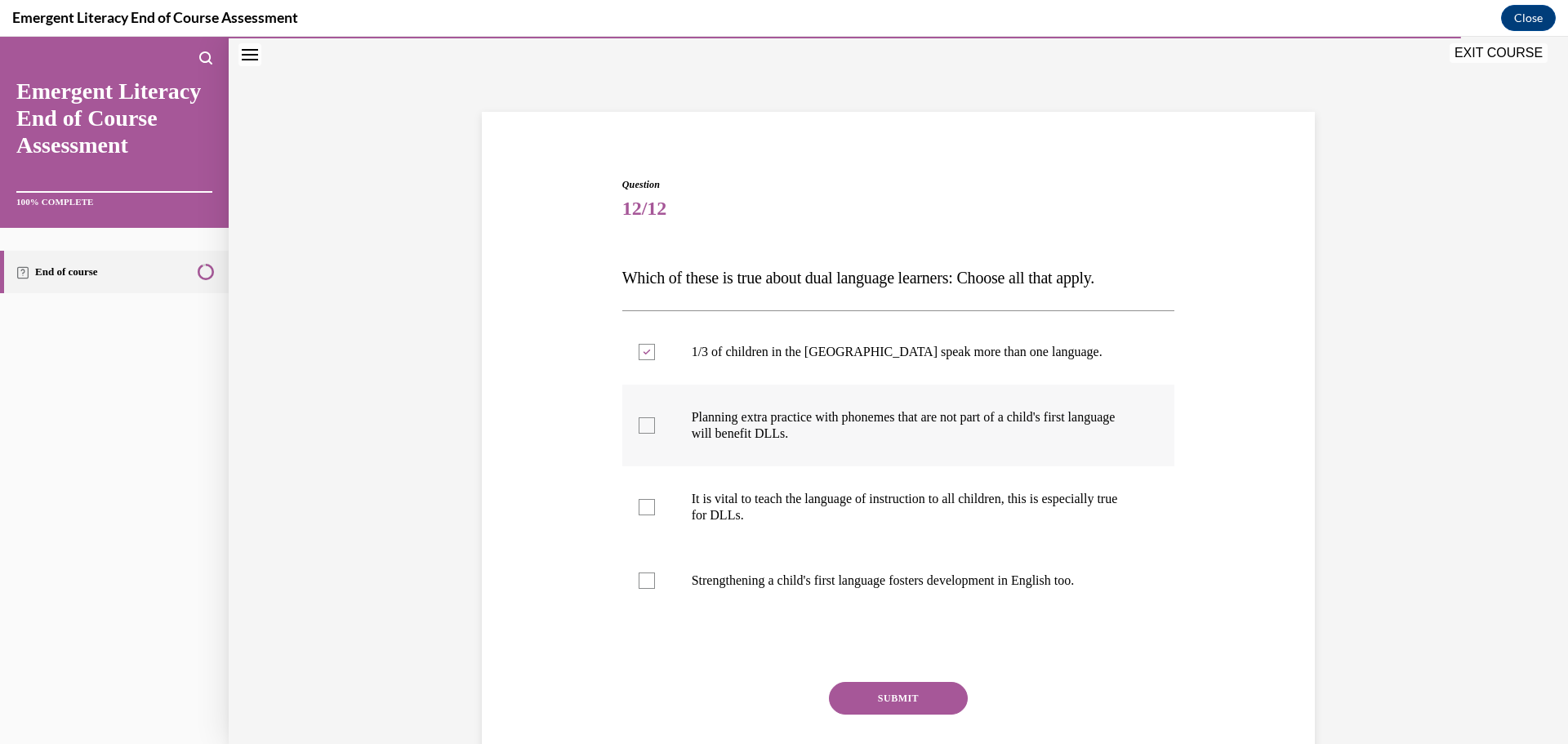
checkbox input "true"
click at [639, 516] on label "It is vital to teach the language of instruction to all children, this is espec…" at bounding box center [898, 507] width 552 height 81
click at [639, 515] on input "It is vital to teach the language of instruction to all children, this is espec…" at bounding box center [647, 507] width 16 height 16
checkbox input "true"
click at [651, 579] on label "Strengthening a child's first language fosters development in English too." at bounding box center [898, 580] width 552 height 65
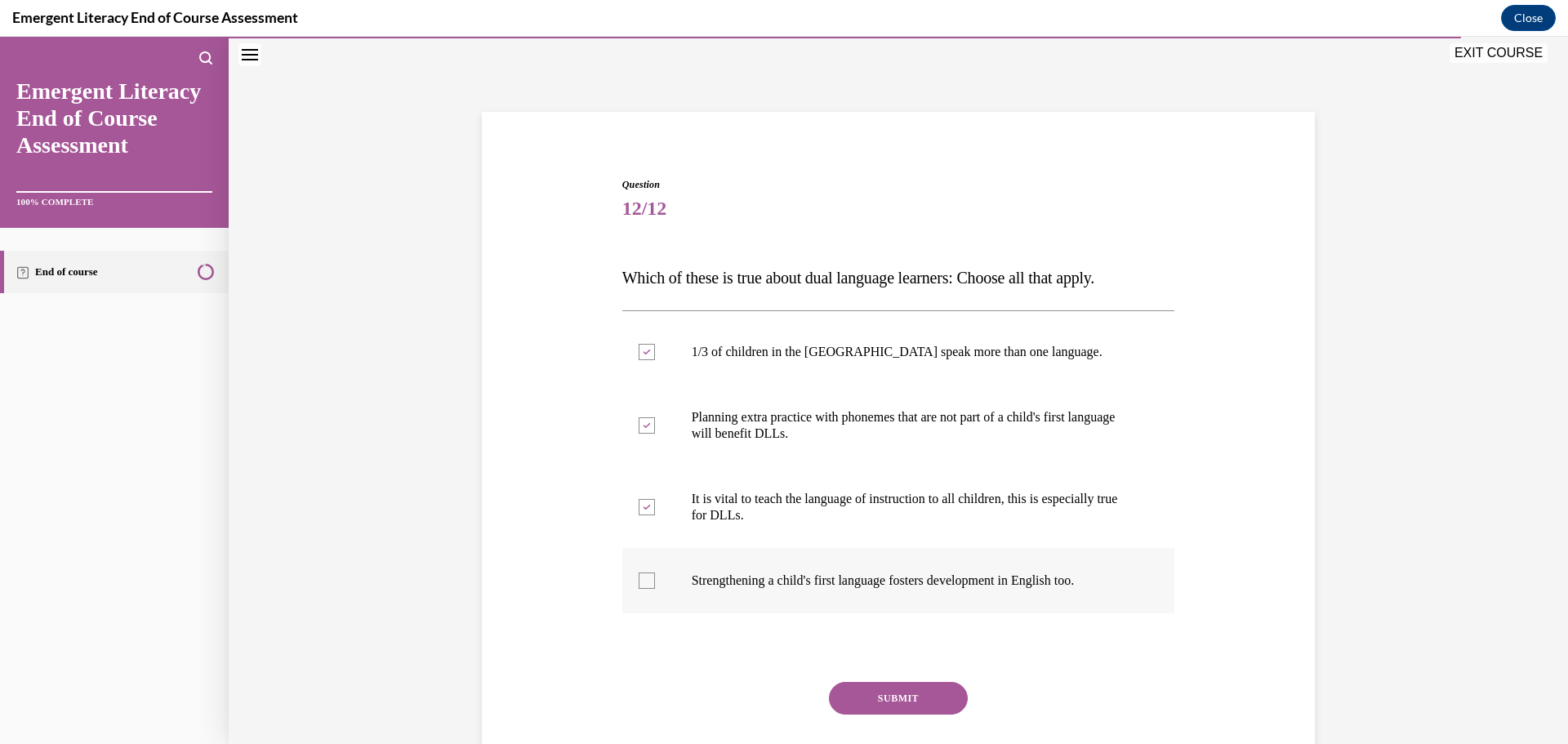
click at [651, 579] on input "Strengthening a child's first language fosters development in English too." at bounding box center [647, 580] width 16 height 16
checkbox input "true"
click at [894, 691] on button "SUBMIT" at bounding box center [899, 697] width 139 height 33
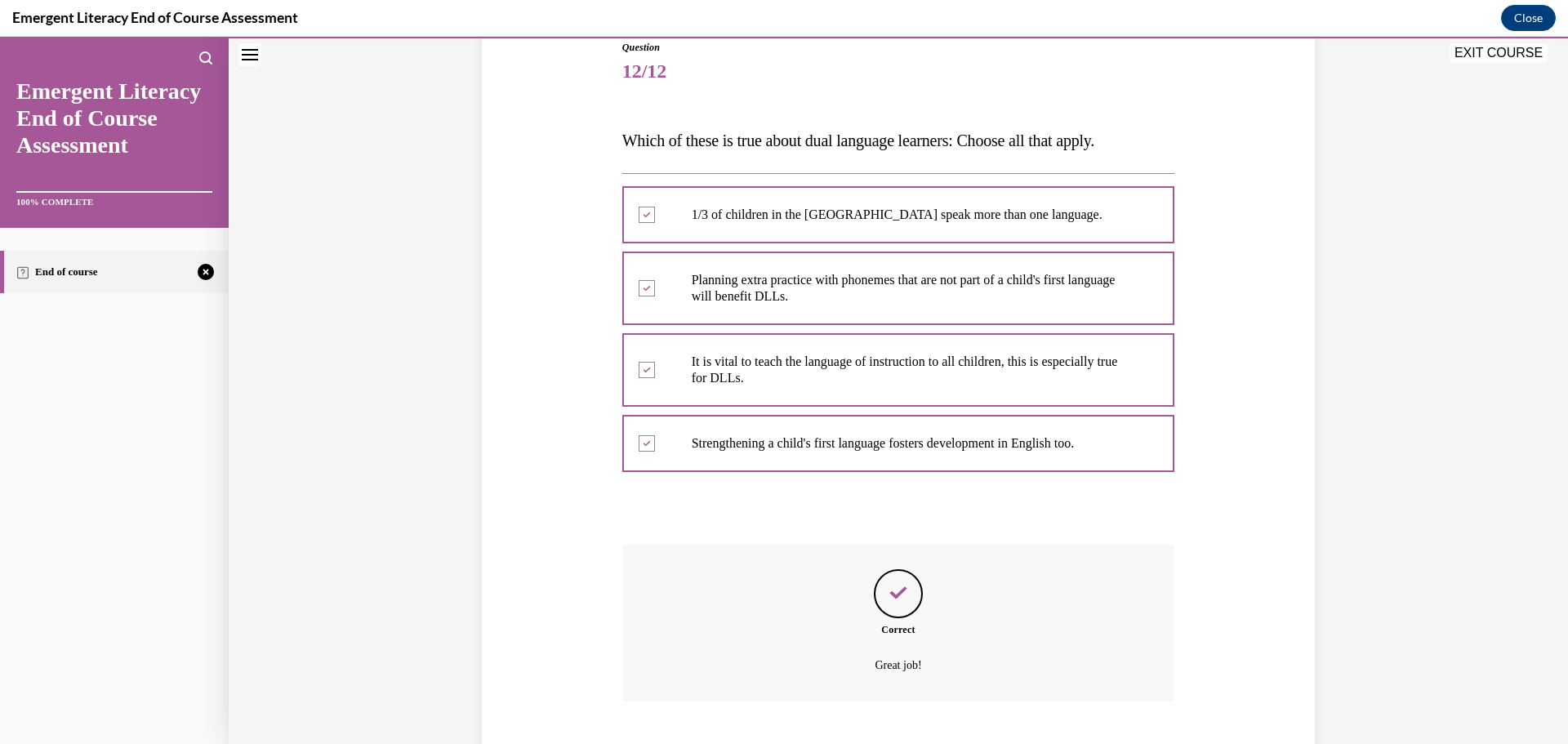
scroll to position [287, 0]
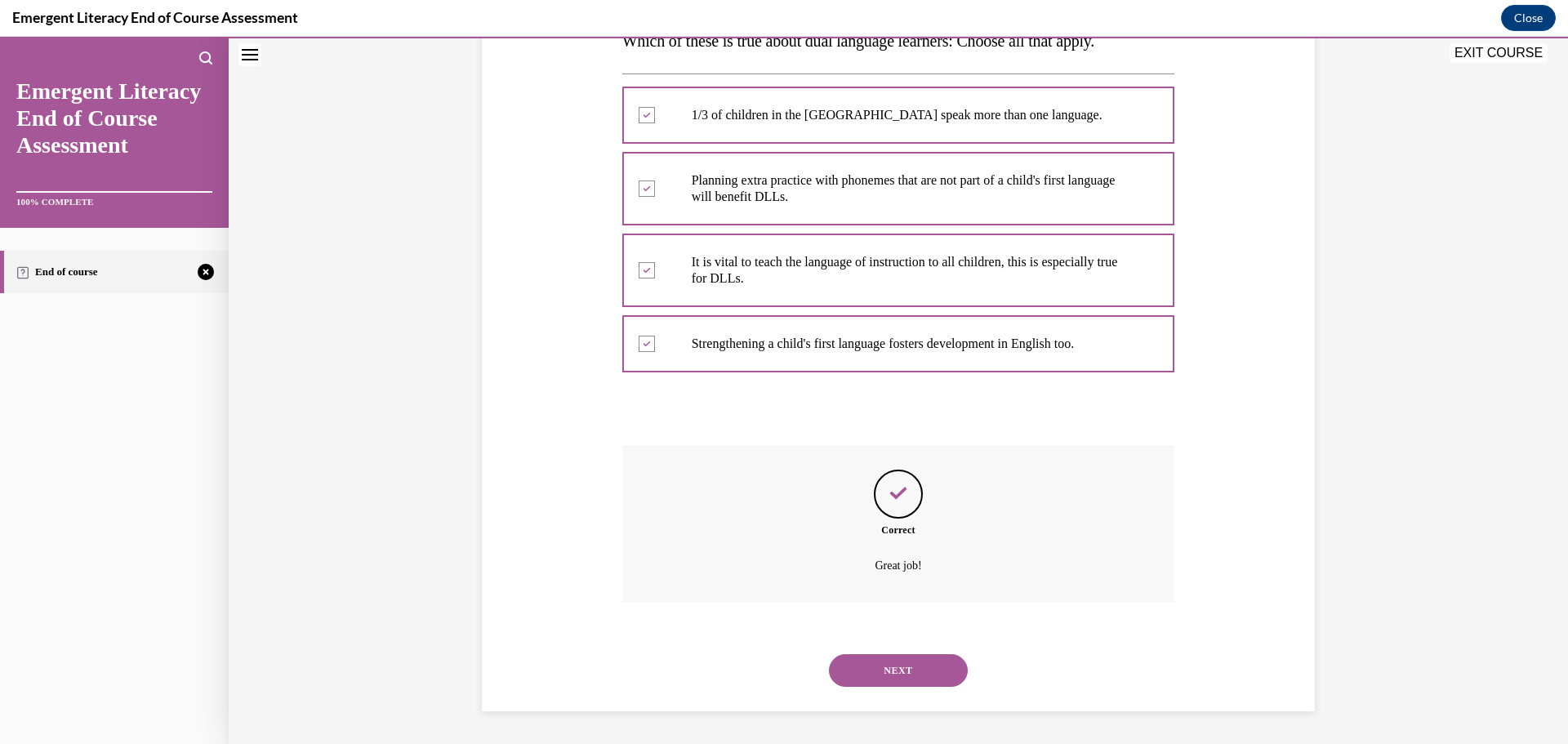
click at [932, 680] on button "NEXT" at bounding box center [899, 670] width 139 height 33
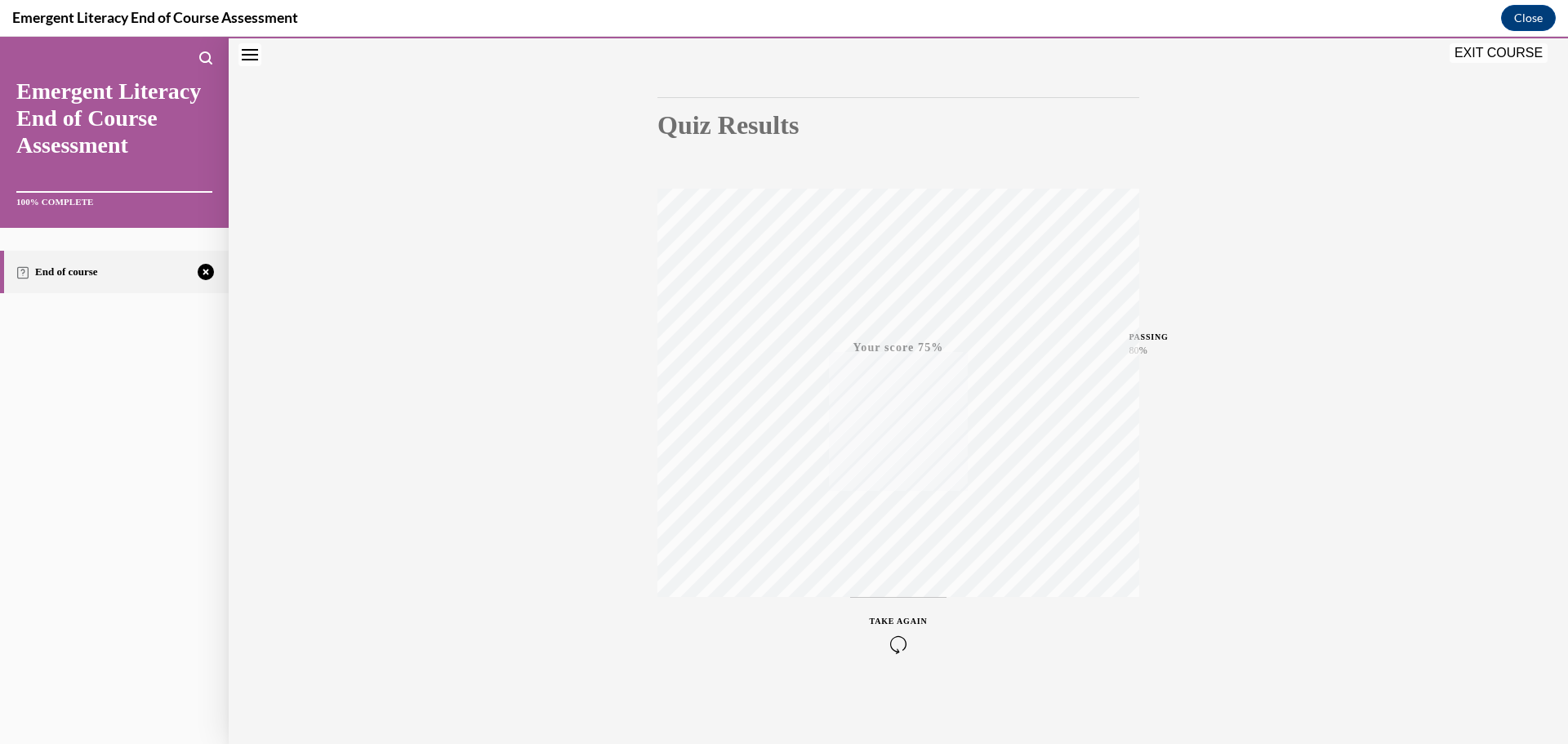
click at [909, 626] on div "TAKE AGAIN" at bounding box center [899, 634] width 58 height 39
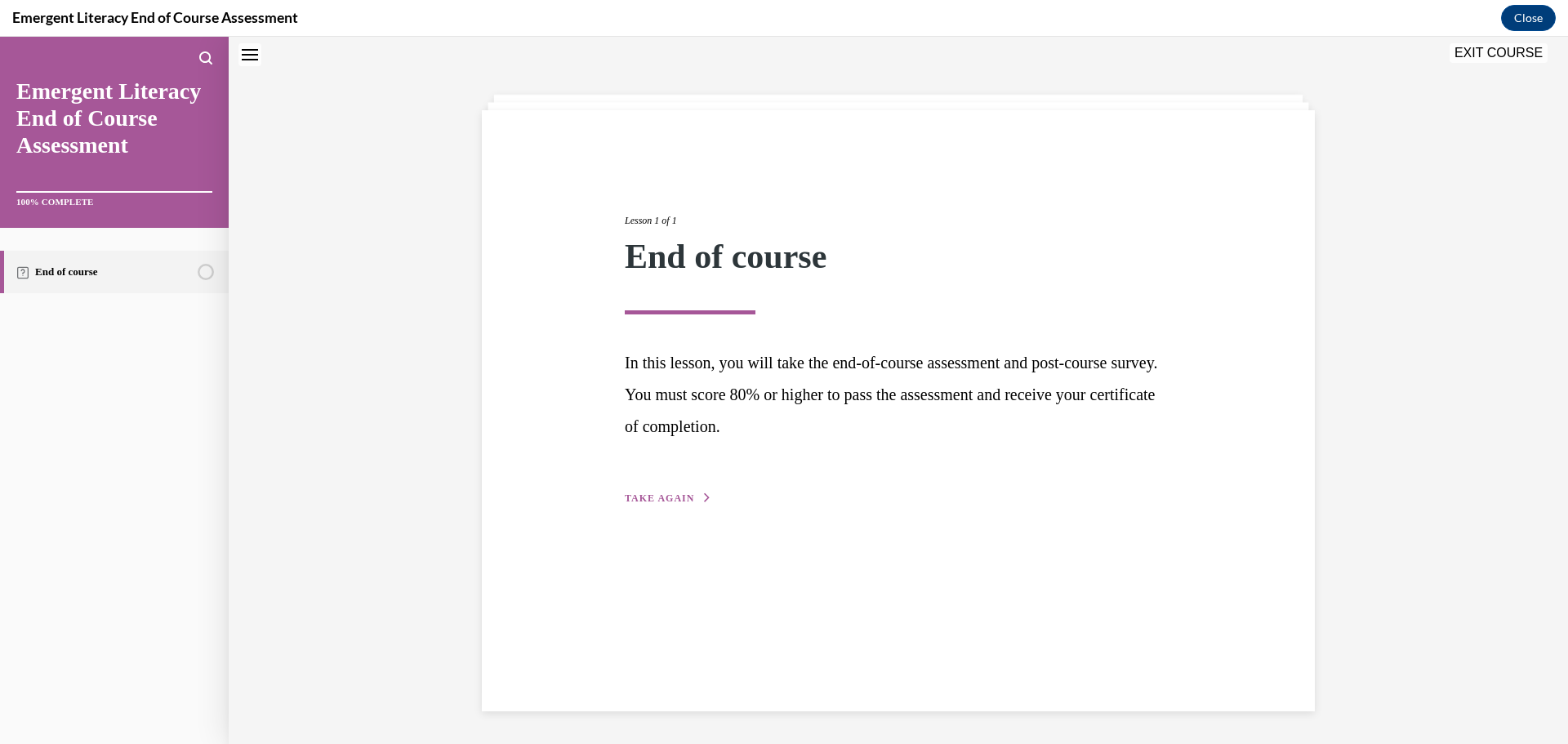
click at [701, 504] on button "TAKE AGAIN" at bounding box center [668, 498] width 87 height 15
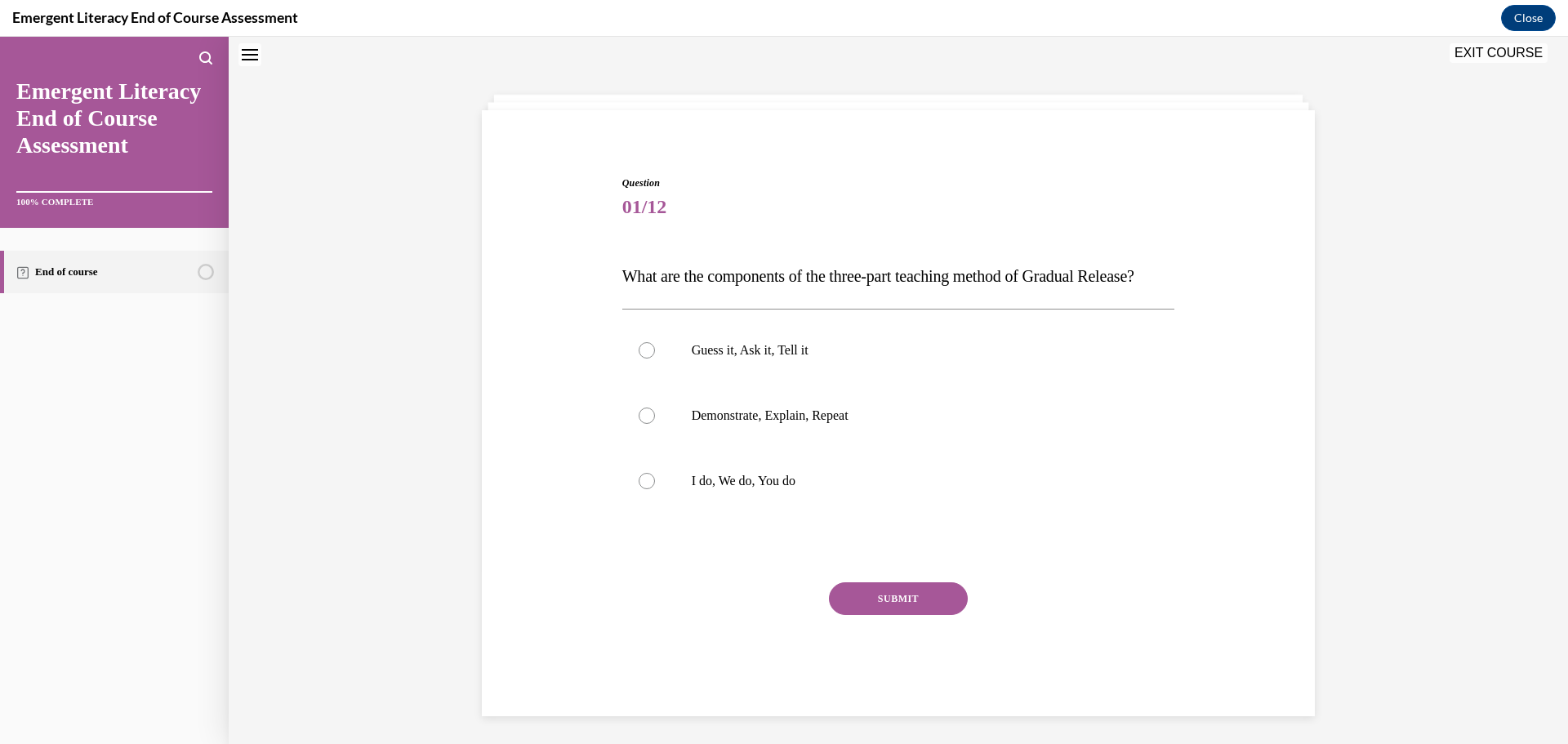
scroll to position [50, 0]
click at [677, 515] on label "I do, We do, You do" at bounding box center [898, 483] width 552 height 65
click at [655, 491] on input "I do, We do, You do" at bounding box center [647, 482] width 16 height 16
radio input "true"
click at [893, 617] on button "SUBMIT" at bounding box center [899, 600] width 139 height 33
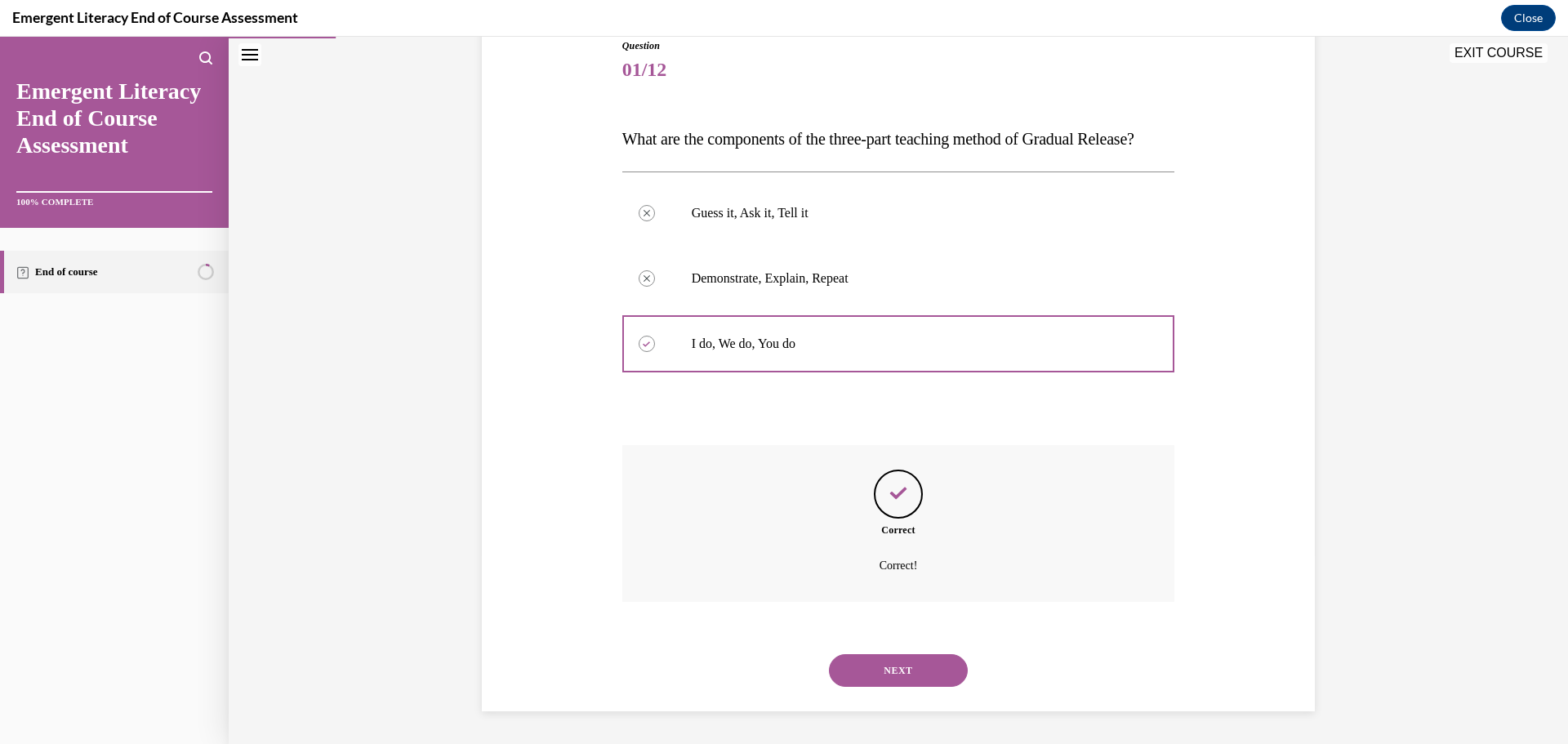
scroll to position [221, 0]
click at [904, 658] on button "NEXT" at bounding box center [899, 670] width 139 height 33
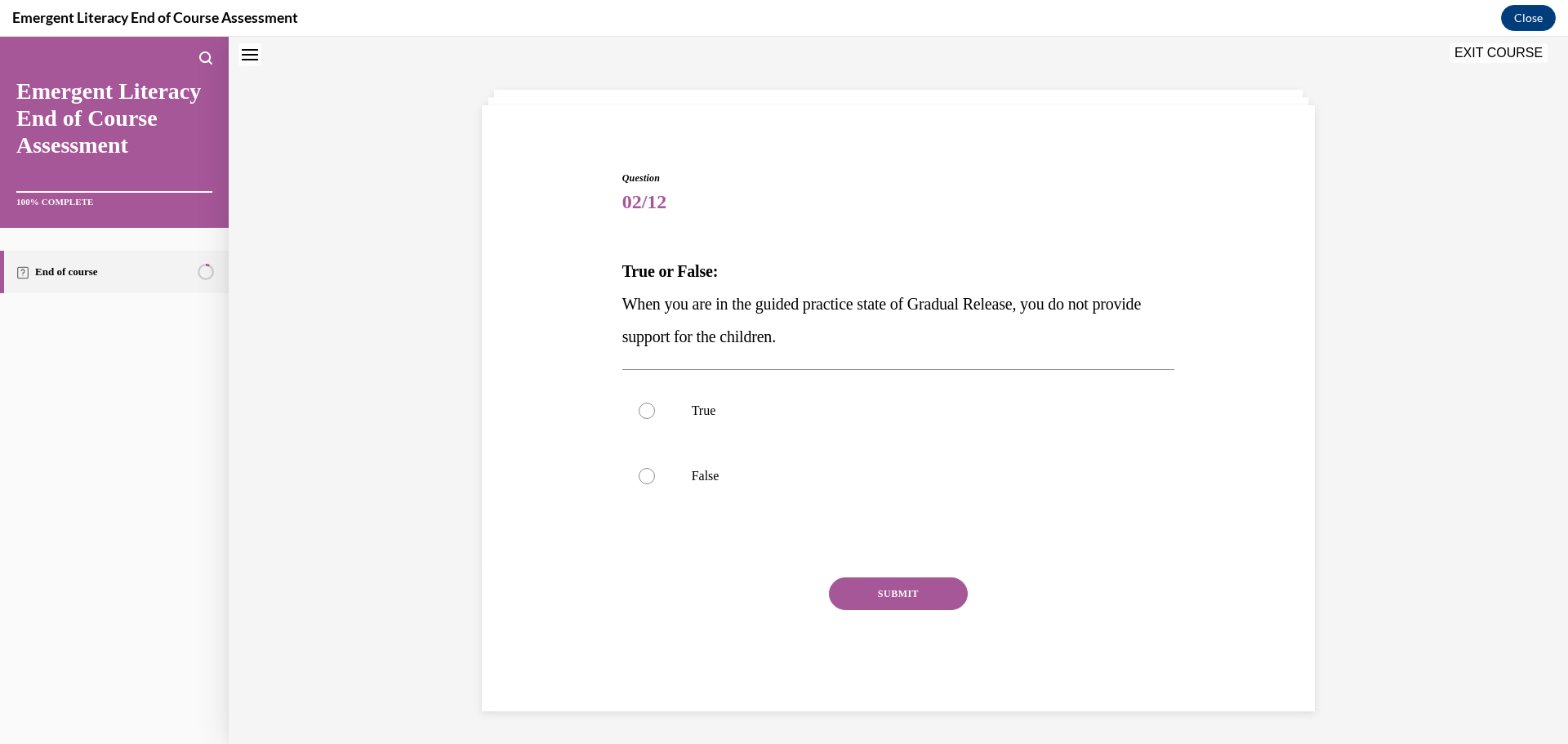
scroll to position [50, 0]
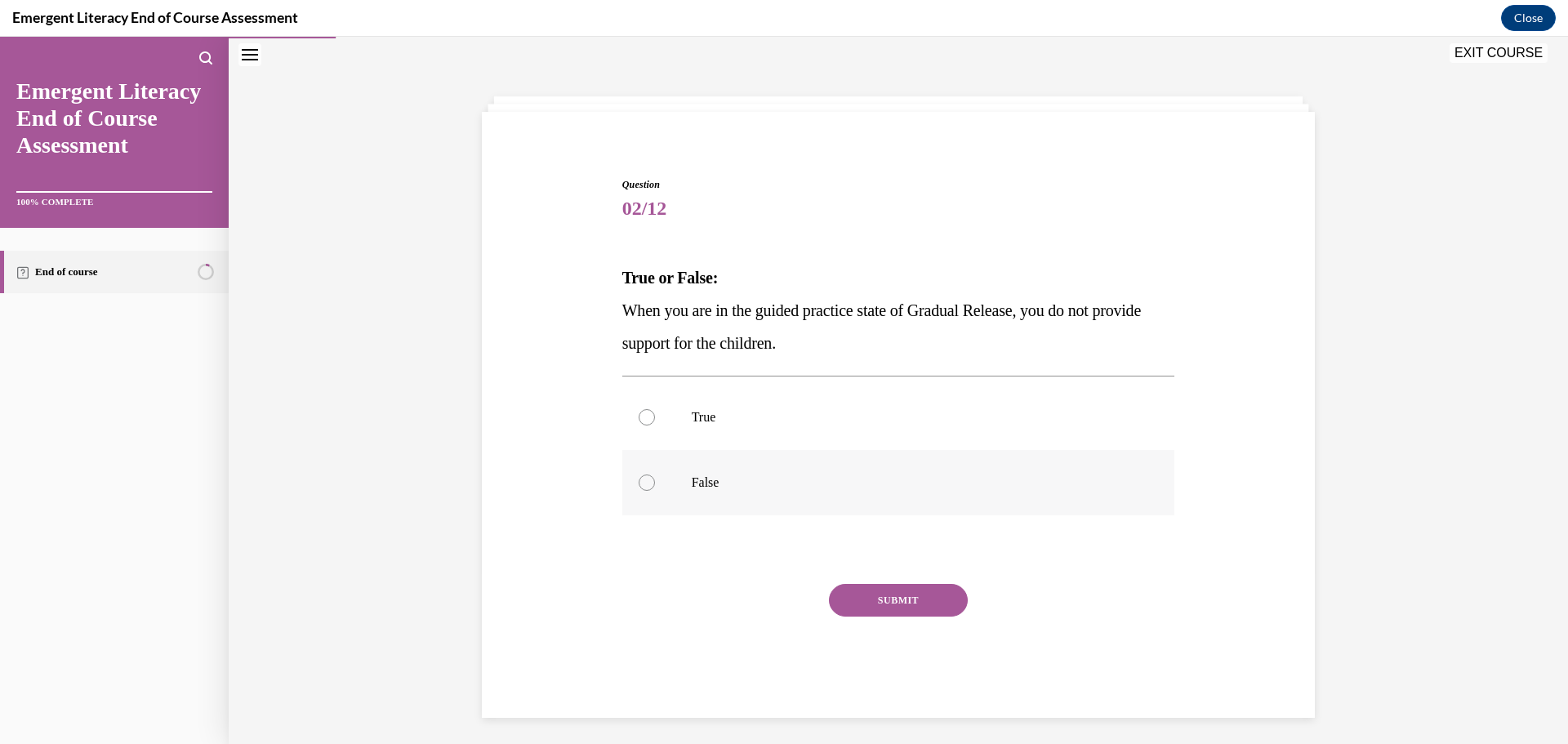
click at [753, 512] on label "False" at bounding box center [898, 483] width 552 height 65
click at [655, 491] on input "False" at bounding box center [647, 482] width 16 height 16
radio input "true"
click at [880, 610] on button "SUBMIT" at bounding box center [899, 600] width 139 height 33
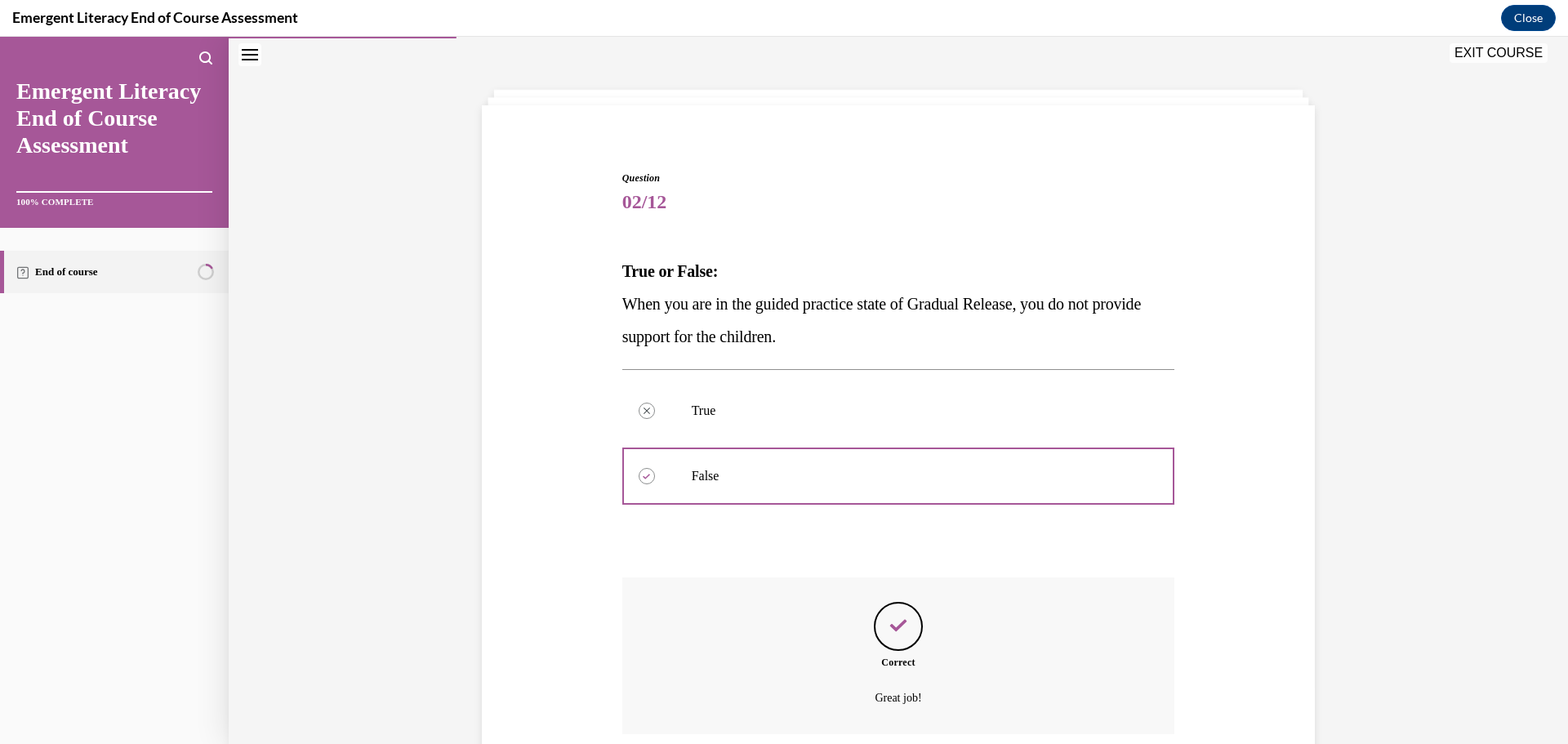
scroll to position [188, 0]
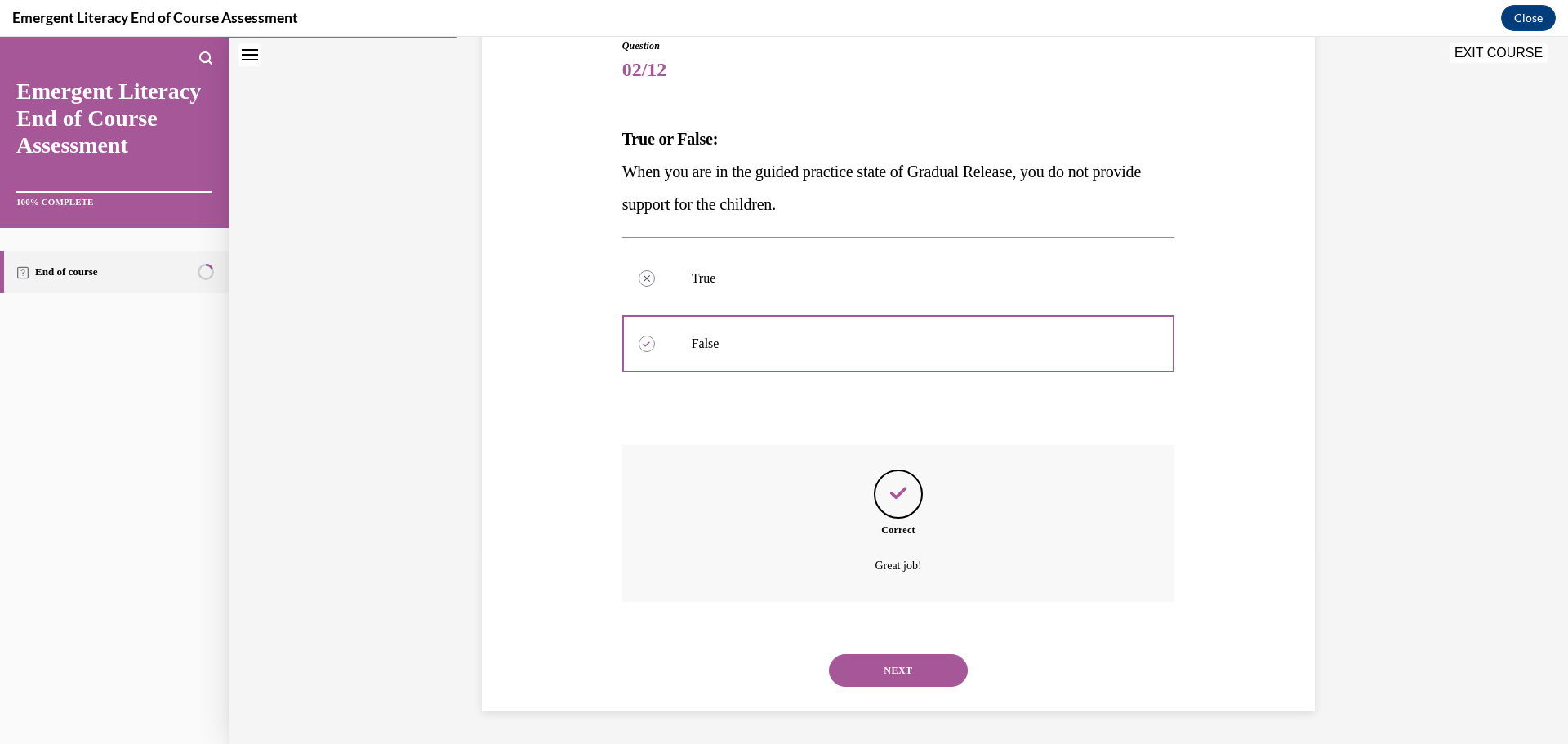
click at [900, 664] on button "NEXT" at bounding box center [899, 670] width 139 height 33
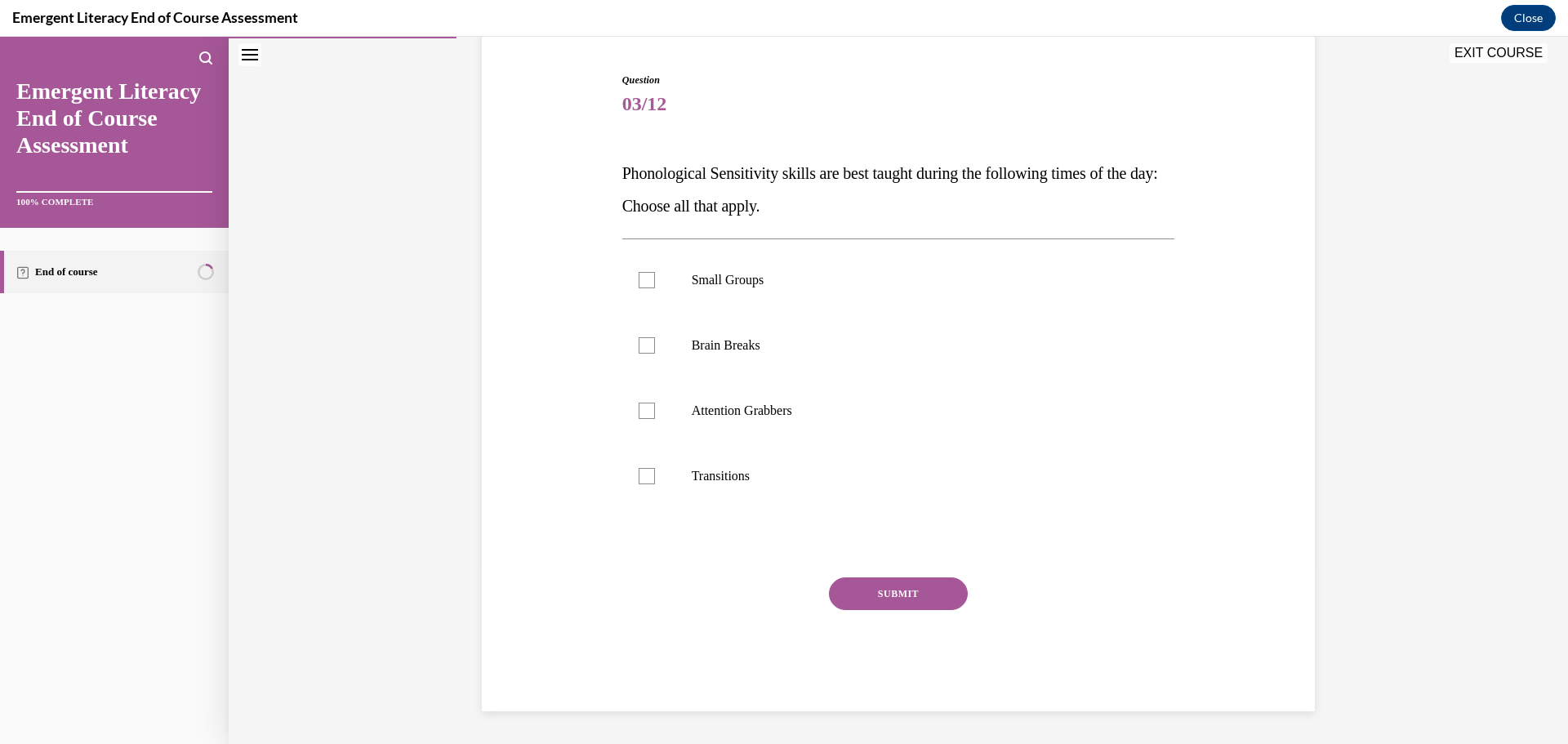
scroll to position [50, 0]
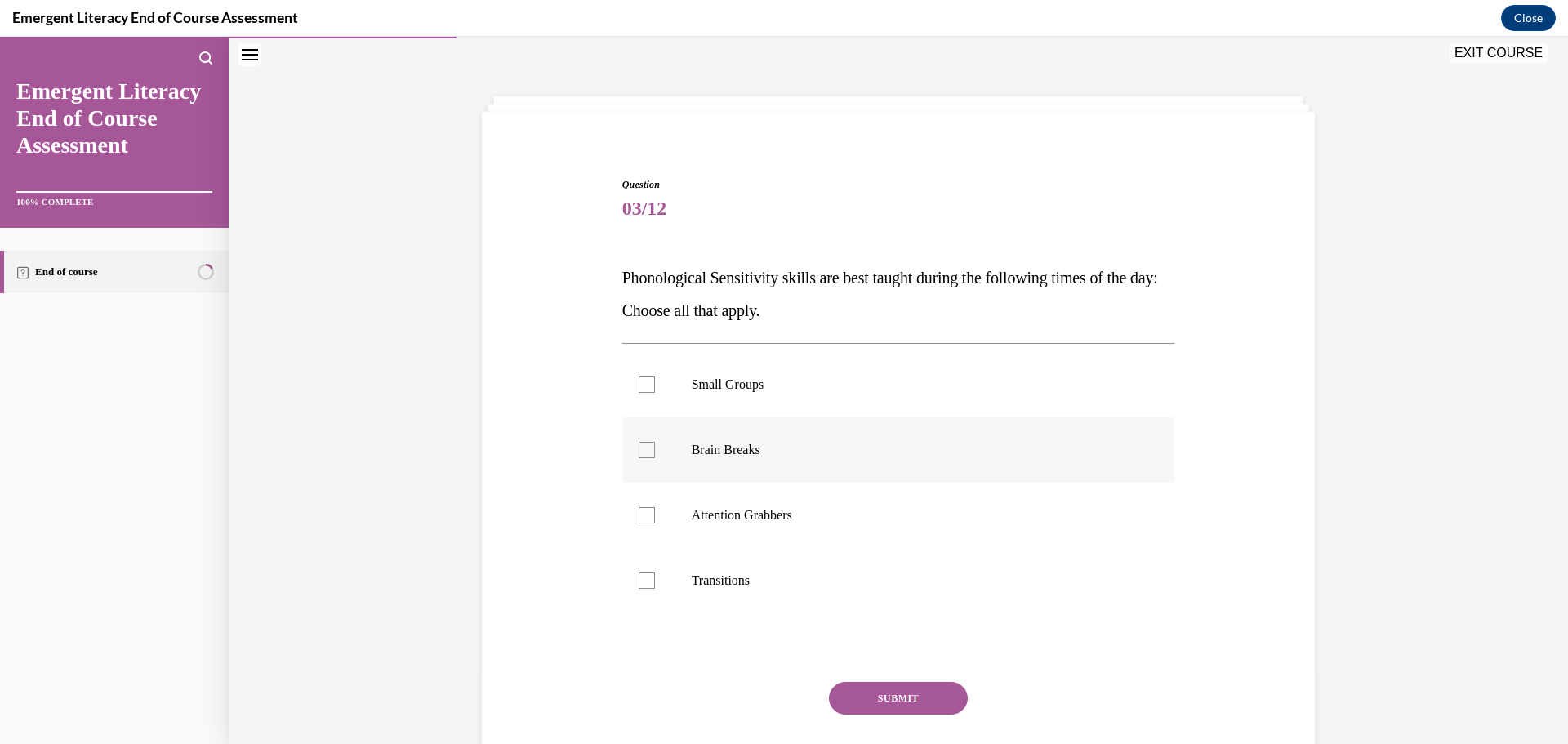
click at [663, 472] on label "Brain Breaks" at bounding box center [898, 450] width 552 height 65
click at [655, 458] on input "Brain Breaks" at bounding box center [647, 449] width 16 height 16
checkbox input "true"
click at [654, 511] on label "Attention Grabbers" at bounding box center [898, 516] width 552 height 65
click at [654, 511] on input "Attention Grabbers" at bounding box center [647, 515] width 16 height 16
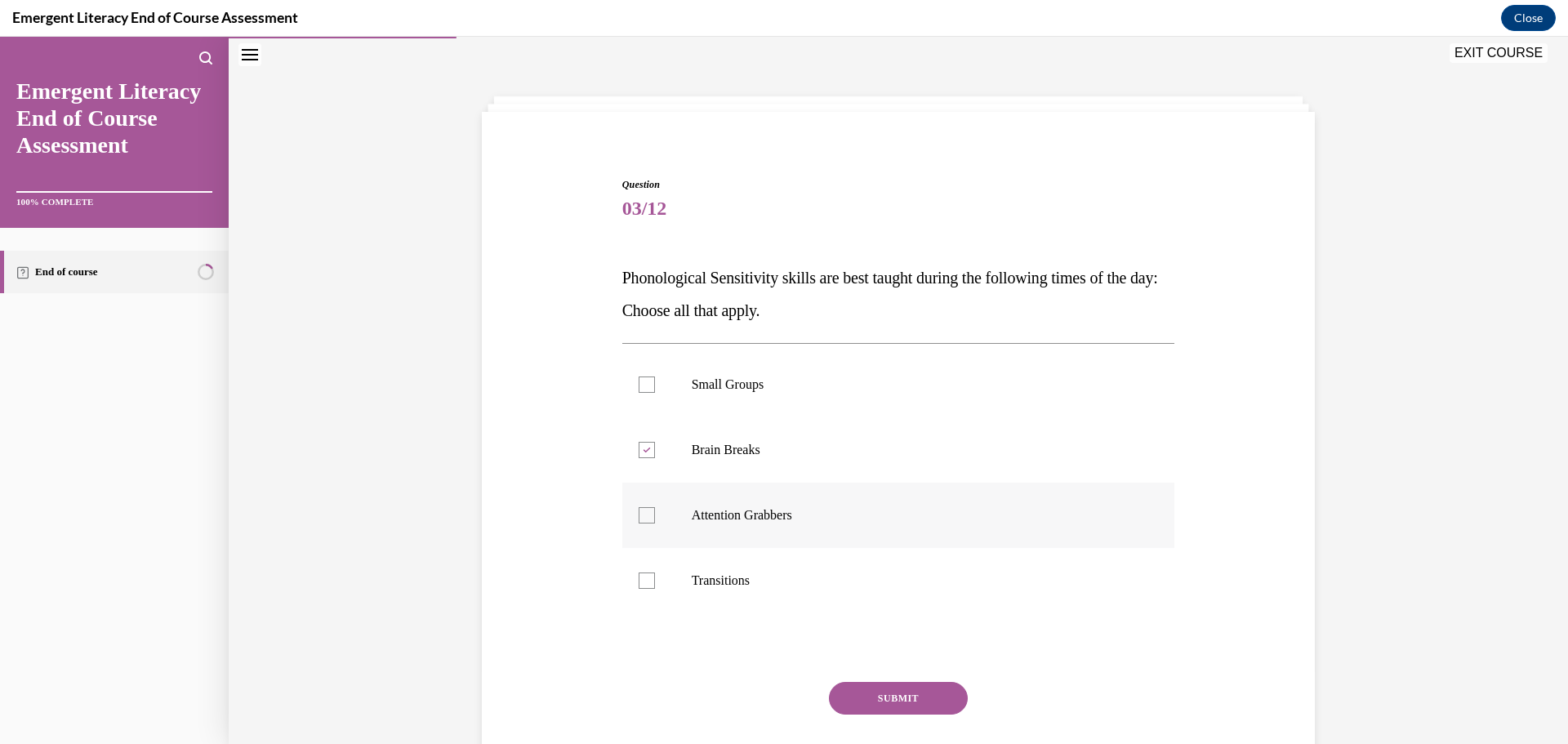
checkbox input "true"
click at [641, 595] on label "Transitions" at bounding box center [898, 580] width 552 height 65
click at [641, 589] on input "Transitions" at bounding box center [647, 580] width 16 height 16
checkbox input "true"
click at [921, 688] on button "SUBMIT" at bounding box center [899, 697] width 139 height 33
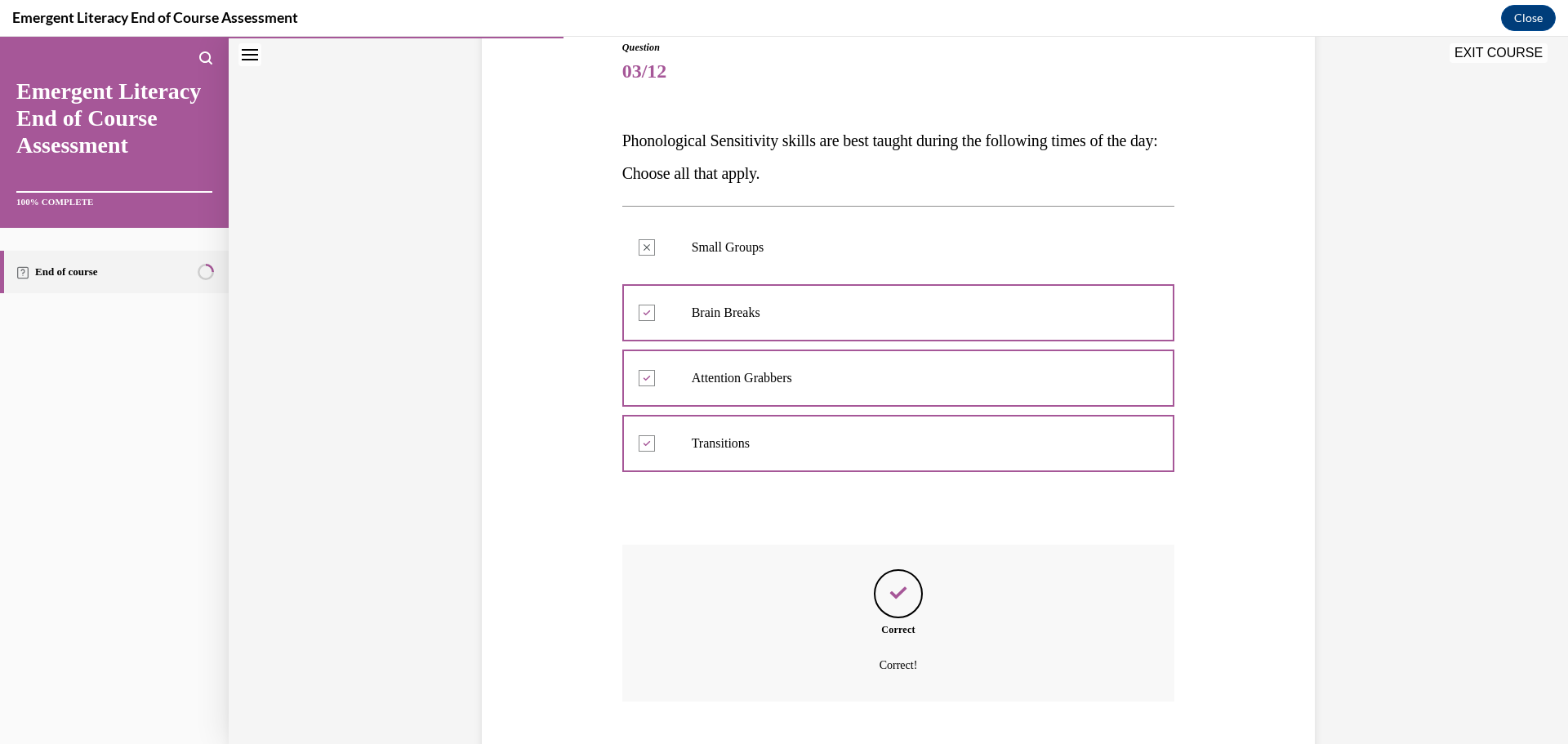
scroll to position [287, 0]
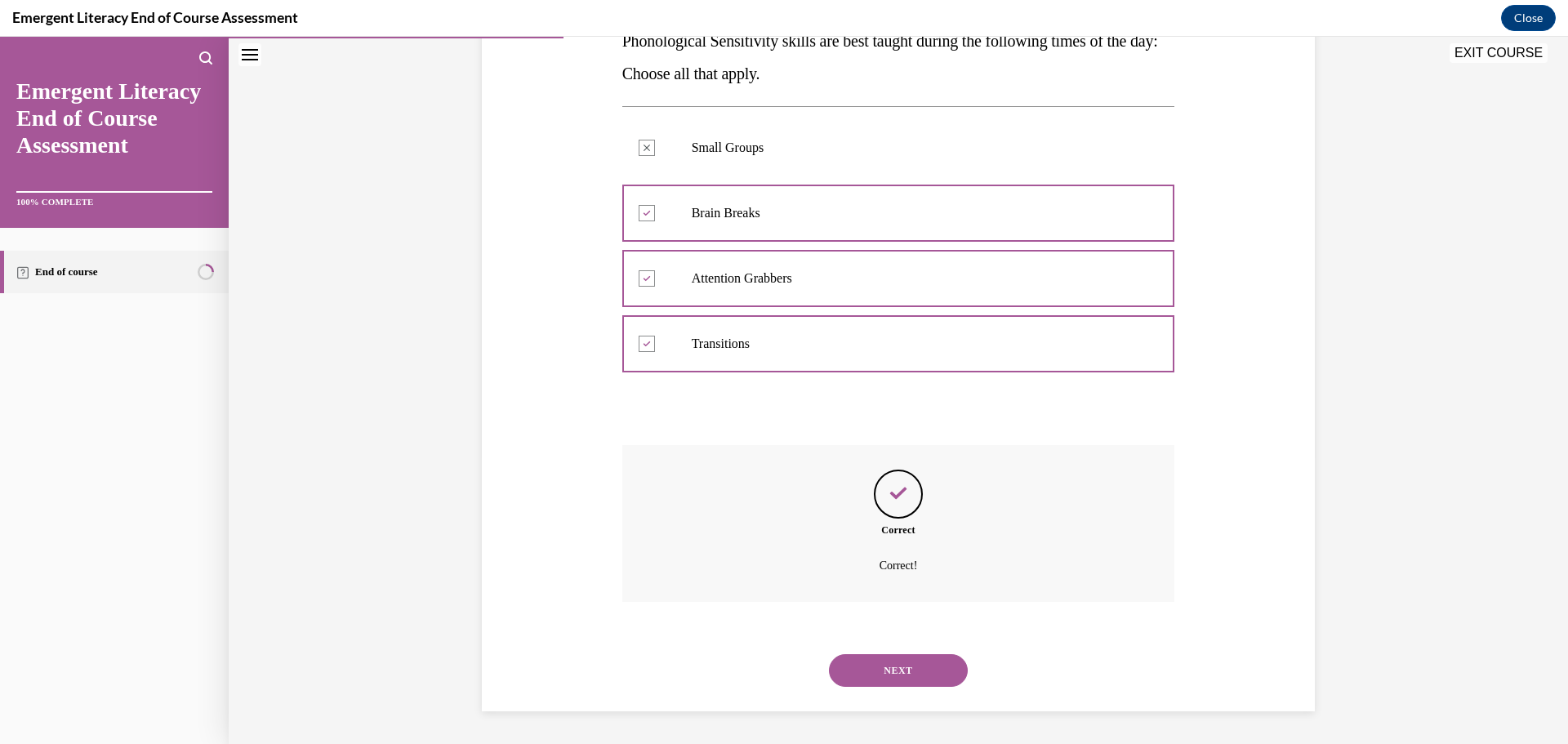
click at [924, 653] on div "NEXT" at bounding box center [898, 671] width 552 height 65
click at [935, 676] on button "NEXT" at bounding box center [899, 670] width 139 height 33
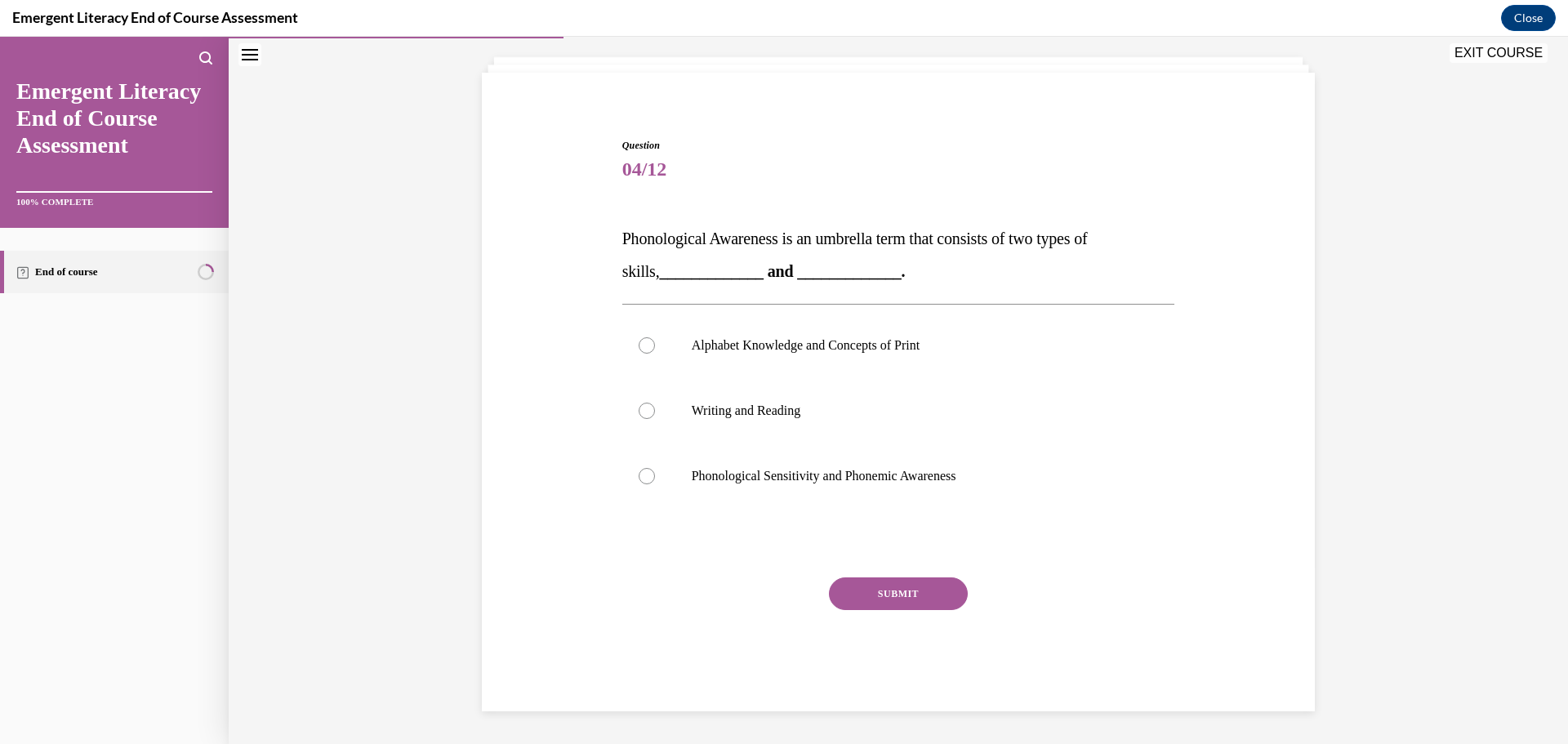
scroll to position [50, 0]
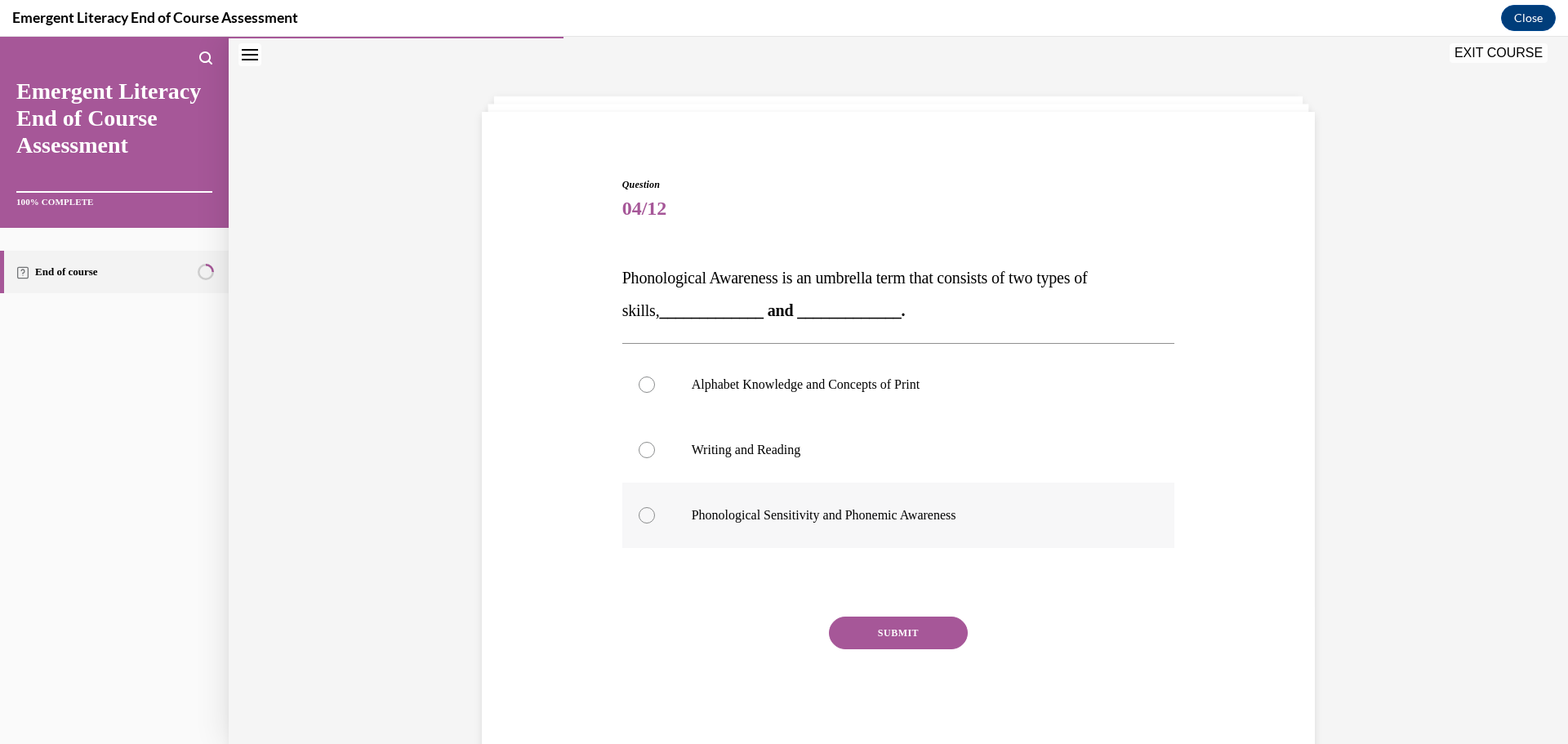
click at [739, 497] on label "Phonological Sensitivity and Phonemic Awareness" at bounding box center [898, 516] width 552 height 65
click at [655, 507] on input "Phonological Sensitivity and Phonemic Awareness" at bounding box center [647, 515] width 16 height 16
radio input "true"
click at [875, 621] on button "SUBMIT" at bounding box center [899, 633] width 139 height 33
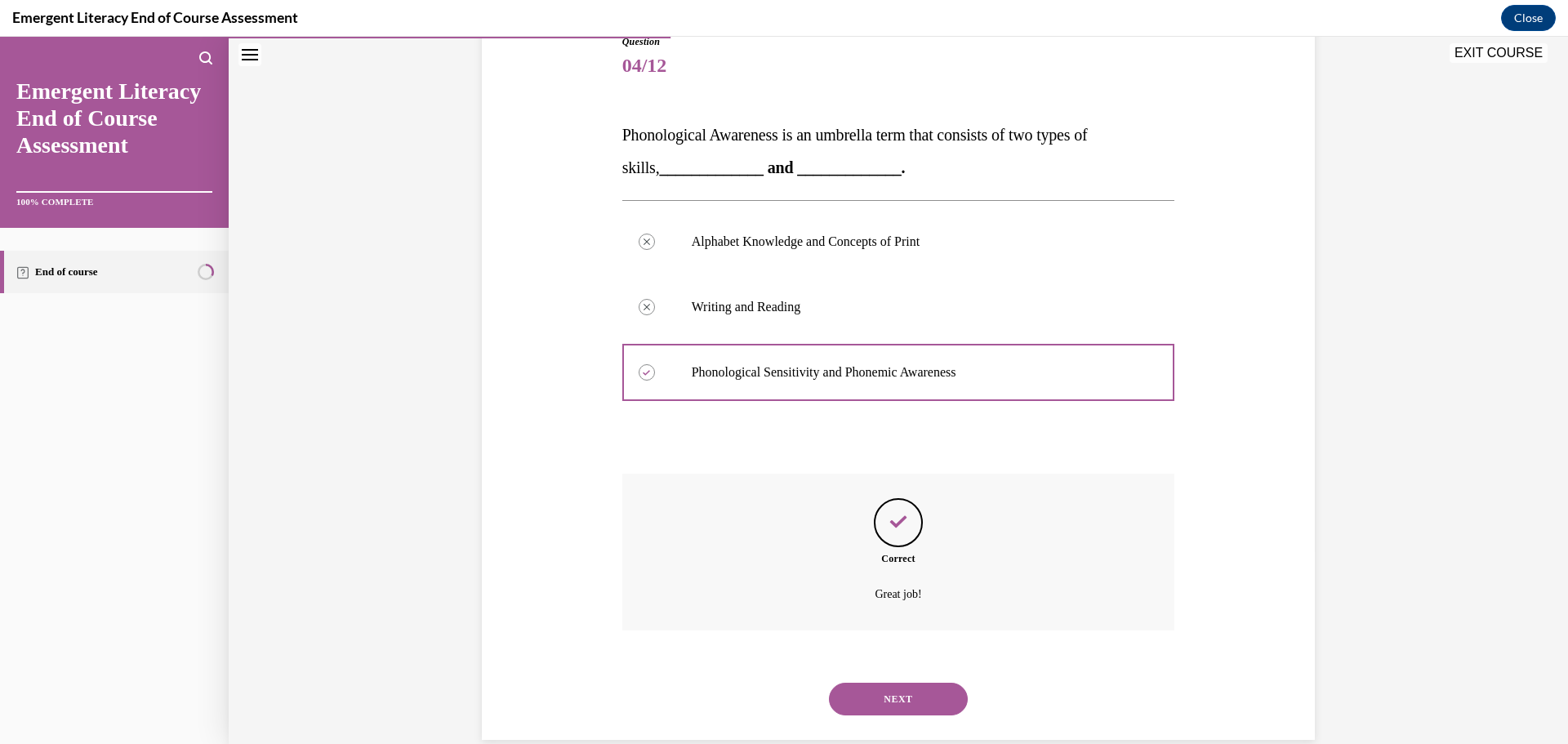
scroll to position [221, 0]
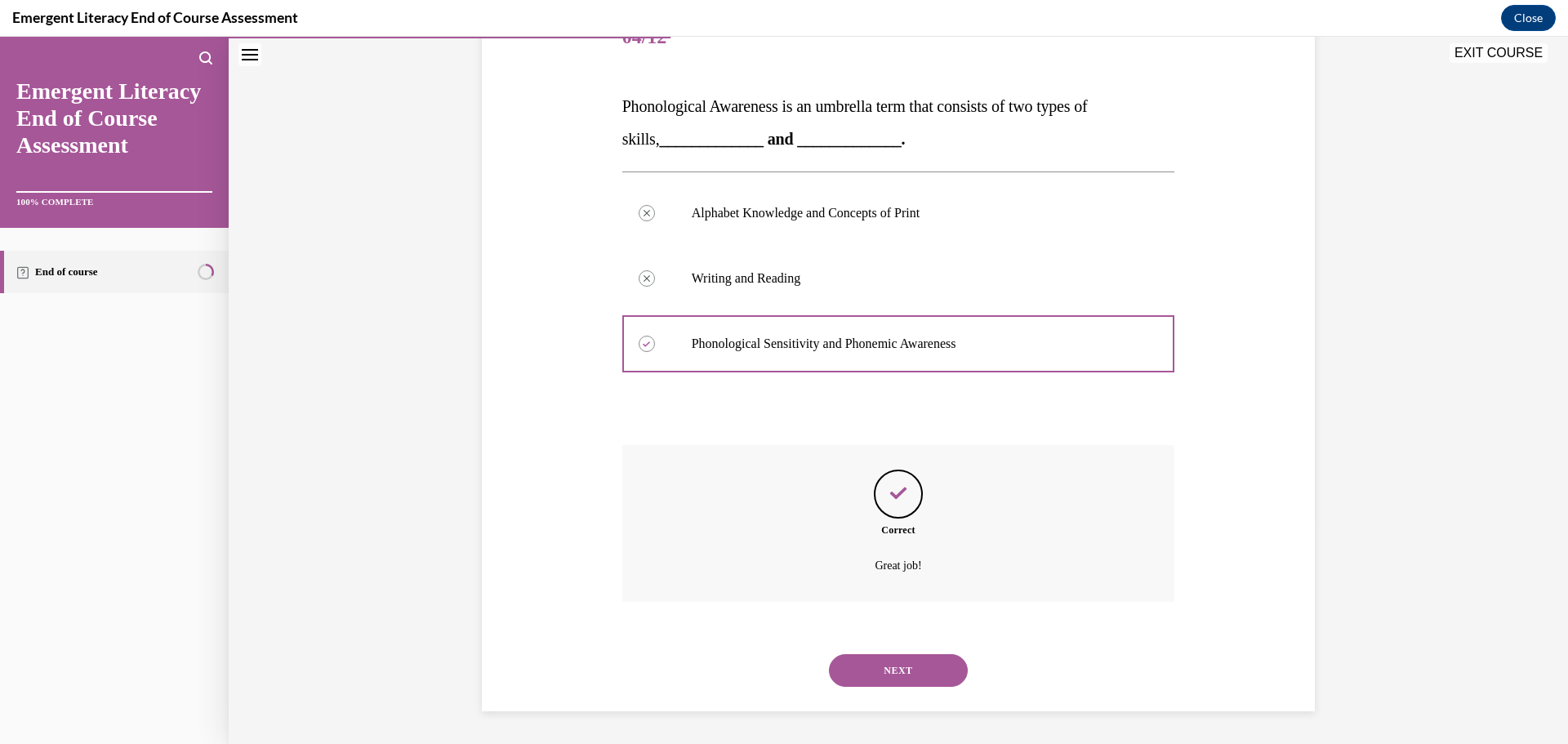
click at [899, 679] on button "NEXT" at bounding box center [899, 670] width 139 height 33
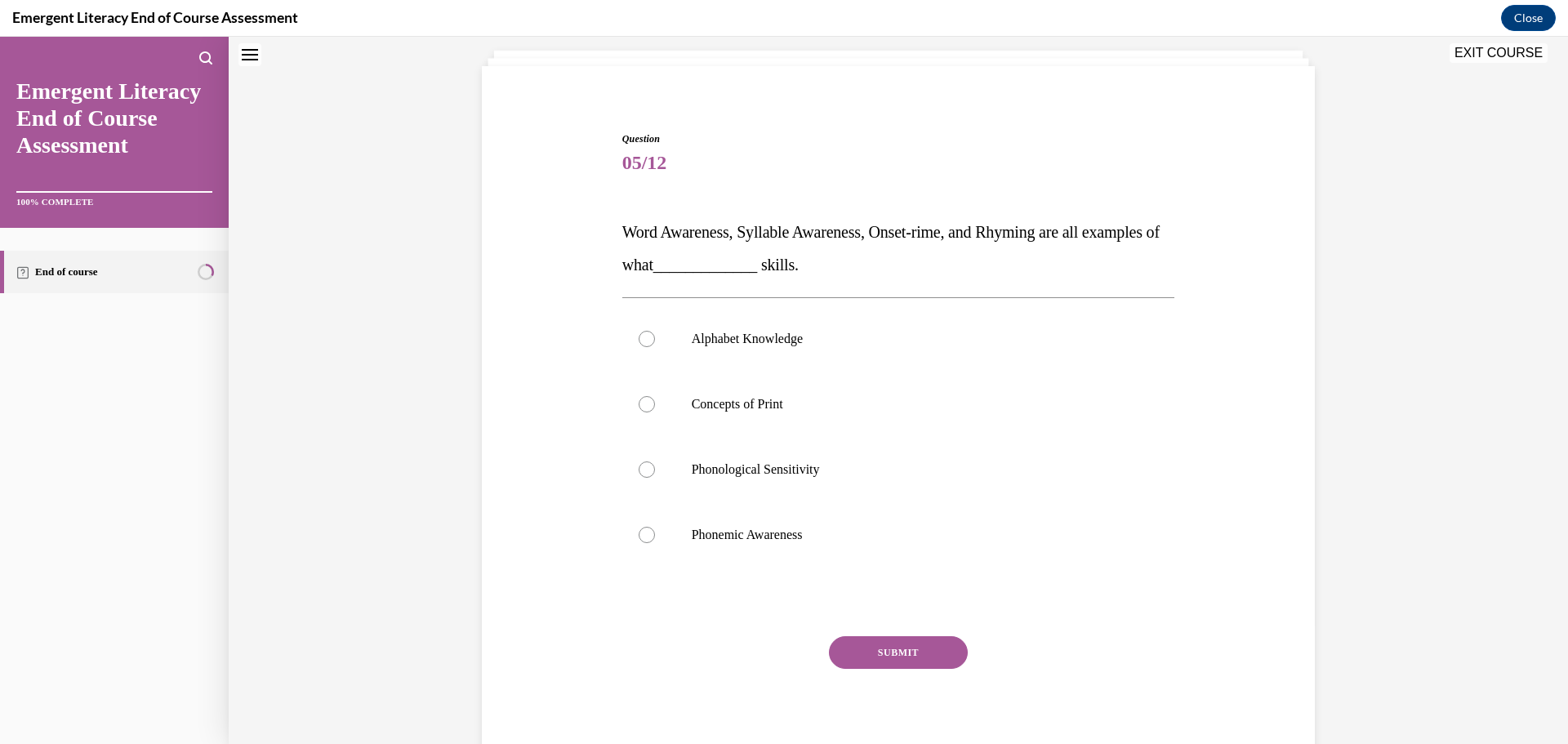
scroll to position [50, 0]
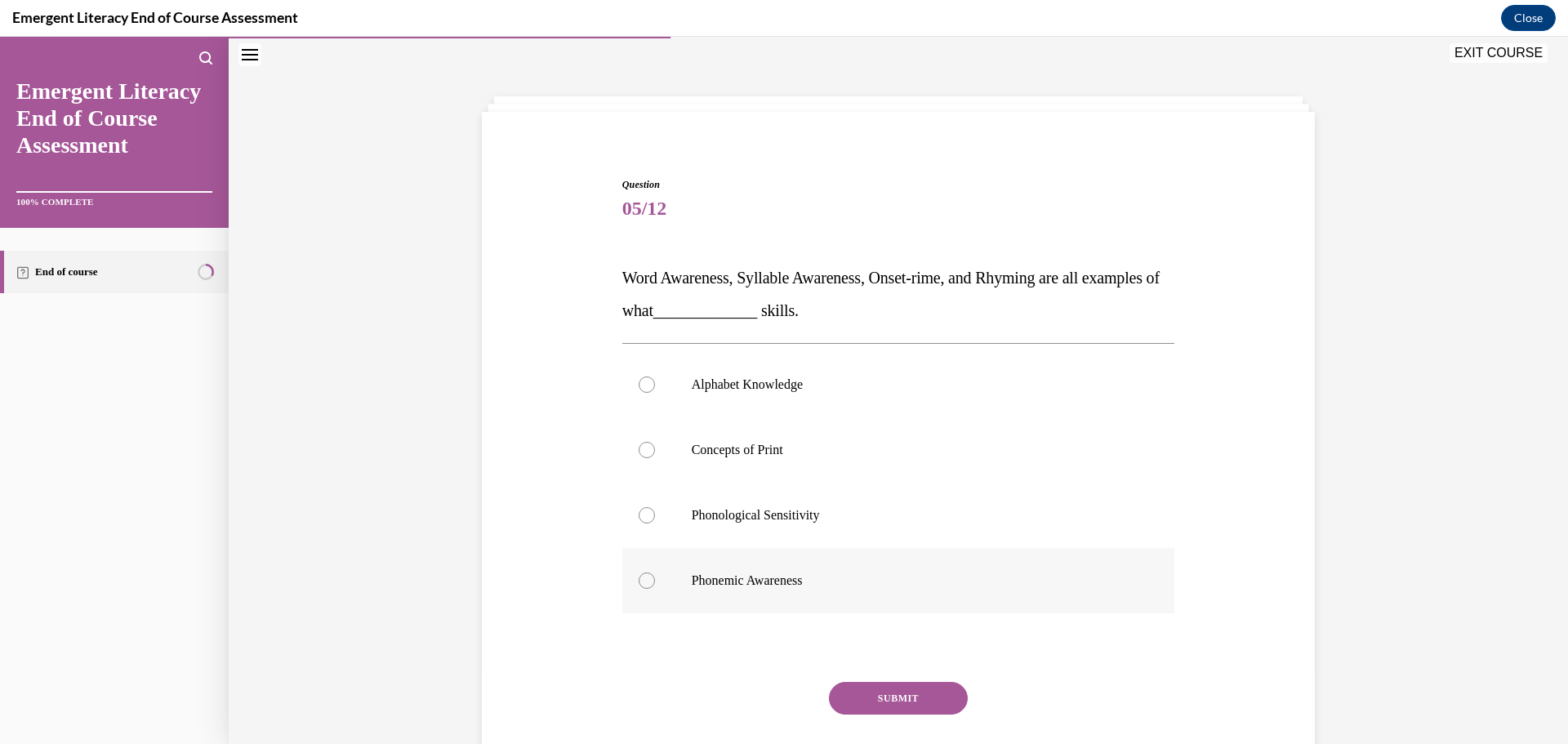
click at [797, 576] on p "Phonemic Awareness" at bounding box center [912, 580] width 442 height 16
click at [655, 576] on input "Phonemic Awareness" at bounding box center [647, 580] width 16 height 16
radio input "true"
click at [774, 522] on p "Phonological Sensitivity" at bounding box center [912, 515] width 442 height 16
click at [655, 522] on input "Phonological Sensitivity" at bounding box center [647, 515] width 16 height 16
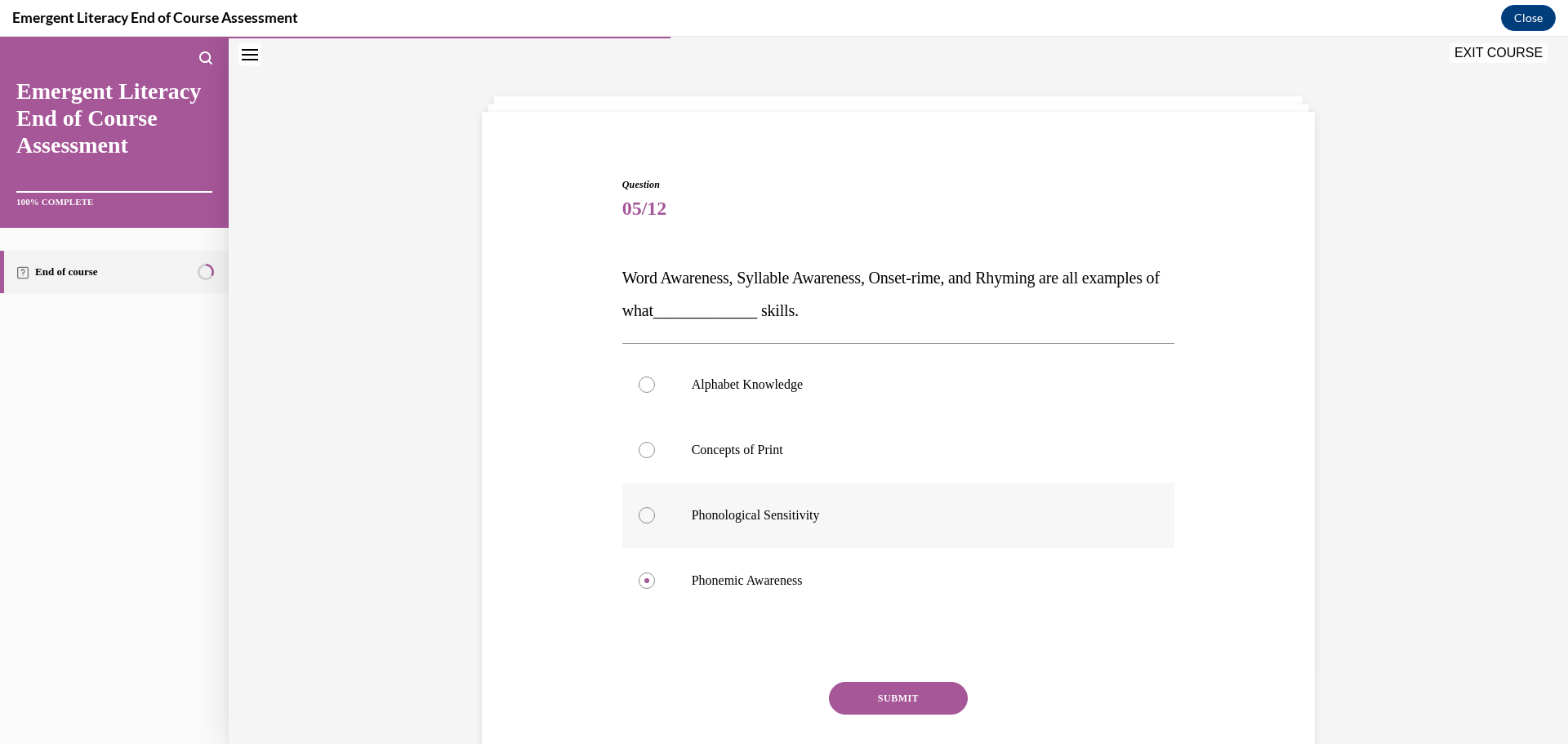
radio input "true"
drag, startPoint x: 872, startPoint y: 677, endPoint x: 899, endPoint y: 713, distance: 45.0
click at [872, 680] on div "Question 05/12 Word Awareness, Syllable Awareness, Onset-rime, and Rhyming are …" at bounding box center [898, 497] width 552 height 639
click at [899, 713] on button "SUBMIT" at bounding box center [899, 697] width 139 height 33
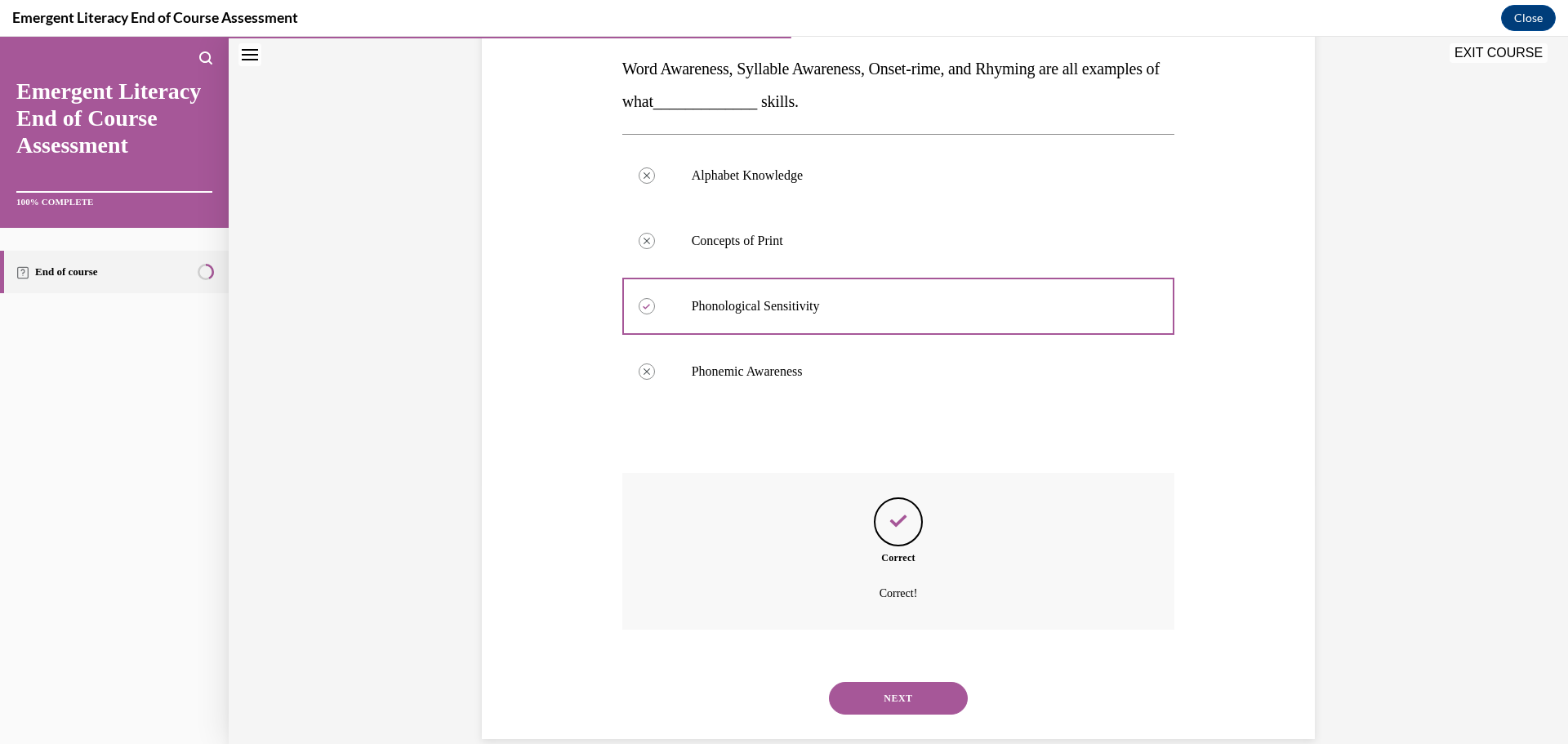
scroll to position [287, 0]
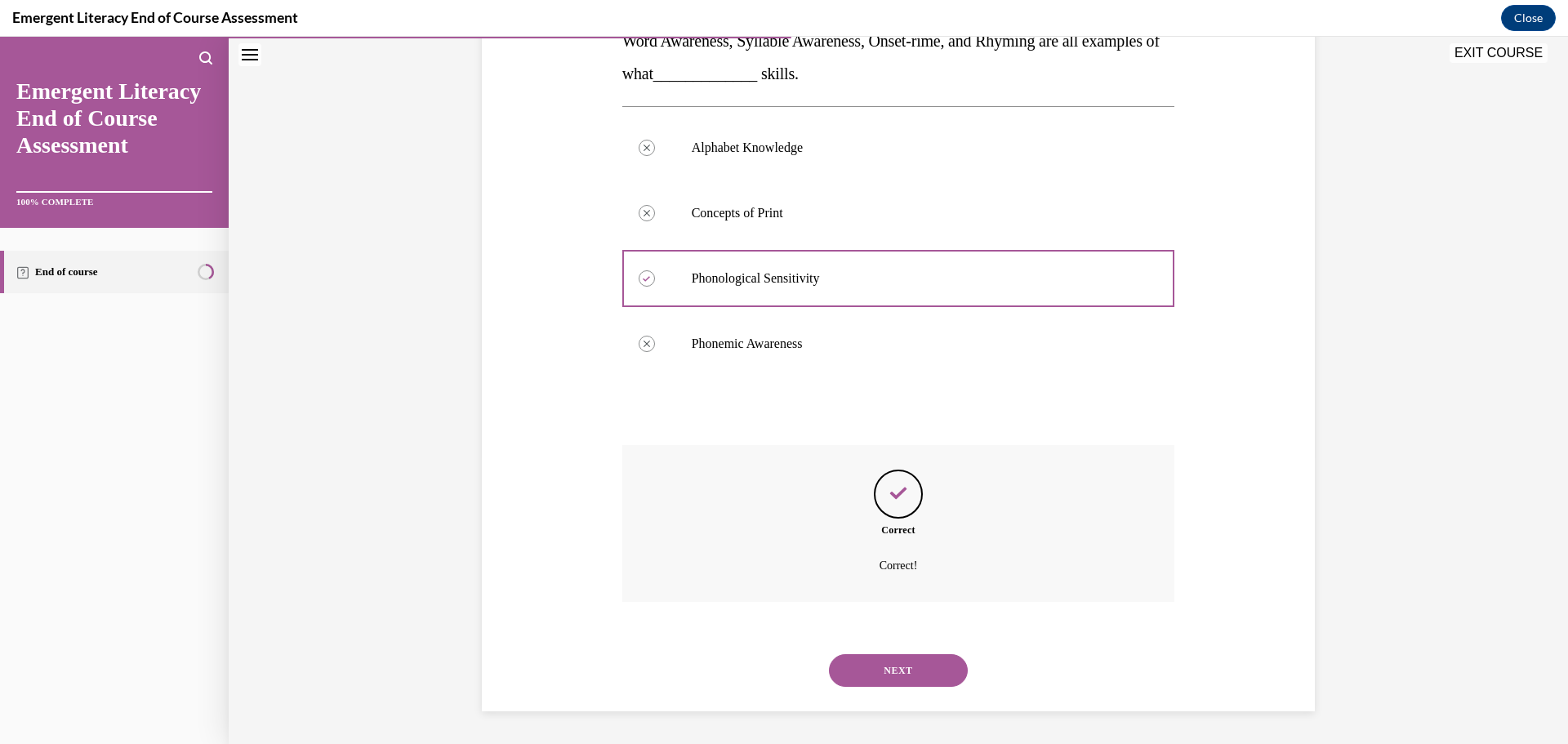
click at [899, 665] on button "NEXT" at bounding box center [899, 670] width 139 height 33
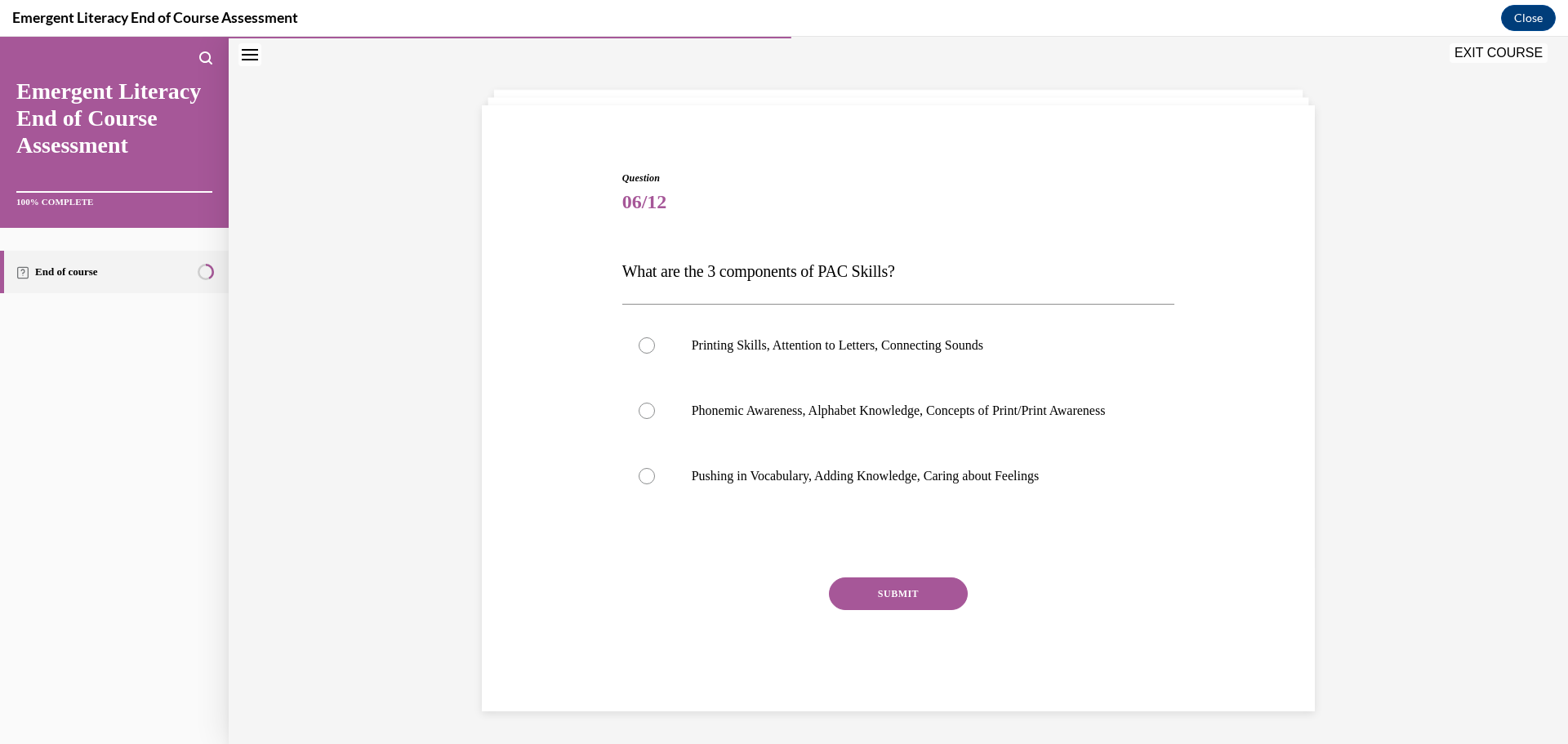
scroll to position [50, 0]
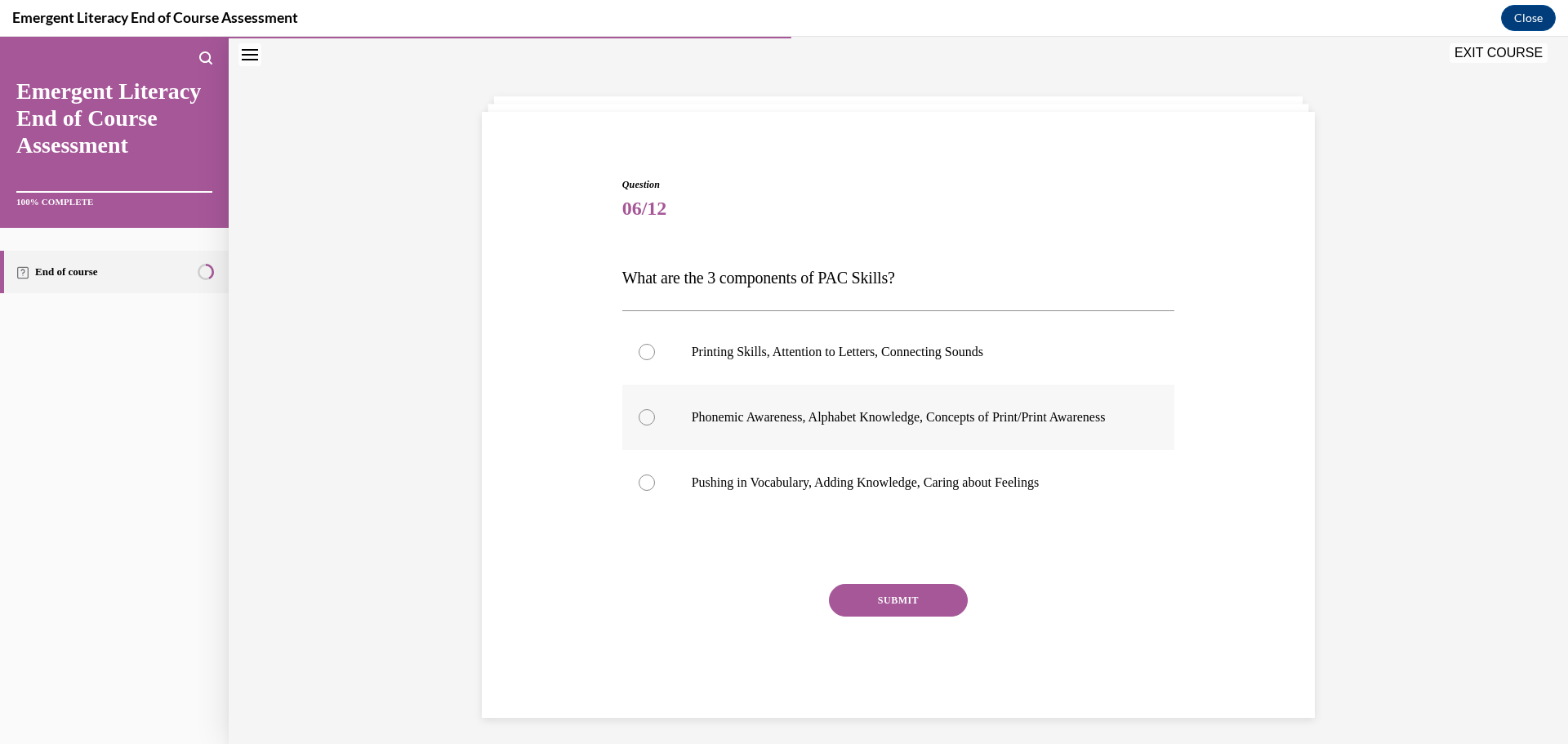
click at [736, 426] on p "Phonemic Awareness, Alphabet Knowledge, Concepts of Print/Print Awareness" at bounding box center [912, 417] width 442 height 16
click at [655, 426] on input "Phonemic Awareness, Alphabet Knowledge, Concepts of Print/Print Awareness" at bounding box center [647, 417] width 16 height 16
radio input "true"
click at [940, 603] on button "SUBMIT" at bounding box center [899, 600] width 139 height 33
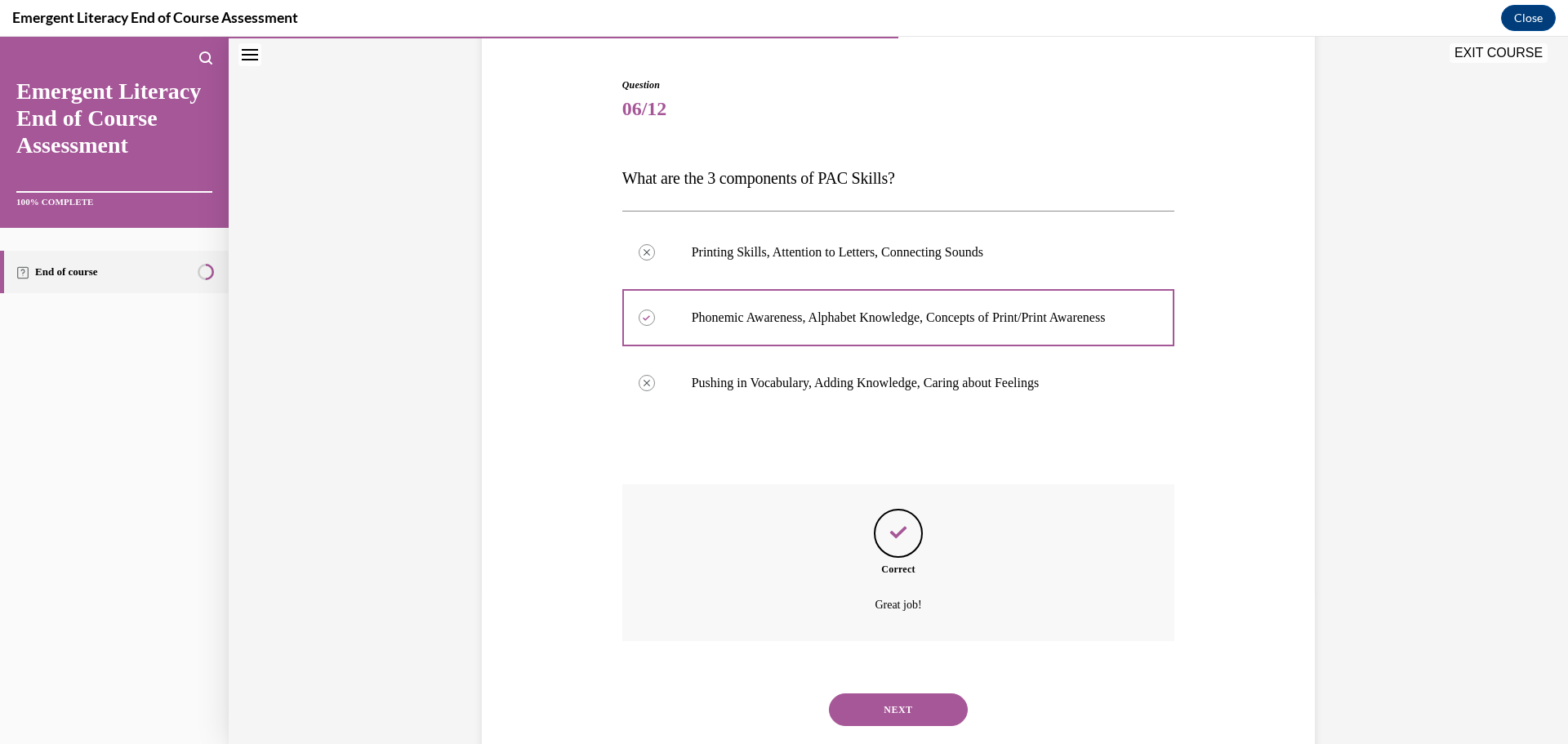
scroll to position [205, 0]
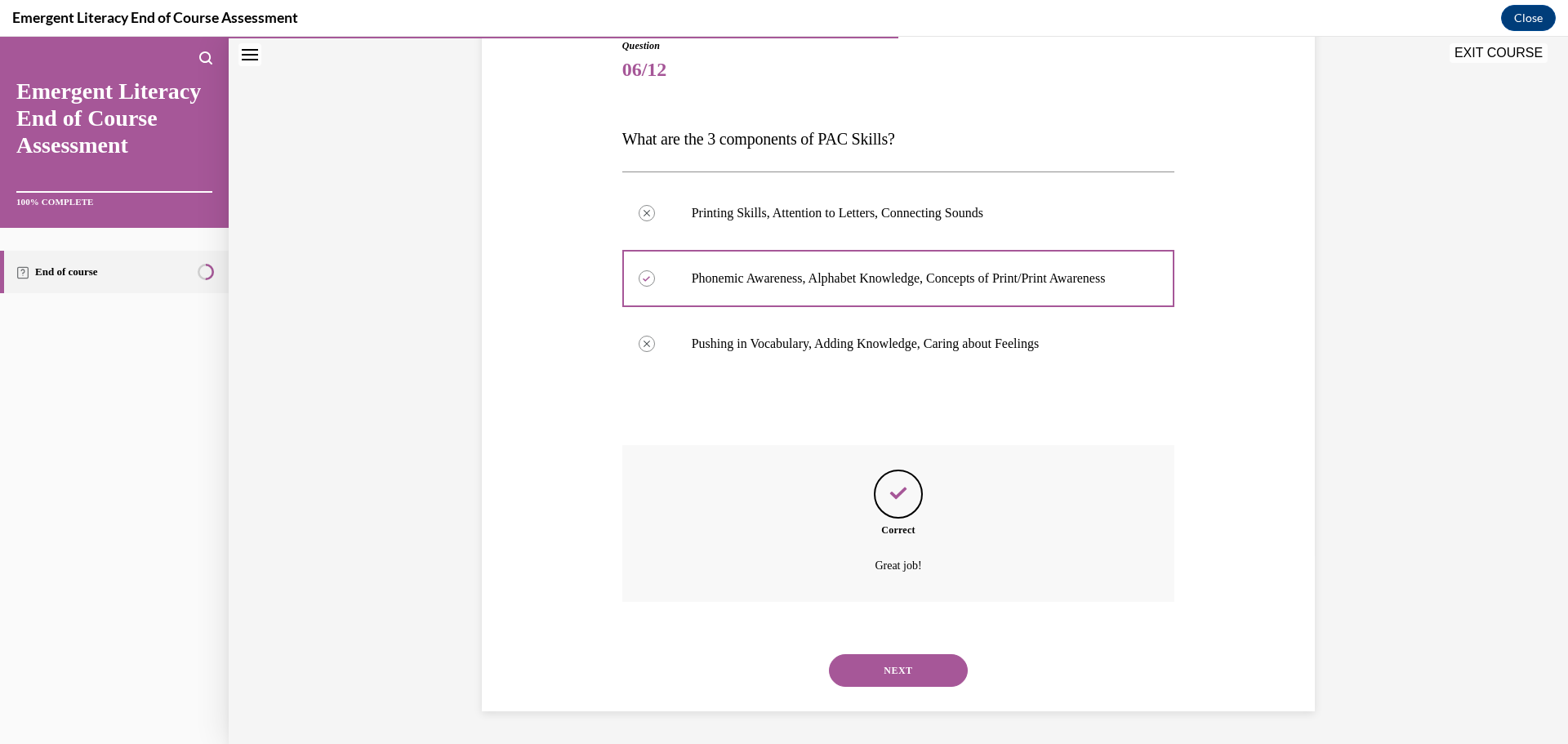
click at [930, 668] on button "NEXT" at bounding box center [899, 670] width 139 height 33
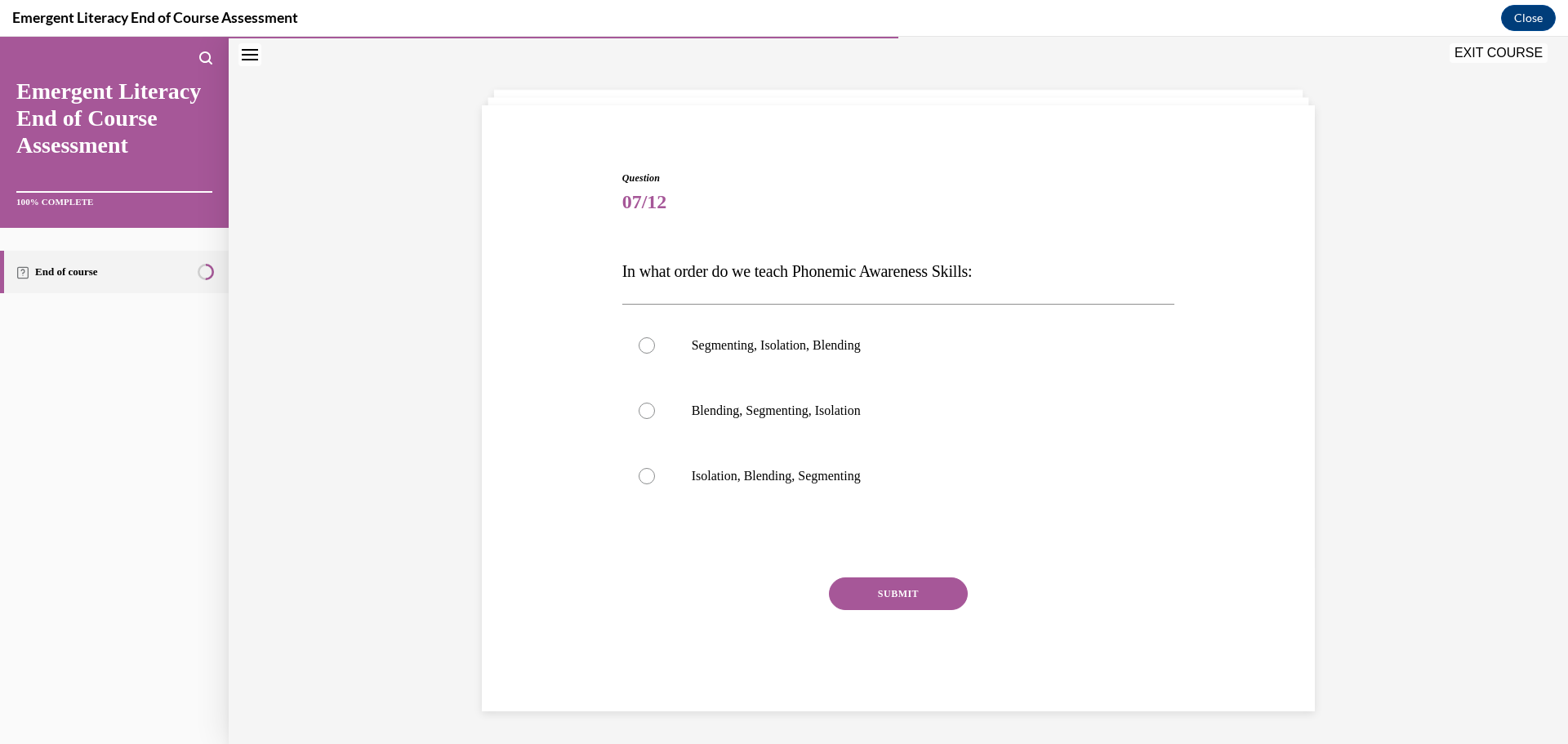
scroll to position [50, 0]
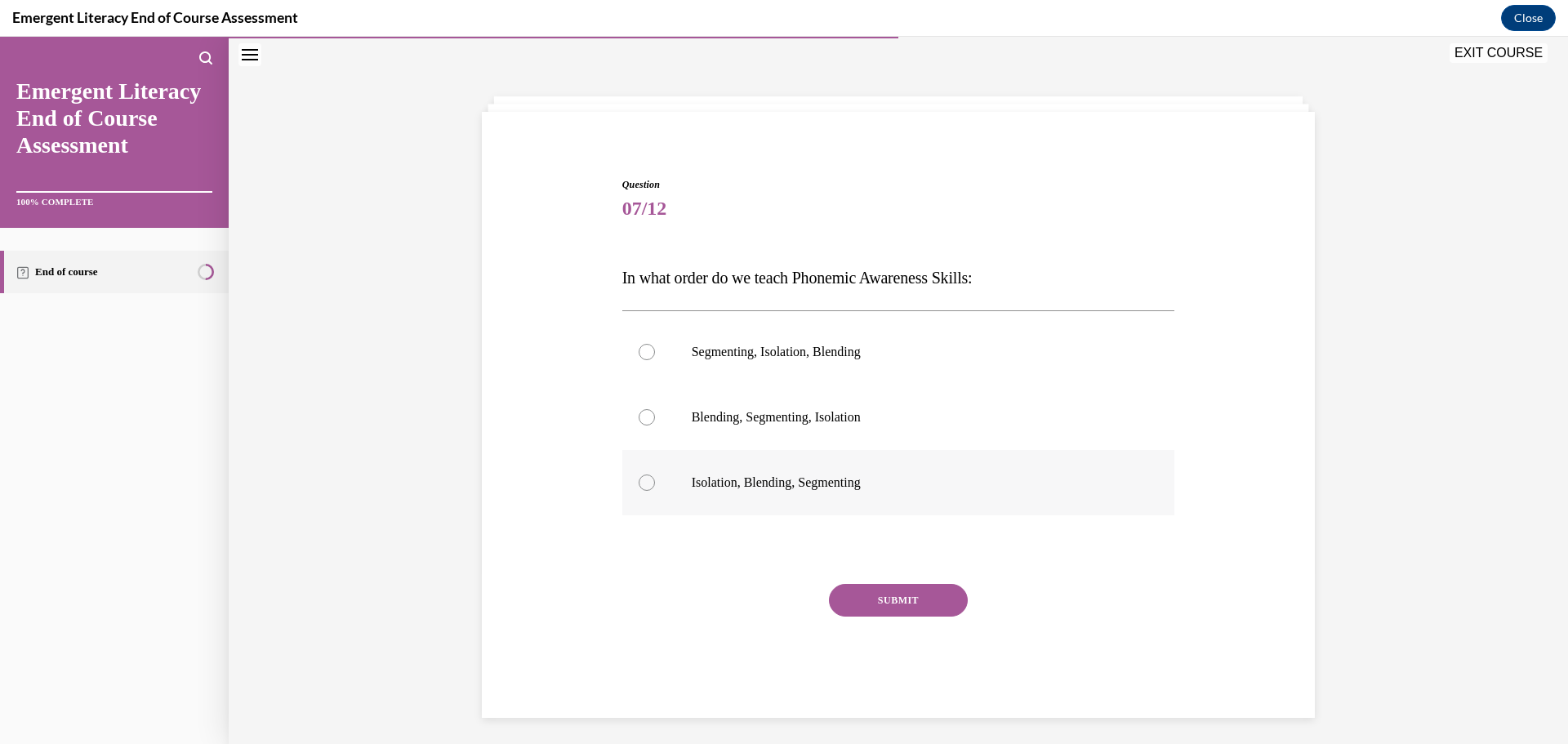
click at [833, 496] on label "Isolation, Blending, Segmenting" at bounding box center [898, 483] width 552 height 65
click at [655, 491] on input "Isolation, Blending, Segmenting" at bounding box center [647, 482] width 16 height 16
radio input "true"
click at [893, 598] on button "SUBMIT" at bounding box center [899, 600] width 139 height 33
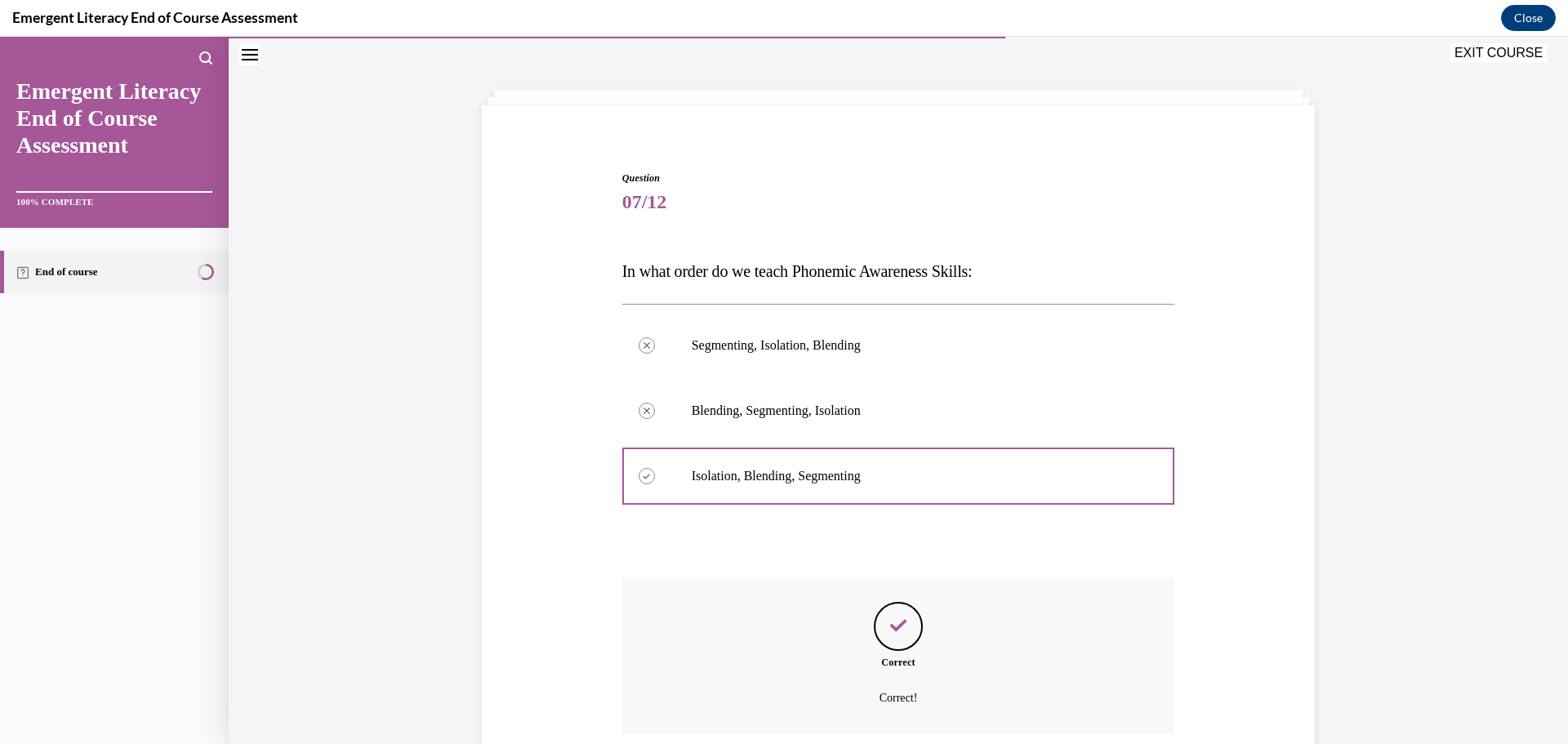
scroll to position [188, 0]
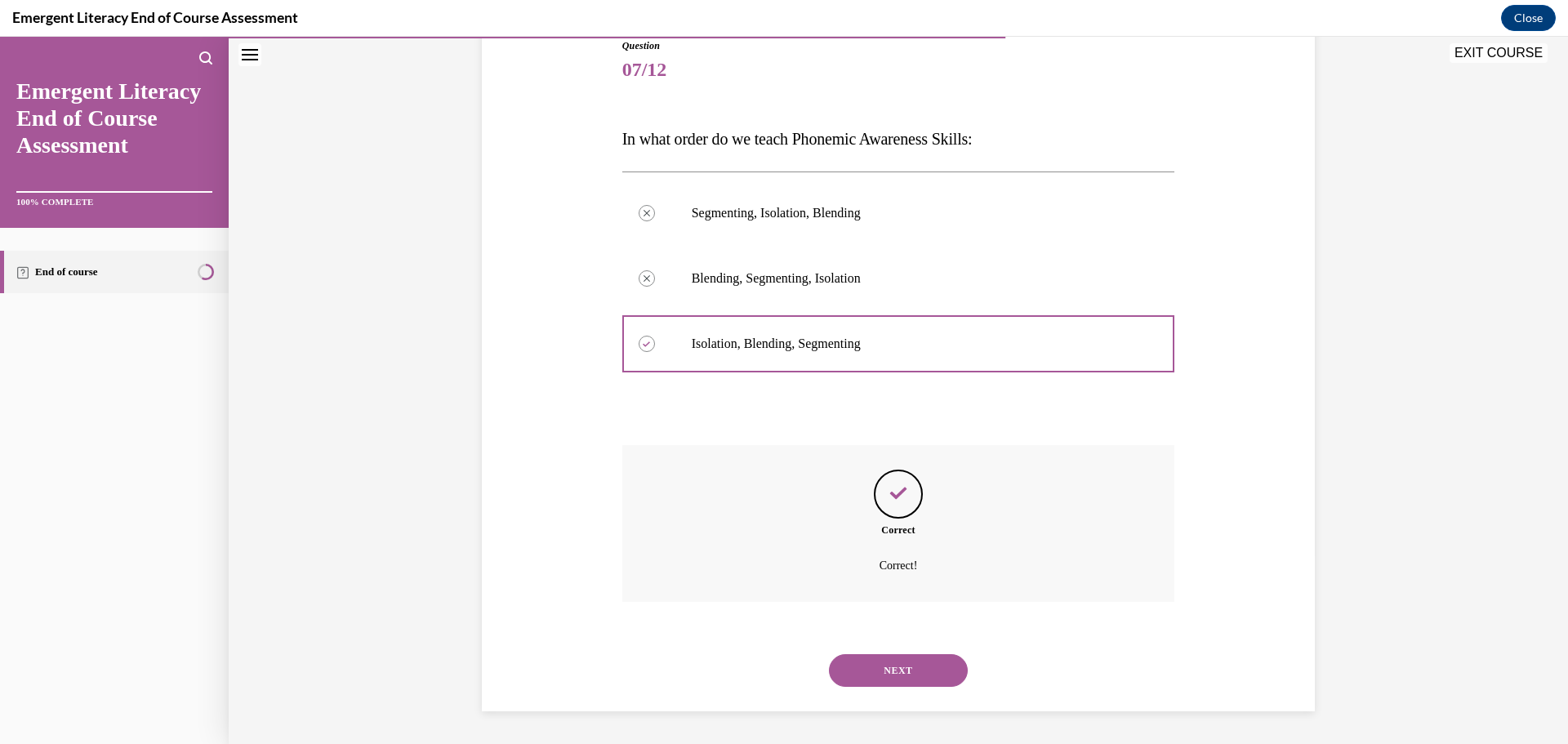
click at [942, 665] on button "NEXT" at bounding box center [899, 670] width 139 height 33
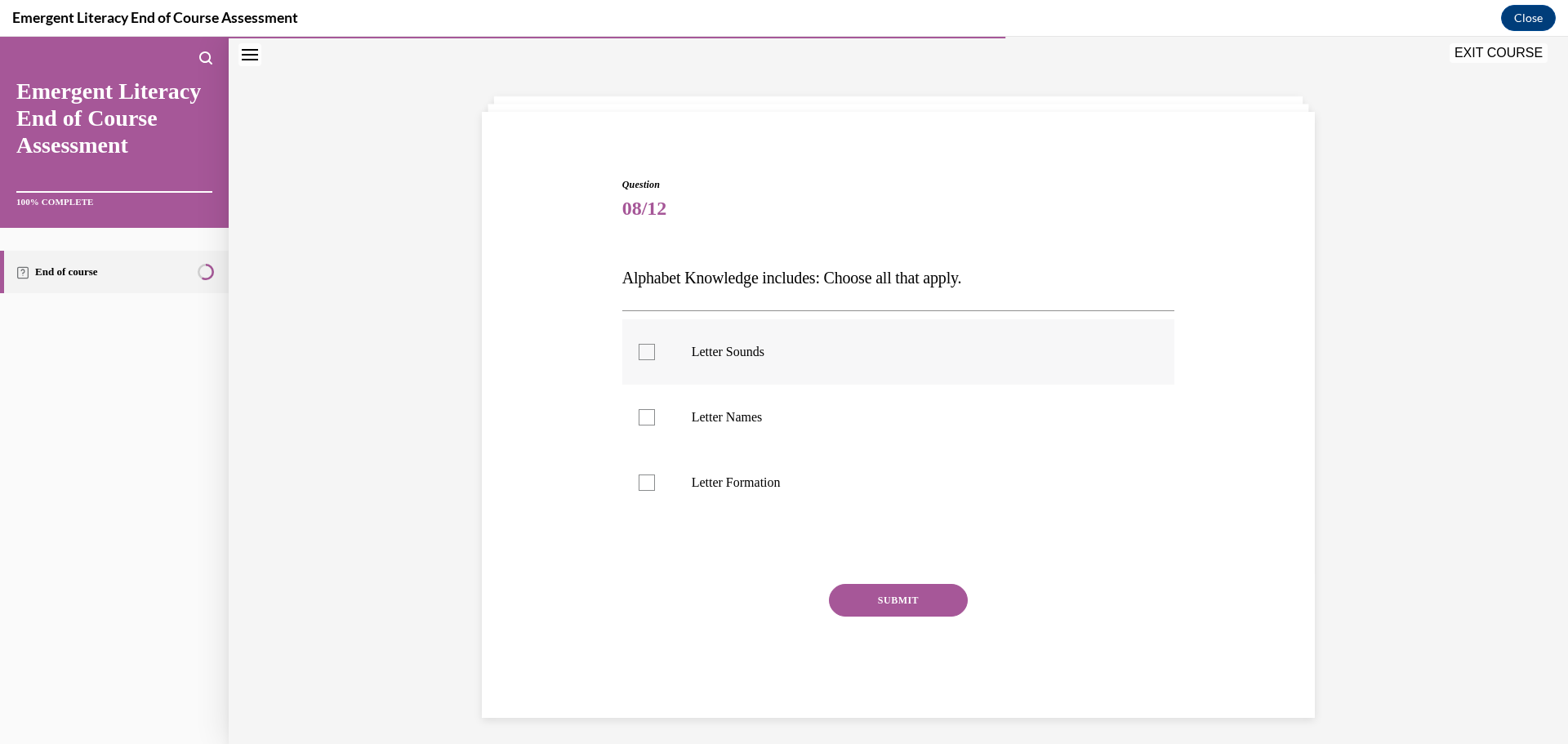
click at [746, 348] on p "Letter Sounds" at bounding box center [912, 352] width 442 height 16
click at [655, 348] on input "Letter Sounds" at bounding box center [647, 352] width 16 height 16
checkbox input "true"
click at [764, 427] on label "Letter Names" at bounding box center [898, 418] width 552 height 65
click at [655, 426] on input "Letter Names" at bounding box center [647, 417] width 16 height 16
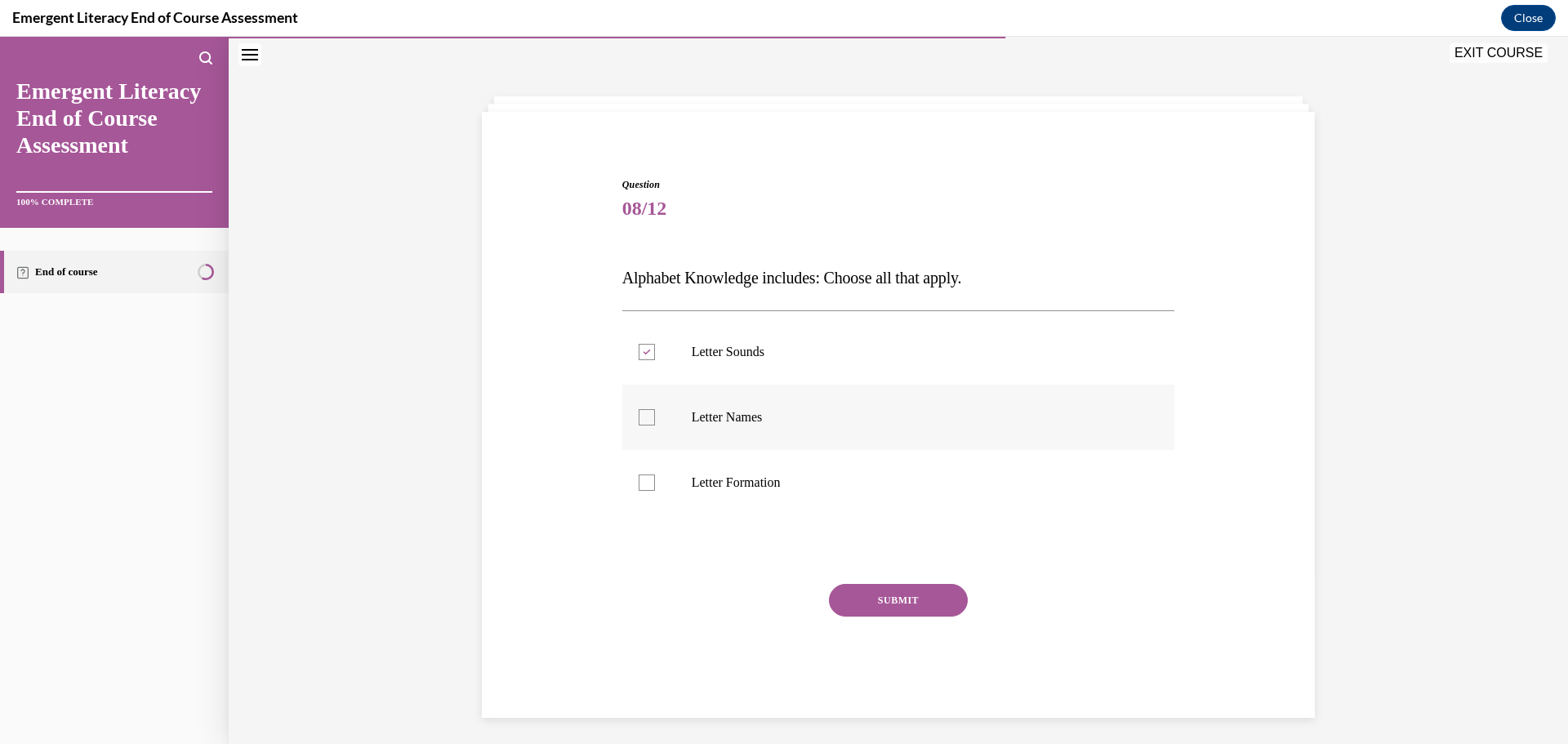
checkbox input "true"
click at [764, 475] on p "Letter Formation" at bounding box center [912, 482] width 442 height 16
click at [655, 475] on input "Letter Formation" at bounding box center [647, 482] width 16 height 16
checkbox input "true"
click at [926, 601] on button "SUBMIT" at bounding box center [899, 600] width 139 height 33
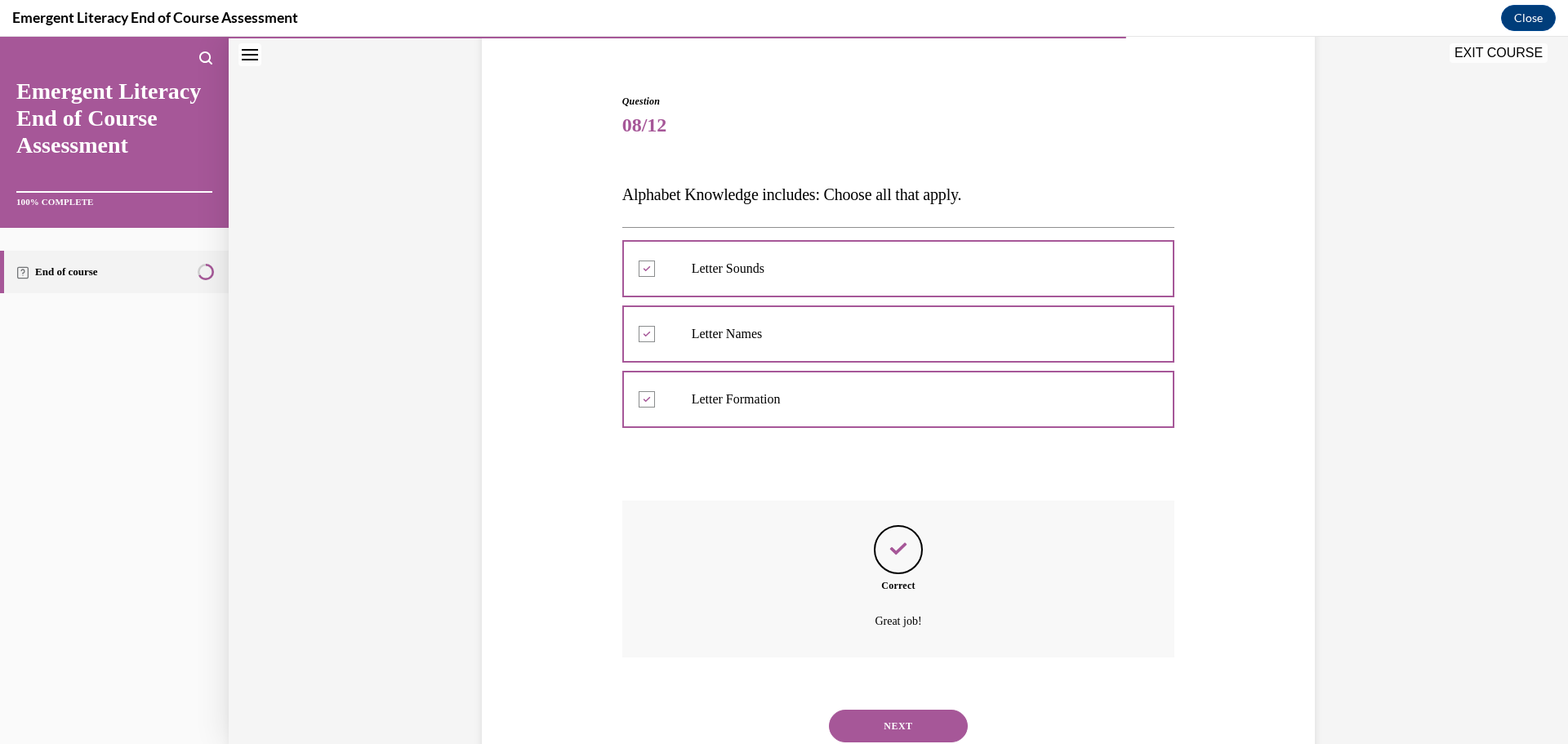
scroll to position [188, 0]
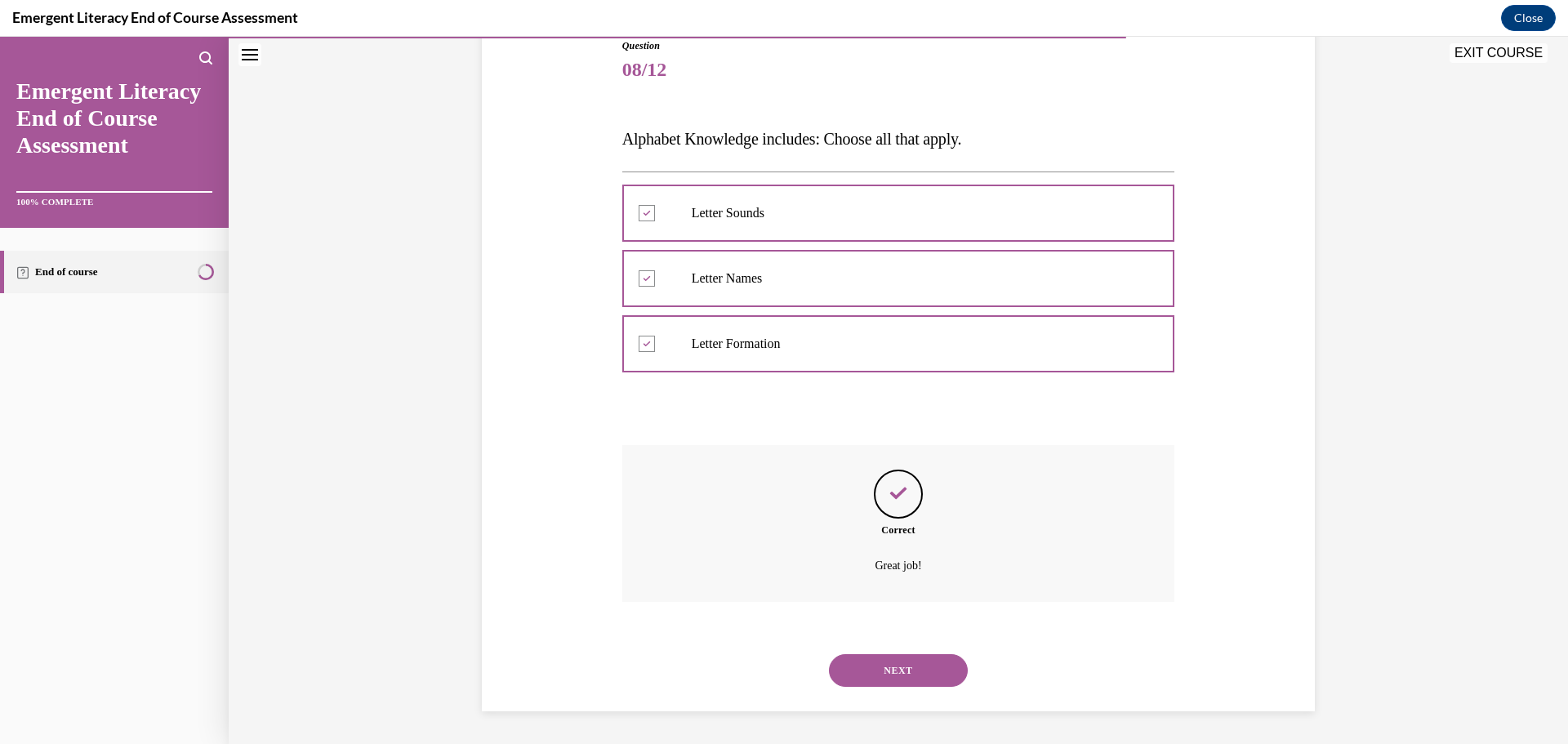
click at [929, 676] on button "NEXT" at bounding box center [899, 670] width 139 height 33
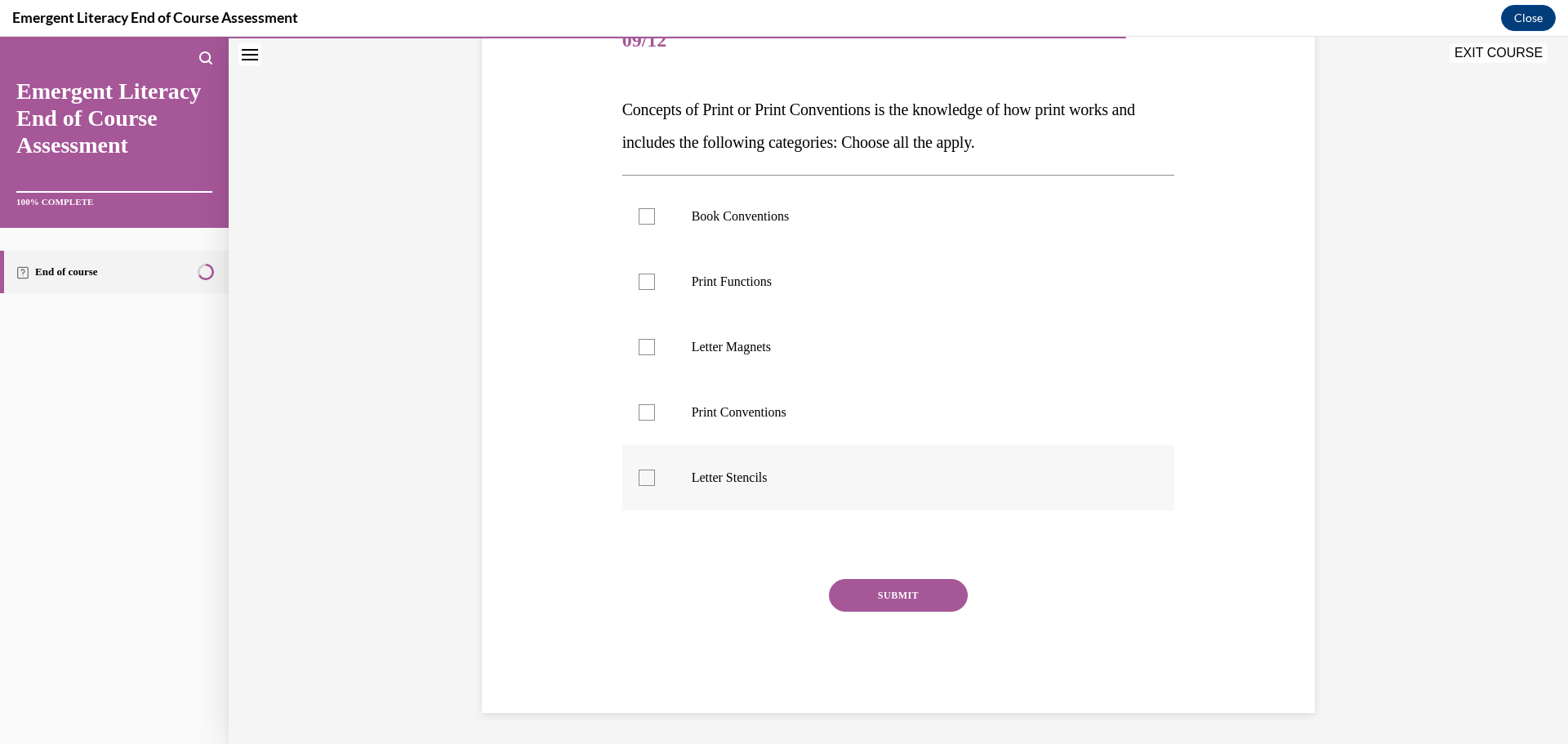
scroll to position [219, 0]
click at [658, 201] on label "Book Conventions" at bounding box center [898, 215] width 552 height 65
click at [655, 206] on input "Book Conventions" at bounding box center [647, 214] width 16 height 16
checkbox input "true"
click at [653, 269] on label "Print Functions" at bounding box center [898, 280] width 552 height 65
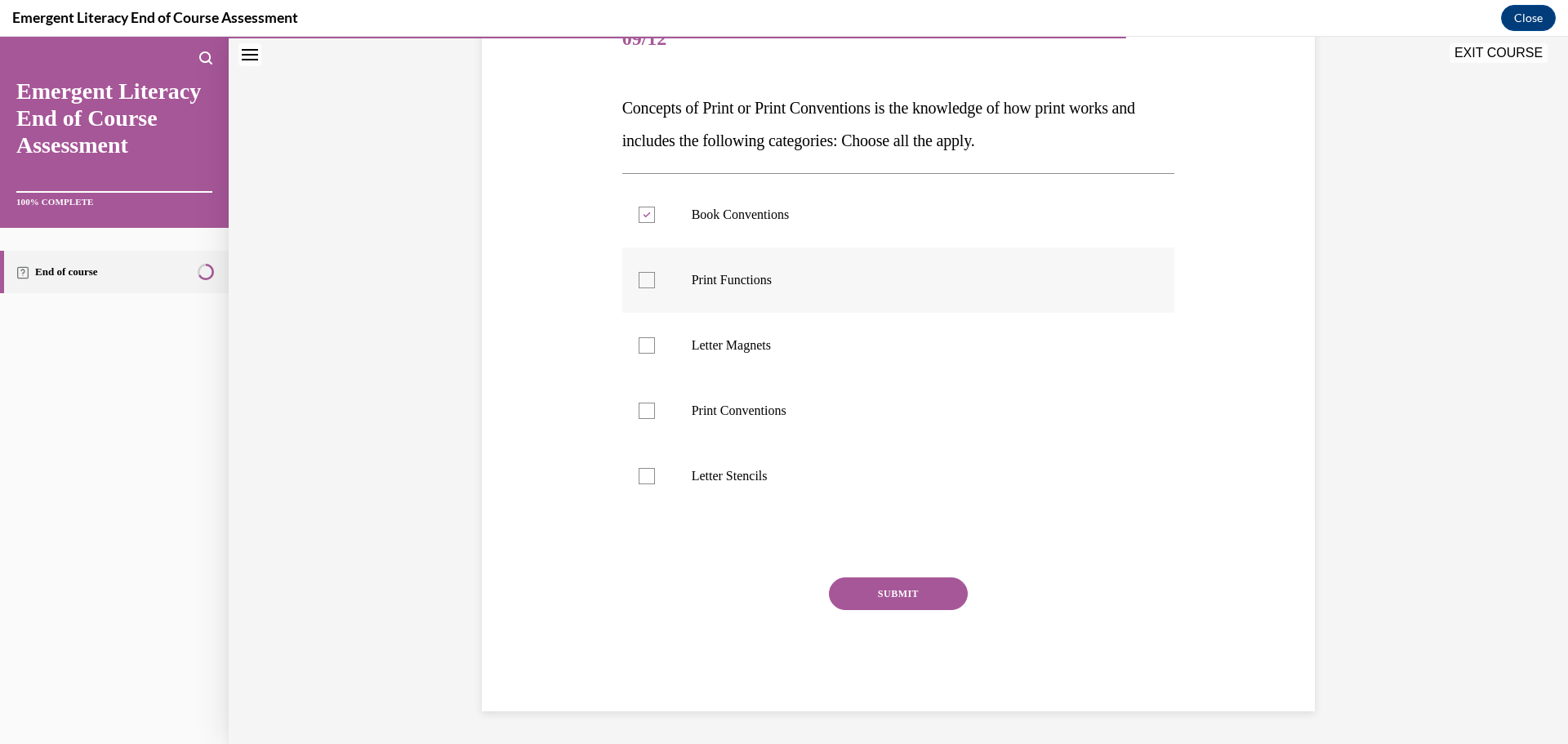
click at [653, 272] on input "Print Functions" at bounding box center [647, 280] width 16 height 16
checkbox input "true"
click at [653, 346] on label "Letter Magnets" at bounding box center [898, 345] width 552 height 65
click at [653, 346] on input "Letter Magnets" at bounding box center [647, 345] width 16 height 16
checkbox input "true"
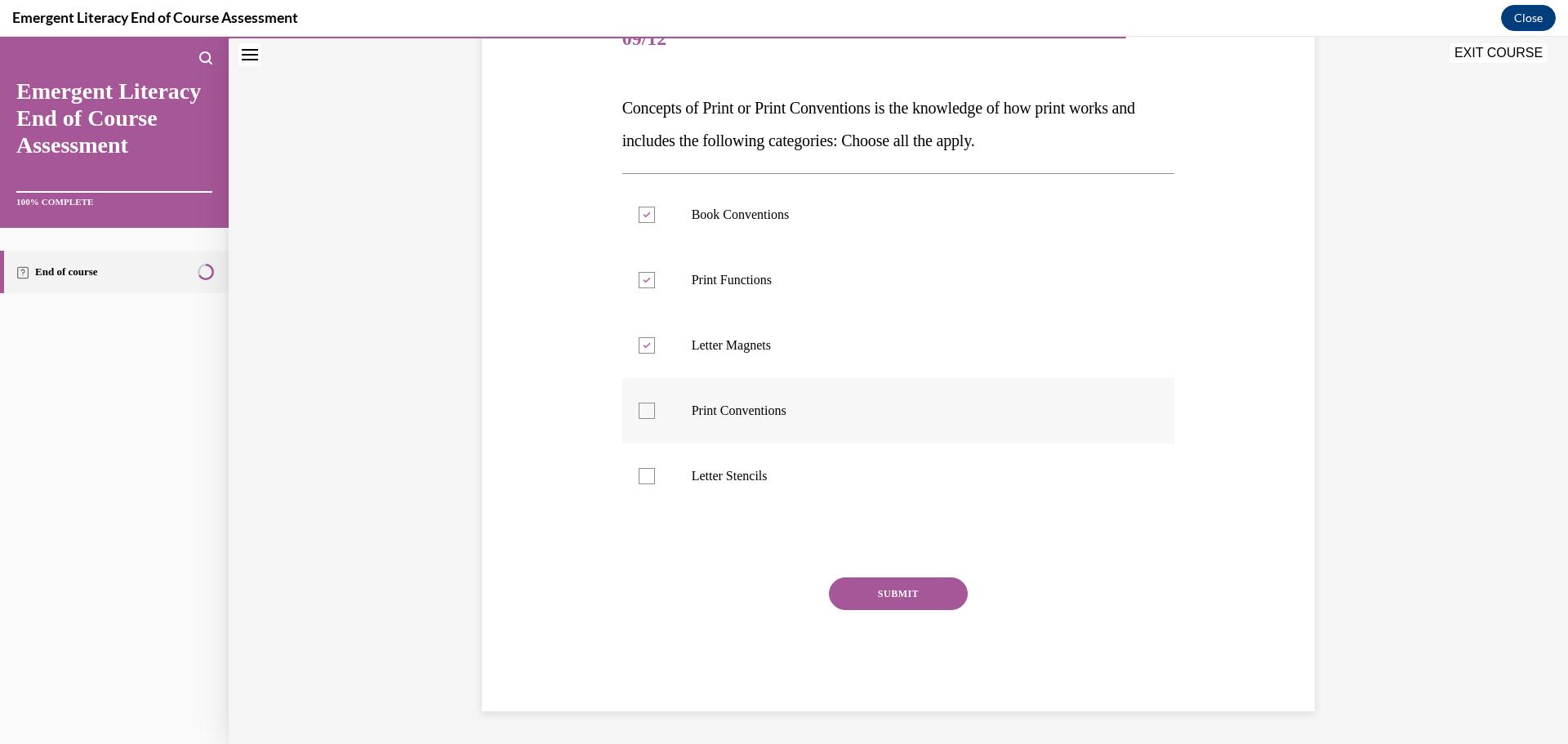
click at [645, 404] on div at bounding box center [647, 411] width 16 height 16
click at [645, 404] on input "Print Conventions" at bounding box center [647, 411] width 16 height 16
checkbox input "true"
click at [903, 586] on button "SUBMIT" at bounding box center [899, 593] width 139 height 33
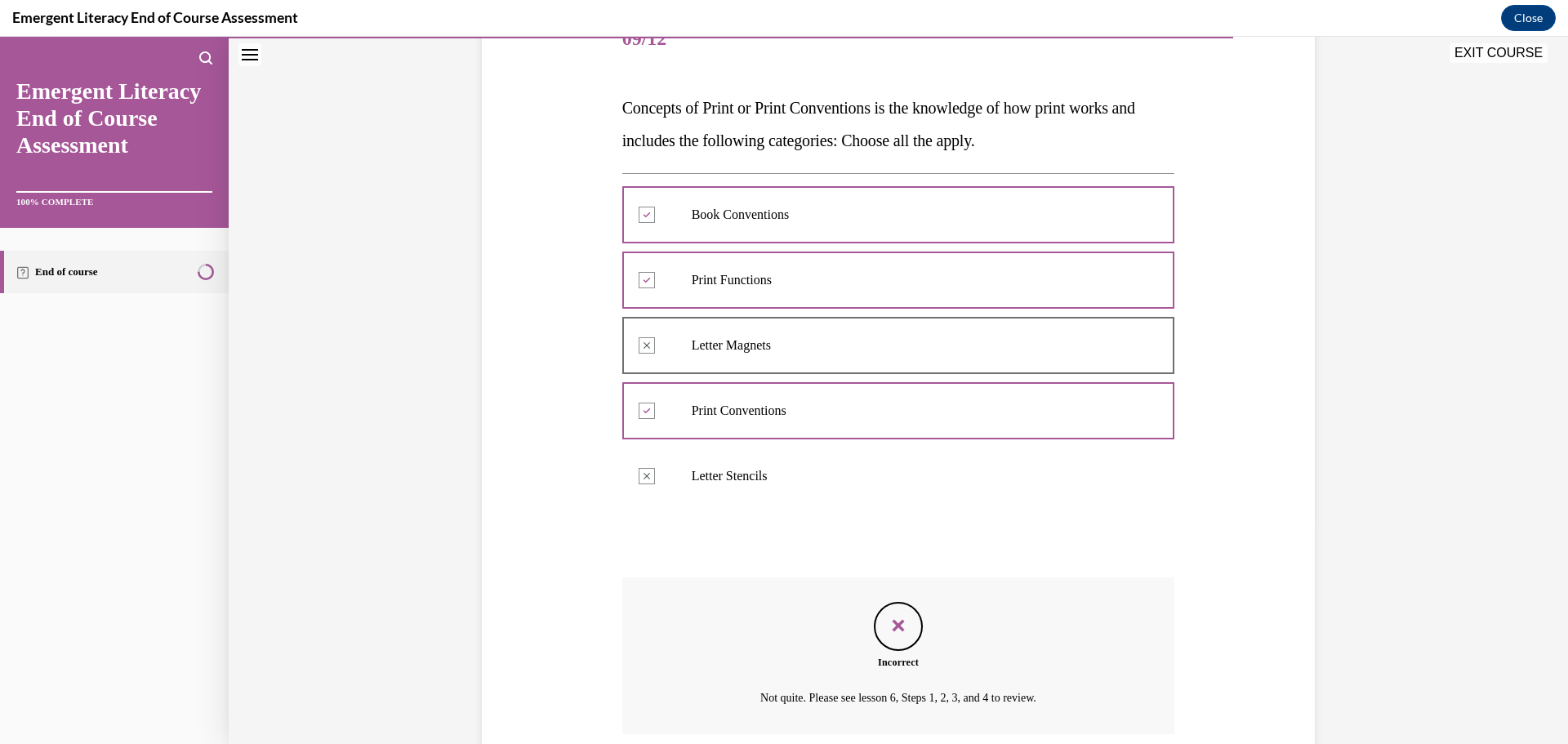
scroll to position [352, 0]
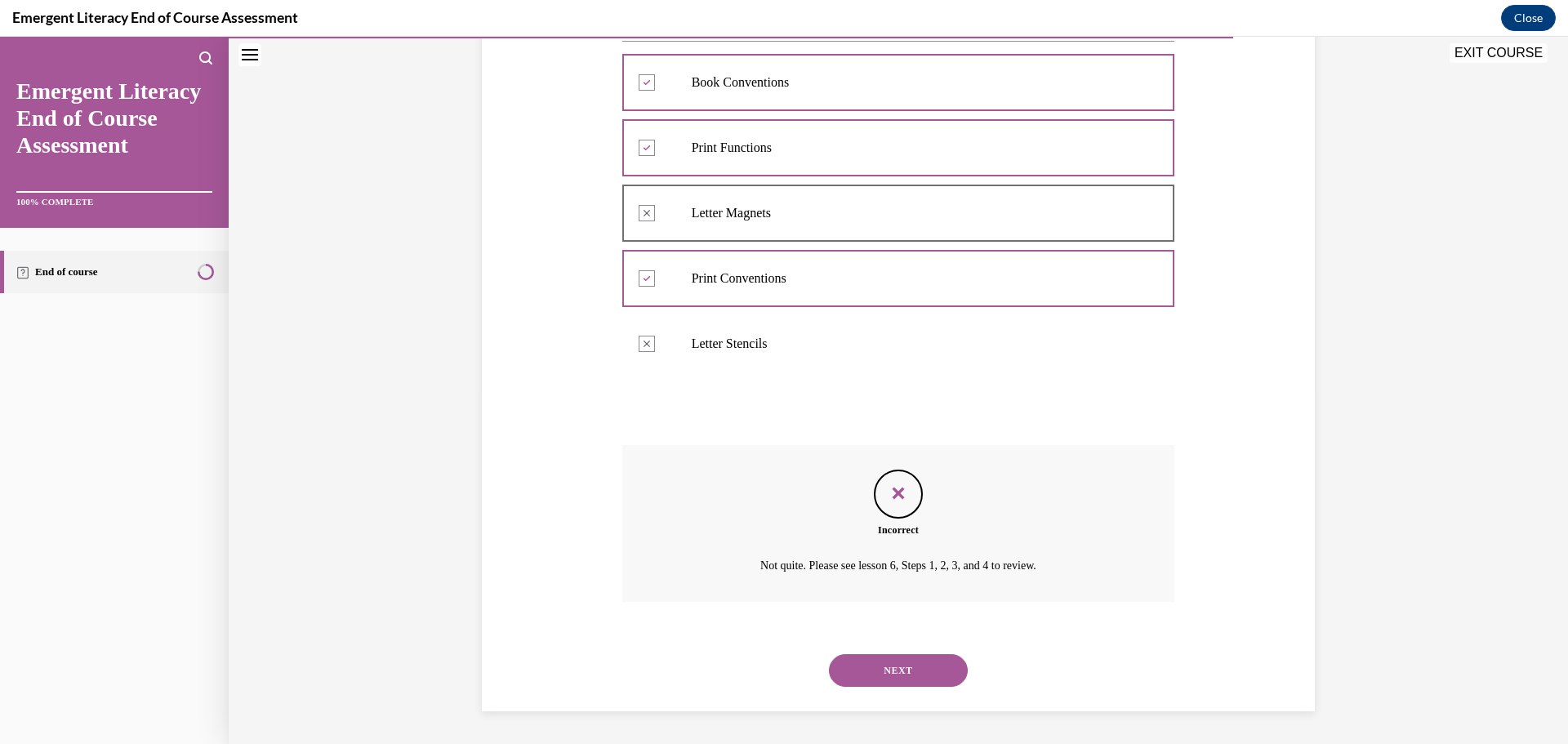
click at [919, 667] on button "NEXT" at bounding box center [899, 670] width 139 height 33
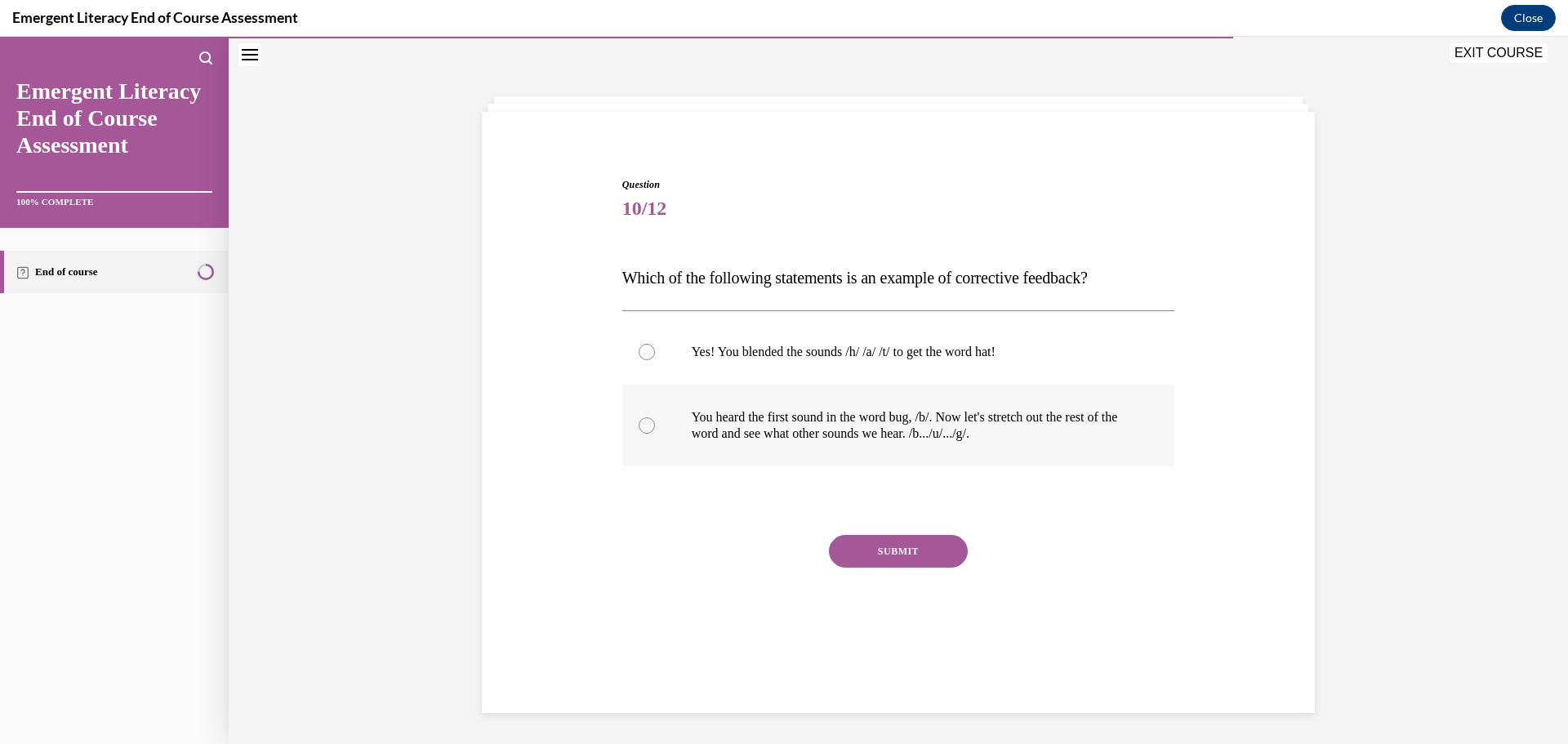
click at [660, 435] on label "You heard the first sound in the word bug, /b/. Now let's stretch out the rest …" at bounding box center [898, 426] width 552 height 81
click at [655, 434] on input "You heard the first sound in the word bug, /b/. Now let's stretch out the rest …" at bounding box center [647, 426] width 16 height 16
radio input "true"
click at [907, 538] on button "SUBMIT" at bounding box center [899, 551] width 139 height 33
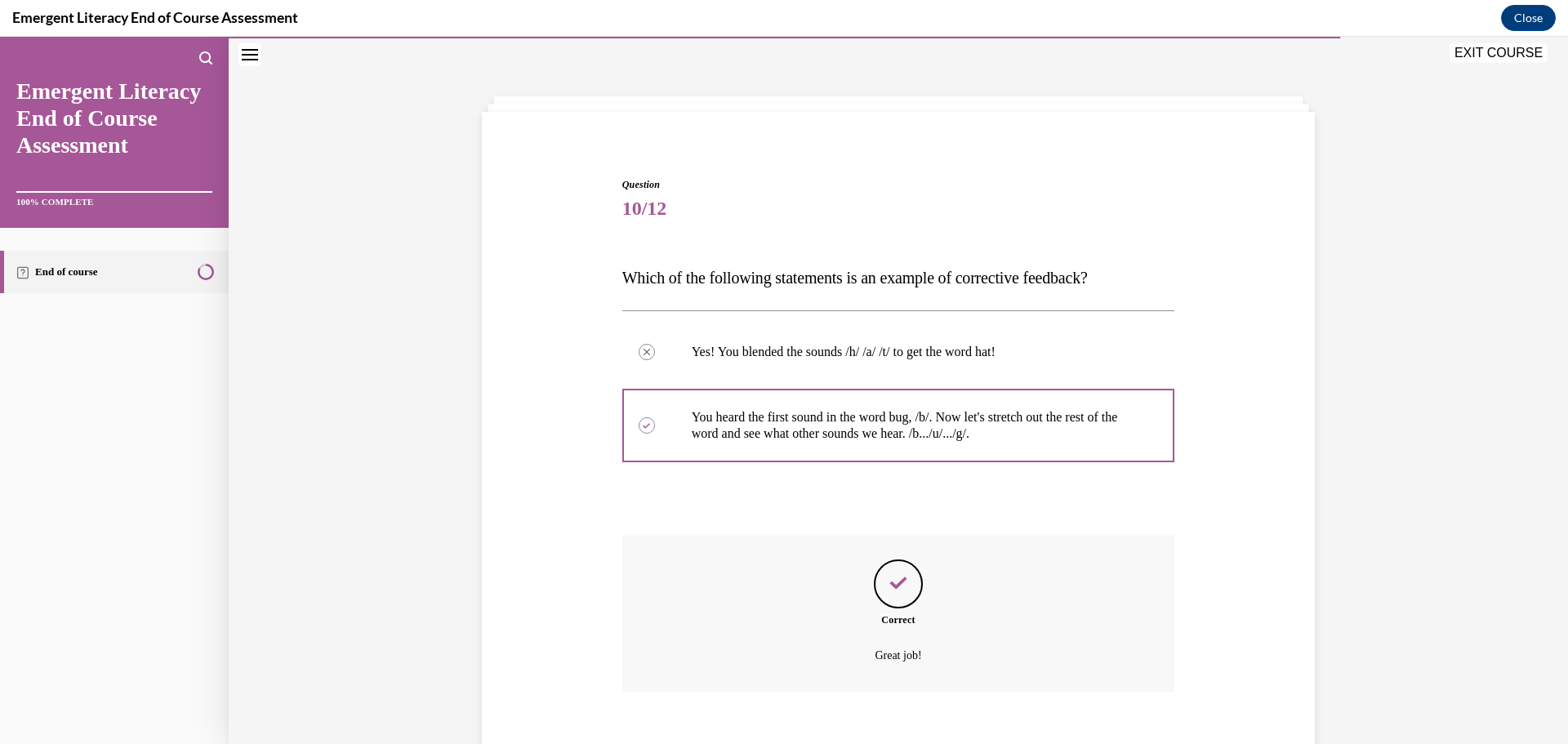
scroll to position [140, 0]
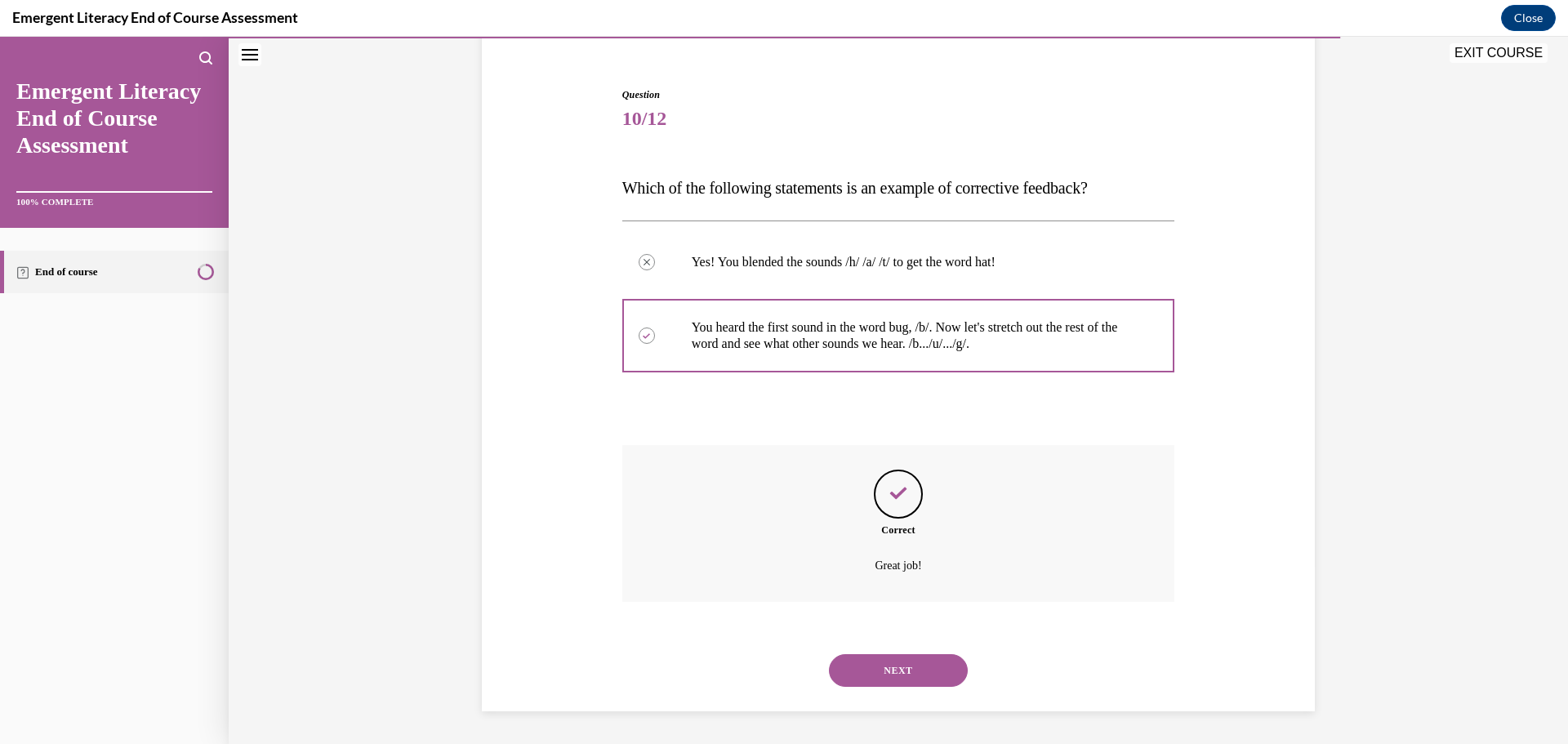
click at [935, 685] on button "NEXT" at bounding box center [899, 670] width 139 height 33
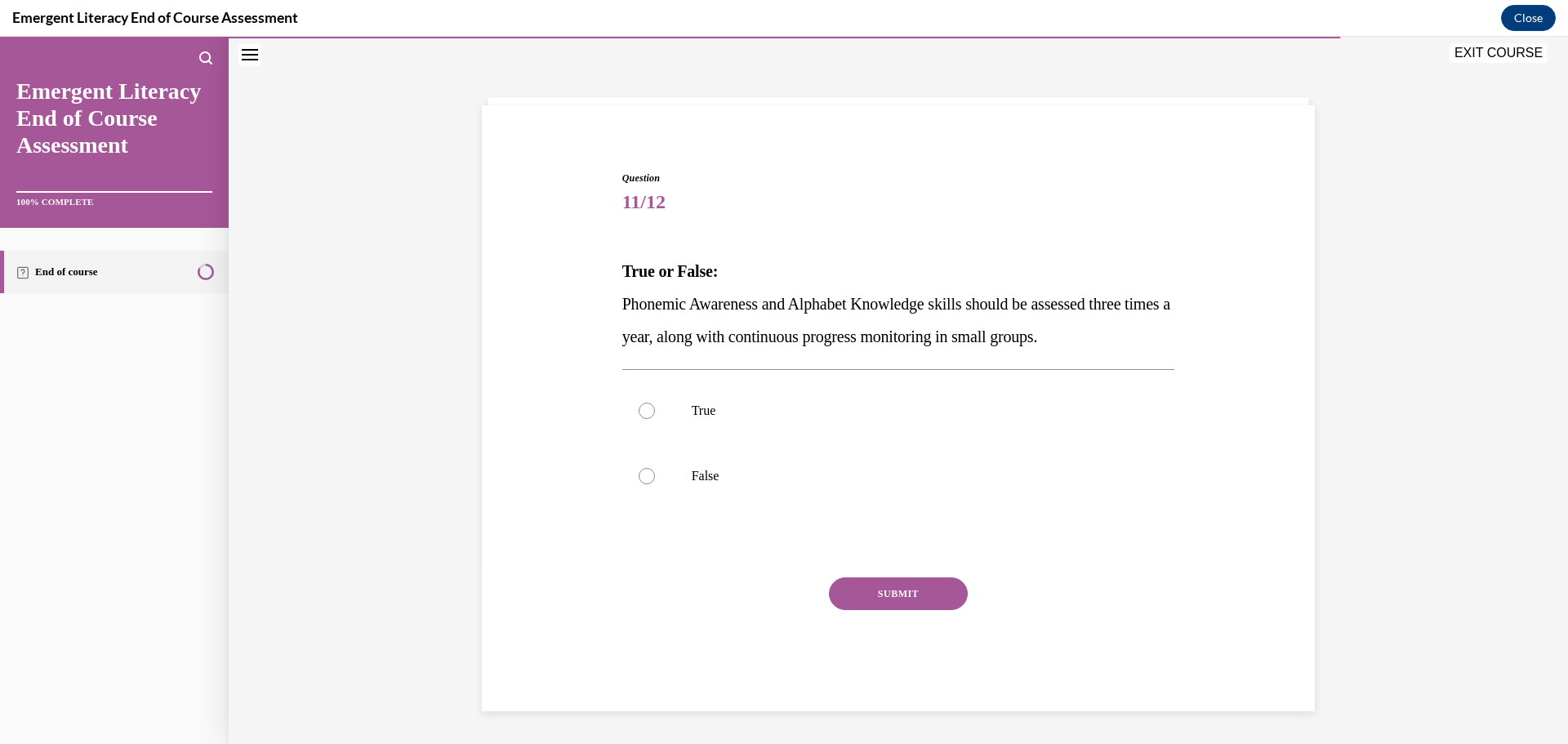
scroll to position [50, 0]
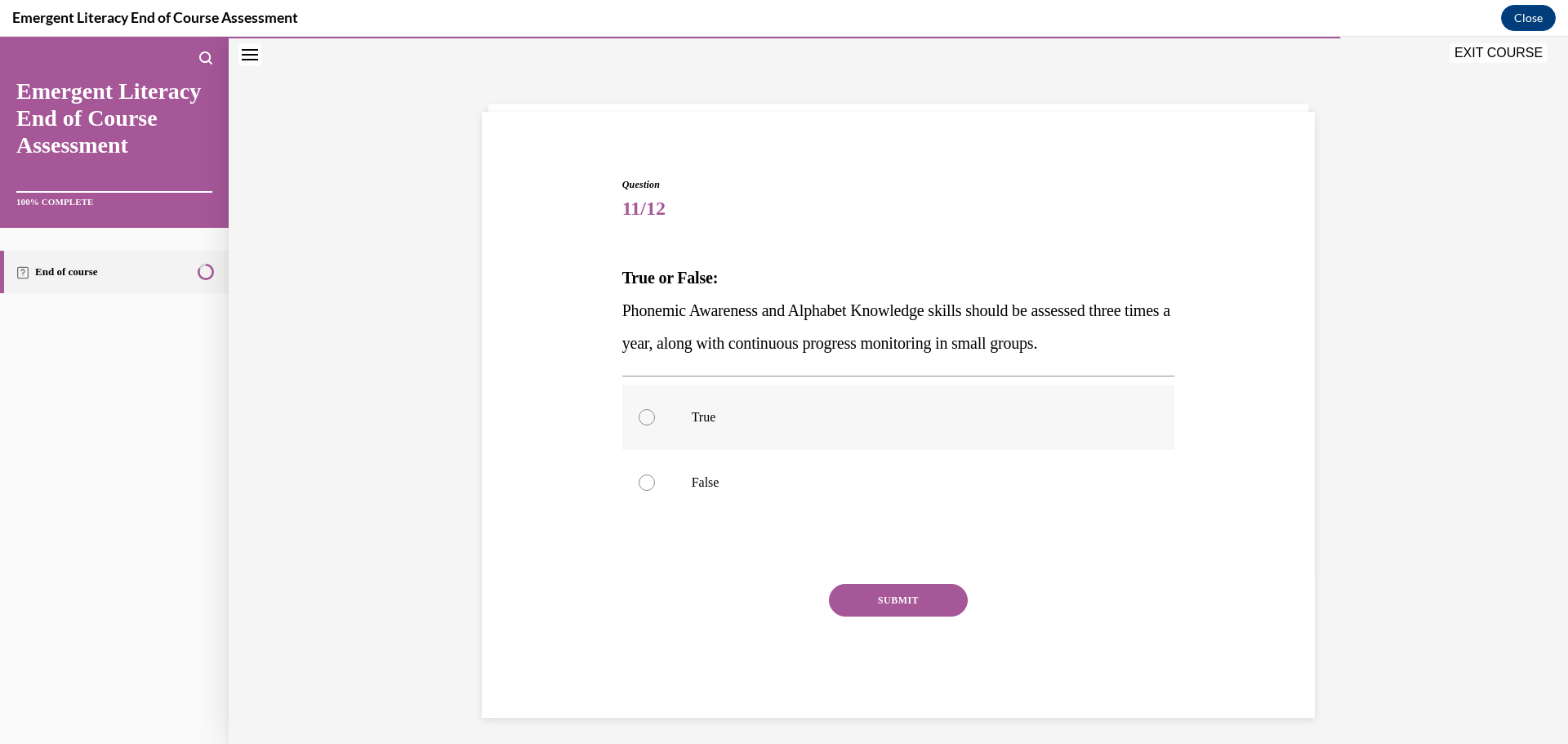
click at [637, 428] on label "True" at bounding box center [898, 418] width 552 height 65
click at [639, 426] on input "True" at bounding box center [647, 417] width 16 height 16
radio input "true"
click at [851, 560] on div "Question 11/12 True or False: Phonemic Awareness and Alphabet Knowledge skills …" at bounding box center [898, 447] width 552 height 541
click at [881, 626] on div "SUBMIT" at bounding box center [898, 625] width 552 height 81
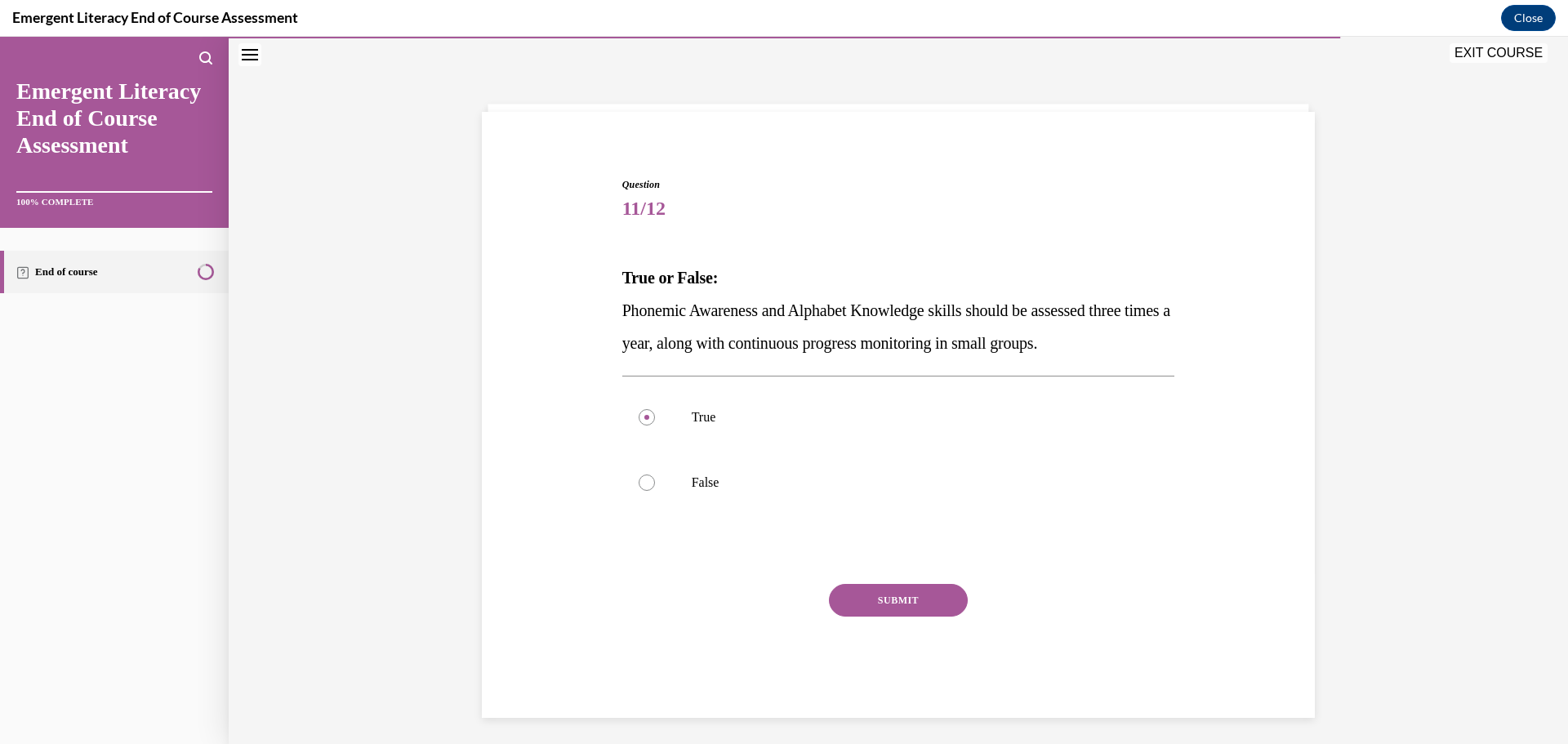
click at [891, 599] on button "SUBMIT" at bounding box center [899, 600] width 139 height 33
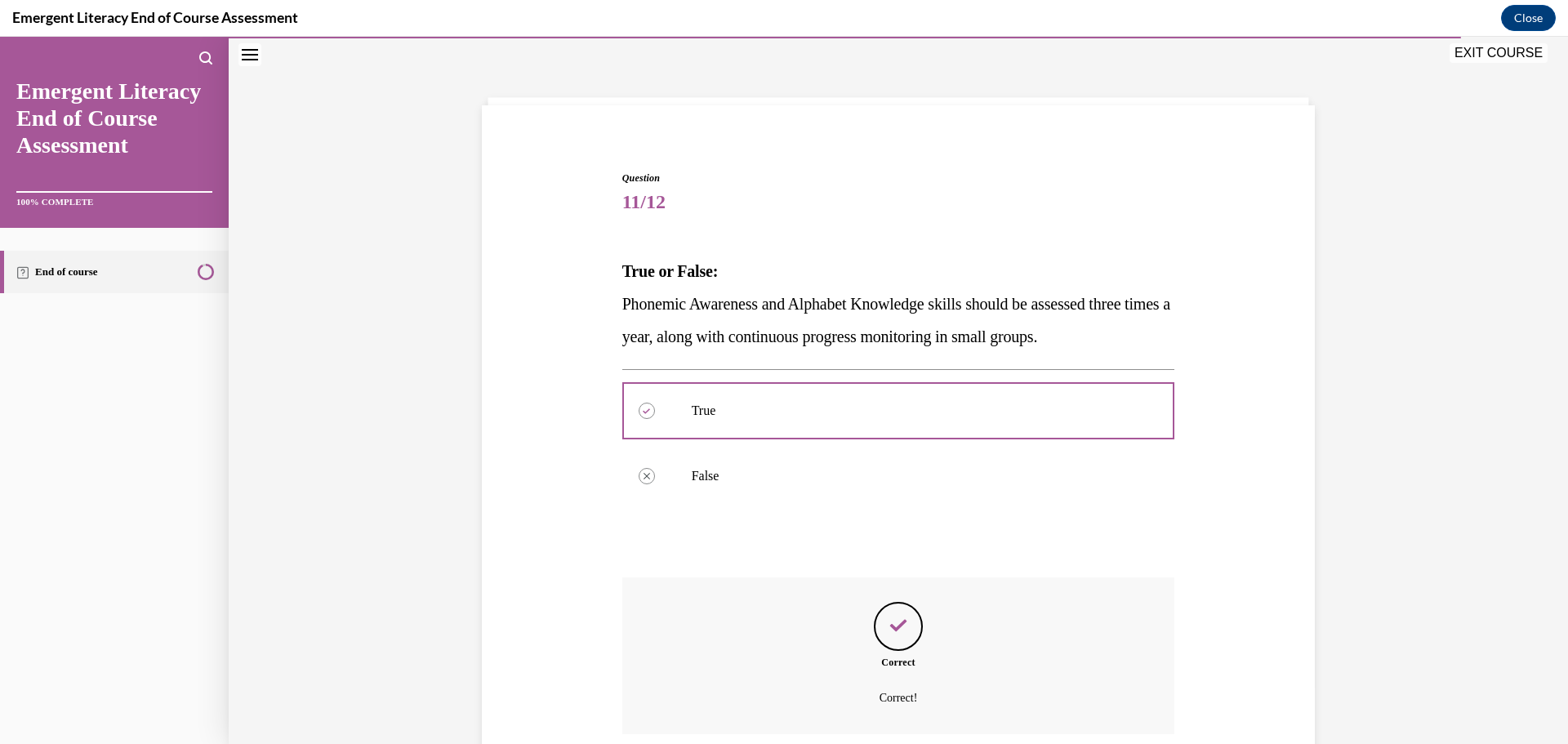
scroll to position [188, 0]
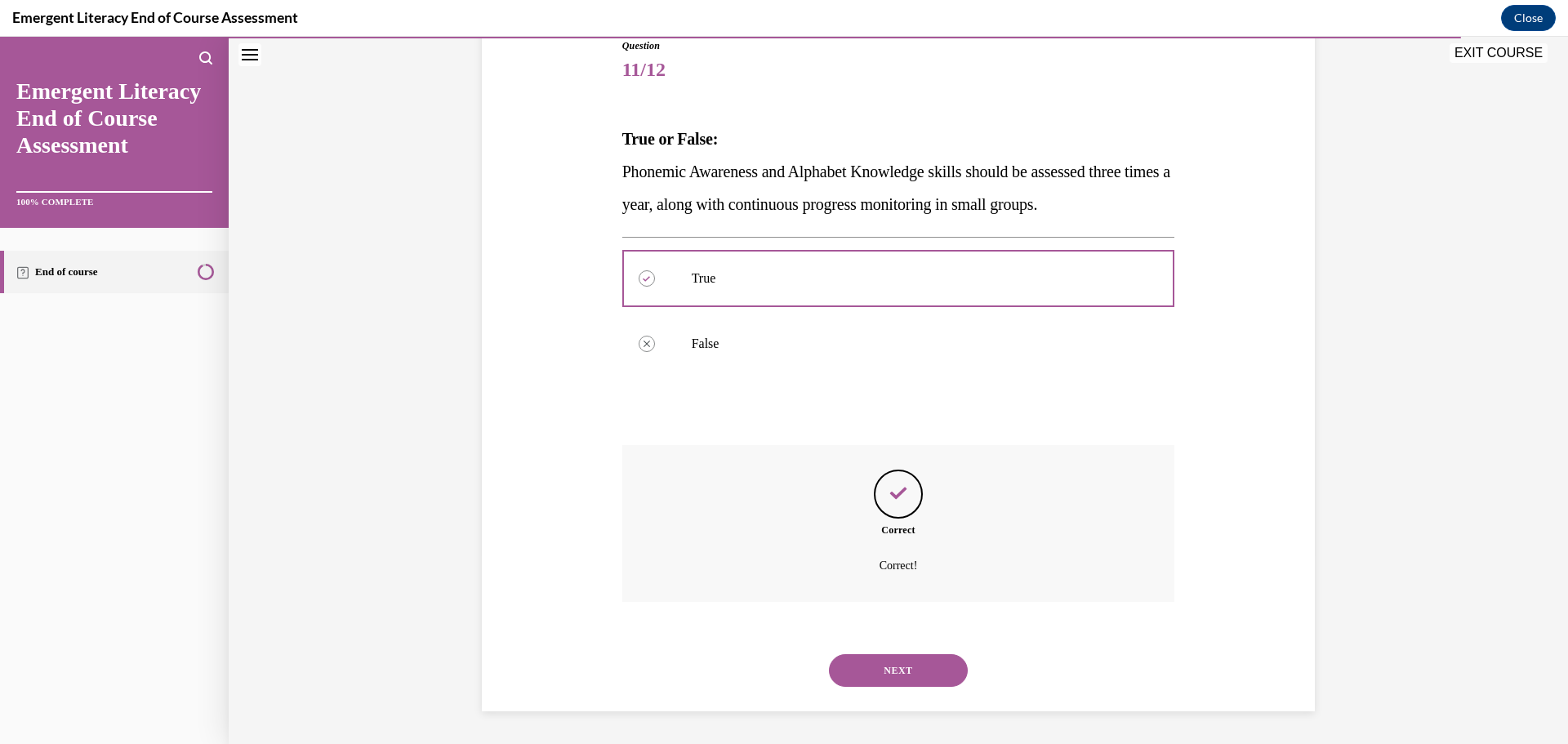
click at [901, 660] on button "NEXT" at bounding box center [899, 670] width 139 height 33
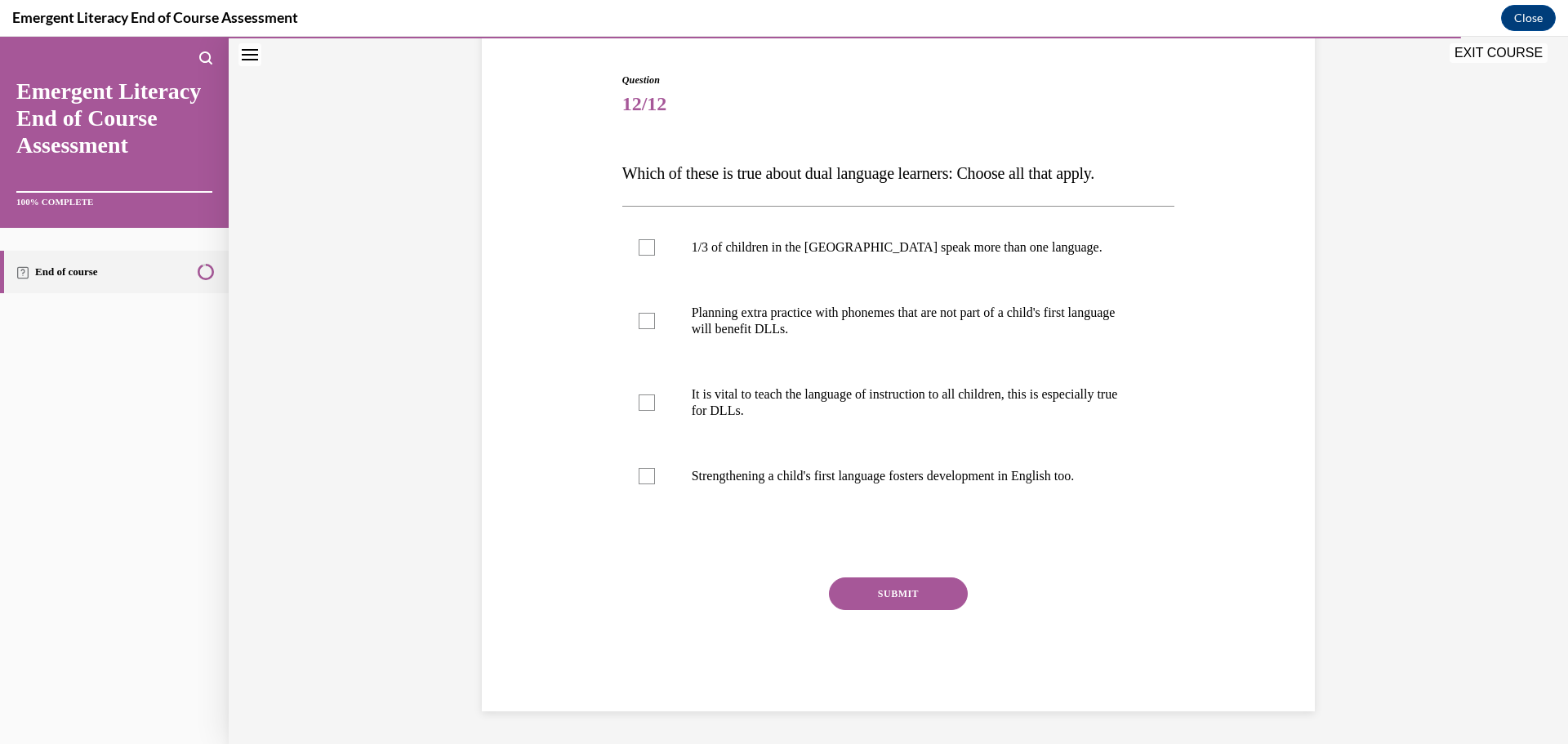
scroll to position [50, 0]
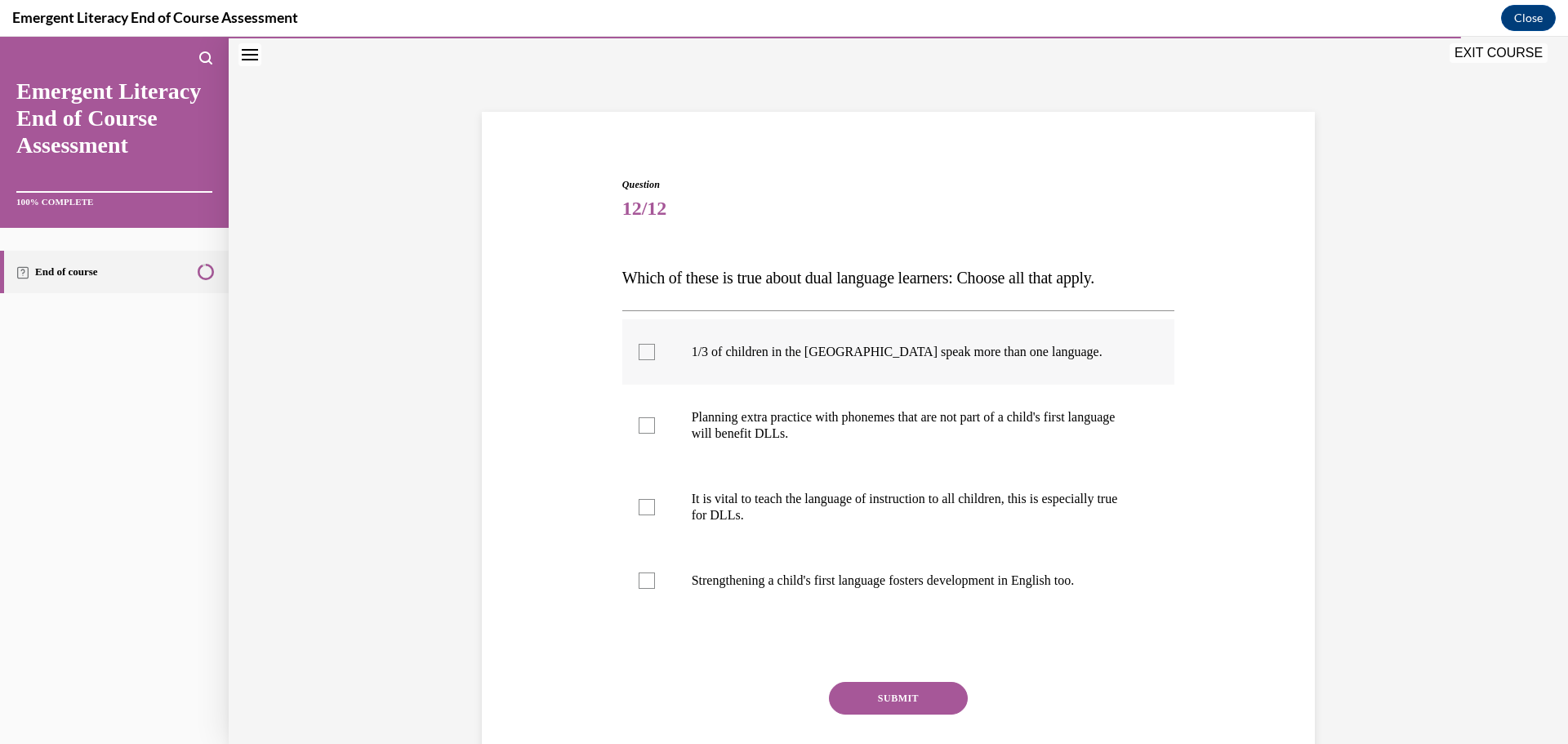
click at [629, 348] on label "1/3 of children in the US speak more than one language." at bounding box center [898, 352] width 552 height 65
click at [639, 348] on input "1/3 of children in the US speak more than one language." at bounding box center [647, 352] width 16 height 16
checkbox input "true"
click at [633, 415] on label "Planning extra practice with phonemes that are not part of a child's first lang…" at bounding box center [898, 426] width 552 height 81
click at [639, 418] on input "Planning extra practice with phonemes that are not part of a child's first lang…" at bounding box center [647, 426] width 16 height 16
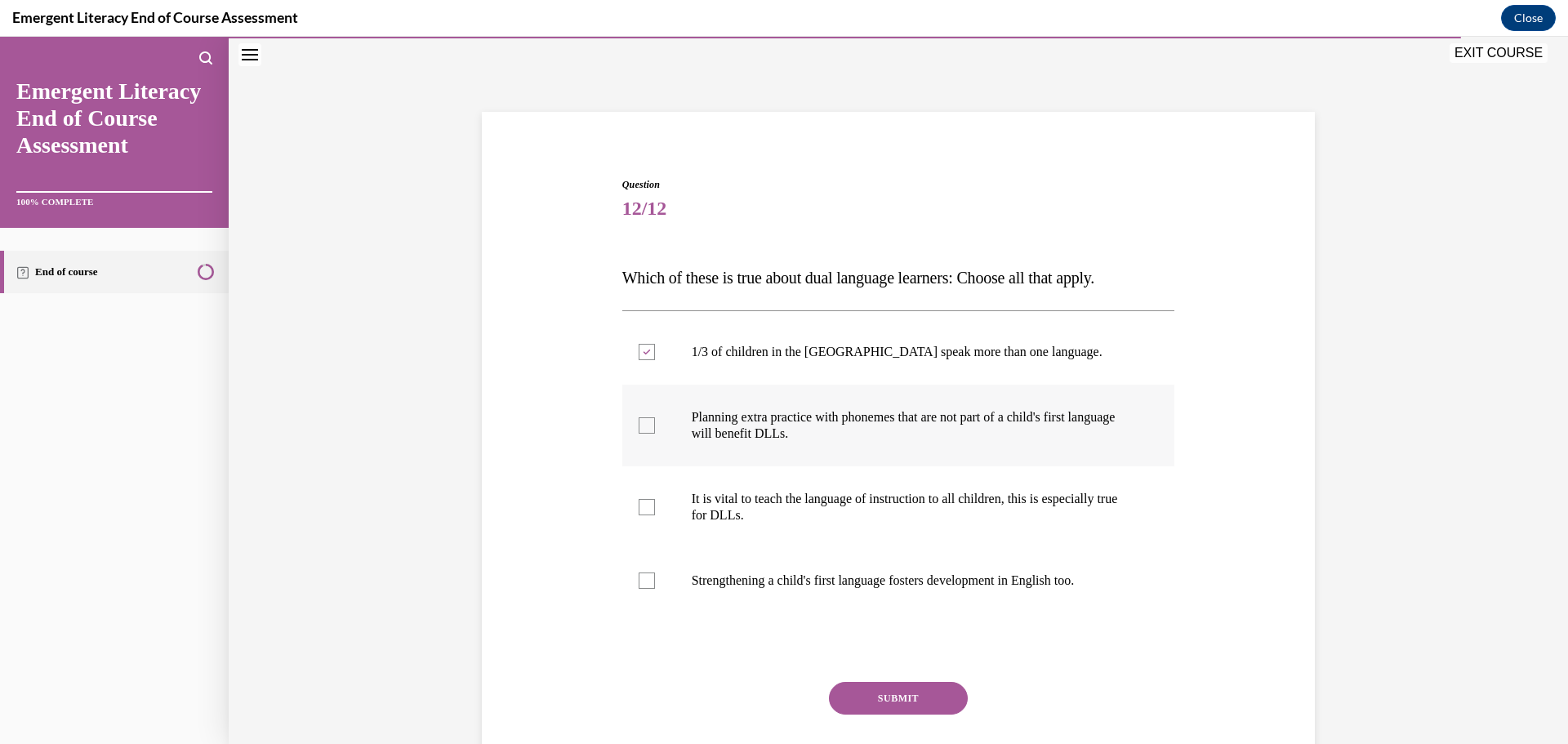
checkbox input "true"
click at [644, 502] on div at bounding box center [647, 507] width 16 height 16
click at [644, 502] on input "It is vital to teach the language of instruction to all children, this is espec…" at bounding box center [647, 507] width 16 height 16
checkbox input "true"
click at [649, 570] on label "Strengthening a child's first language fosters development in English too." at bounding box center [898, 580] width 552 height 65
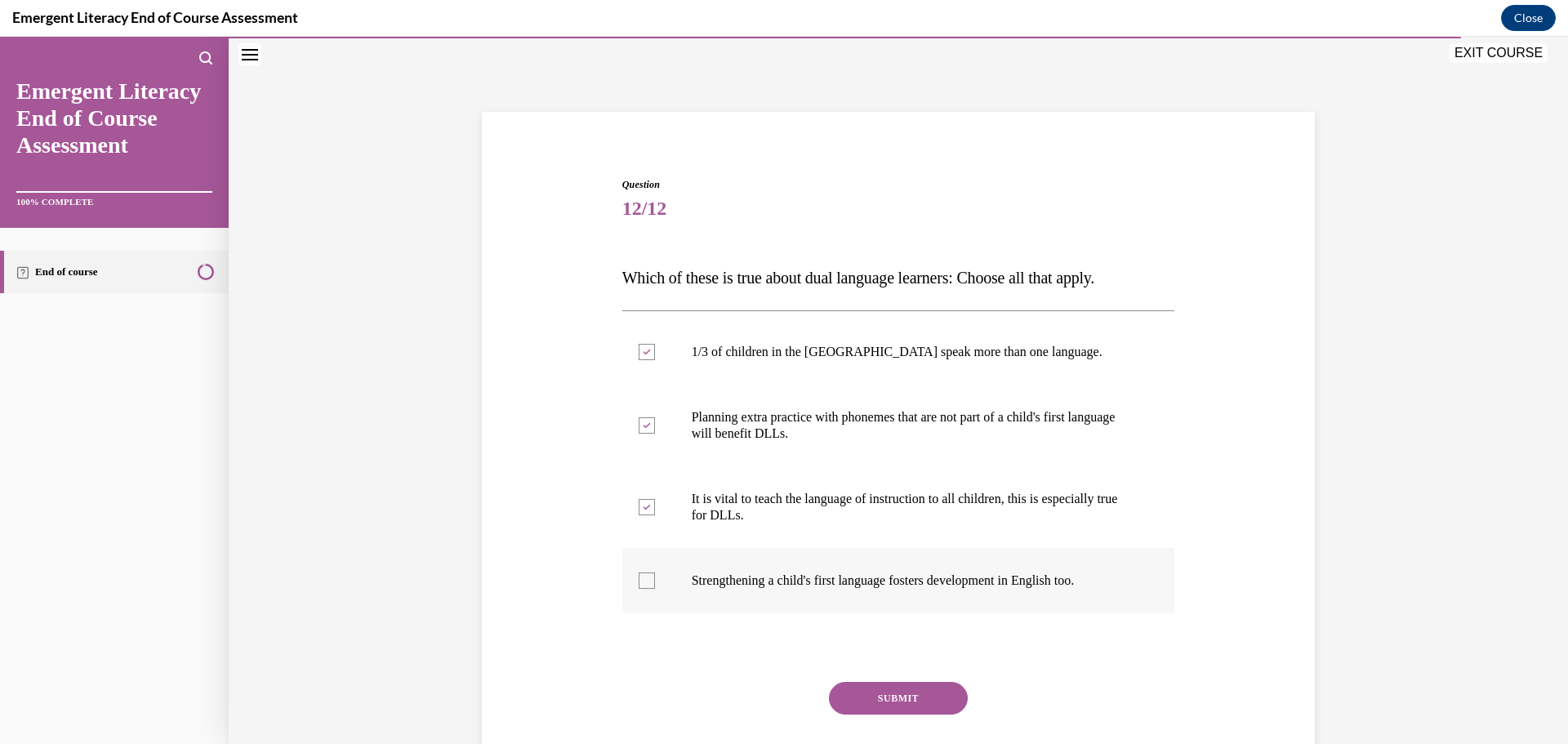
click at [649, 572] on input "Strengthening a child's first language fosters development in English too." at bounding box center [647, 580] width 16 height 16
checkbox input "true"
click at [869, 690] on button "SUBMIT" at bounding box center [899, 697] width 139 height 33
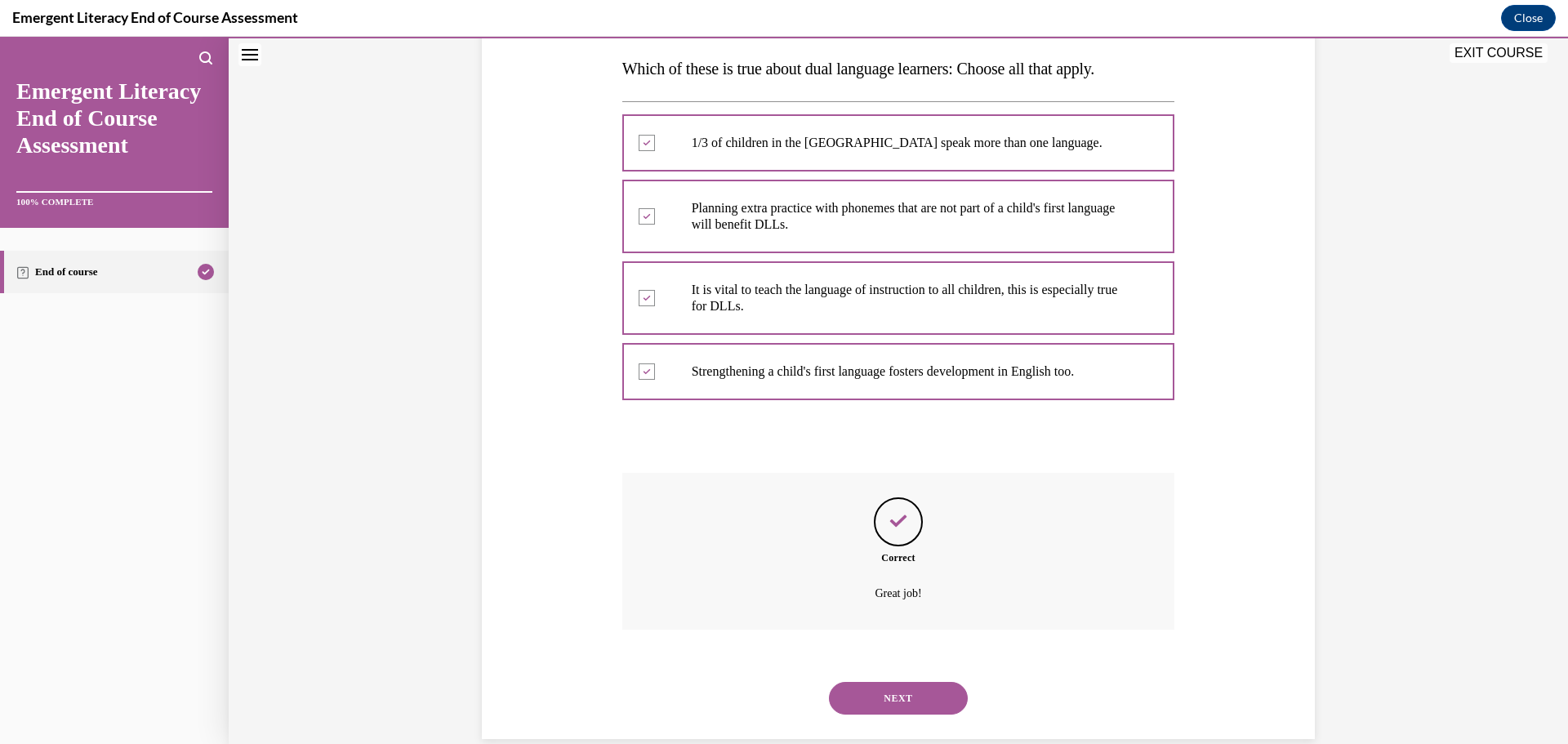
scroll to position [287, 0]
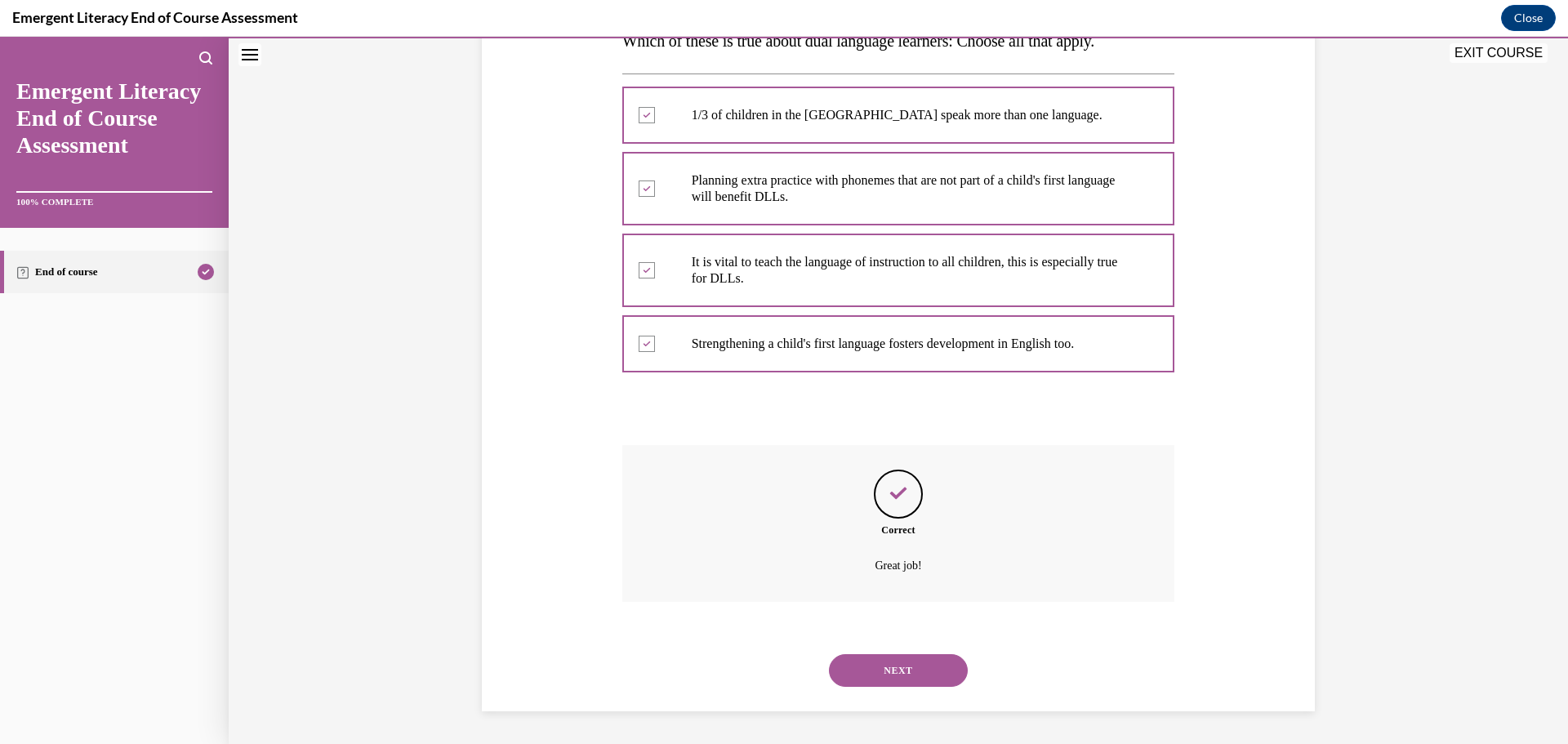
click at [928, 669] on button "NEXT" at bounding box center [899, 670] width 139 height 33
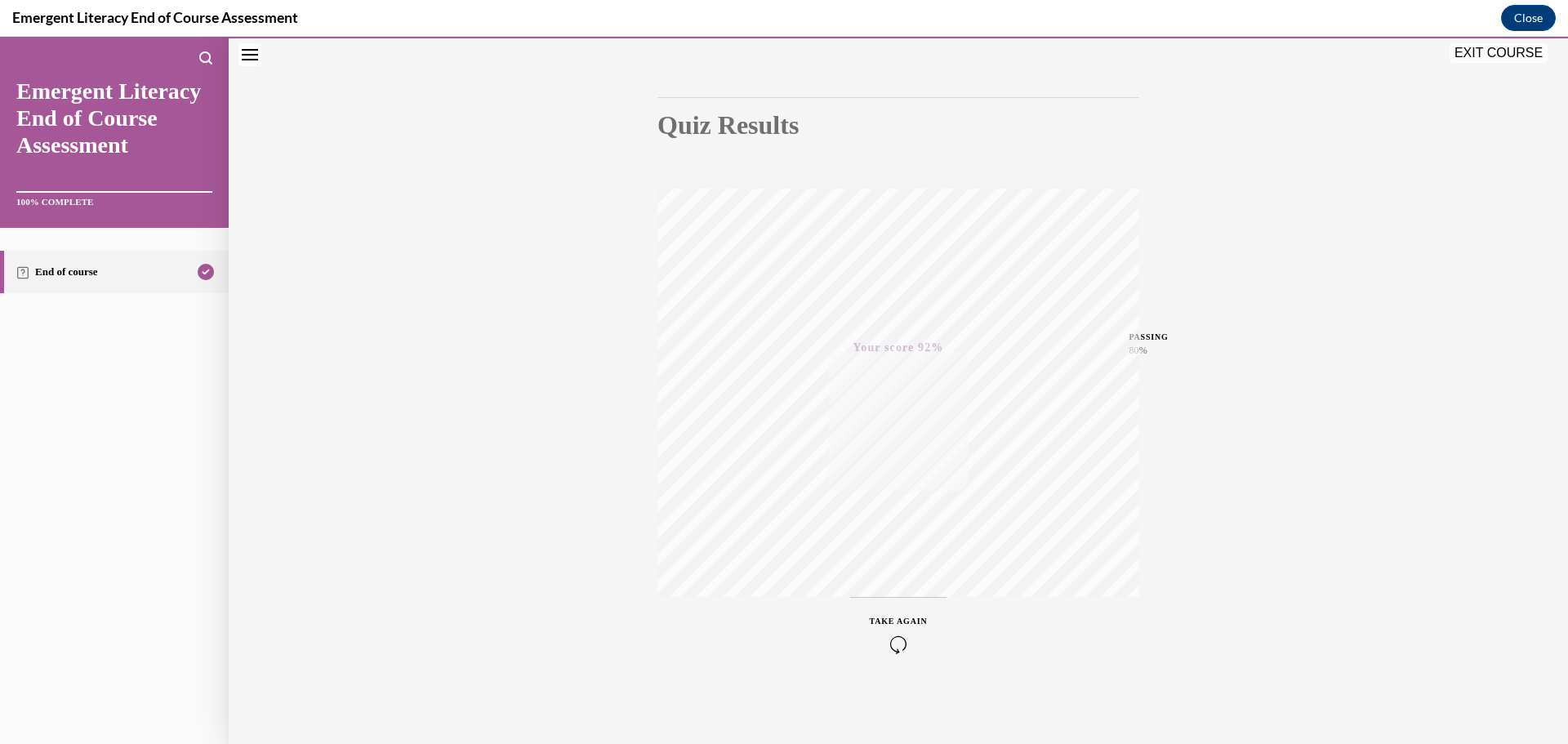
click at [1533, 54] on button "EXIT COURSE" at bounding box center [1498, 54] width 98 height 20
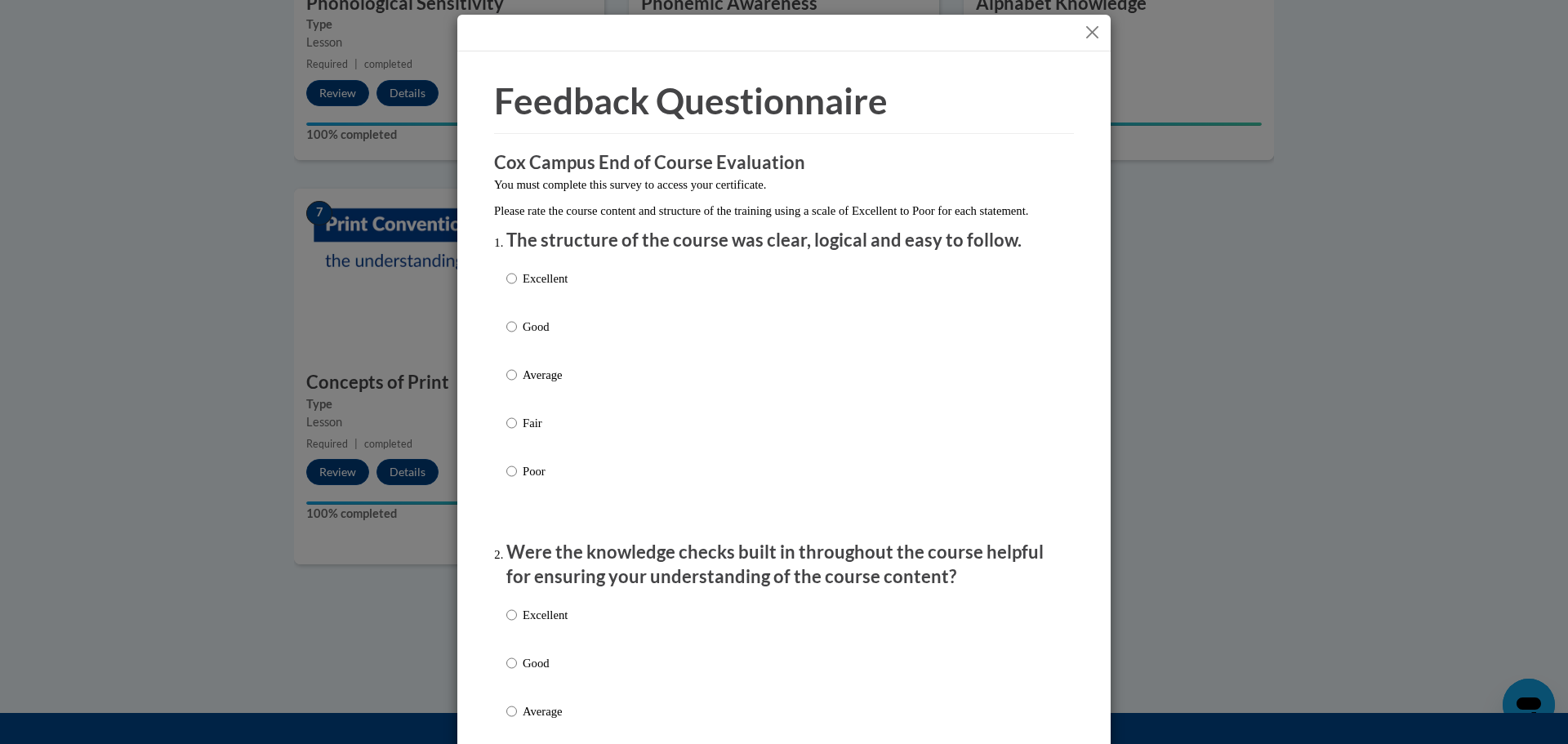
click at [523, 384] on p "Average" at bounding box center [544, 375] width 45 height 18
click at [517, 384] on input "Average" at bounding box center [511, 375] width 11 height 18
radio input "true"
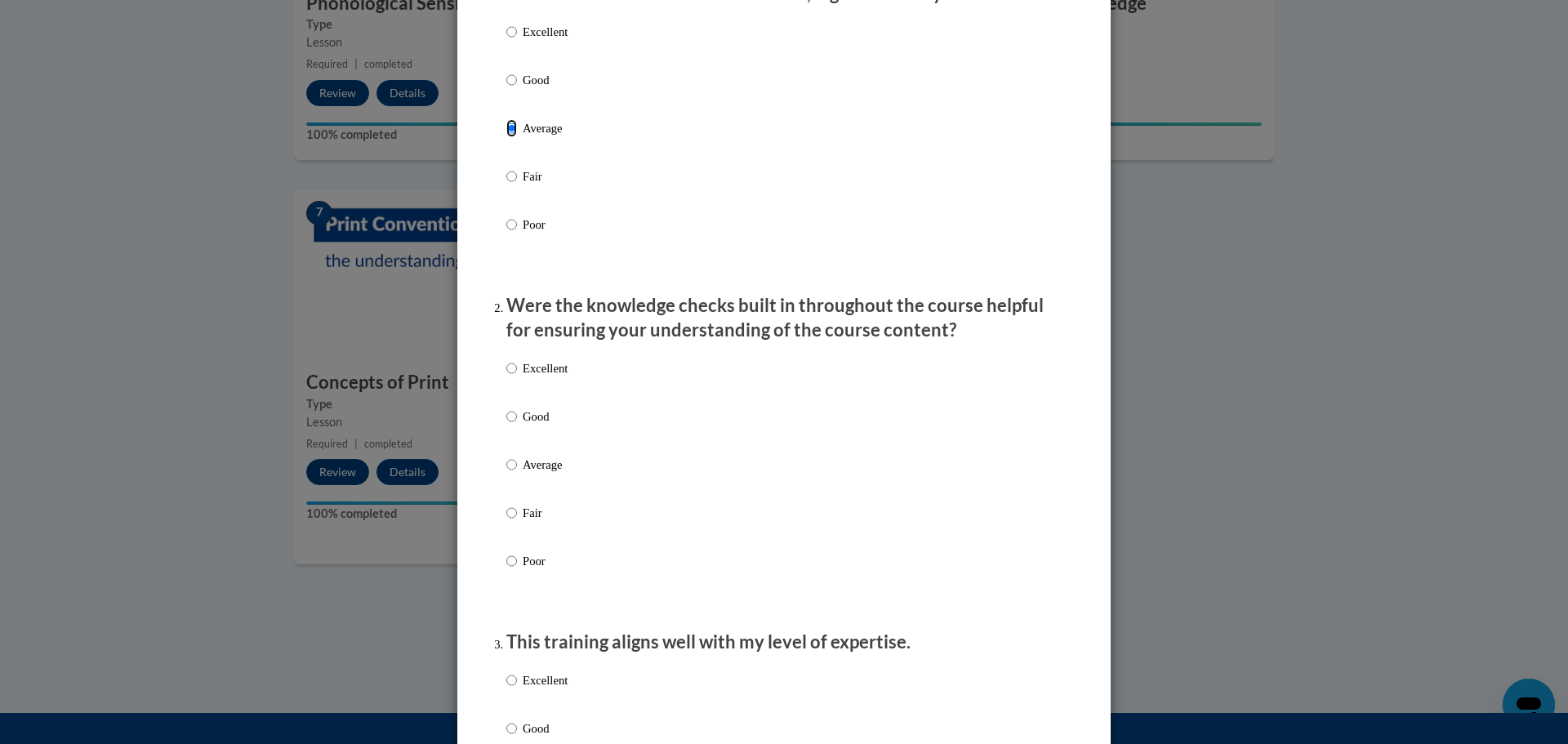
scroll to position [326, 0]
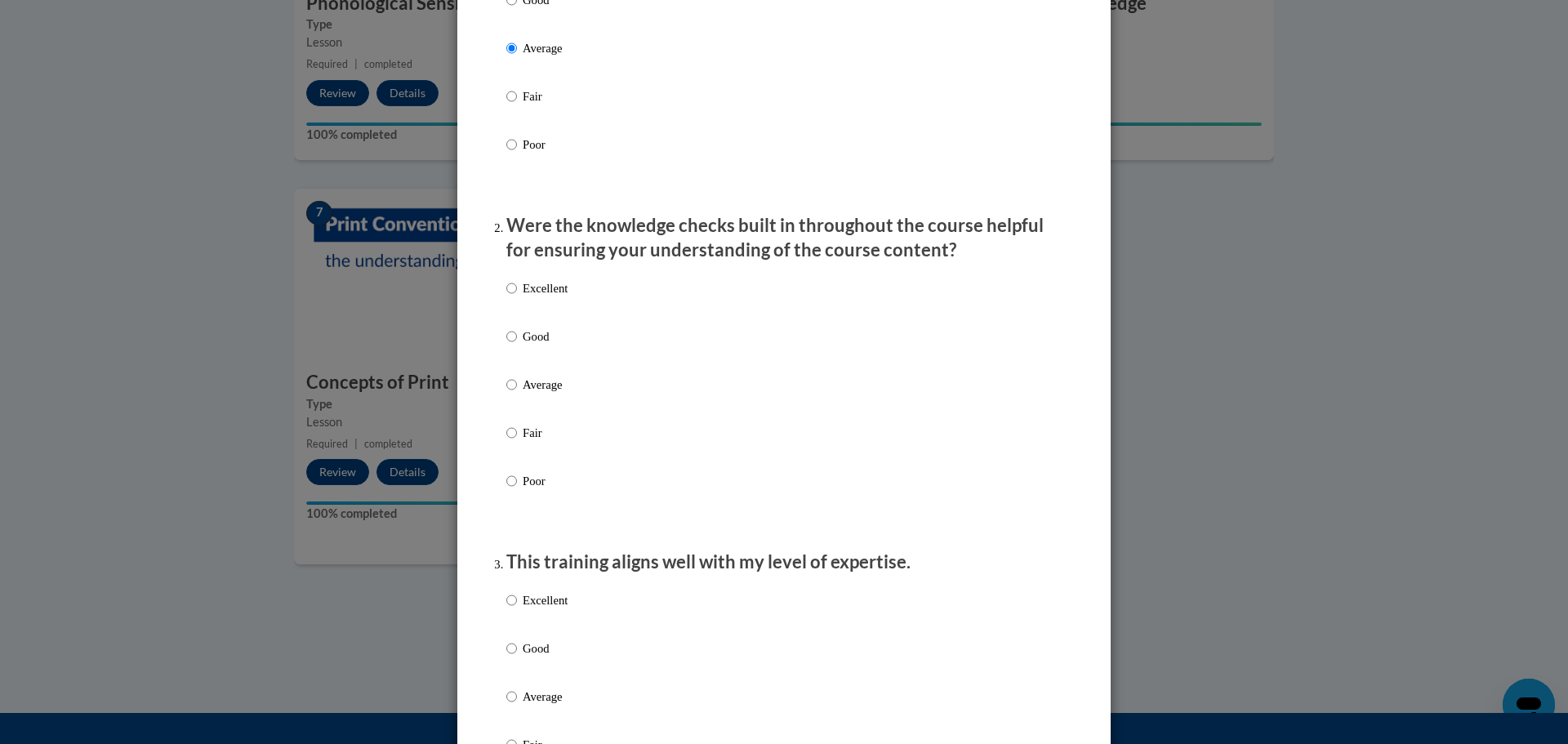
click at [511, 408] on label "Average" at bounding box center [537, 398] width 61 height 44
click at [511, 394] on input "Average" at bounding box center [511, 385] width 11 height 18
radio input "true"
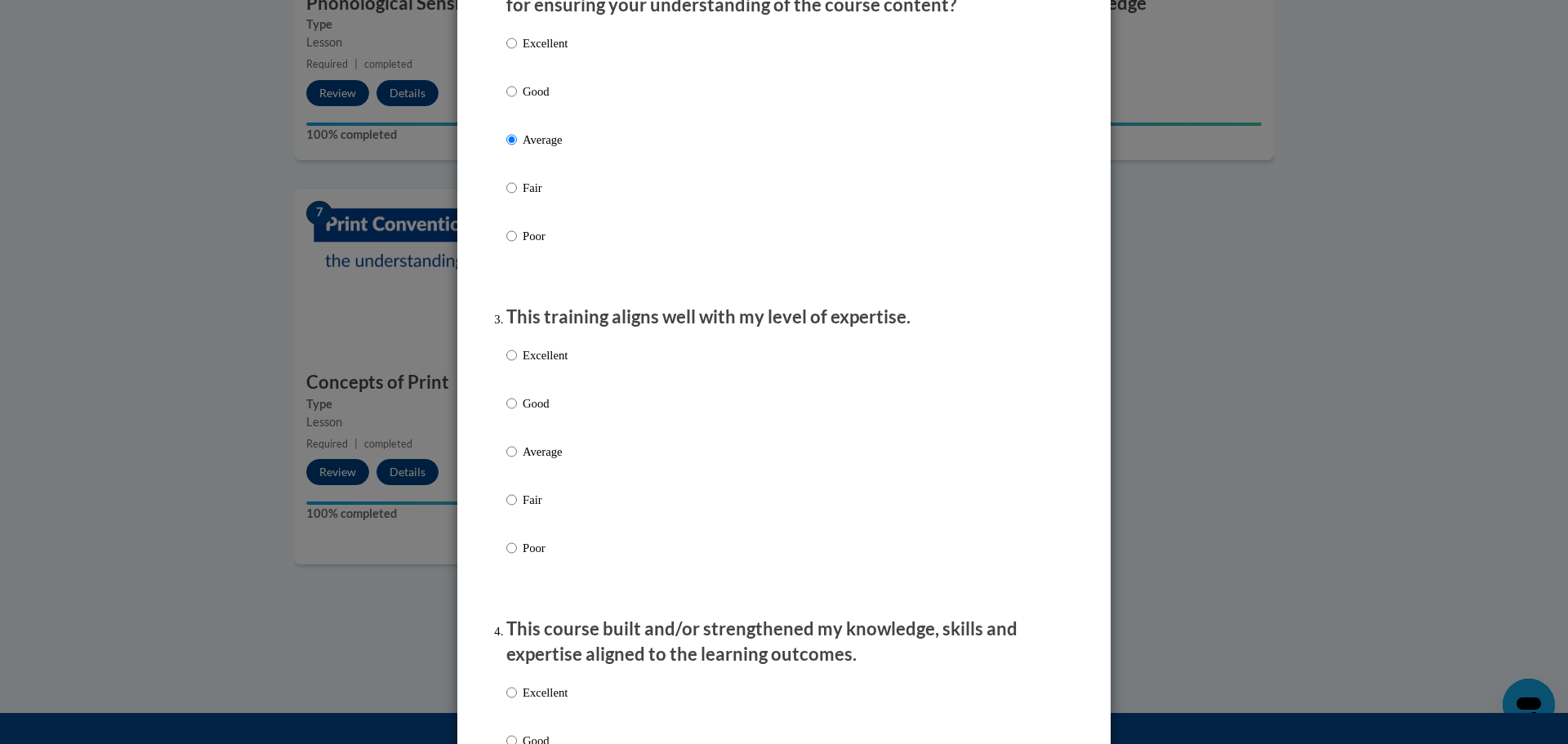
click at [523, 460] on p "Average" at bounding box center [544, 451] width 45 height 18
click at [517, 460] on input "Average" at bounding box center [511, 451] width 11 height 18
radio input "true"
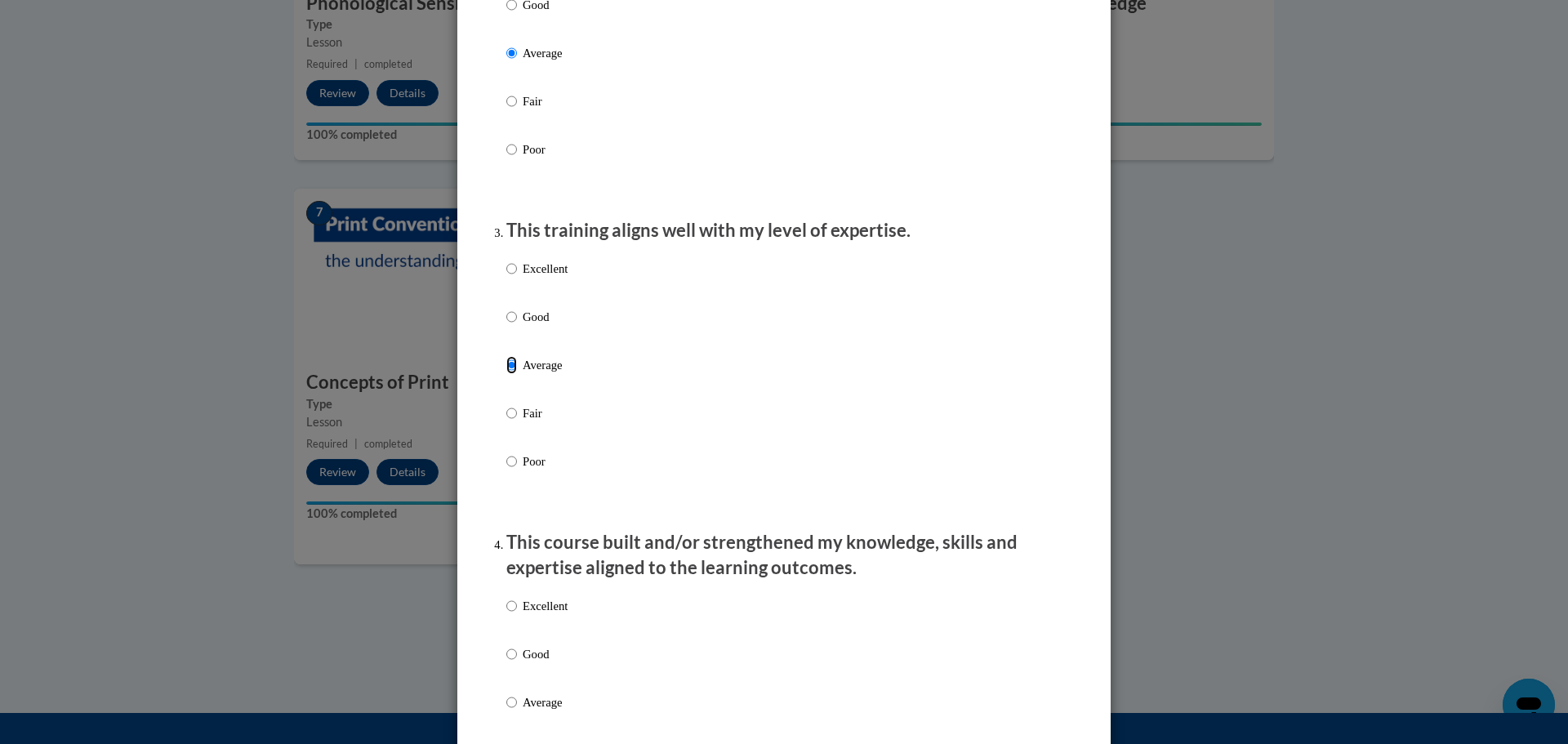
scroll to position [899, 0]
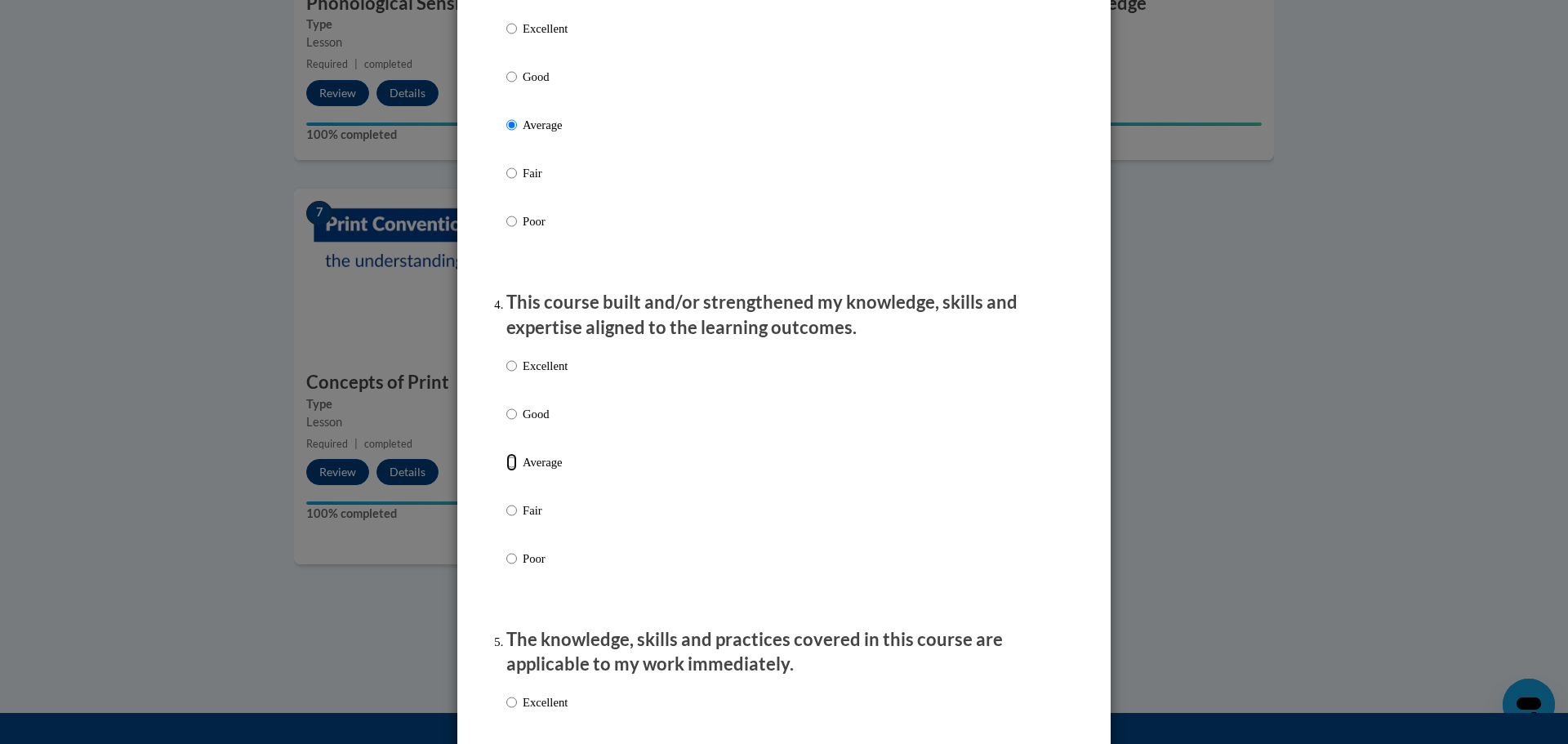
click at [507, 471] on input "Average" at bounding box center [511, 462] width 11 height 18
radio input "true"
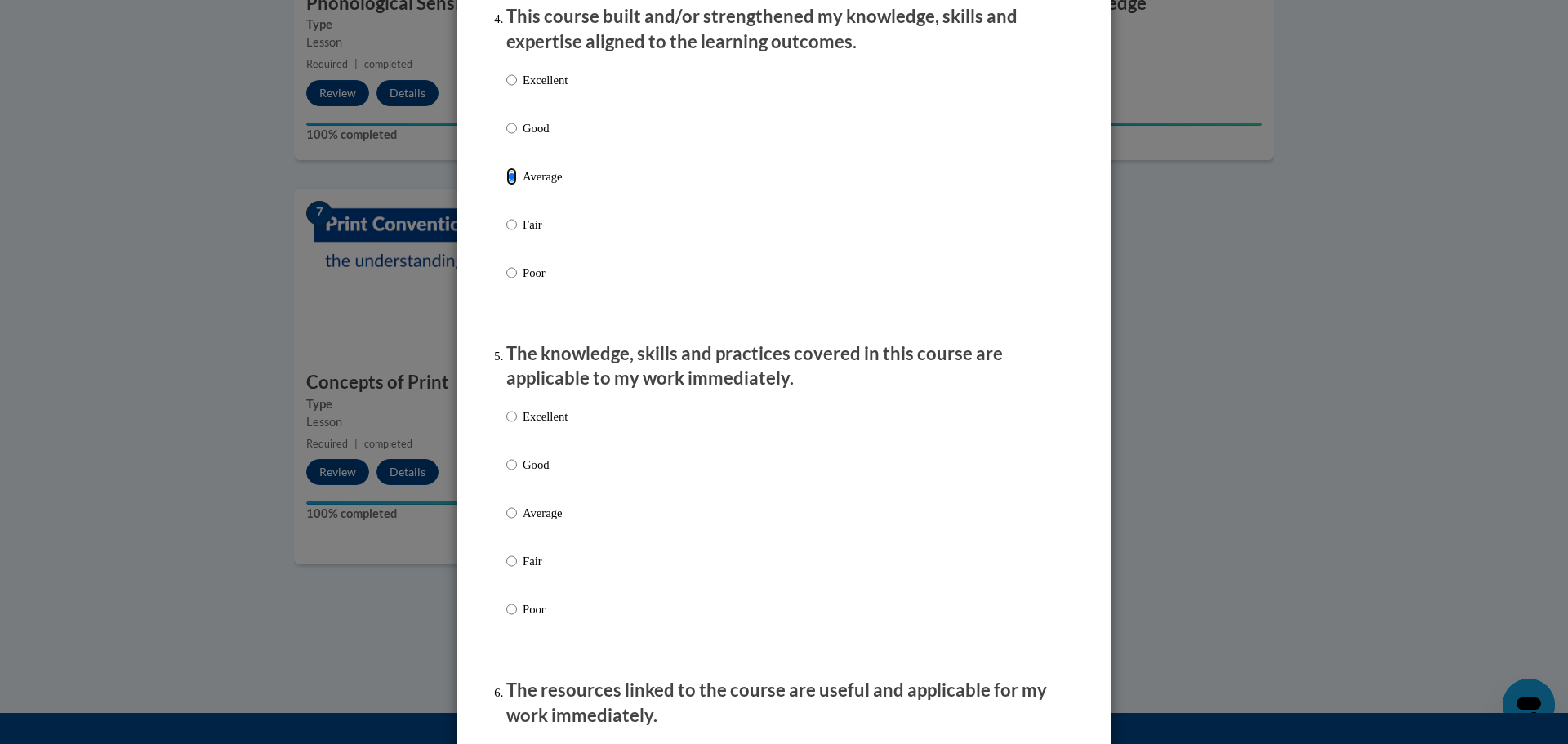
scroll to position [1225, 0]
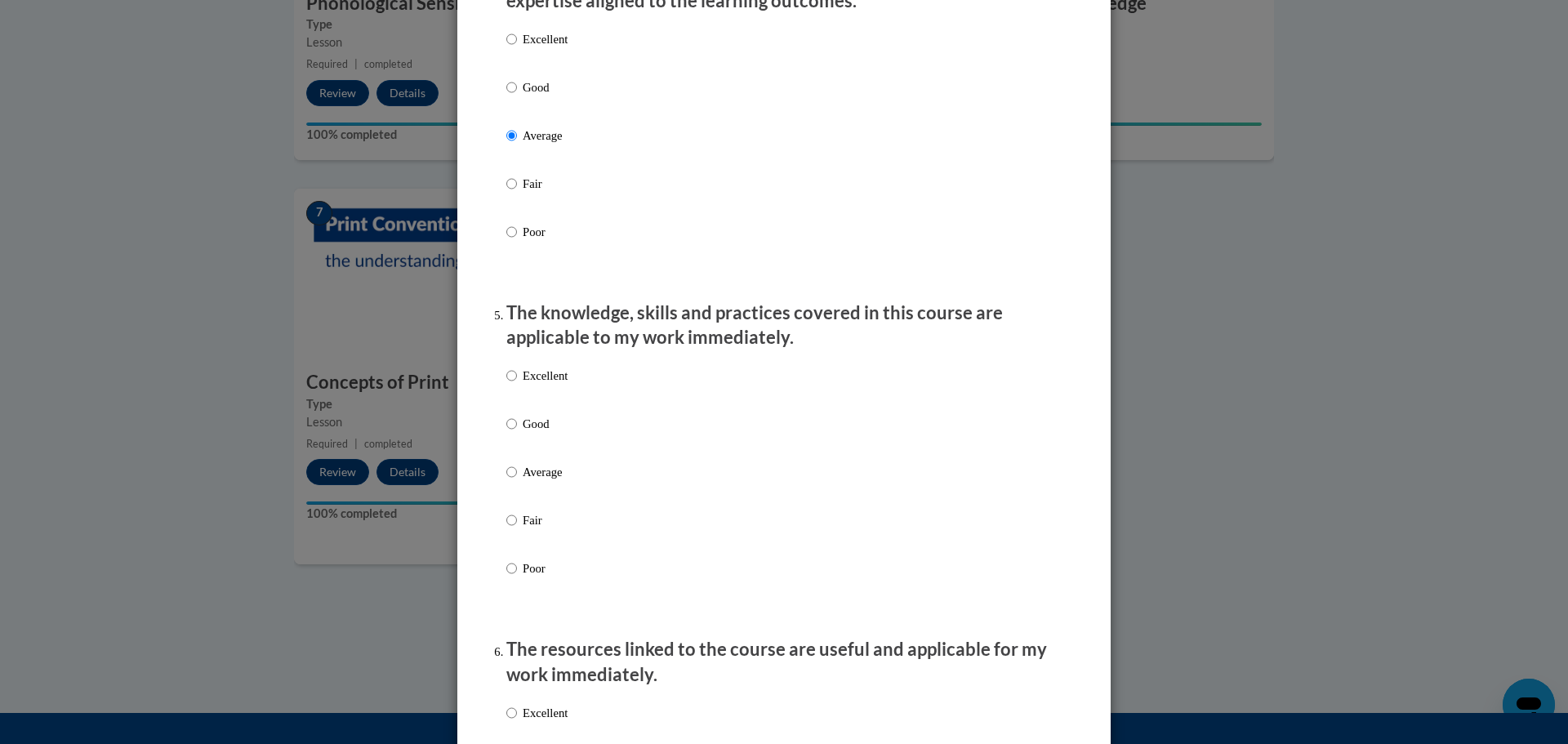
click at [510, 497] on label "Average" at bounding box center [537, 485] width 61 height 44
click at [510, 481] on input "Average" at bounding box center [511, 472] width 11 height 18
radio input "true"
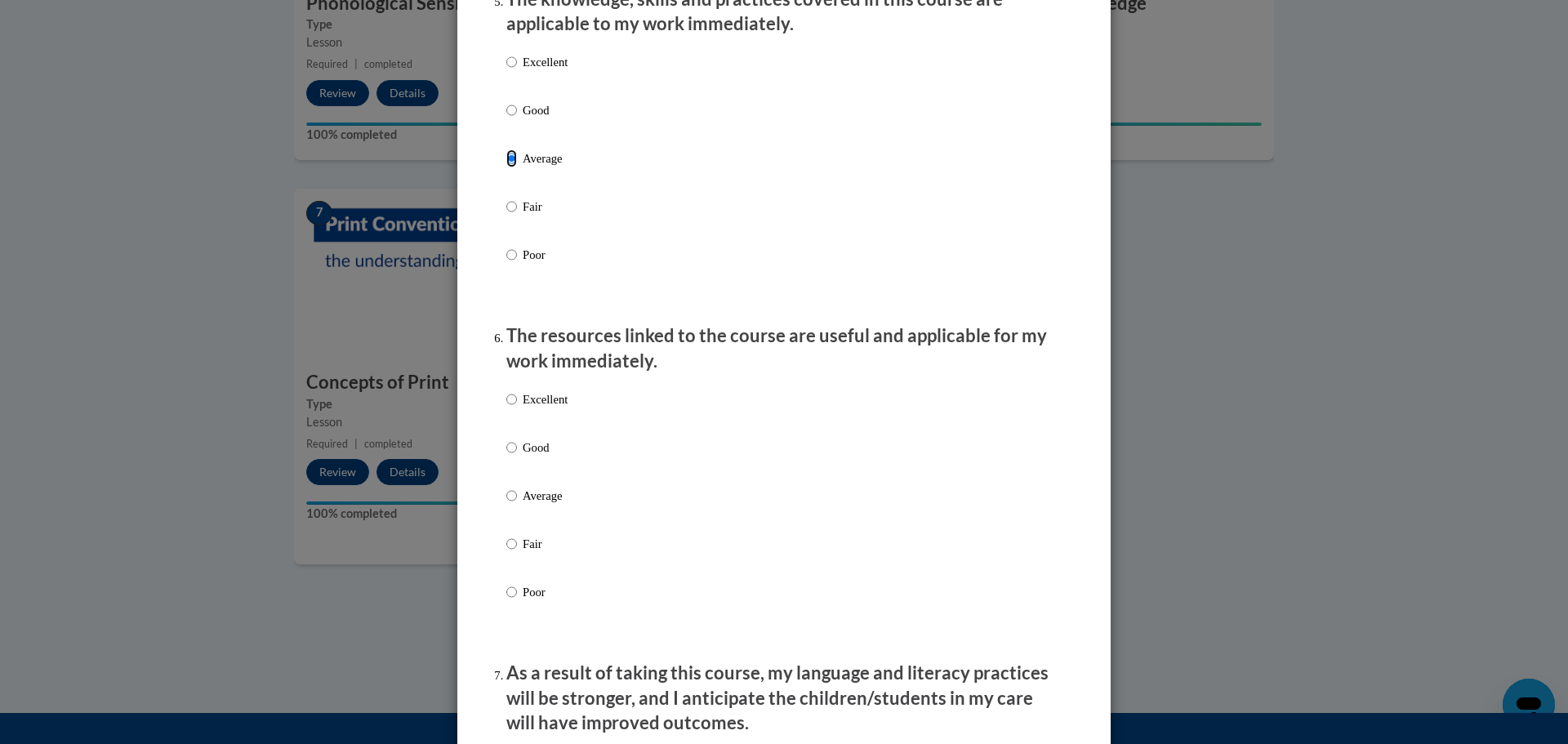
scroll to position [1551, 0]
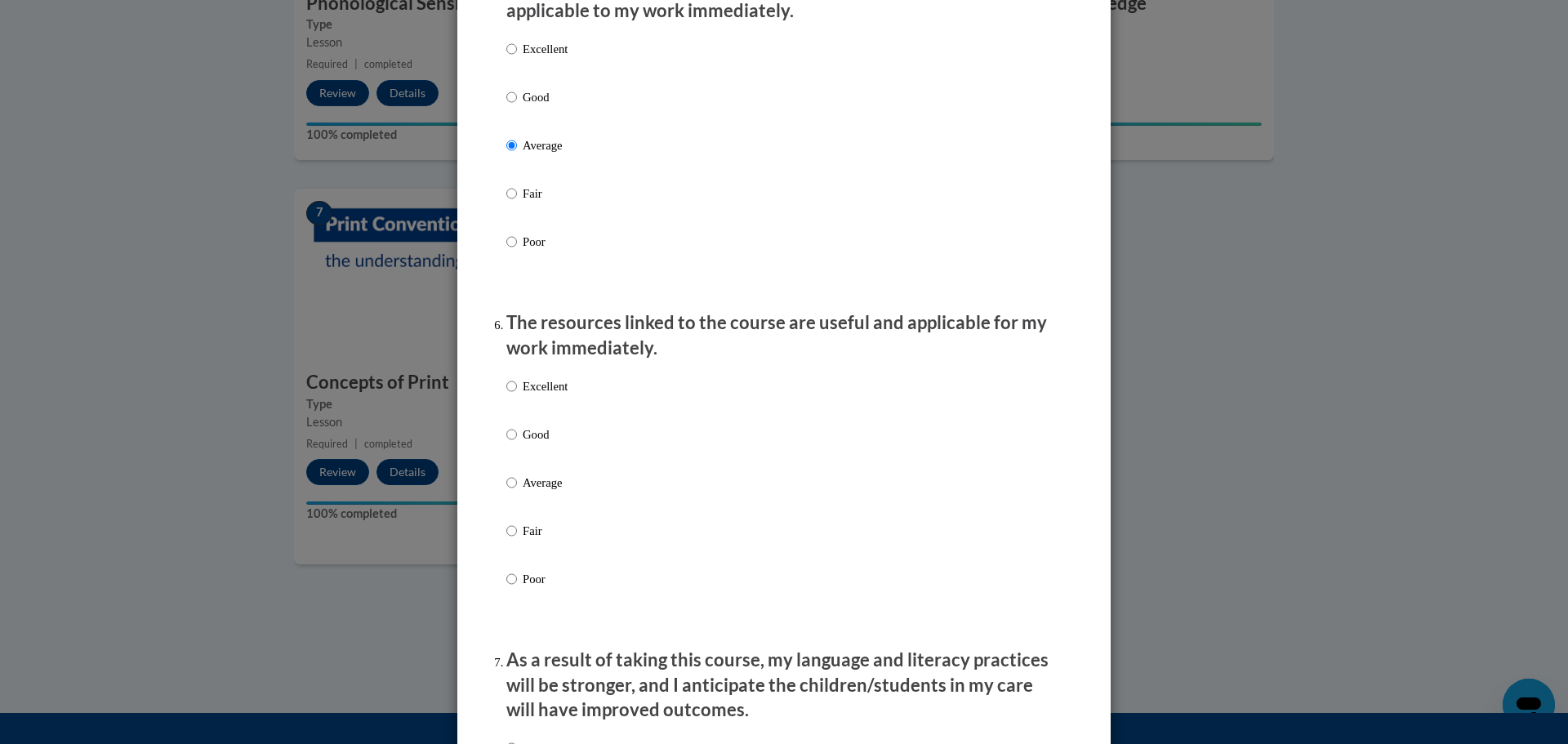
click at [510, 497] on label "Average" at bounding box center [537, 495] width 61 height 44
click at [510, 492] on input "Average" at bounding box center [511, 482] width 11 height 18
radio input "true"
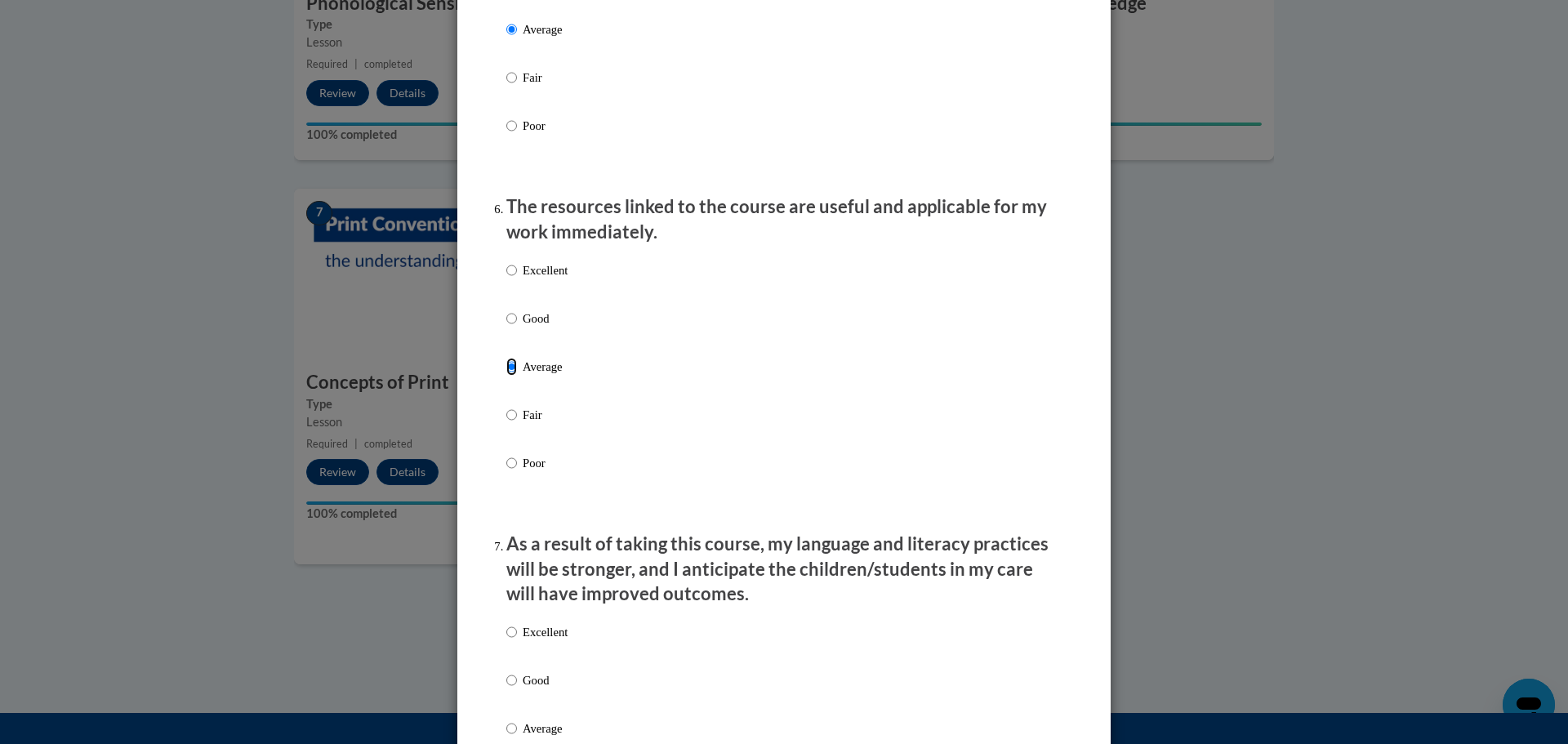
scroll to position [1878, 0]
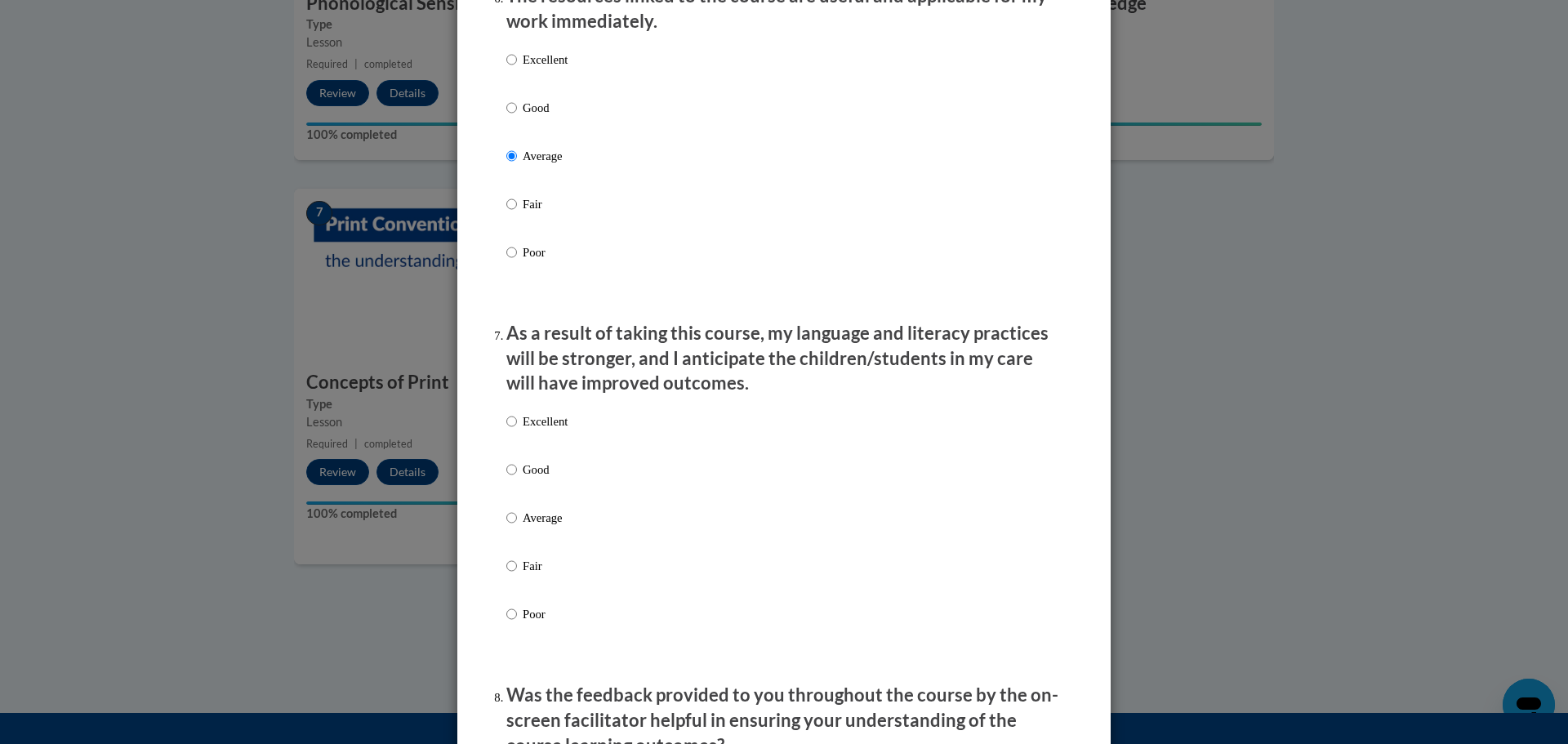
click at [523, 527] on p "Average" at bounding box center [544, 518] width 45 height 18
click at [517, 527] on input "Average" at bounding box center [511, 518] width 11 height 18
radio input "true"
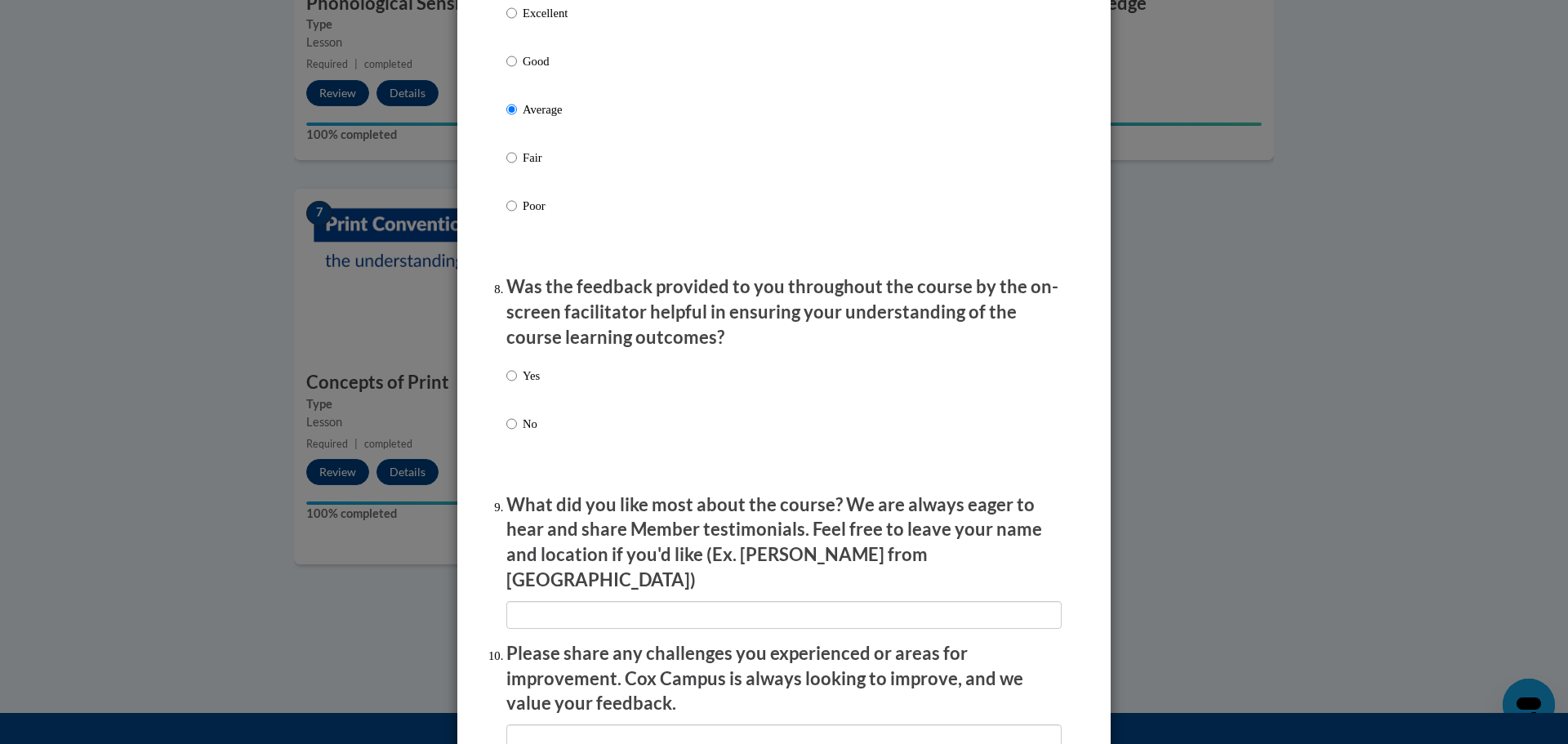
click at [510, 397] on label "Yes" at bounding box center [523, 389] width 34 height 44
click at [510, 385] on input "Yes" at bounding box center [511, 376] width 11 height 18
radio input "true"
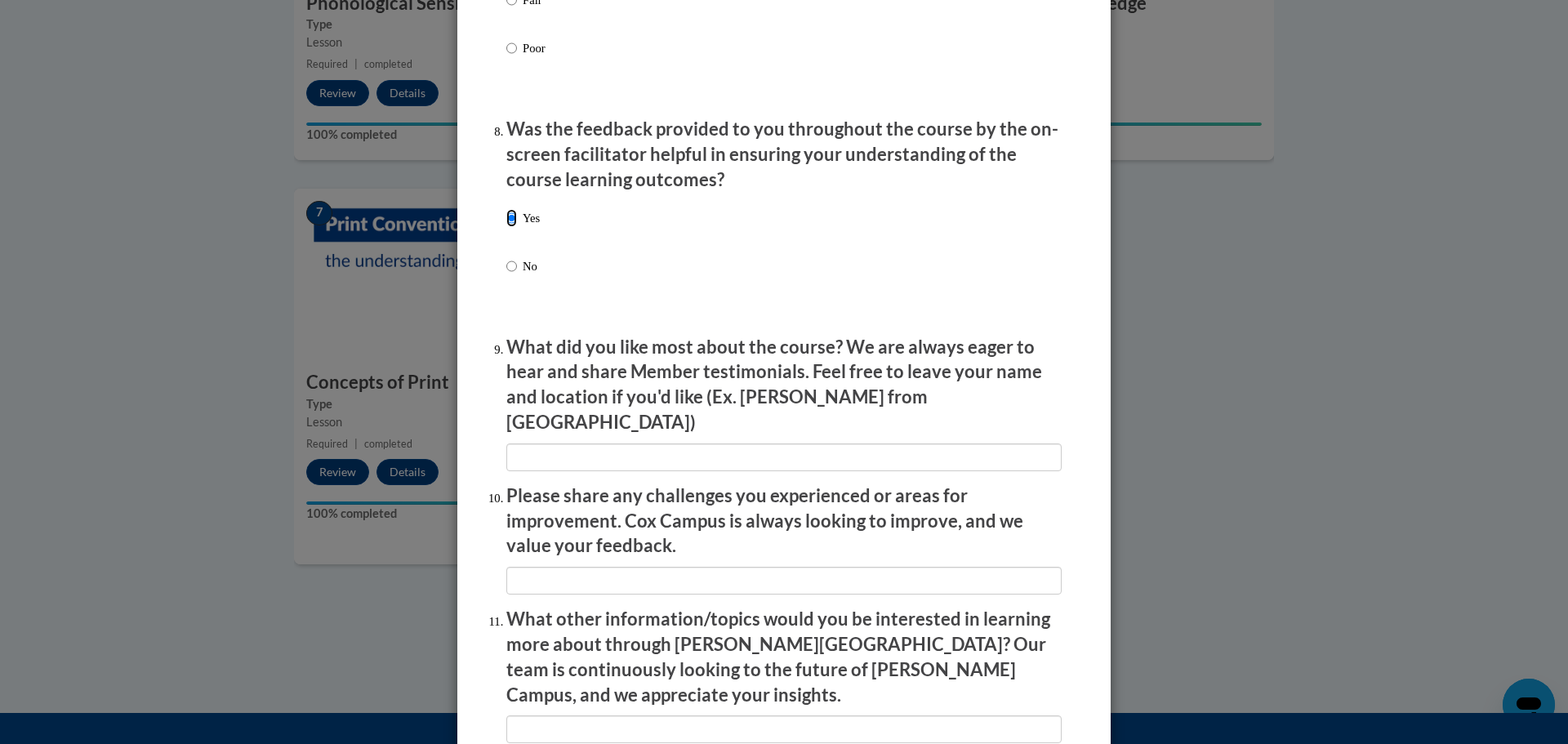
scroll to position [2649, 0]
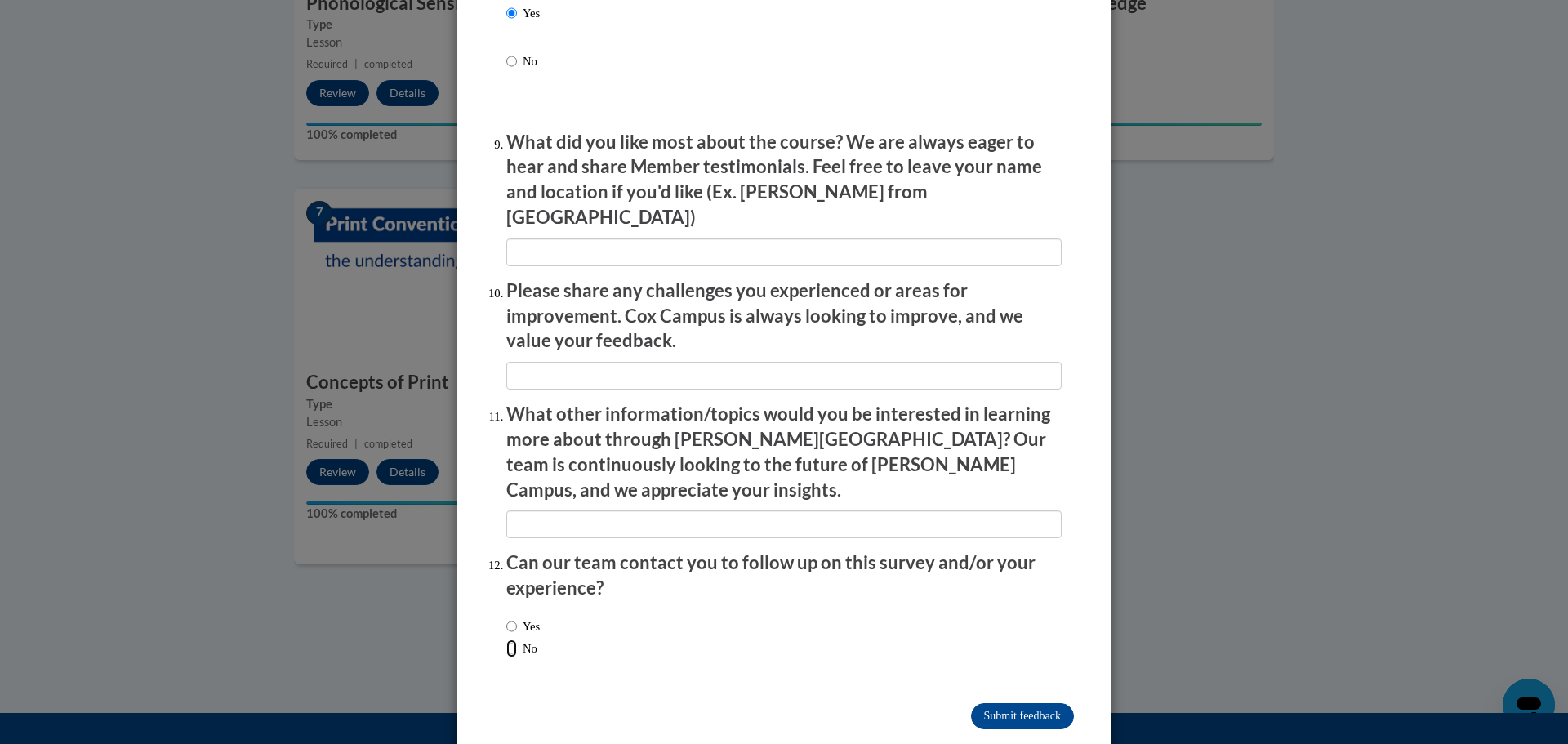
click at [509, 640] on input "No" at bounding box center [511, 649] width 11 height 18
radio input "true"
click at [1029, 703] on input "Submit feedback" at bounding box center [1023, 716] width 103 height 26
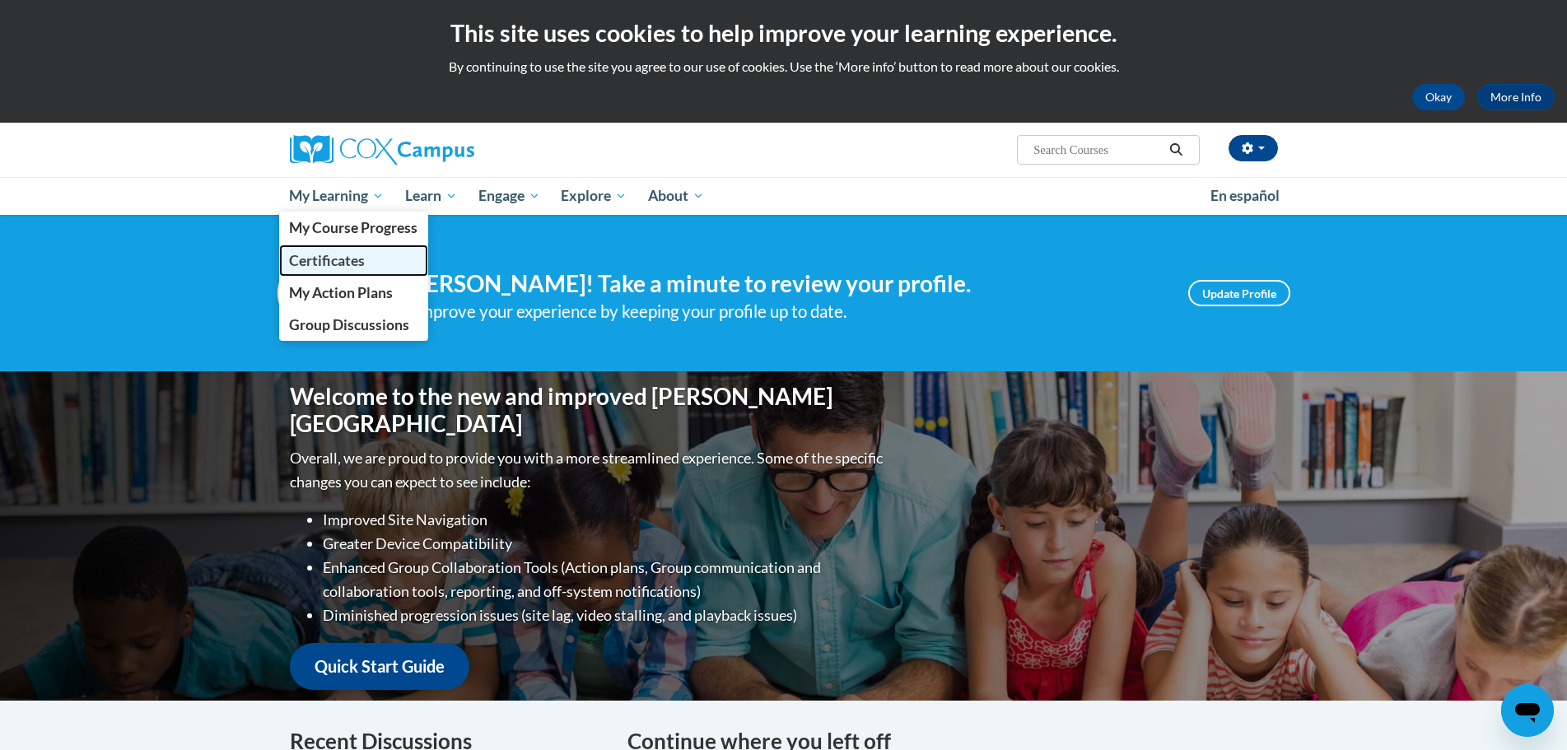
click at [348, 256] on span "Certificates" at bounding box center [327, 260] width 76 height 17
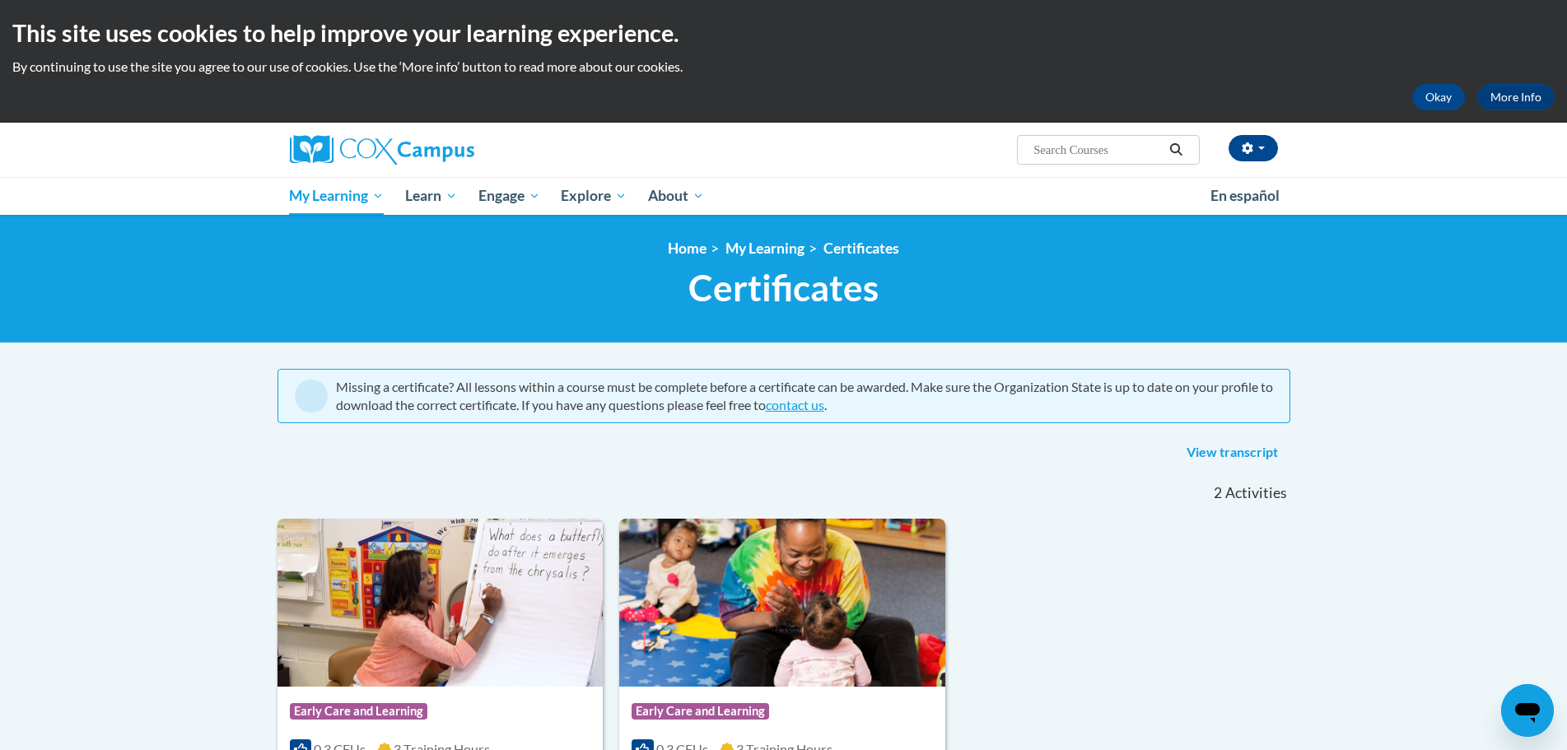
scroll to position [412, 0]
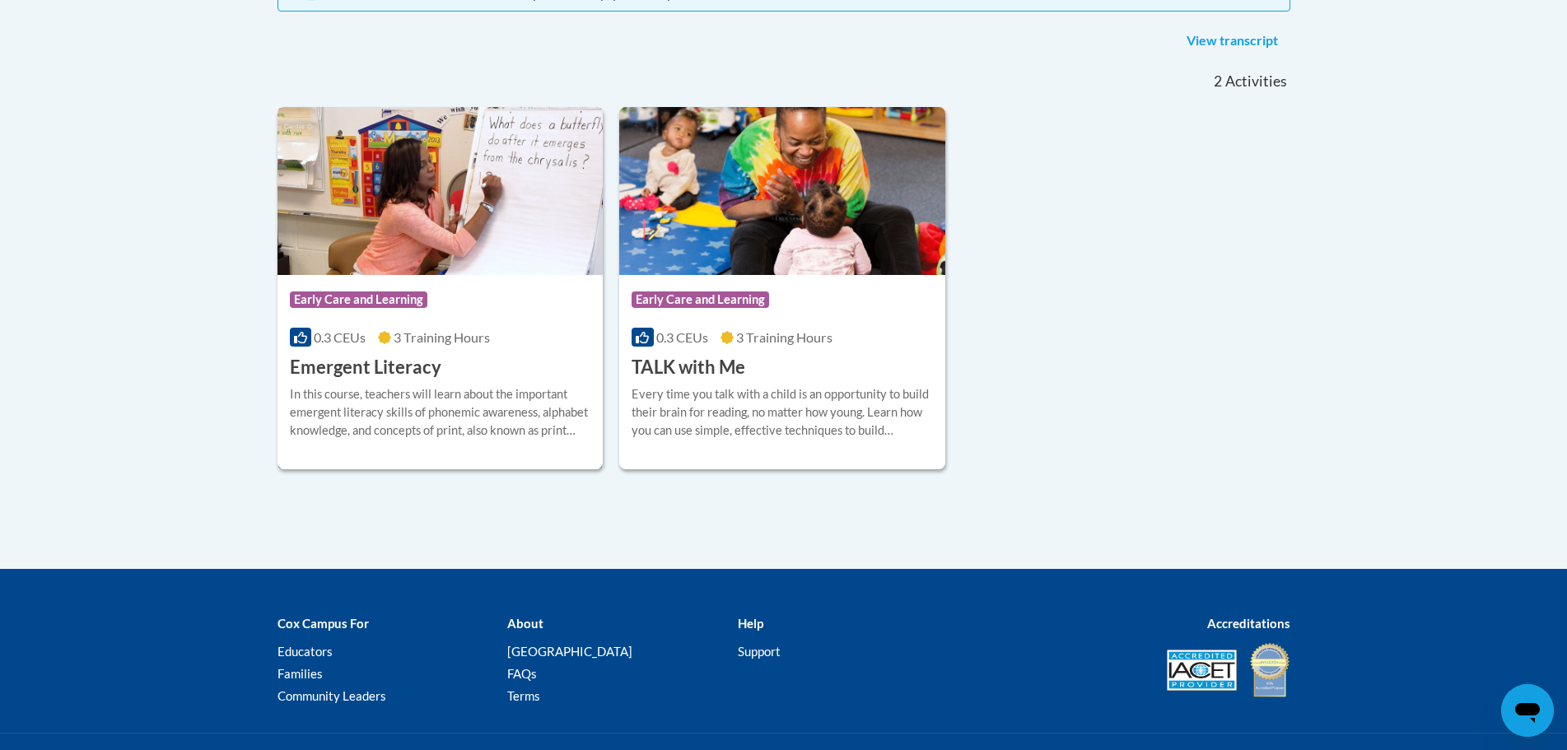
click at [440, 223] on img at bounding box center [440, 191] width 326 height 168
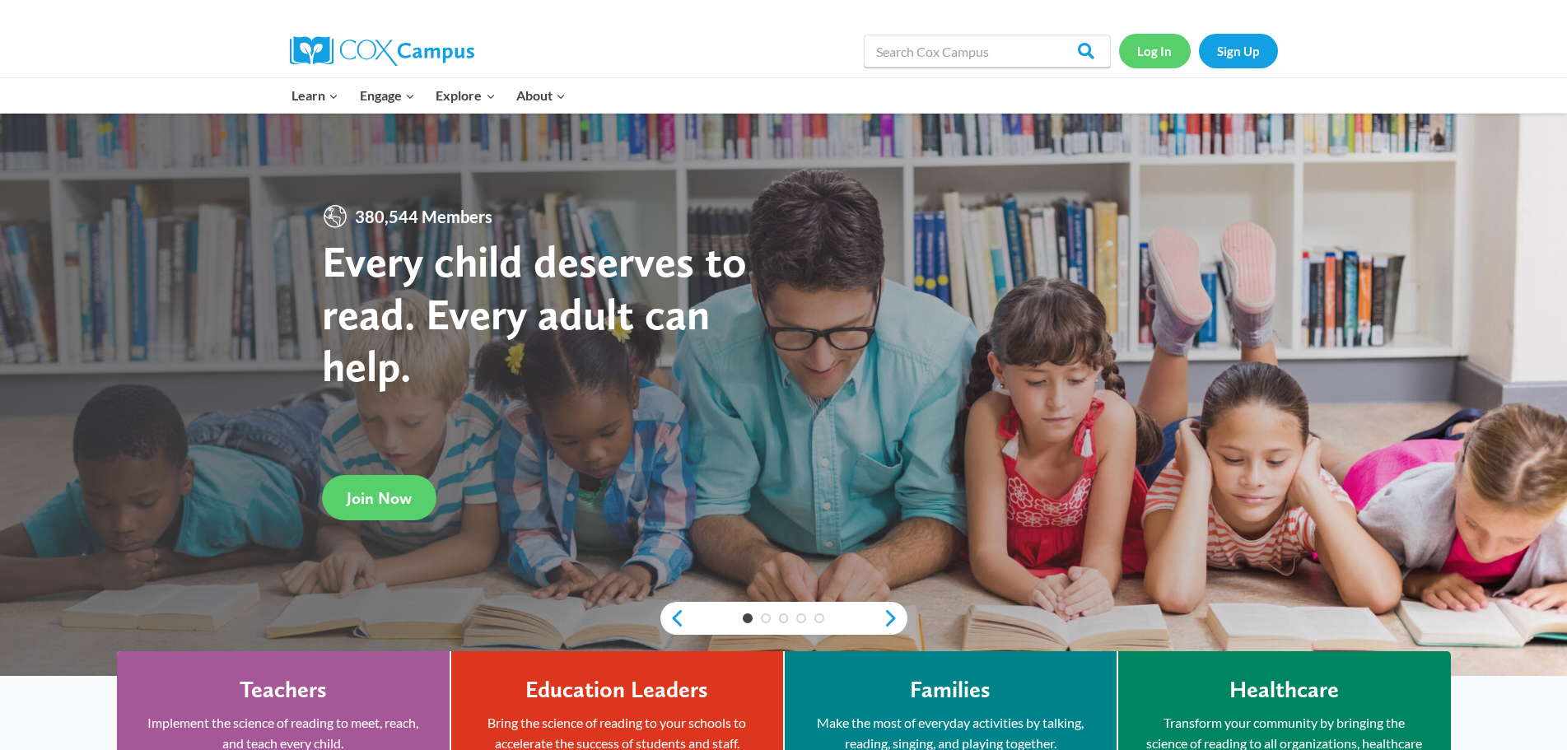
click at [1164, 58] on link "Log In" at bounding box center [1155, 51] width 72 height 34
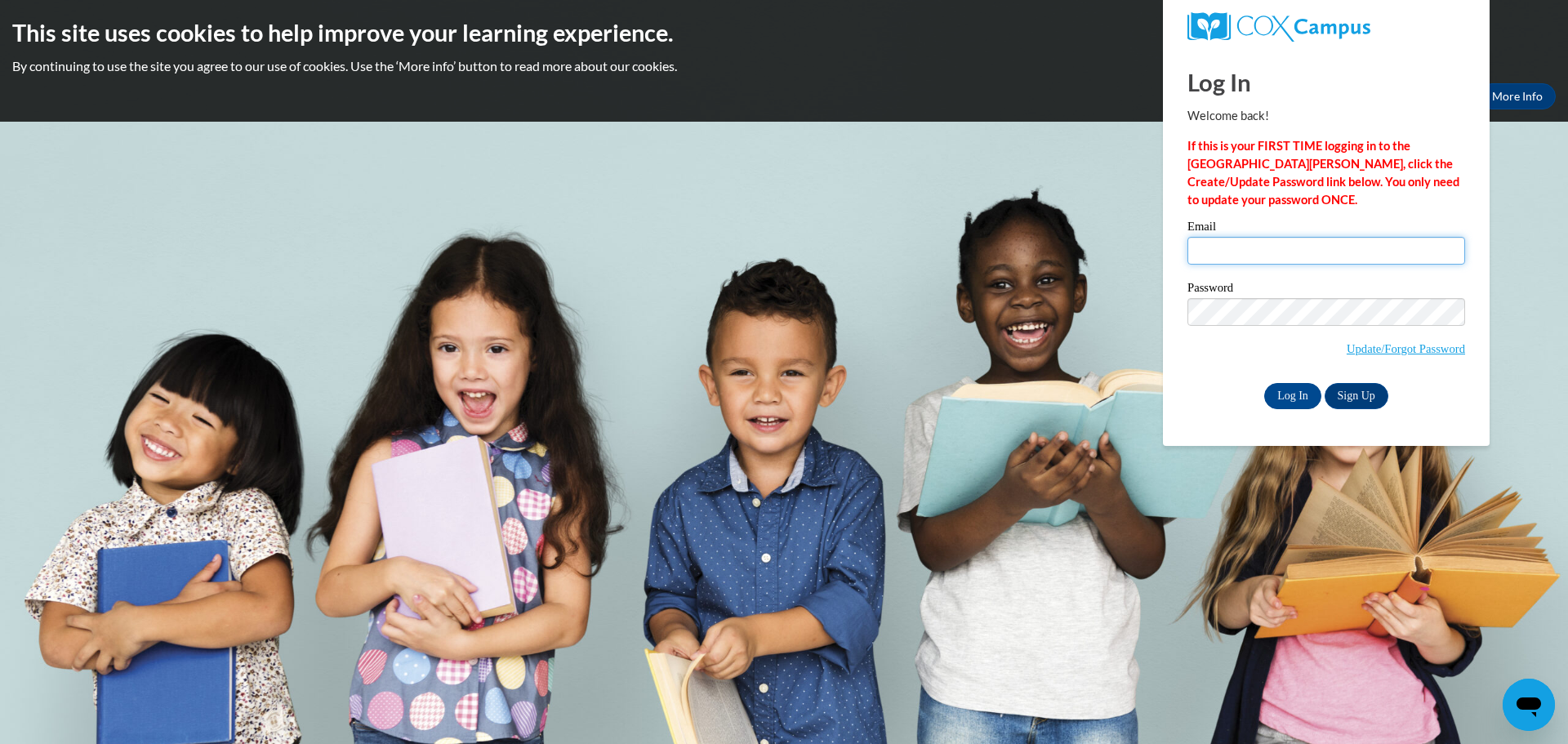
click at [1230, 256] on input "Email" at bounding box center [1326, 251] width 278 height 28
type input "[EMAIL_ADDRESS][PERSON_NAME][DOMAIN_NAME]"
click at [1264, 383] on input "Log In" at bounding box center [1292, 396] width 58 height 26
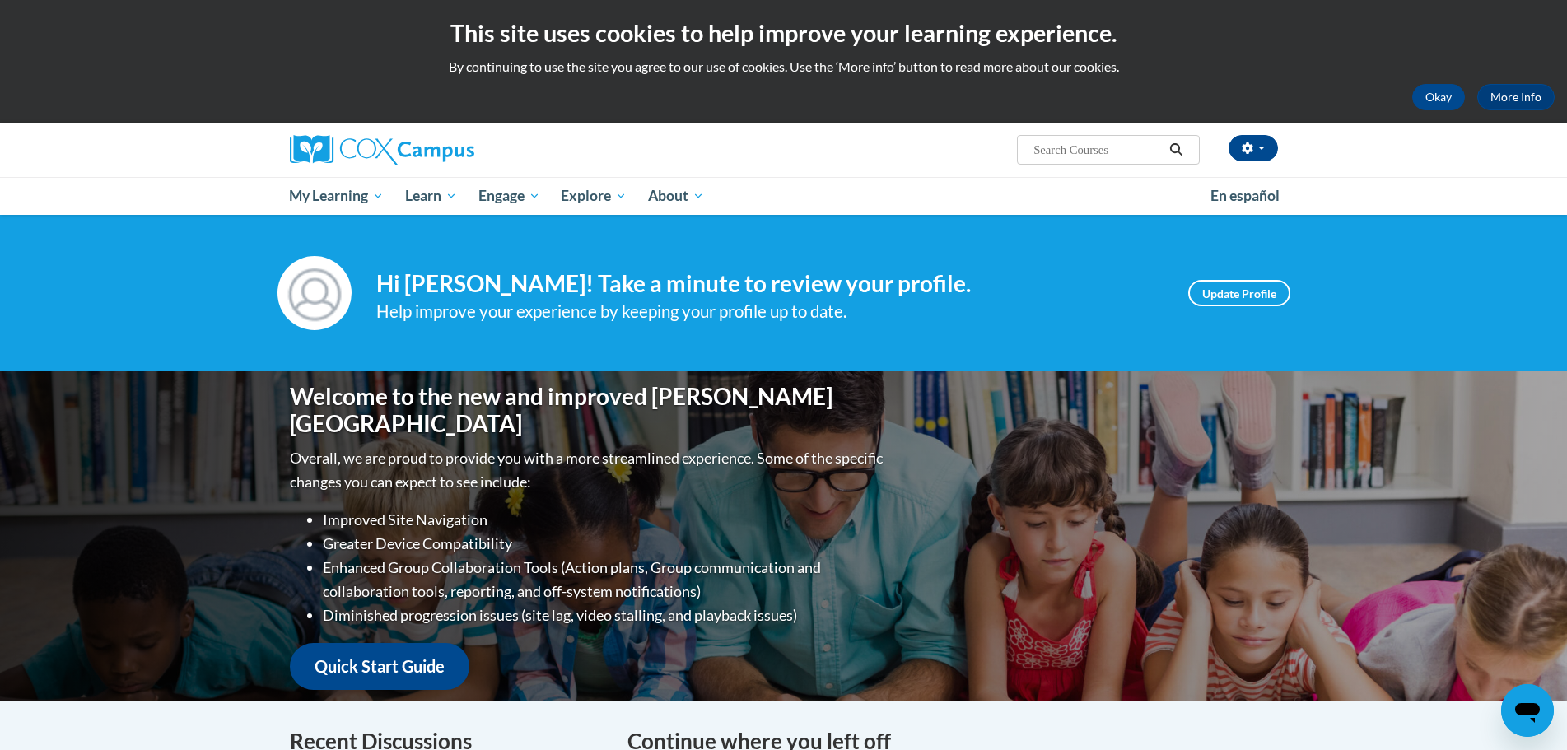
click at [1095, 146] on input "Search..." at bounding box center [1097, 150] width 132 height 20
type input "vocabulary instruction"
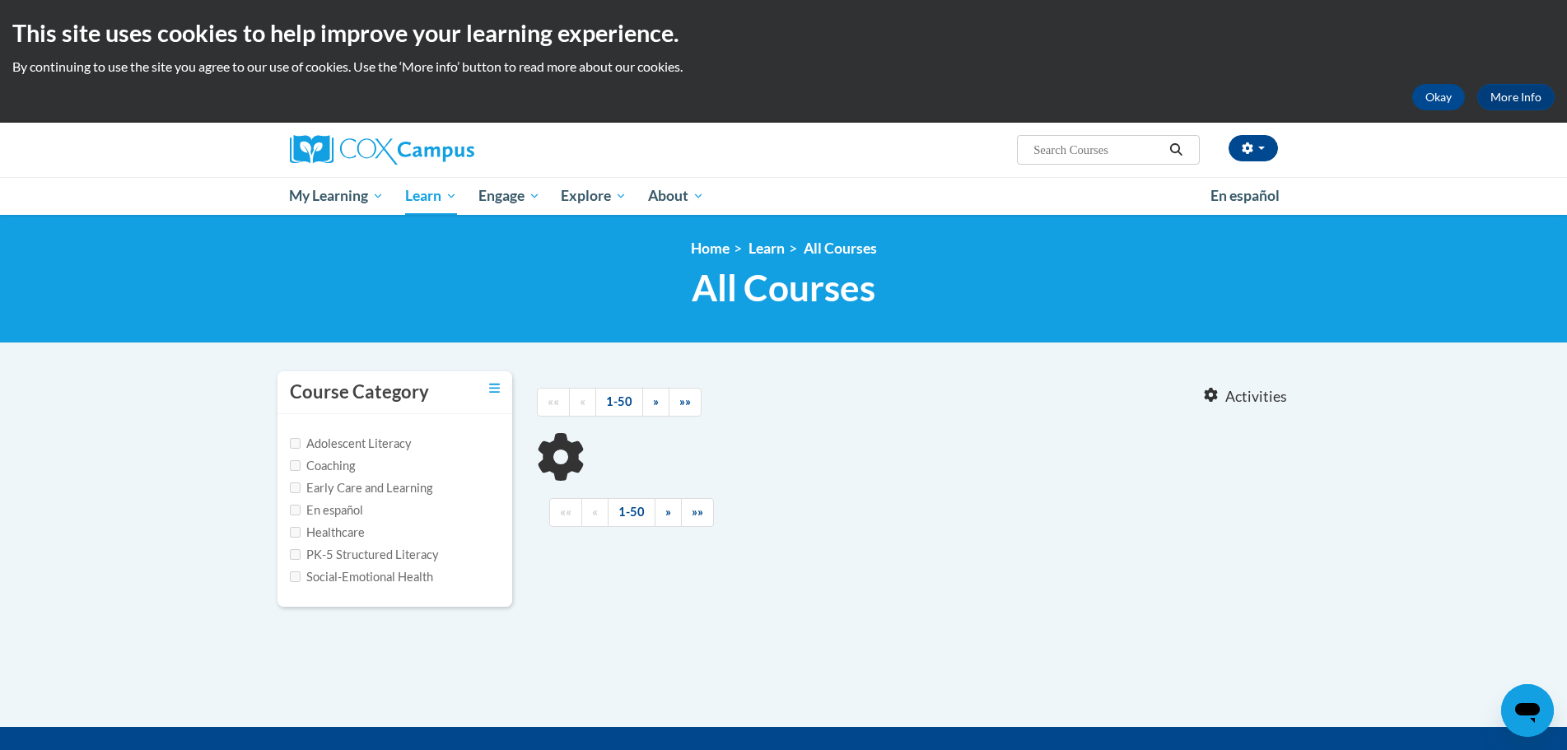
type input "vocabulary instruction"
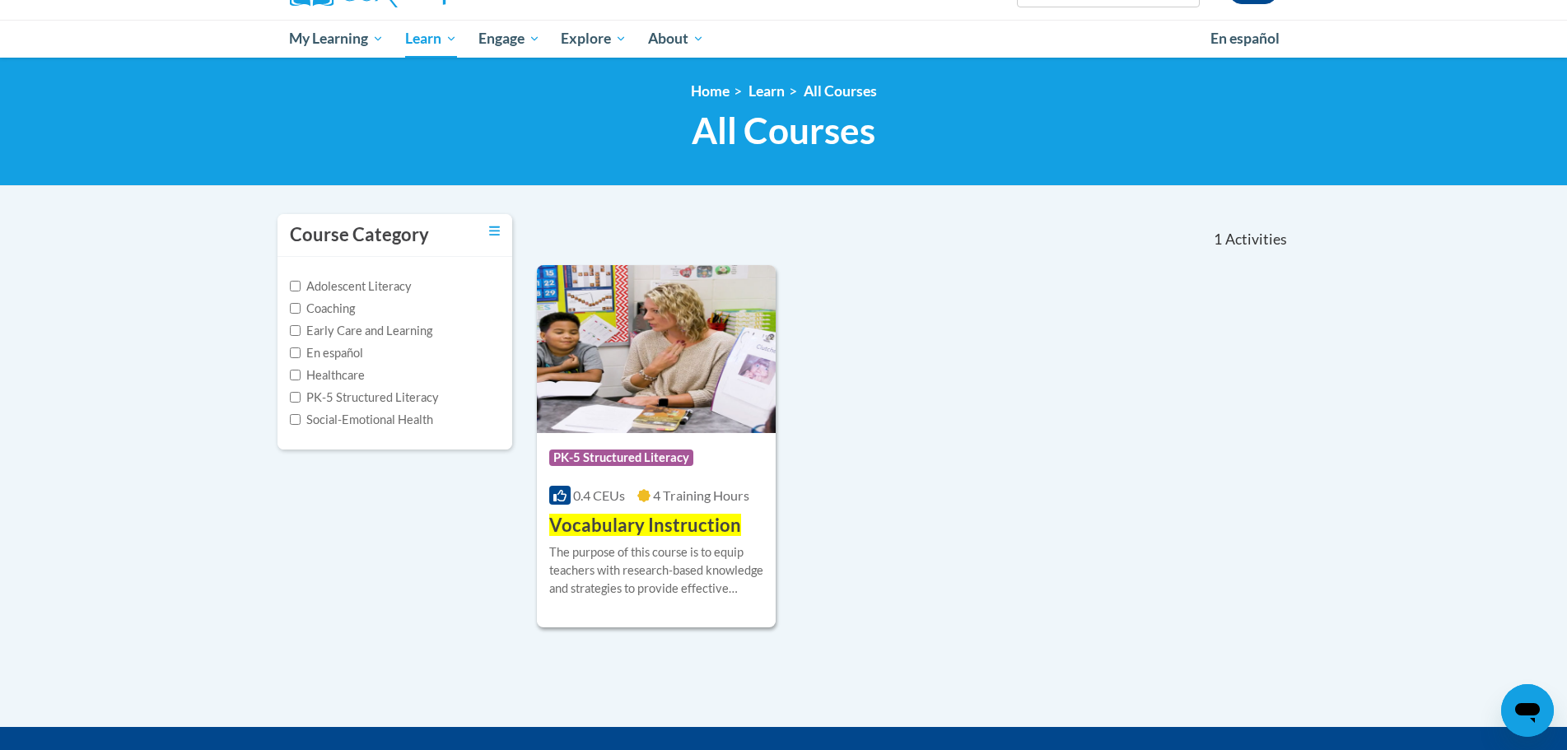
scroll to position [165, 0]
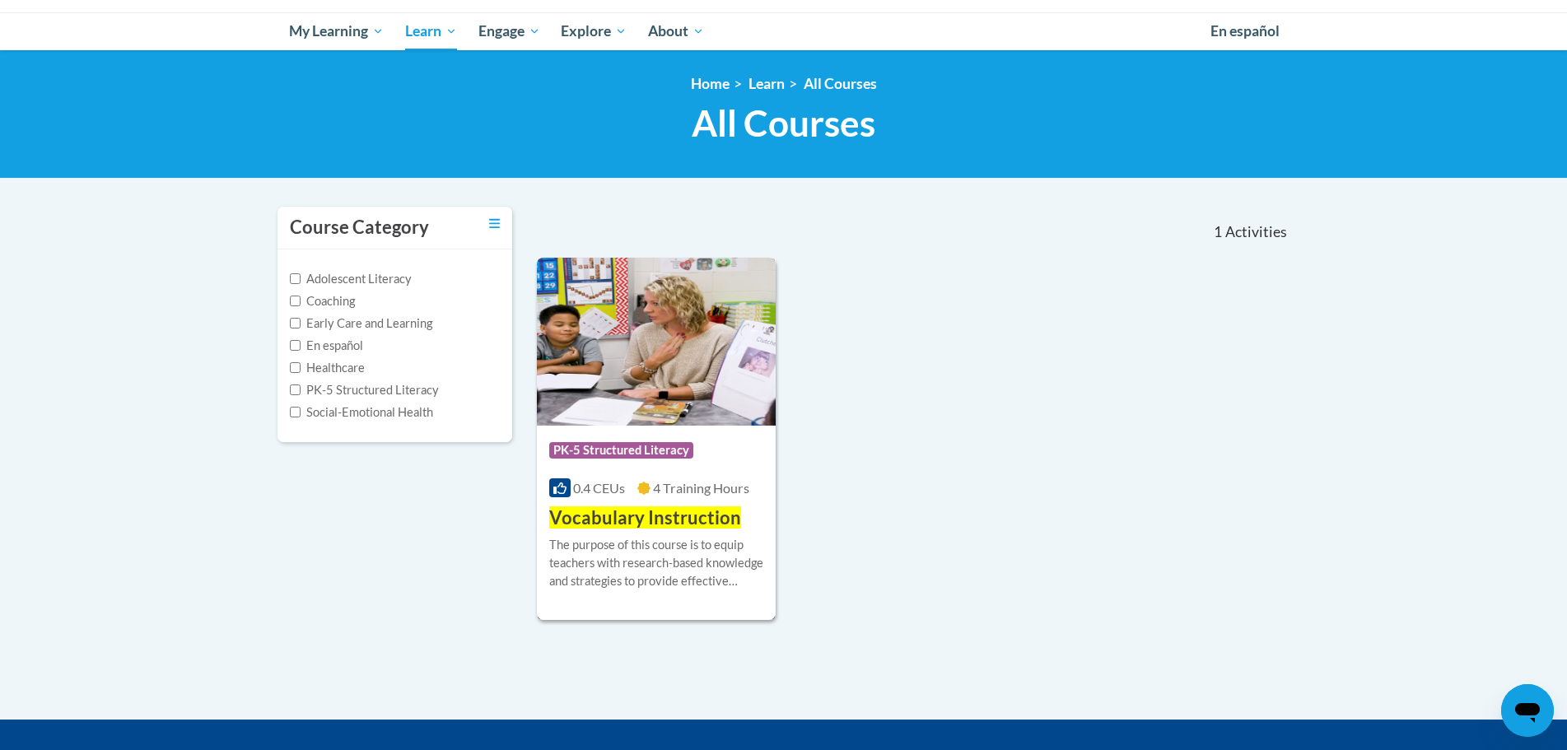
click at [664, 383] on img at bounding box center [657, 342] width 240 height 168
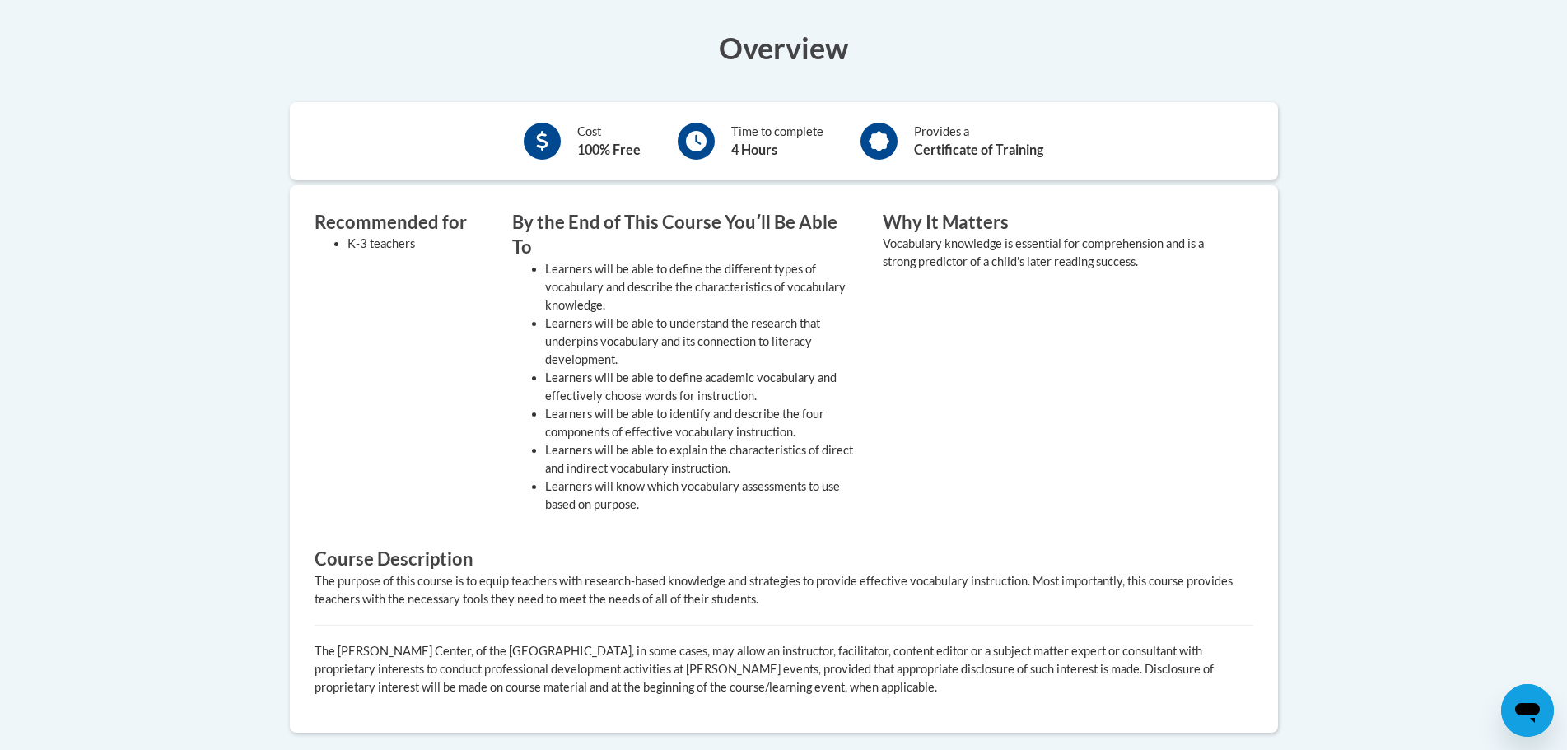
scroll to position [247, 0]
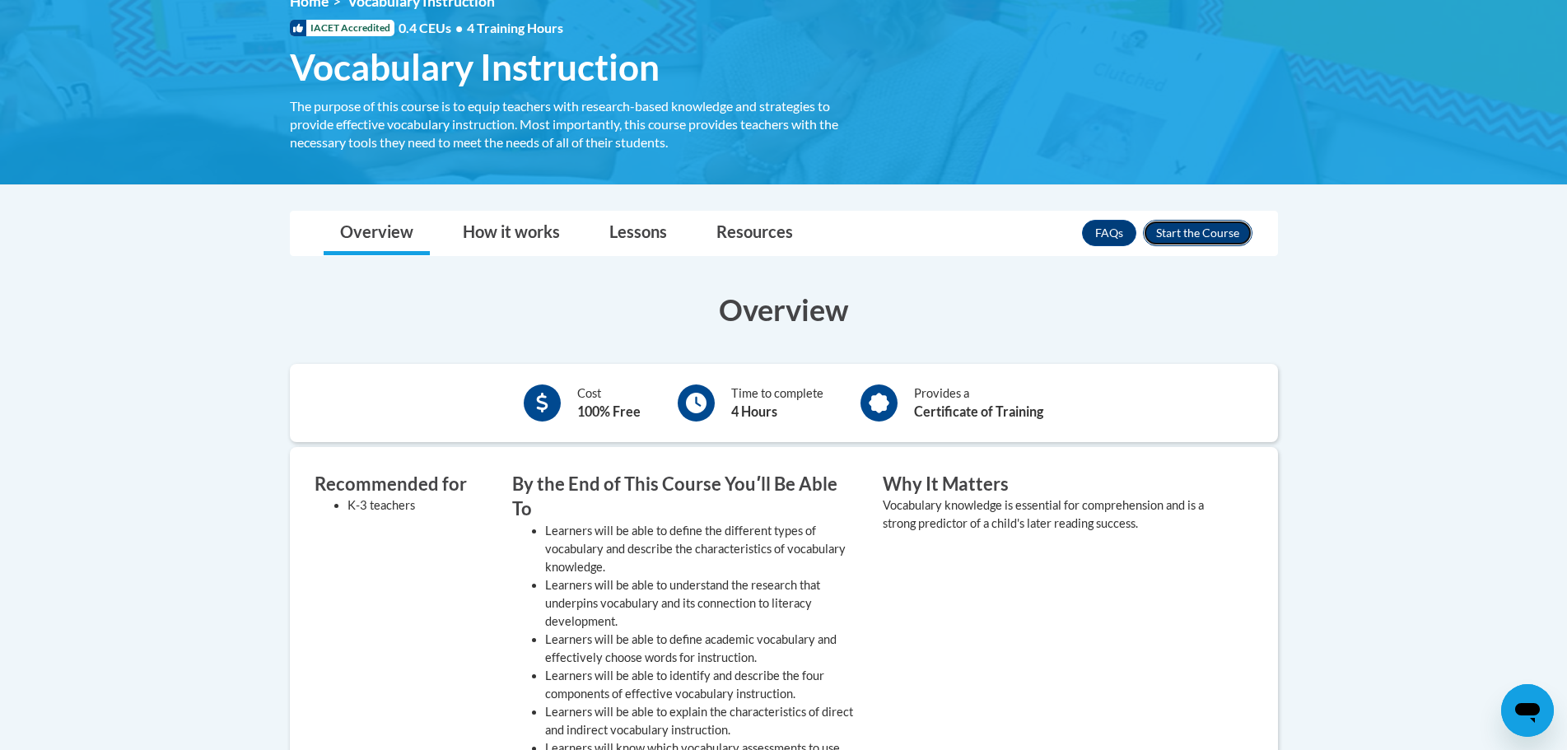
click at [1185, 226] on button "Enroll" at bounding box center [1197, 233] width 109 height 26
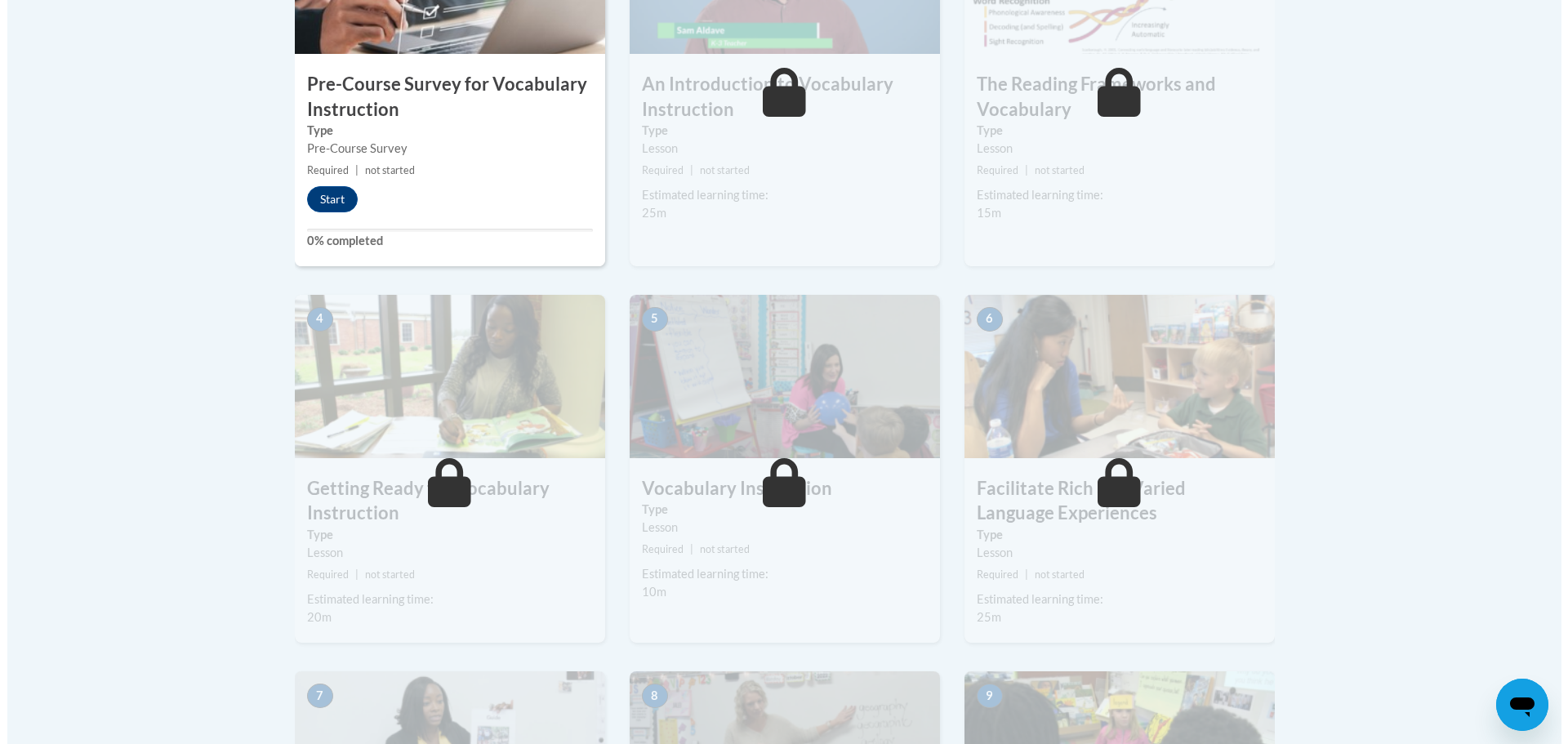
scroll to position [654, 0]
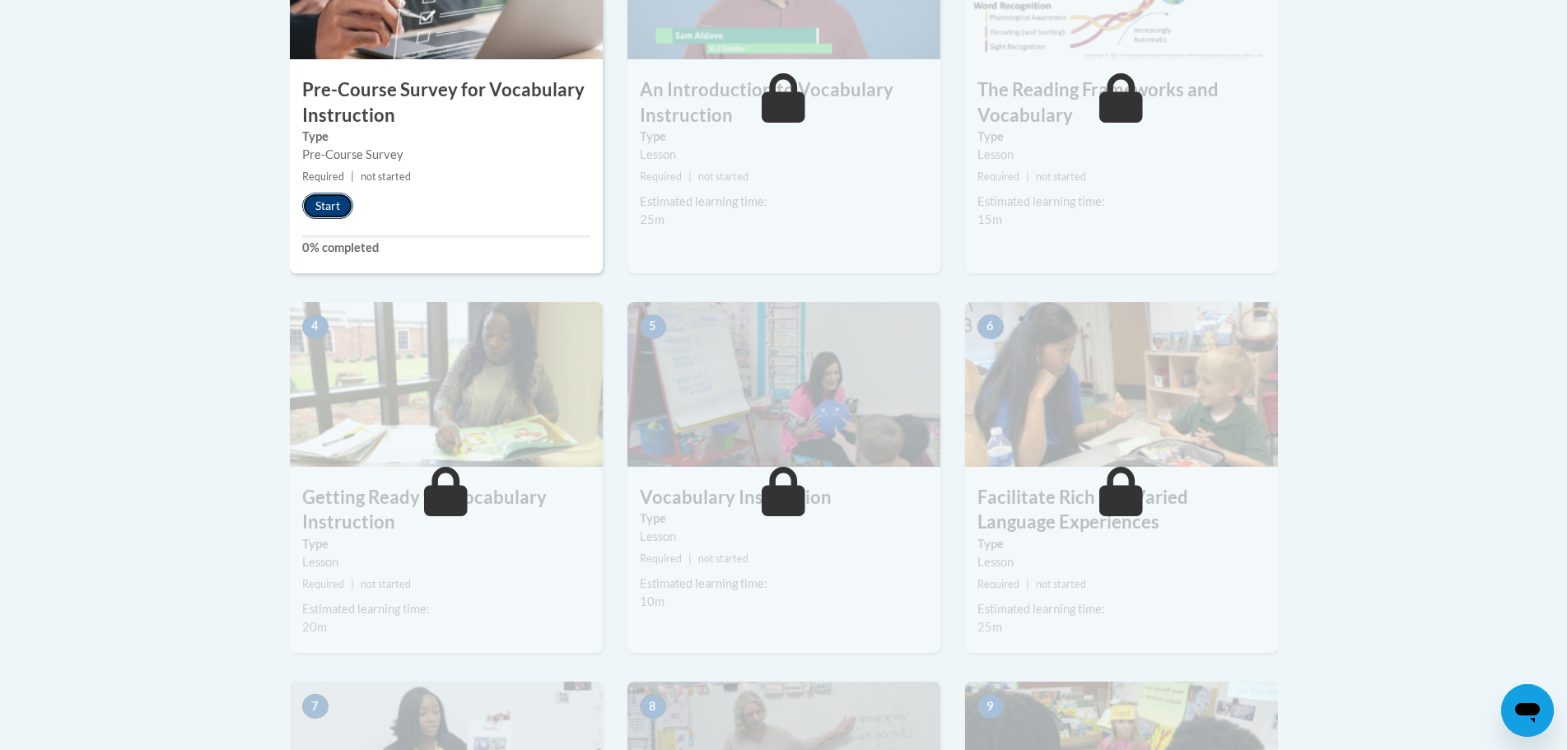
click at [338, 207] on button "Start" at bounding box center [327, 206] width 51 height 26
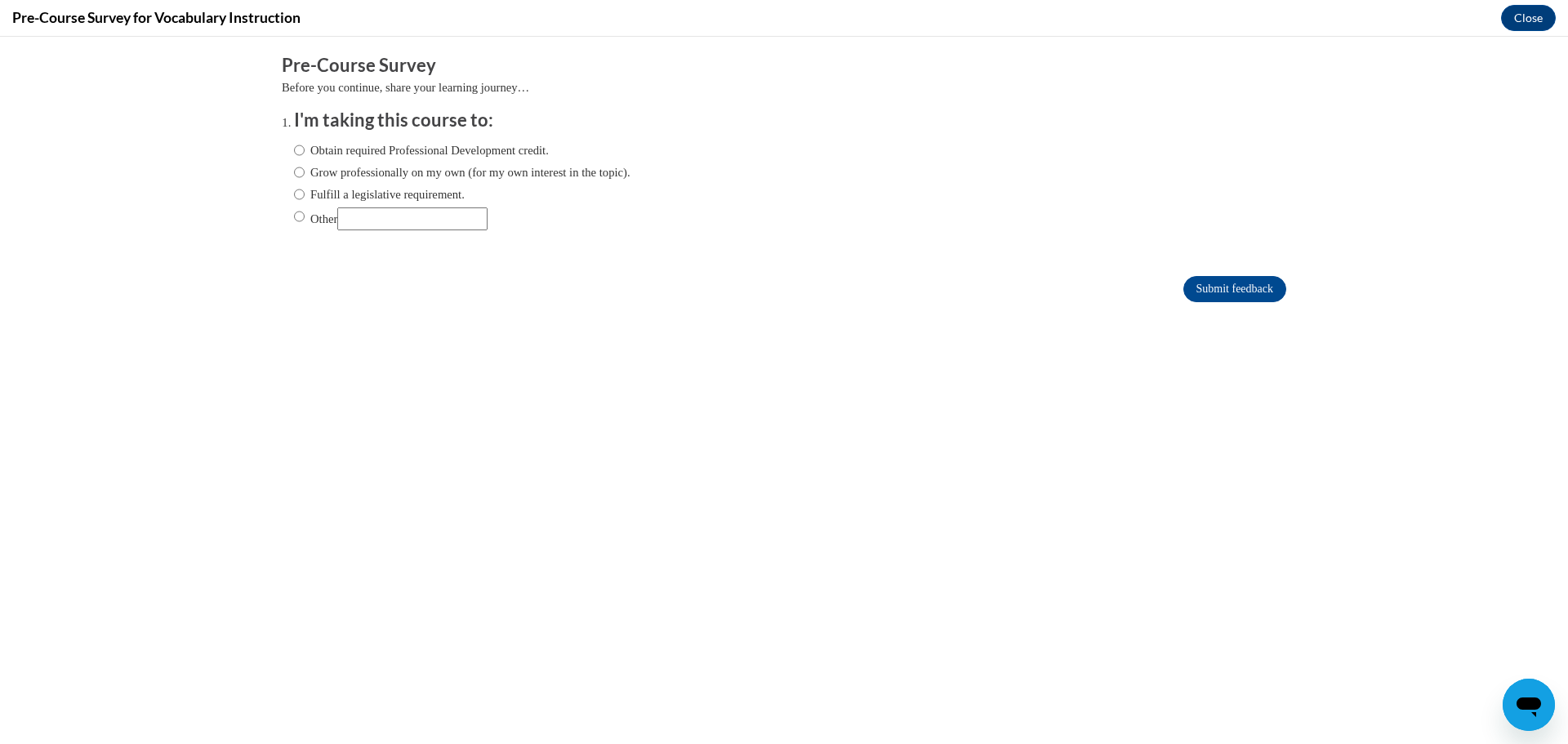
scroll to position [0, 0]
click at [294, 153] on input "Obtain required Professional Development credit." at bounding box center [299, 150] width 11 height 18
radio input "true"
click at [1195, 286] on input "Submit feedback" at bounding box center [1235, 289] width 103 height 26
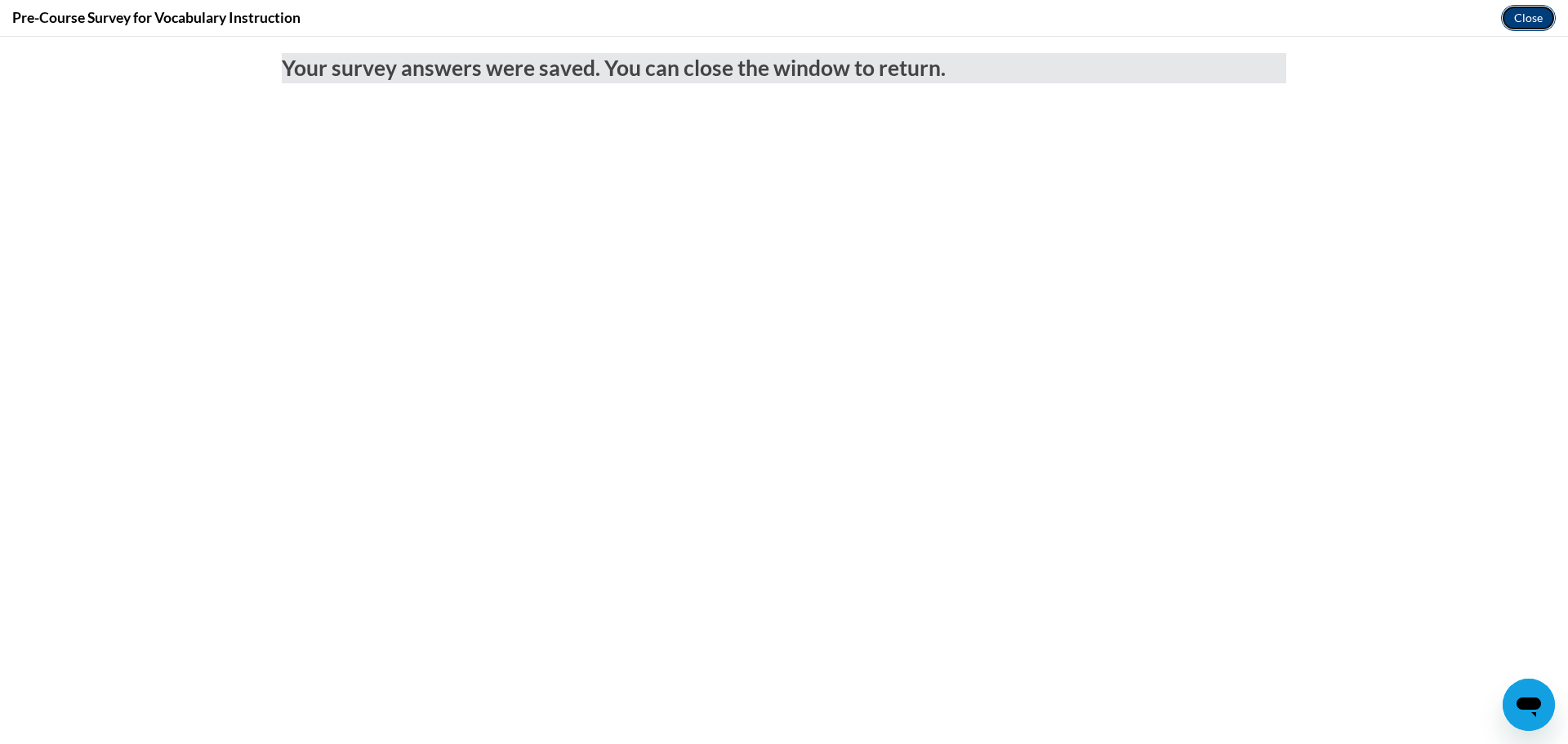
click at [1536, 25] on button "Close" at bounding box center [1527, 18] width 55 height 26
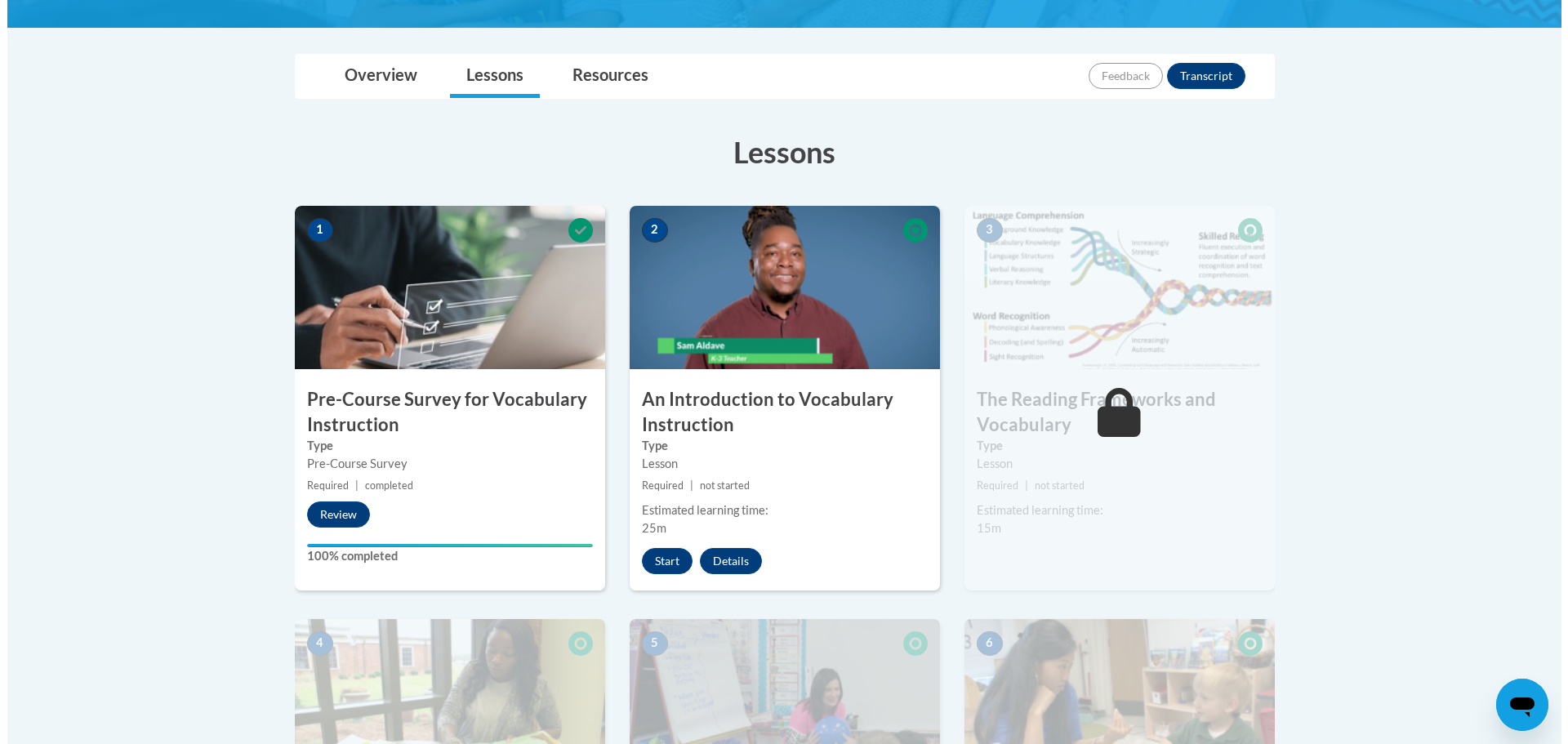
scroll to position [326, 0]
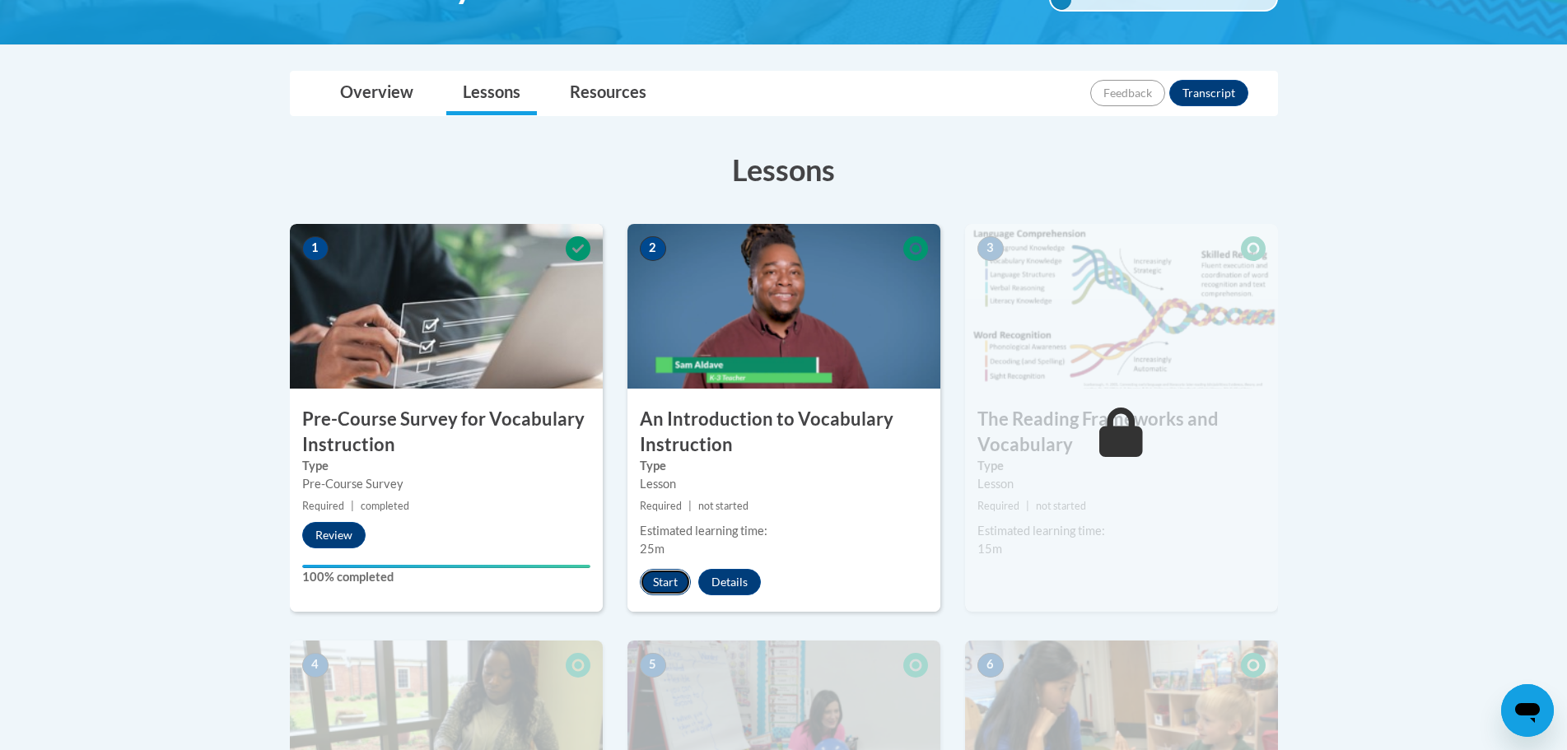
click at [658, 576] on button "Start" at bounding box center [665, 582] width 51 height 26
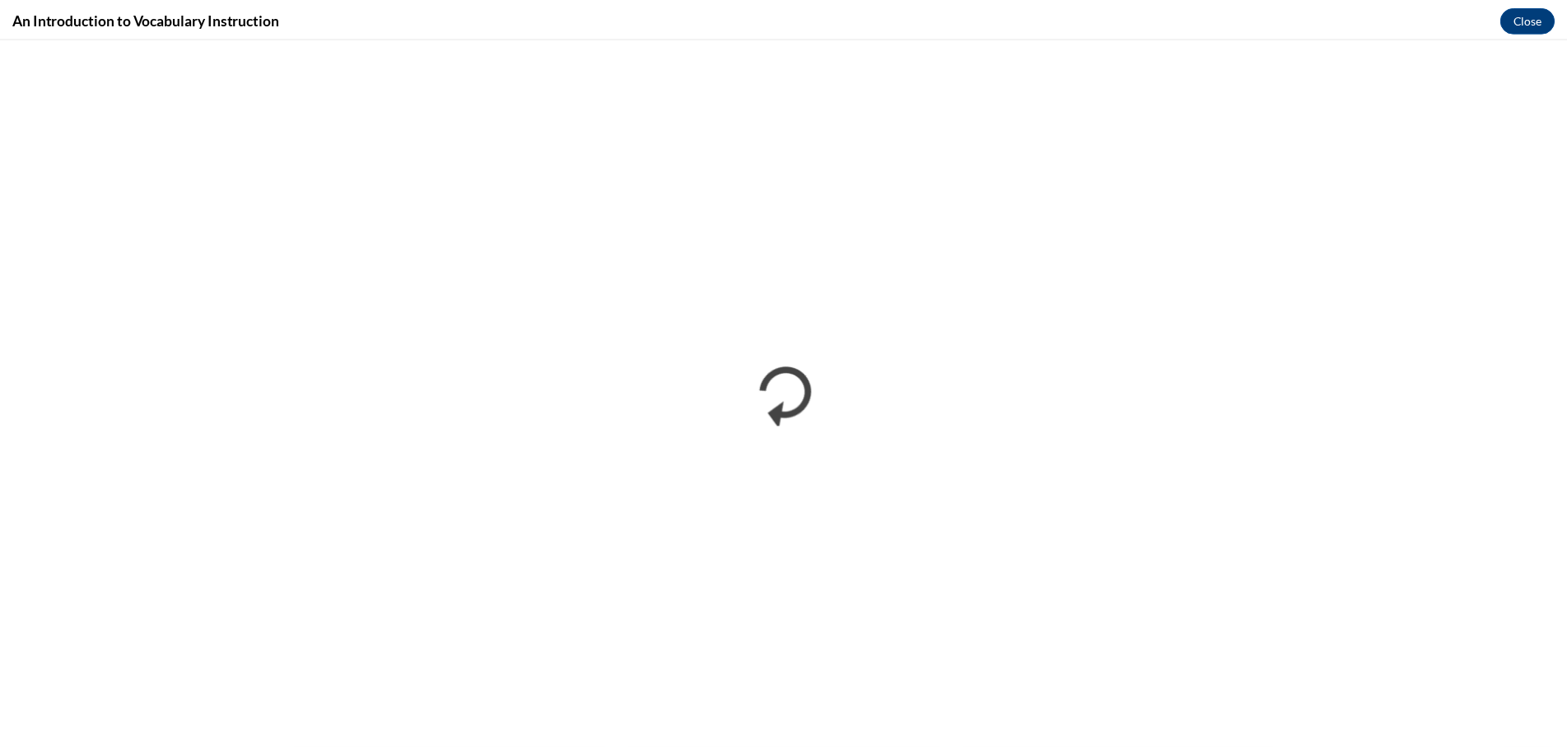
scroll to position [0, 0]
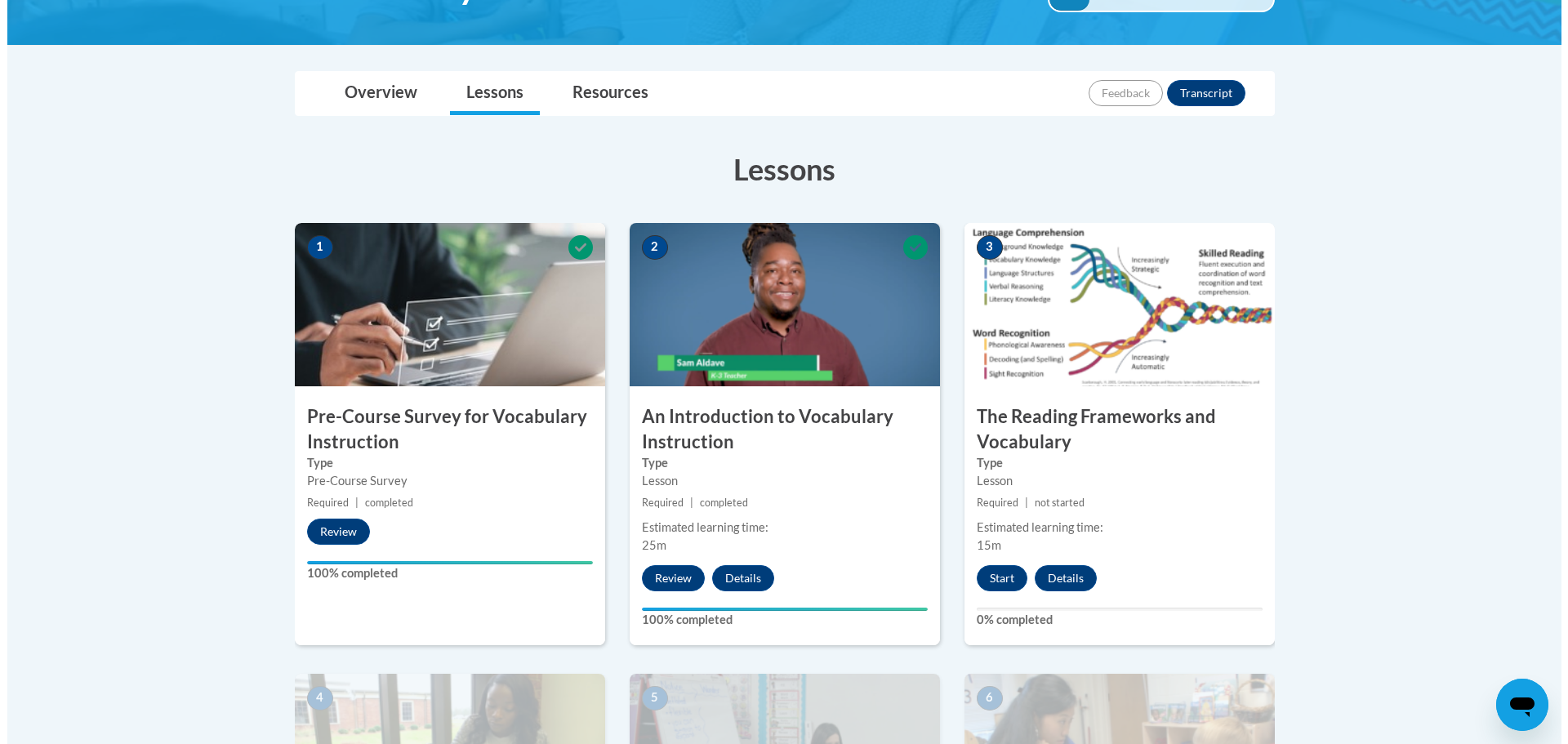
scroll to position [326, 0]
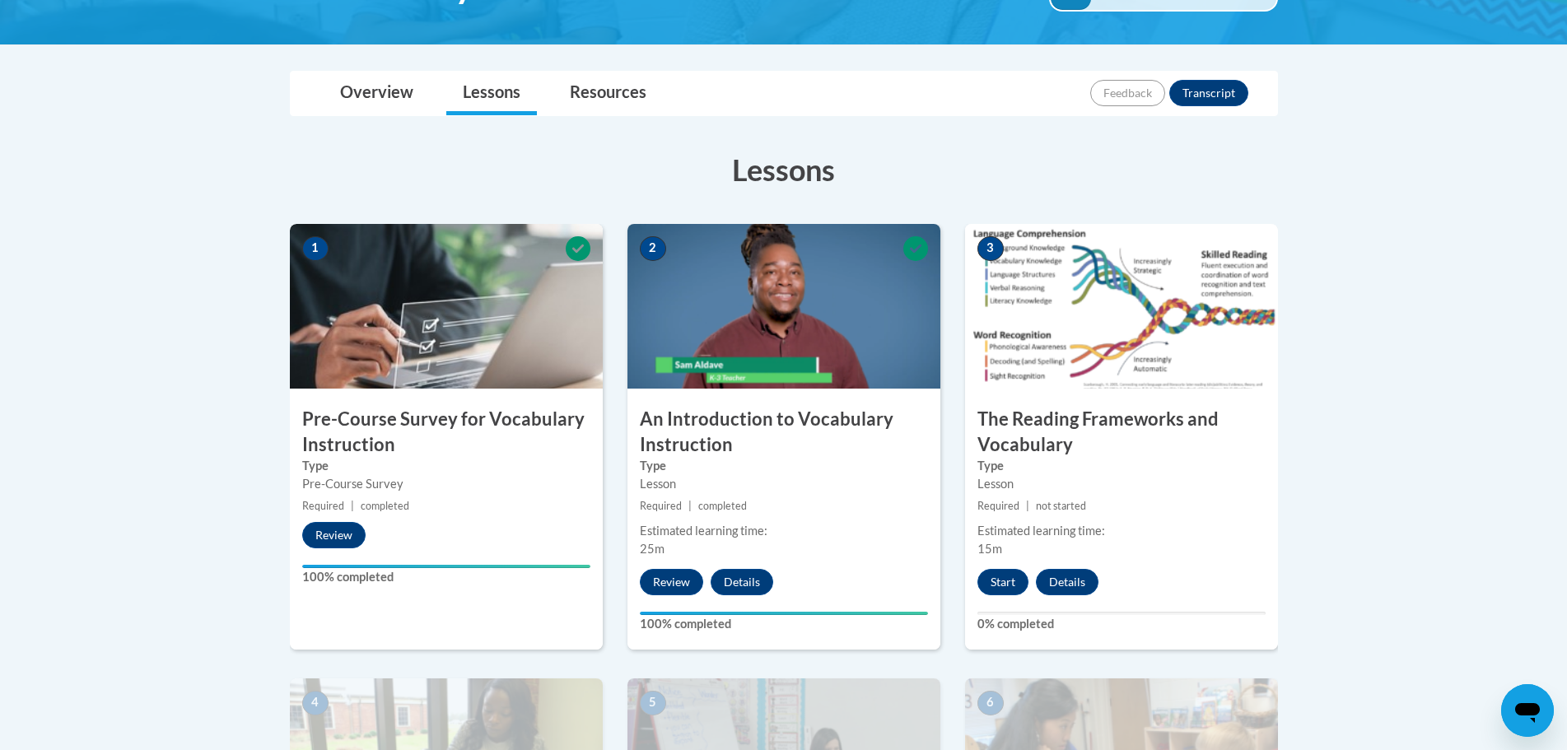
click at [997, 596] on div "3 The Reading Frameworks and Vocabulary Type Lesson Required | not started Esti…" at bounding box center [1121, 437] width 313 height 426
click at [1012, 571] on button "Start" at bounding box center [1002, 582] width 51 height 26
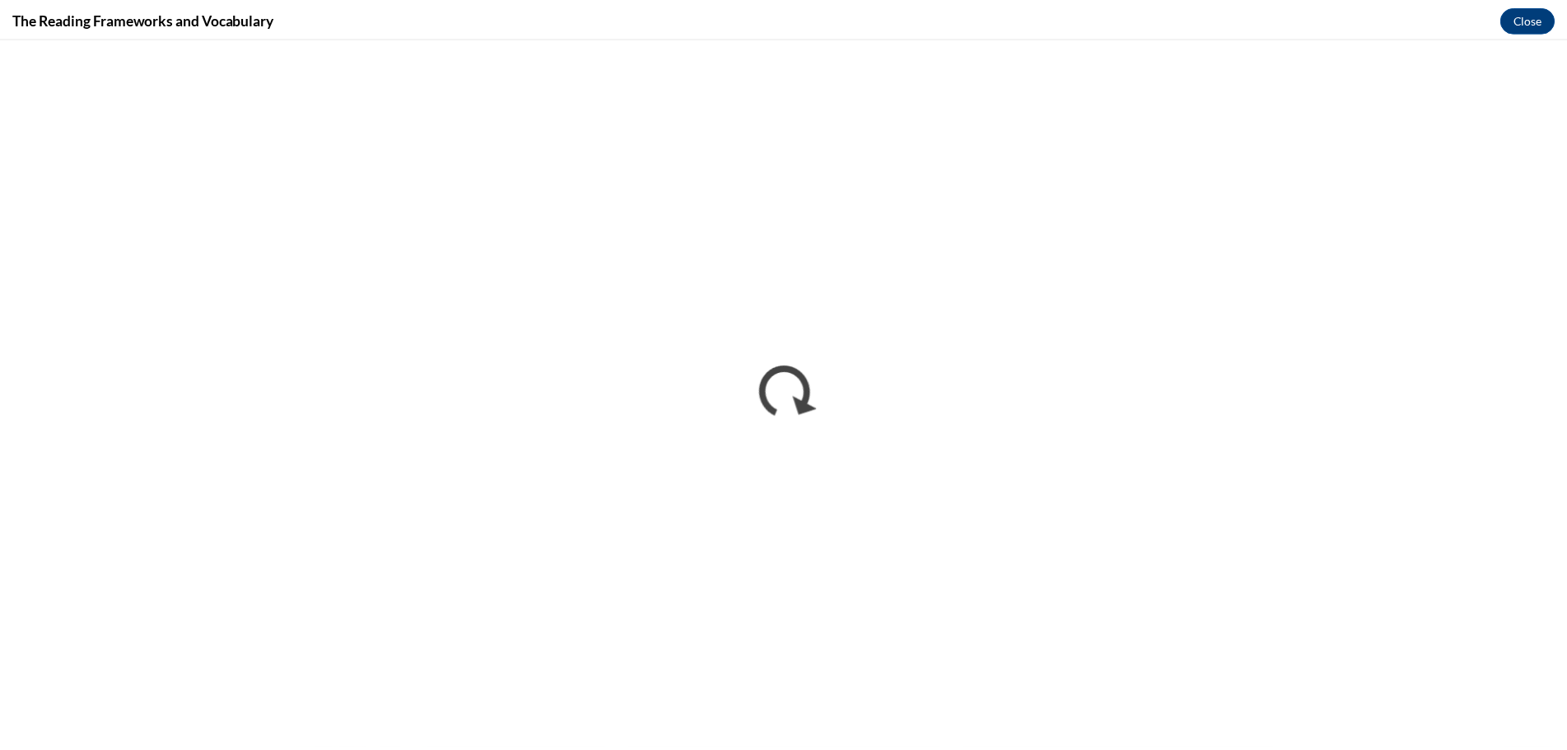
scroll to position [0, 0]
click at [1544, 16] on button "Close" at bounding box center [1540, 18] width 55 height 26
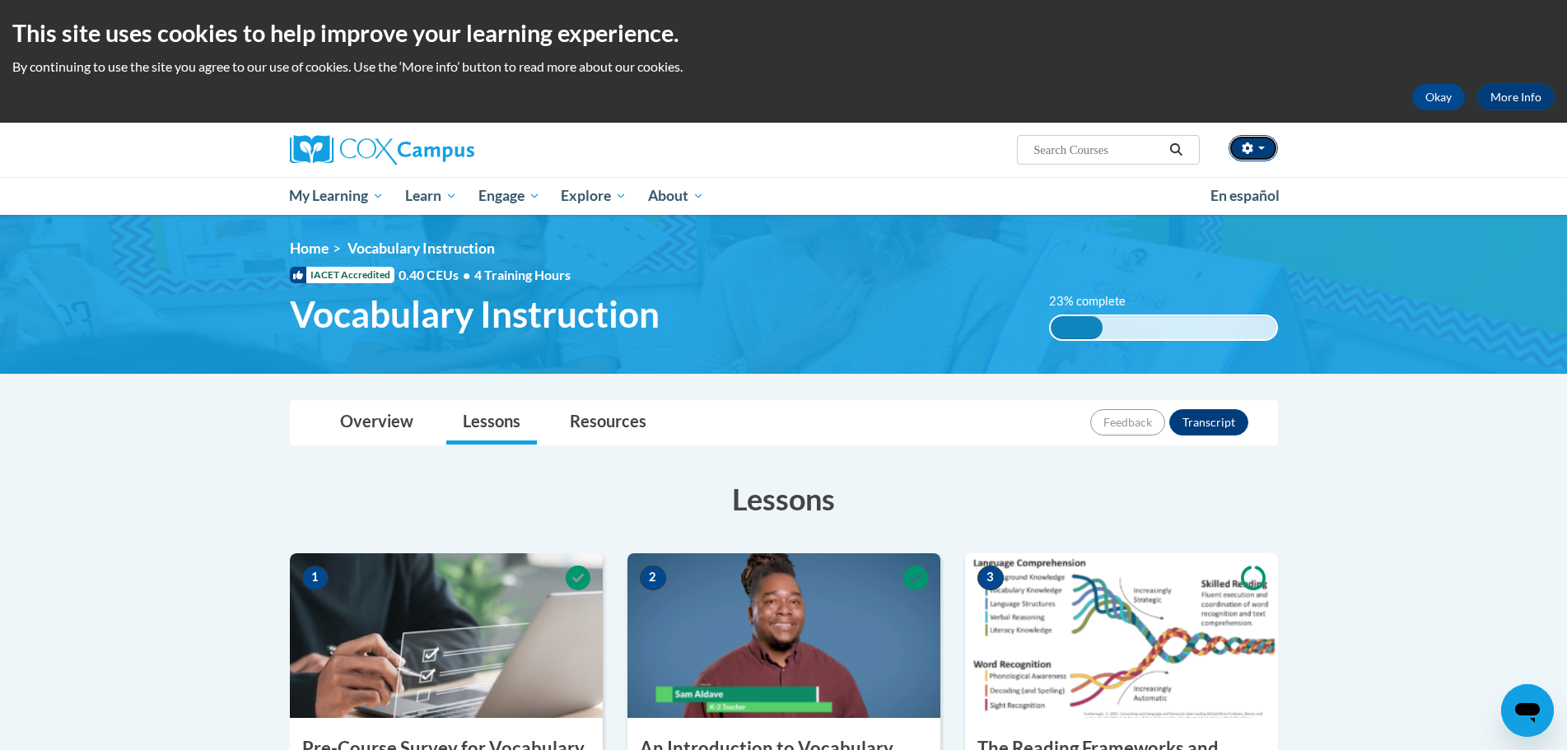
click at [1274, 154] on button "button" at bounding box center [1252, 148] width 49 height 26
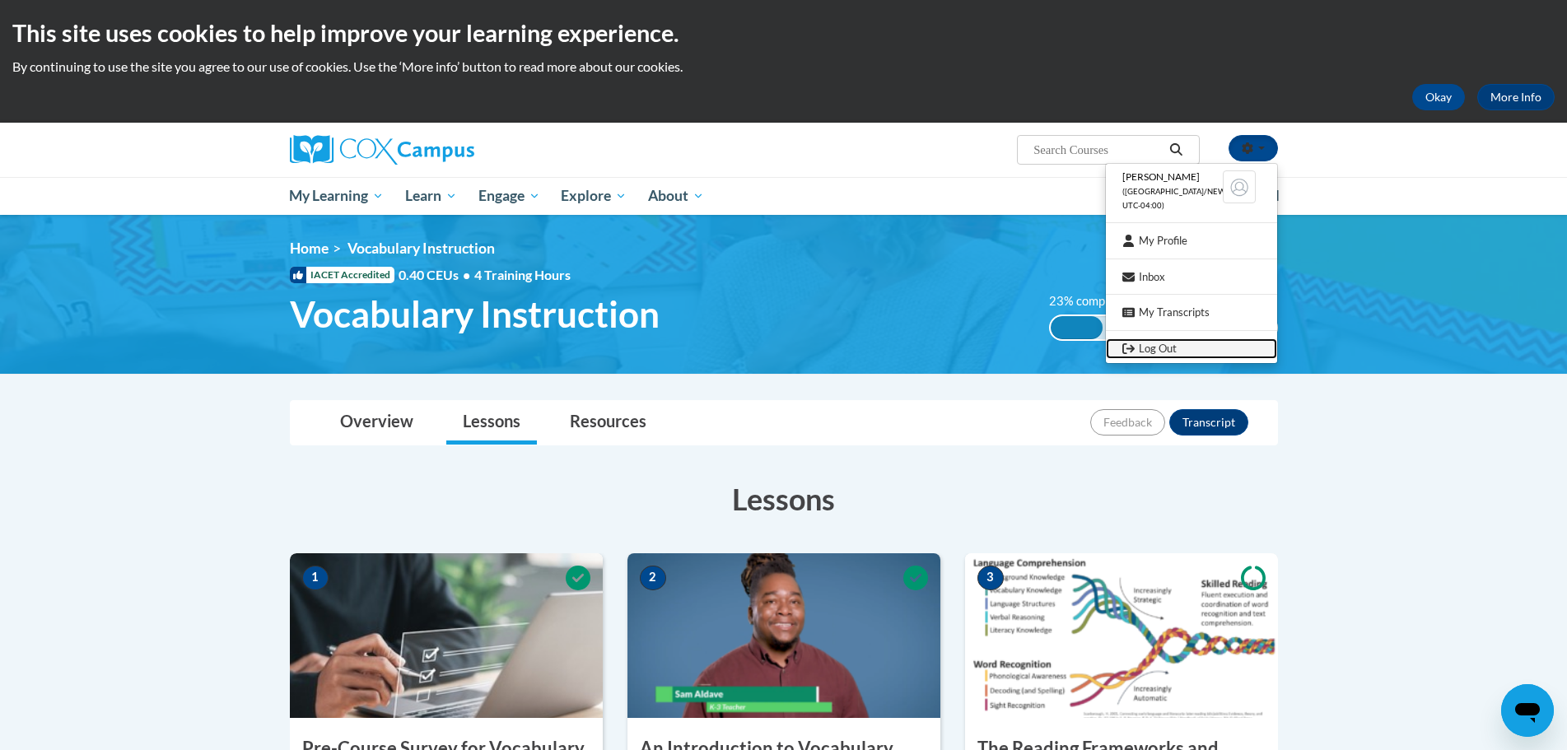
click at [1208, 351] on link "Log Out" at bounding box center [1191, 348] width 171 height 21
